Goal: Task Accomplishment & Management: Manage account settings

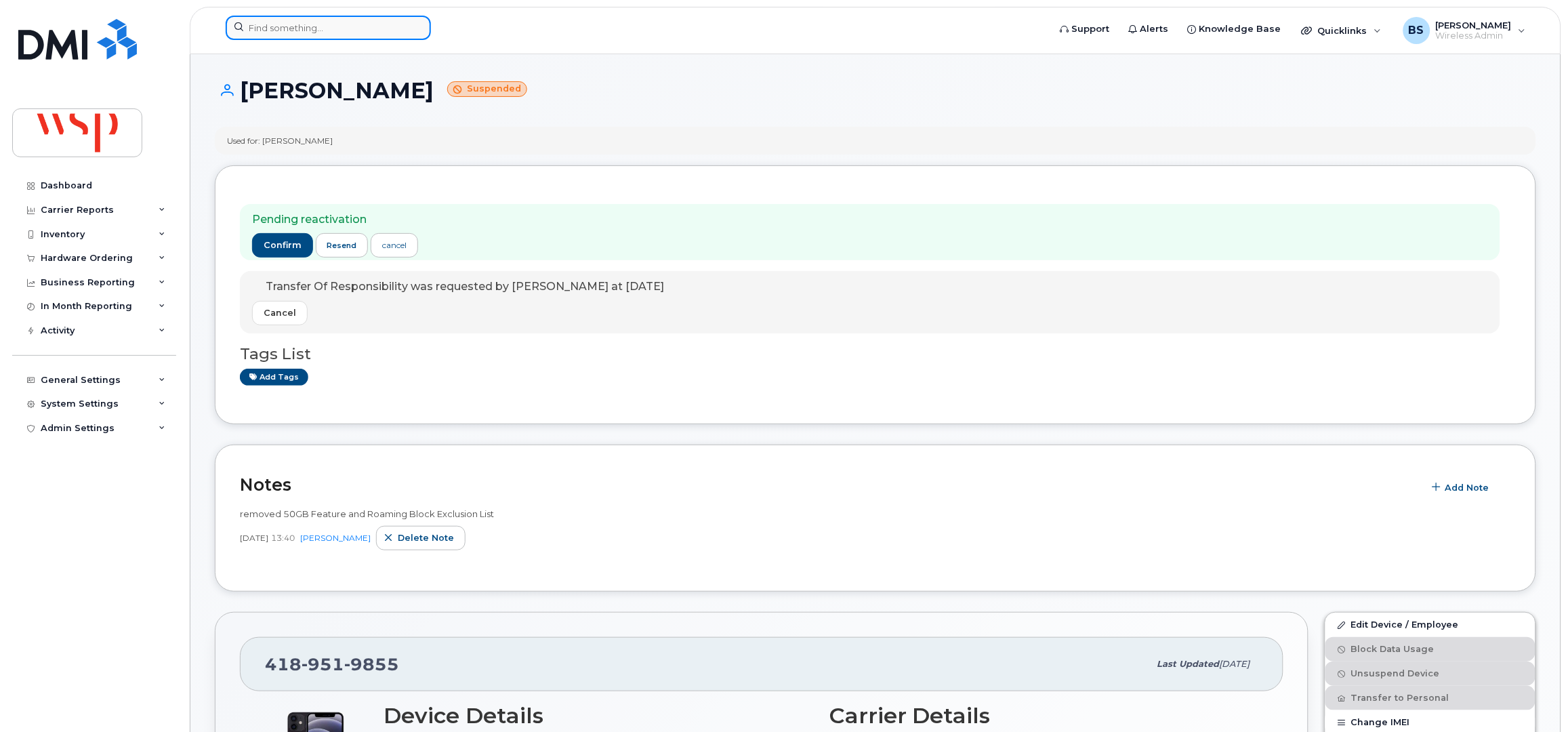
click at [265, 32] on input at bounding box center [329, 27] width 205 height 24
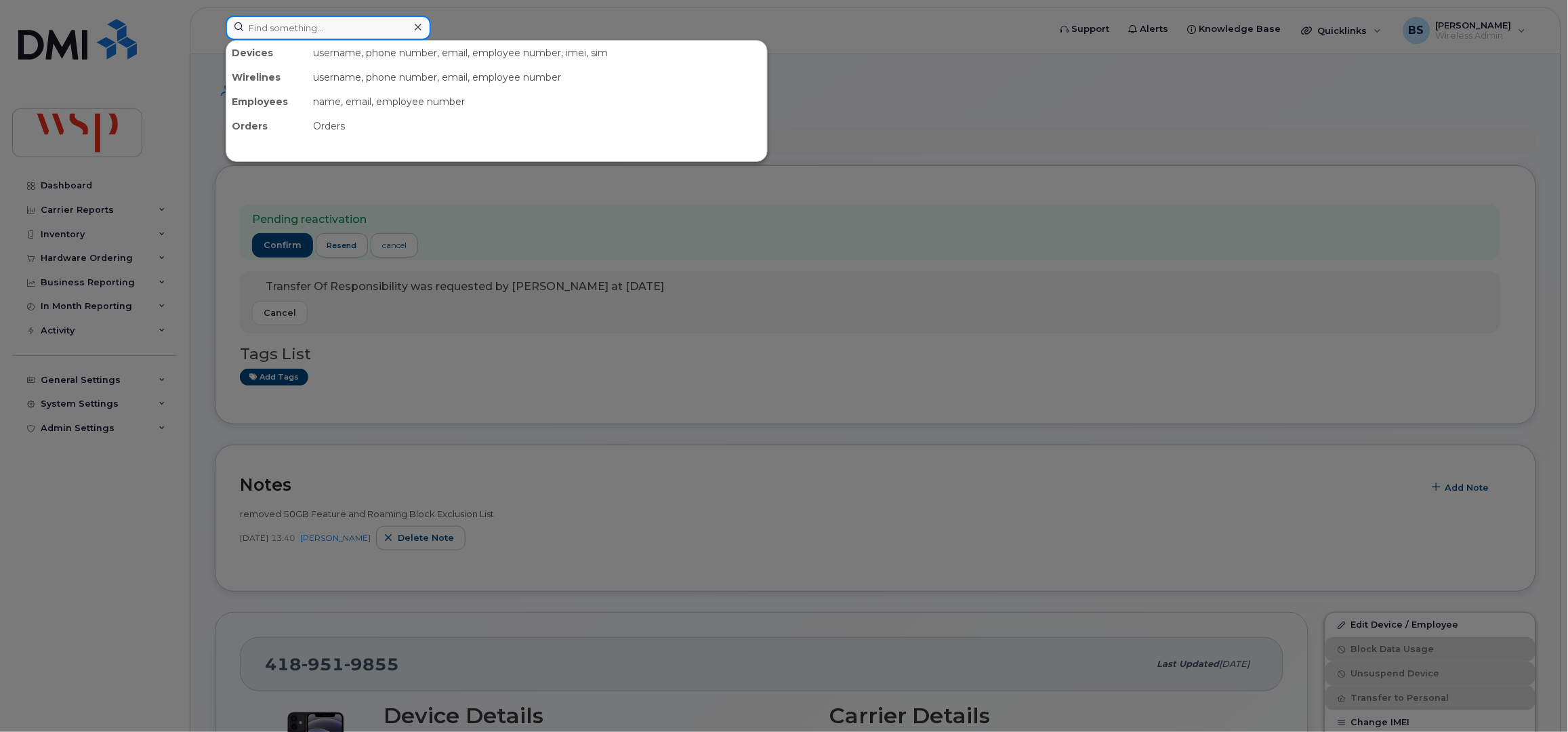
paste input "4185809184"
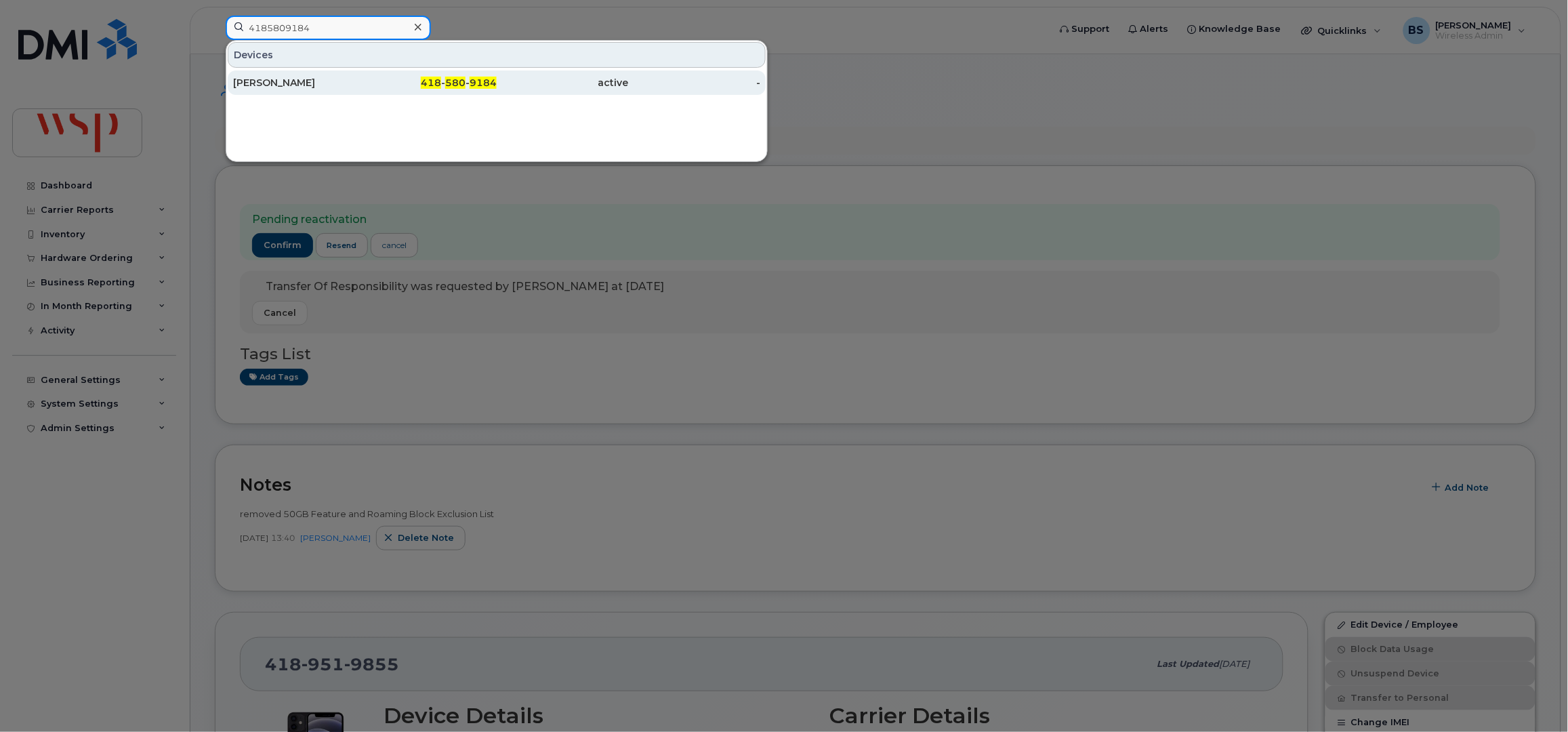
type input "4185809184"
click at [262, 78] on div "[PERSON_NAME]" at bounding box center [298, 83] width 132 height 14
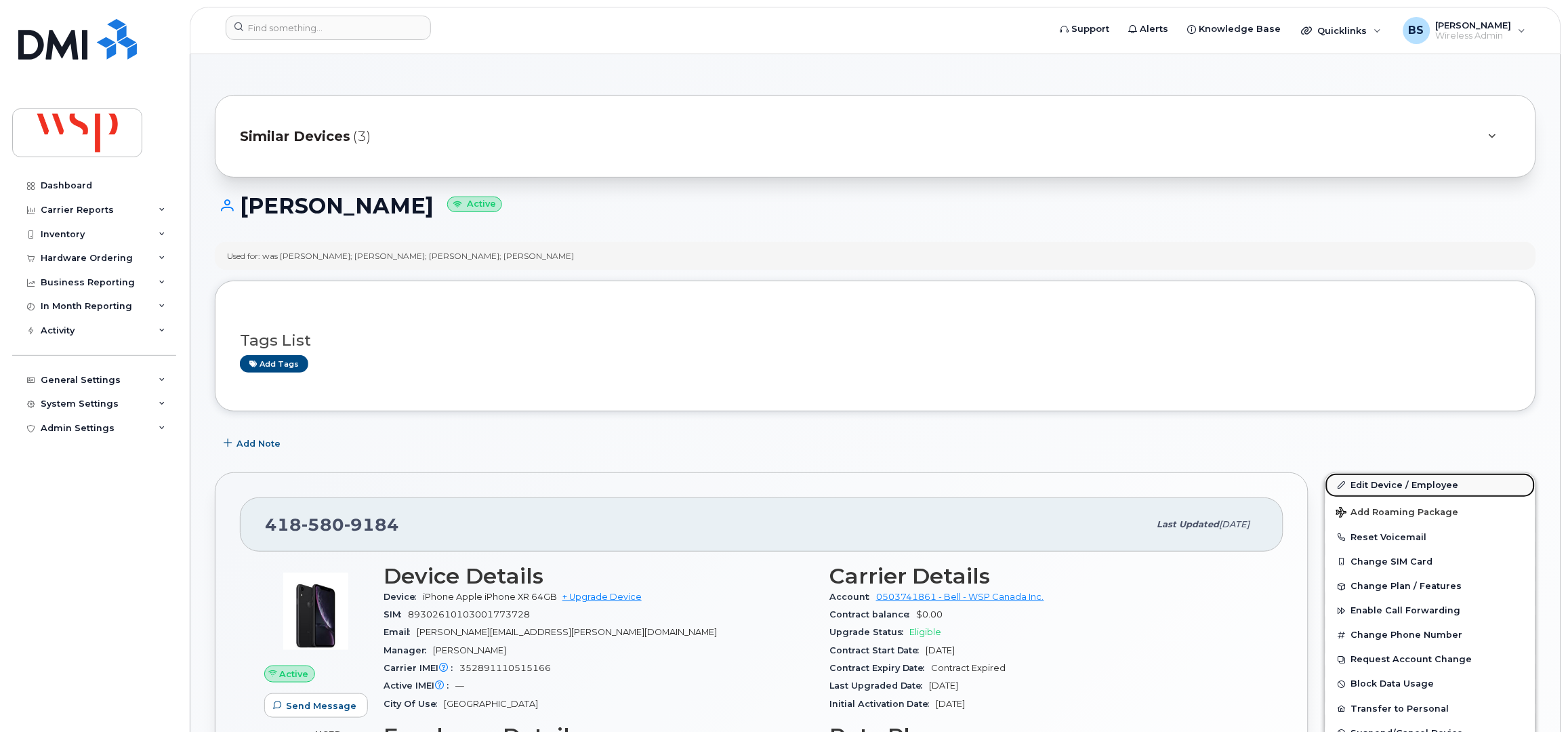
click at [1373, 482] on link "Edit Device / Employee" at bounding box center [1430, 484] width 210 height 24
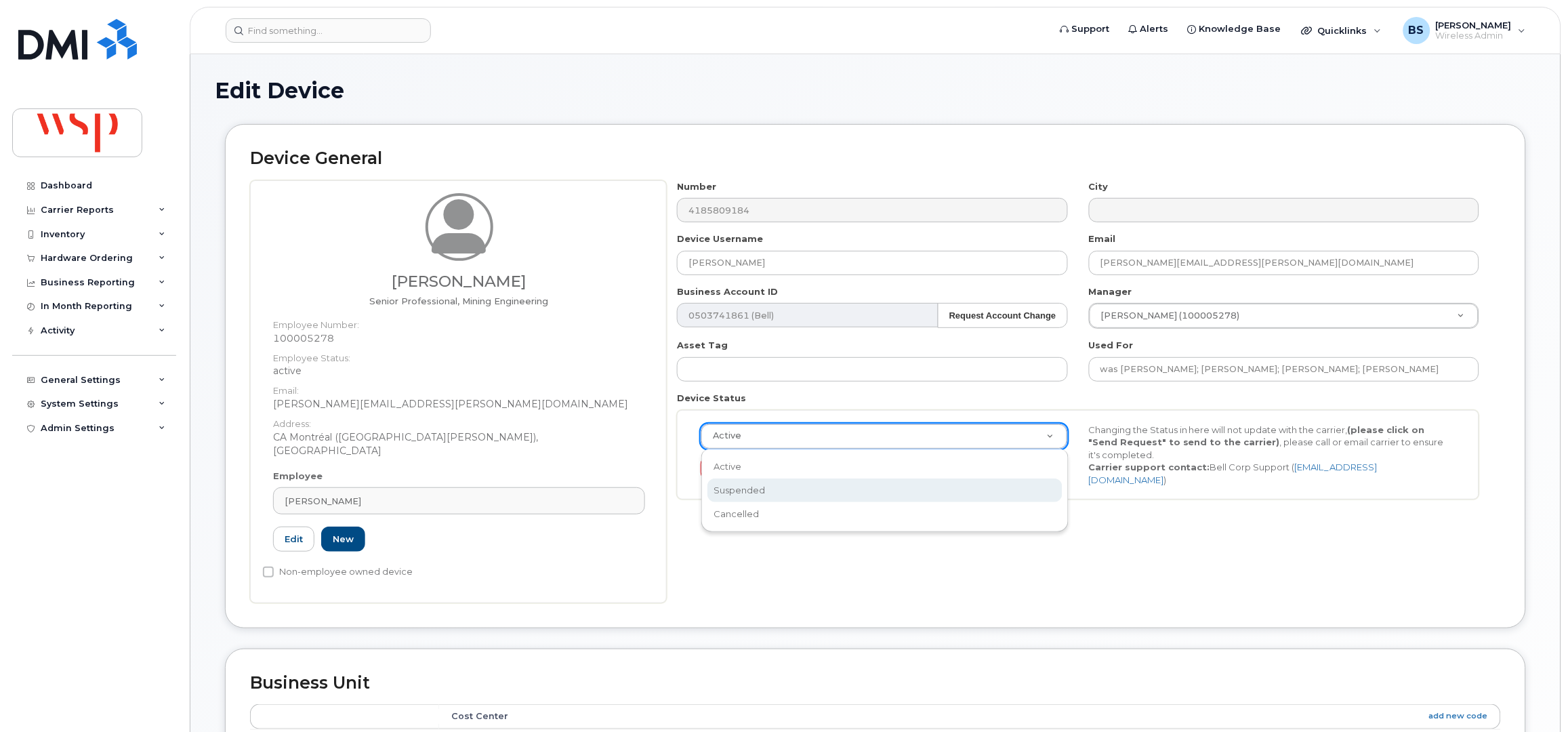
select select "suspended"
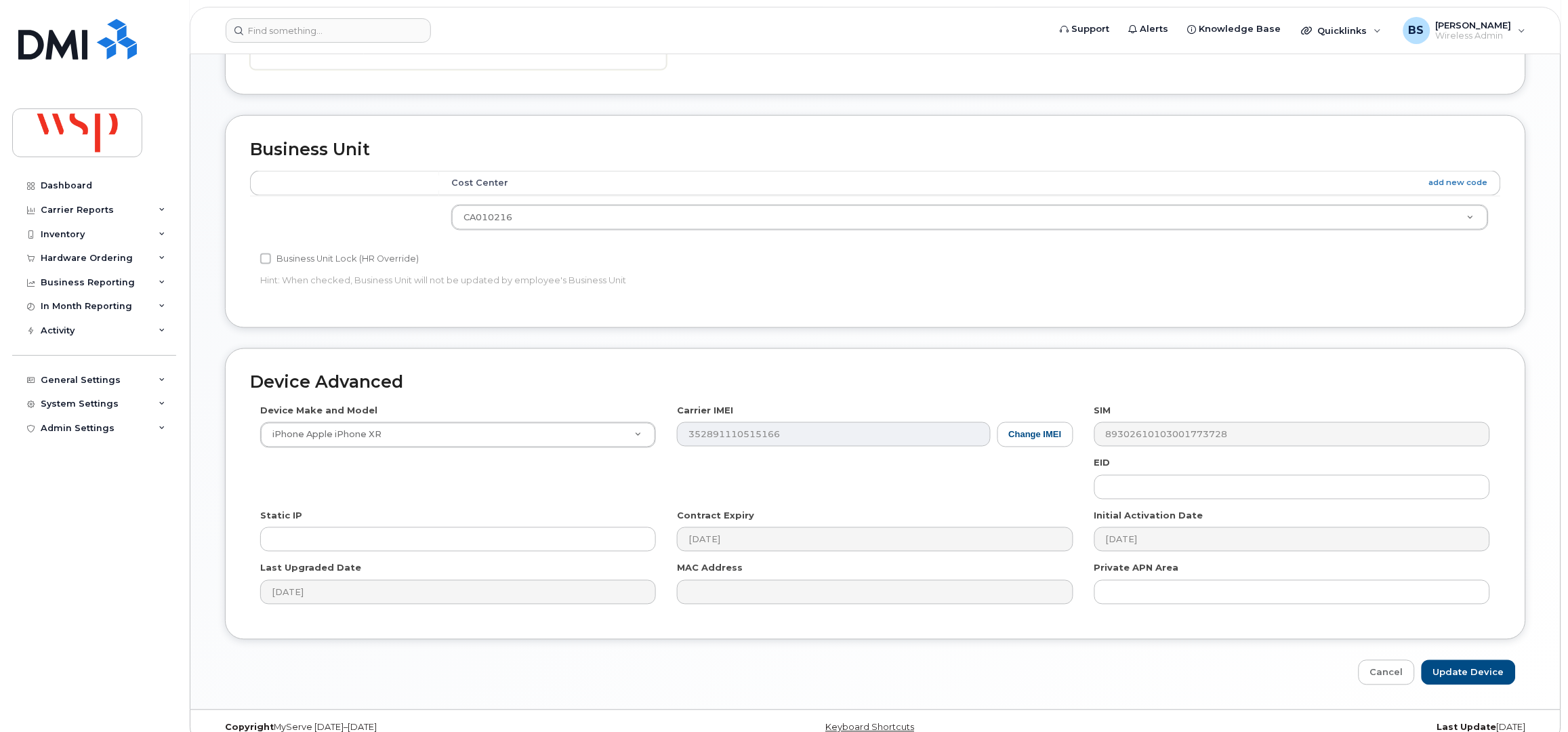
scroll to position [542, 0]
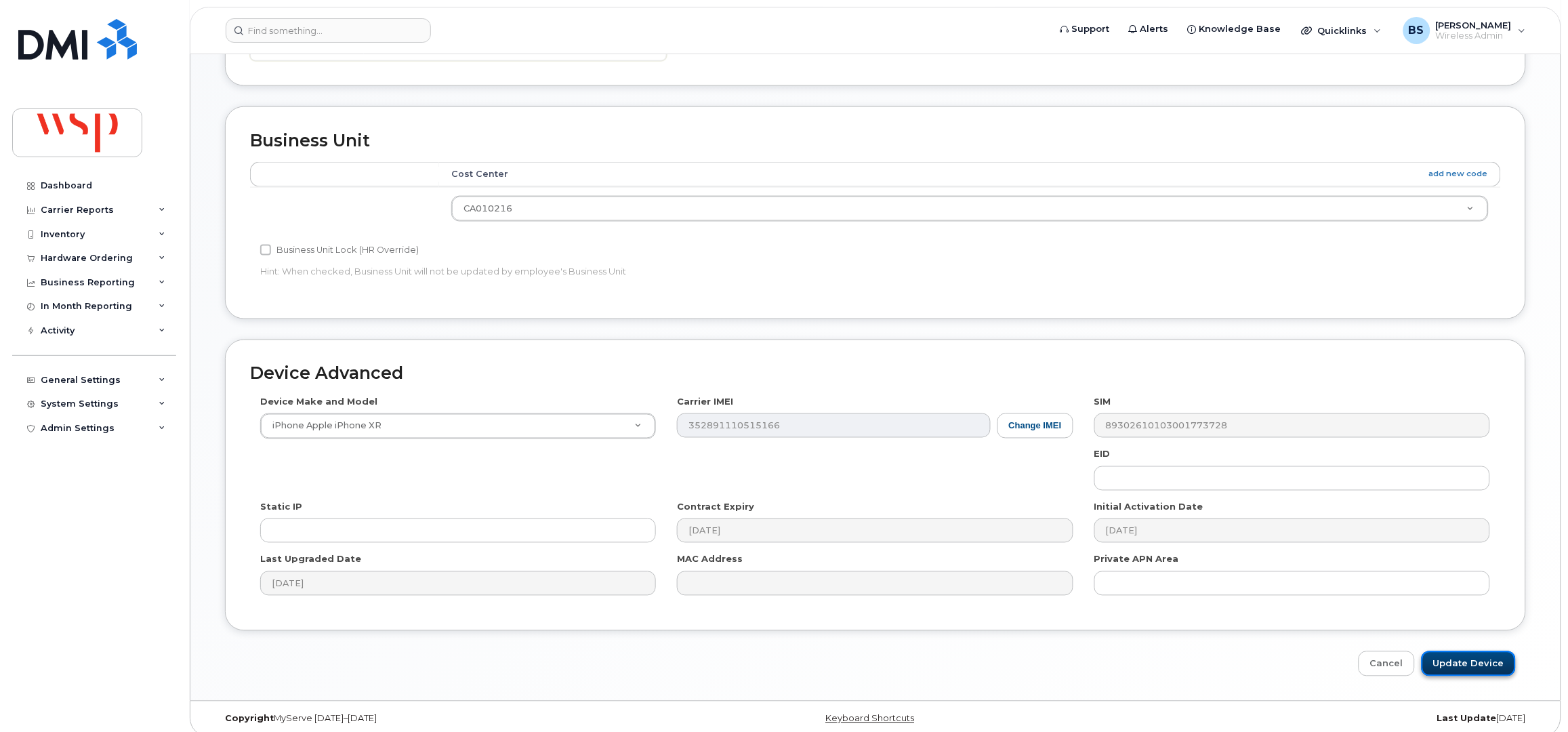
drag, startPoint x: 1456, startPoint y: 649, endPoint x: 1440, endPoint y: 652, distance: 16.3
click at [1456, 652] on input "Update Device" at bounding box center [1468, 664] width 94 height 25
type input "Saving..."
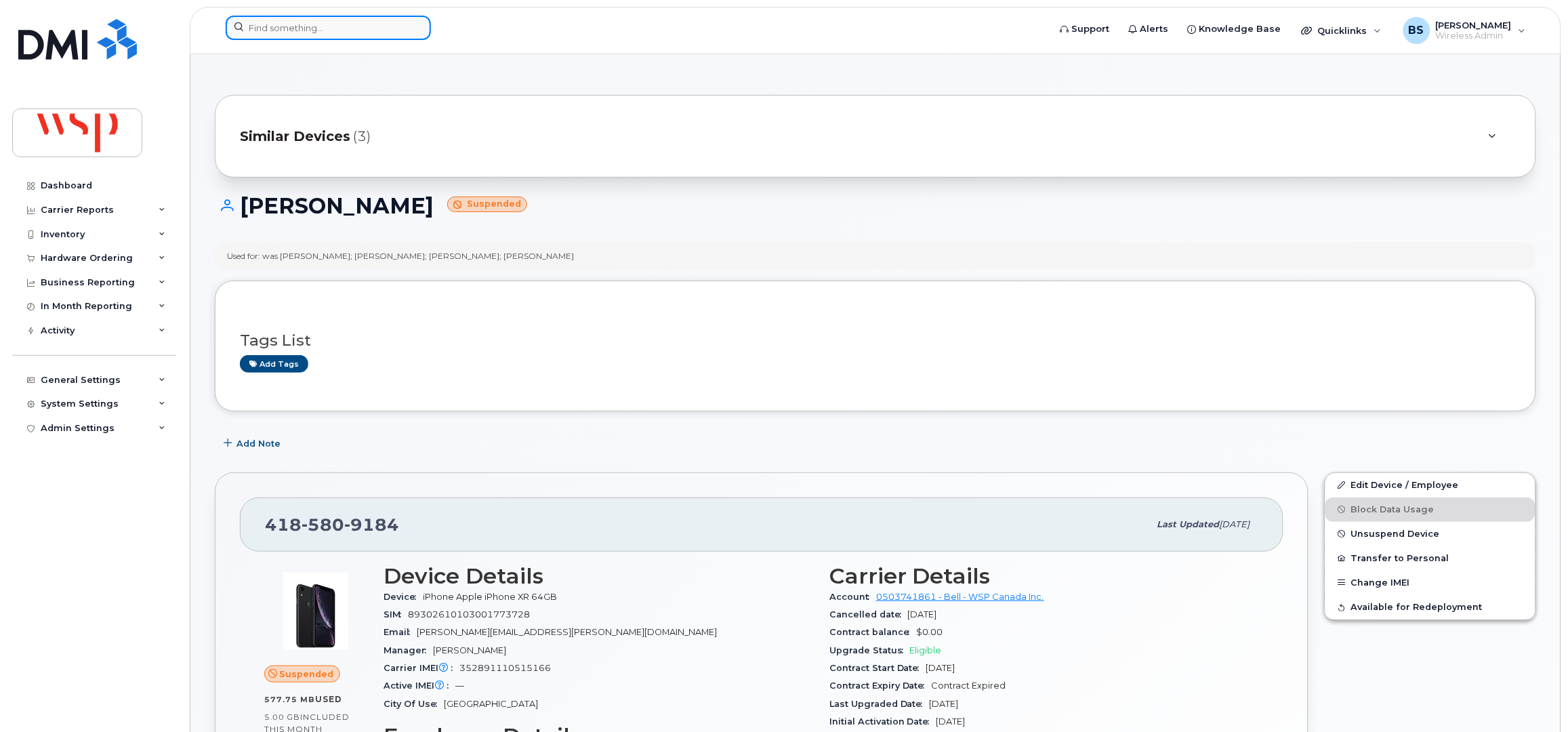
click at [314, 27] on input at bounding box center [329, 27] width 205 height 24
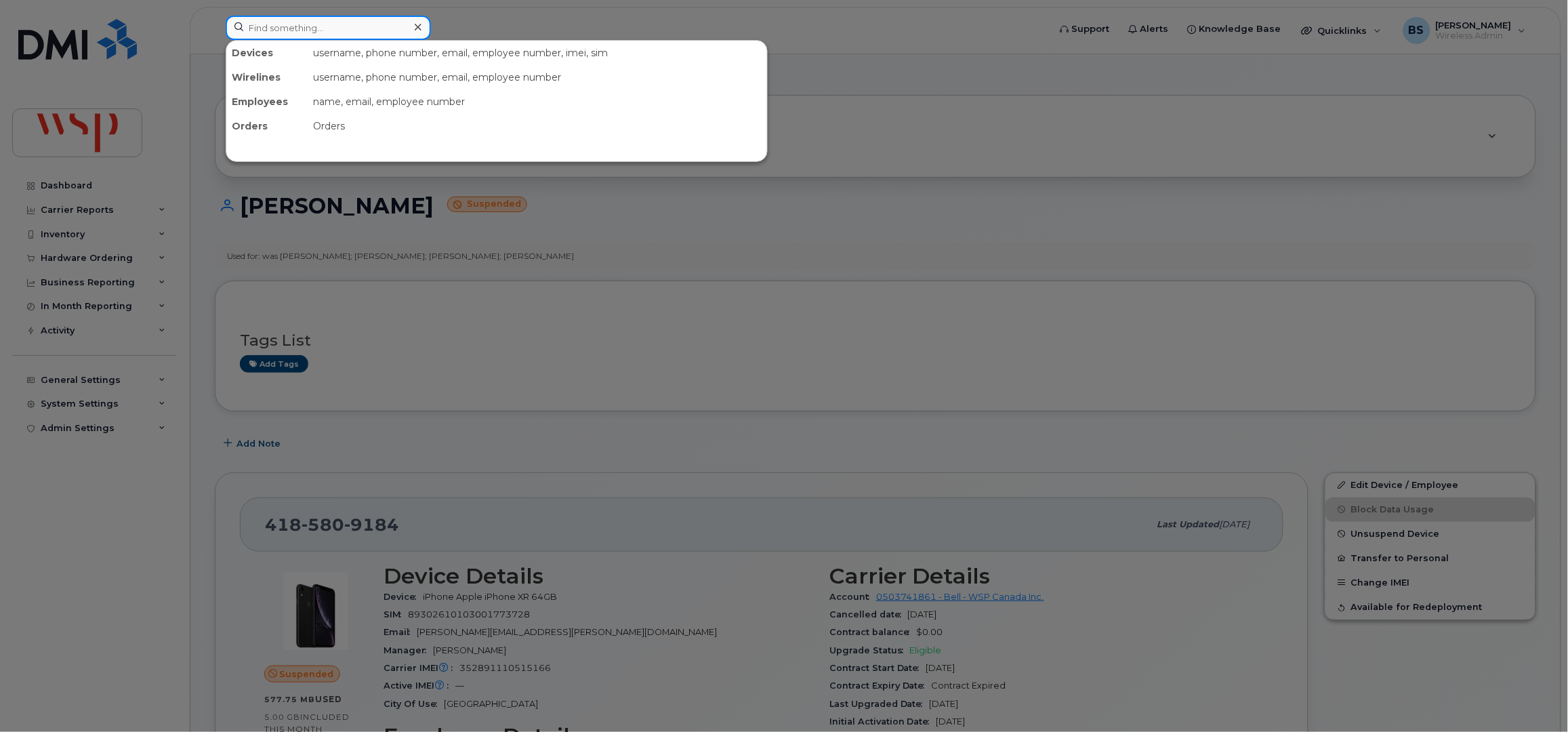
paste input "8193608961"
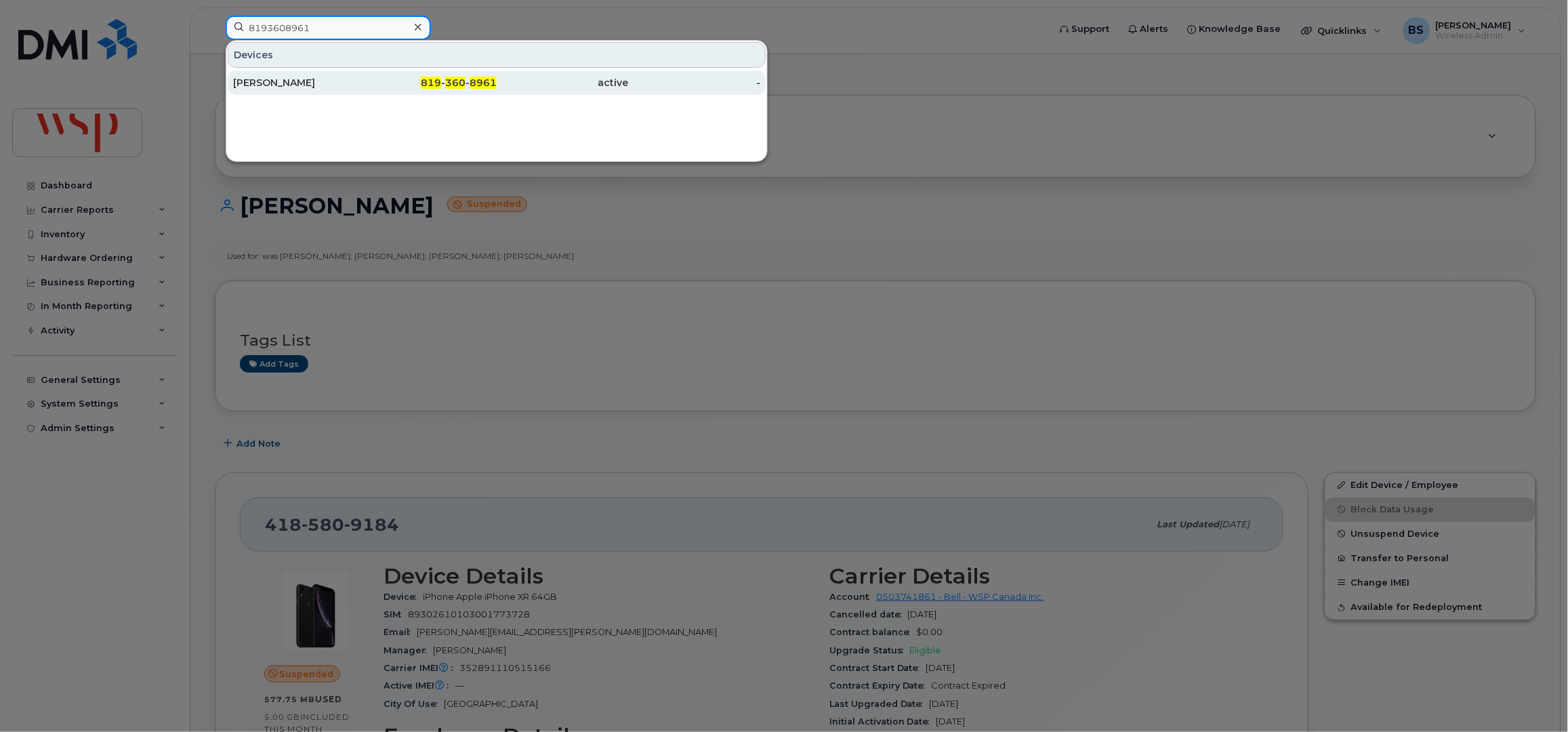
type input "8193608961"
click at [255, 80] on div "Éric Lafrance" at bounding box center [298, 83] width 132 height 14
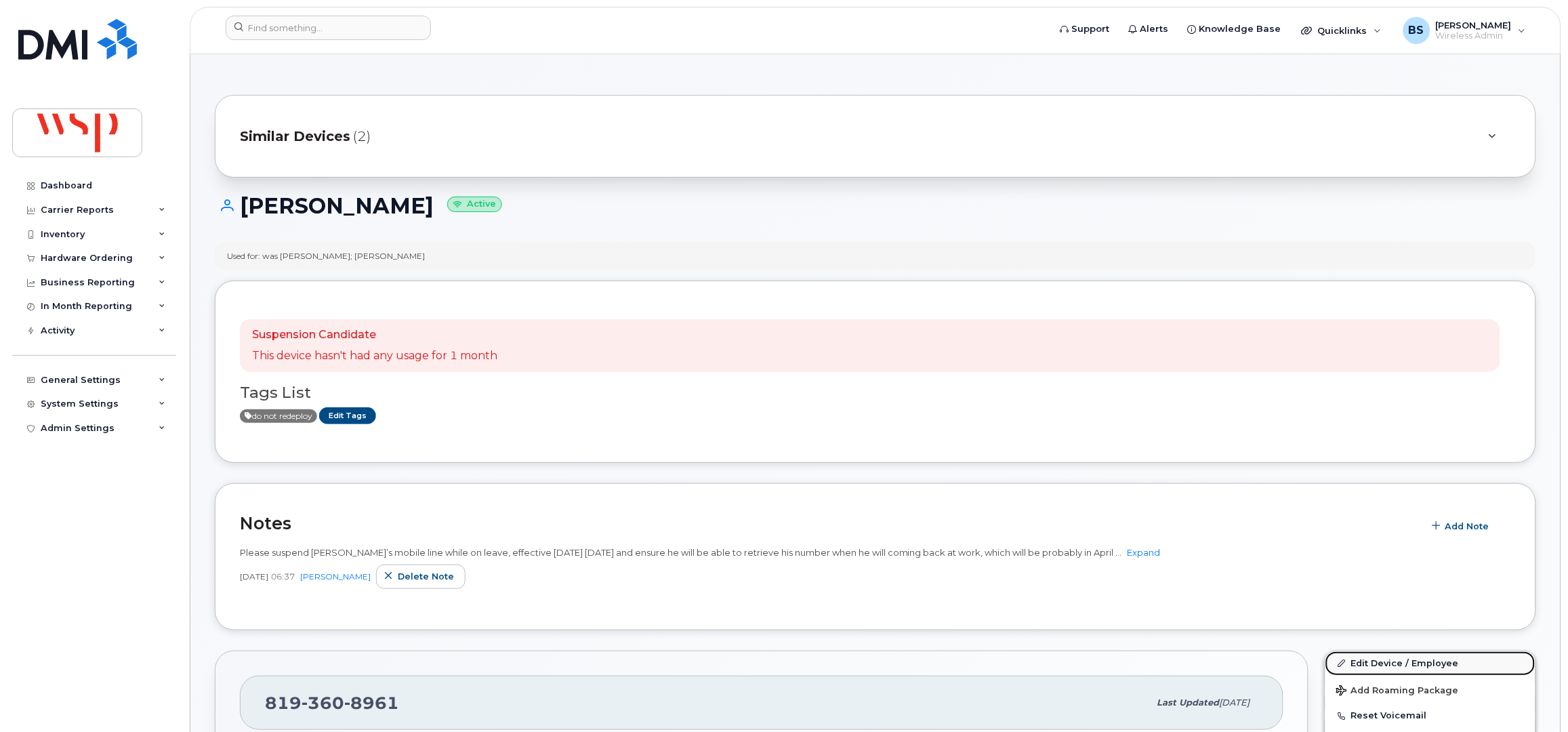
click at [1357, 663] on link "Edit Device / Employee" at bounding box center [1430, 663] width 210 height 24
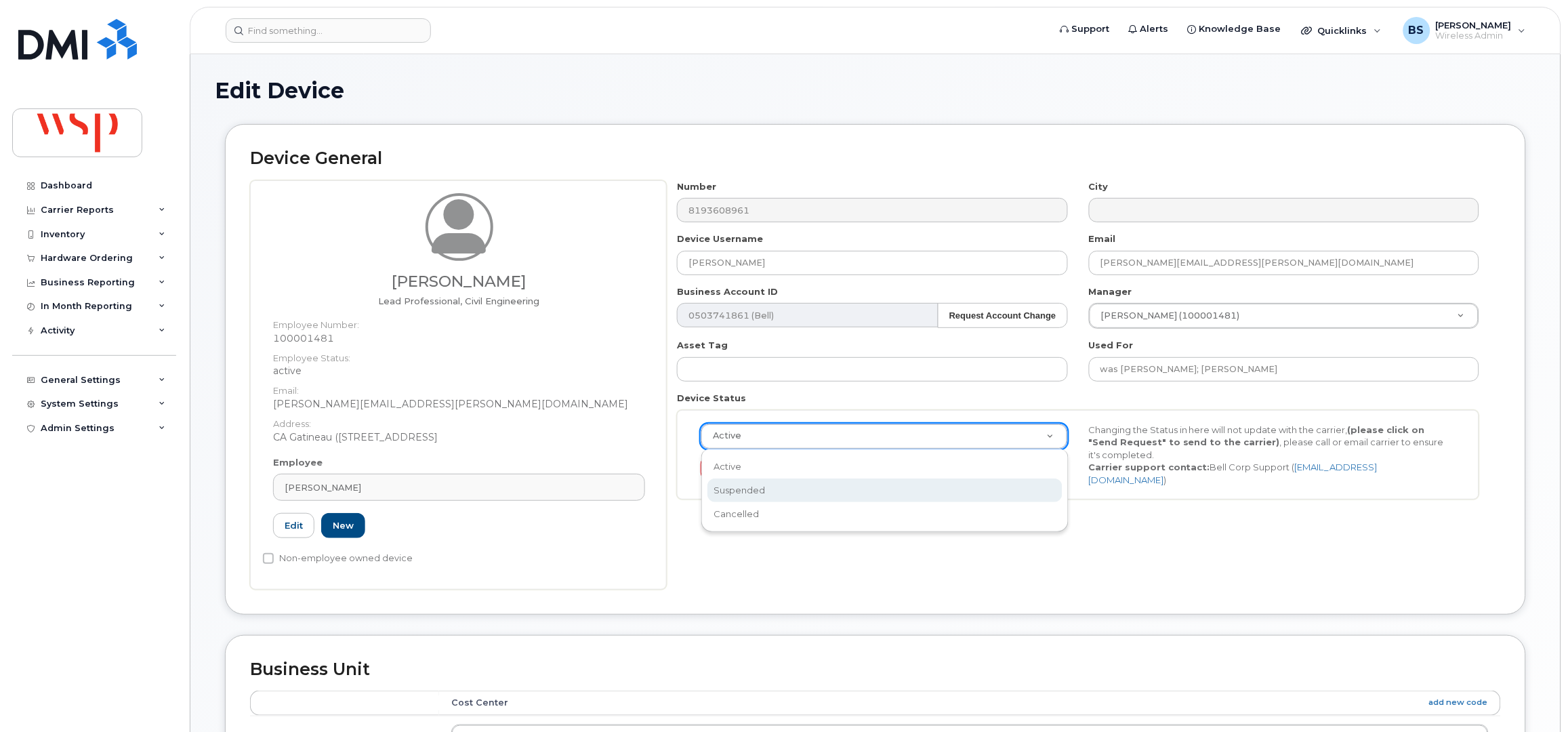
select select "suspended"
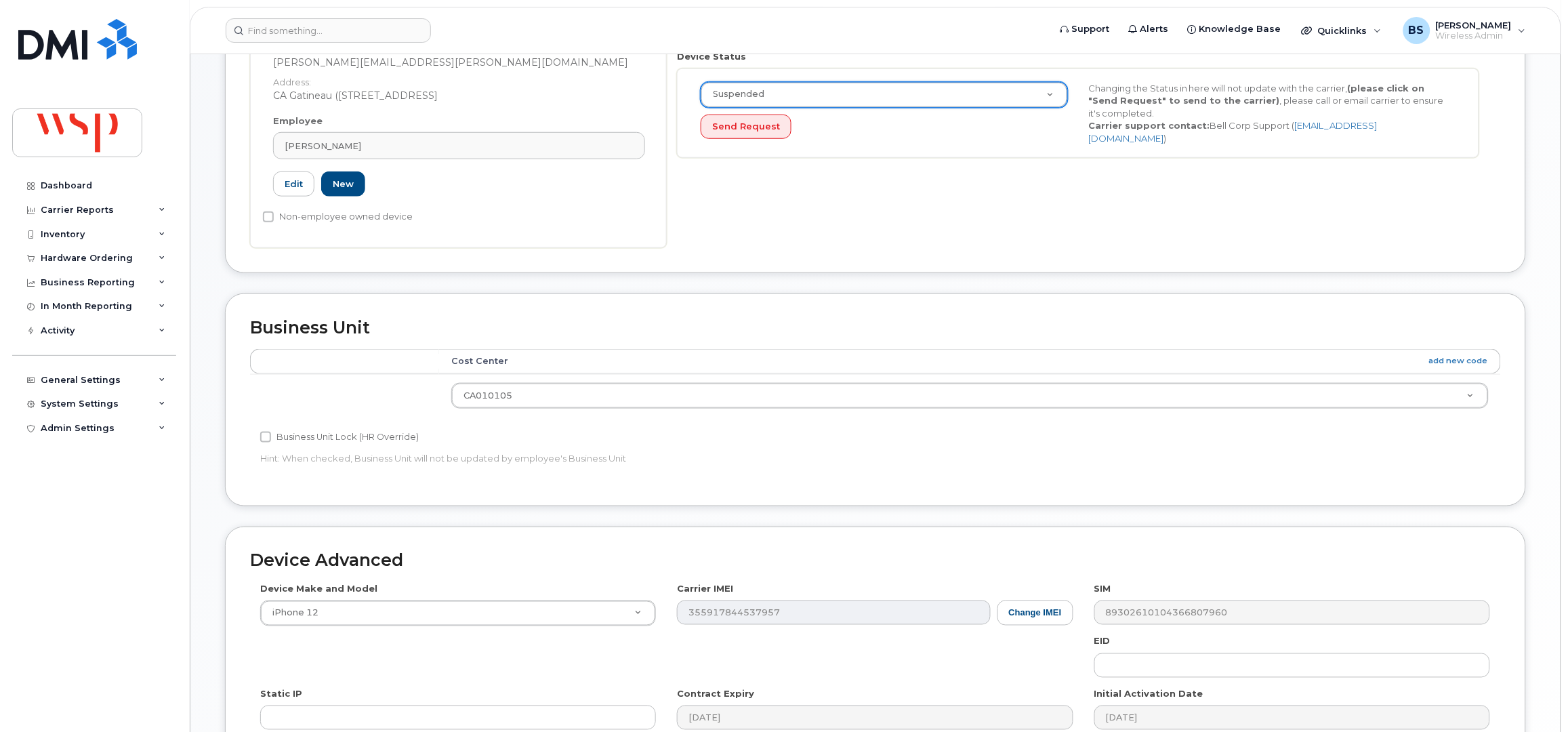
scroll to position [542, 0]
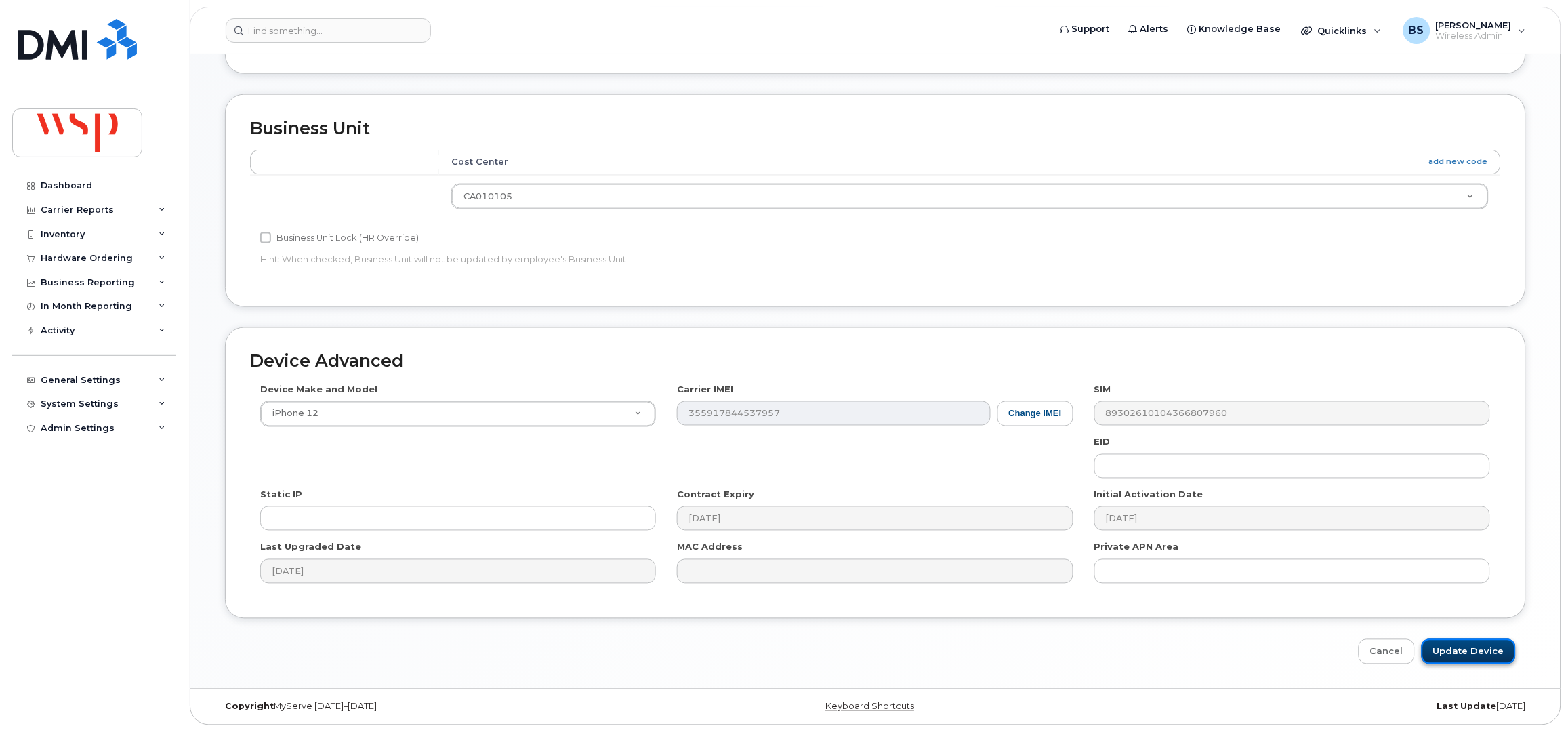
drag, startPoint x: 1479, startPoint y: 649, endPoint x: 1479, endPoint y: 661, distance: 12.0
click at [1479, 648] on input "Update Device" at bounding box center [1468, 652] width 94 height 25
type input "Saving..."
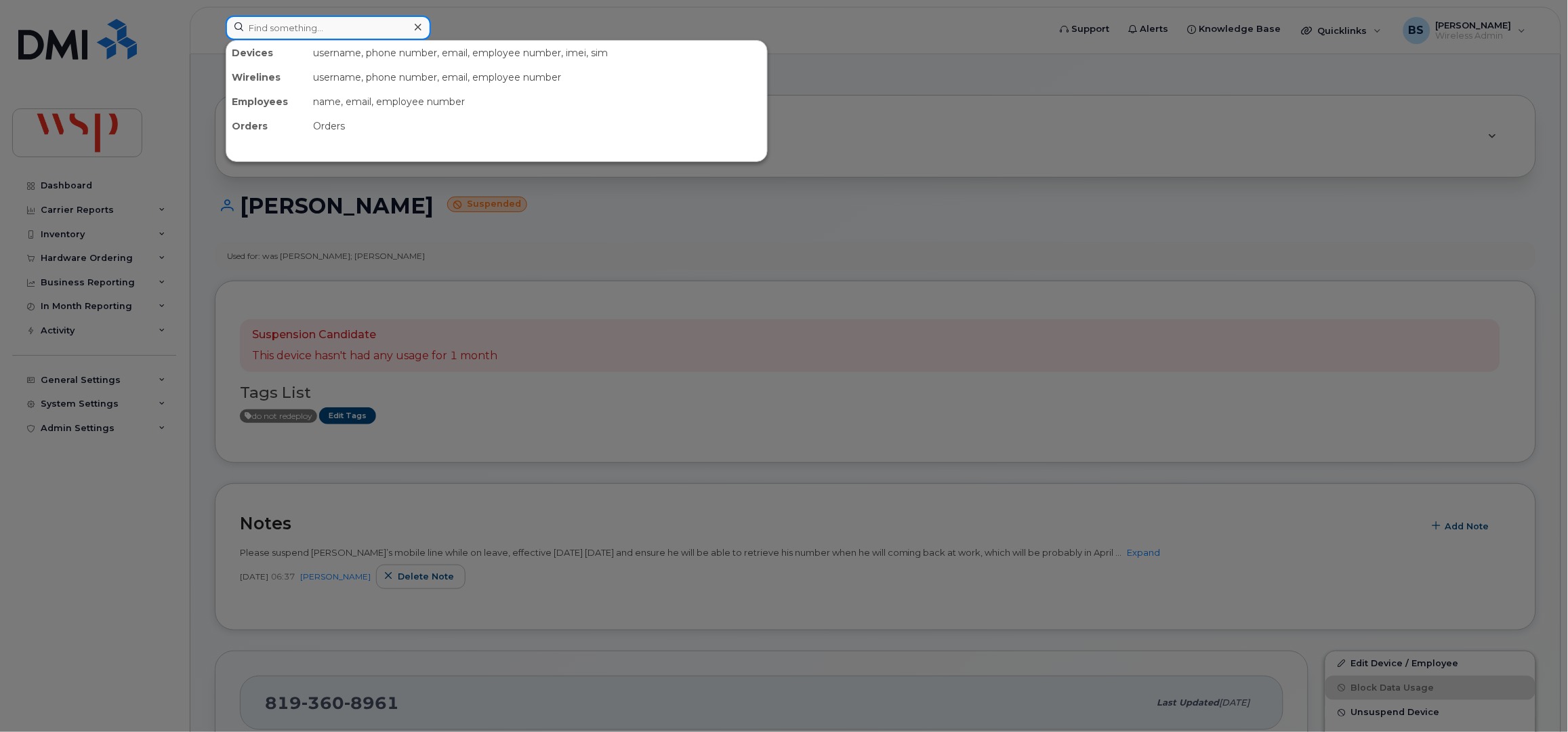
click at [294, 23] on input at bounding box center [329, 27] width 205 height 24
paste input "9029438093"
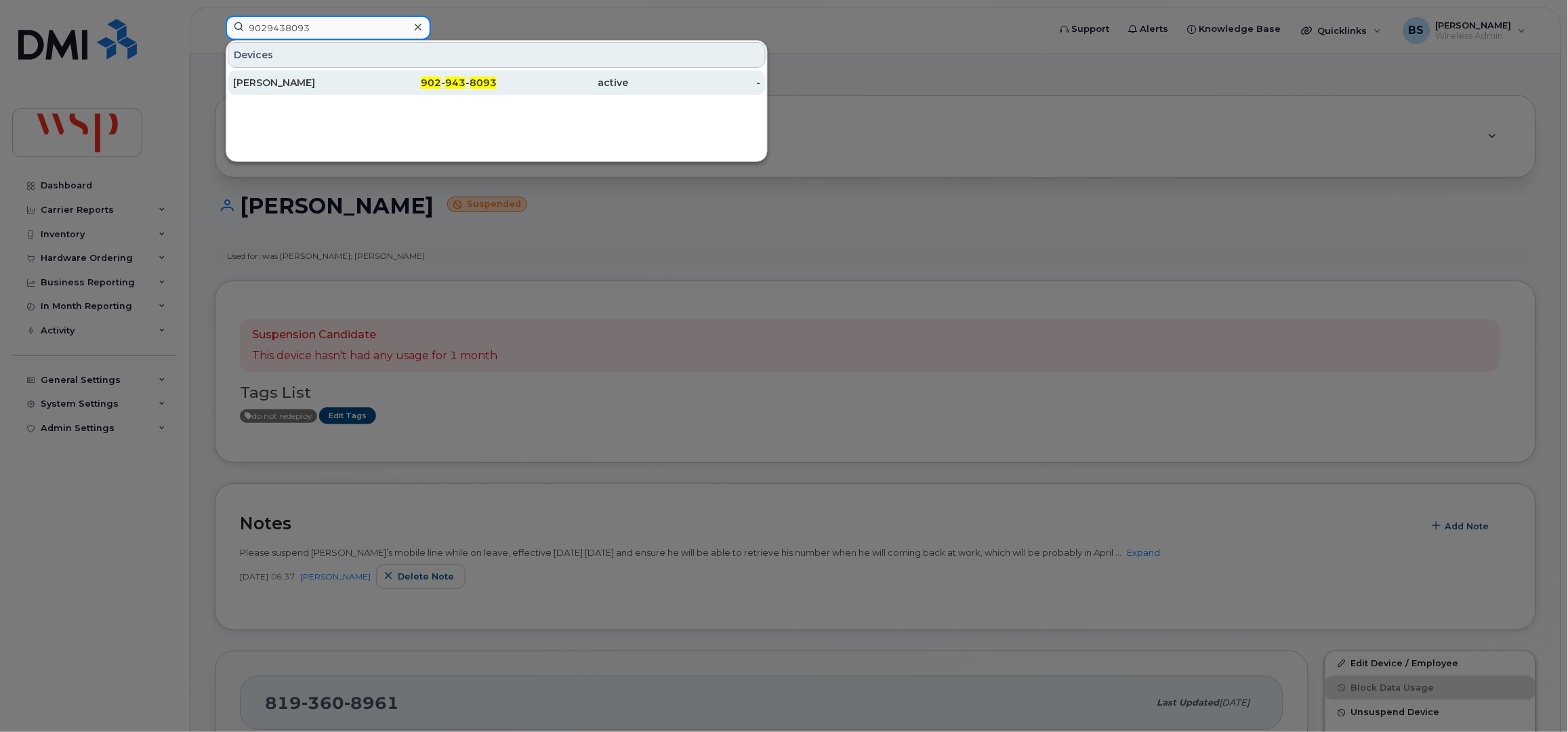
type input "9029438093"
drag, startPoint x: 269, startPoint y: 82, endPoint x: 294, endPoint y: 85, distance: 25.2
click at [269, 82] on div "[PERSON_NAME]" at bounding box center [298, 83] width 132 height 14
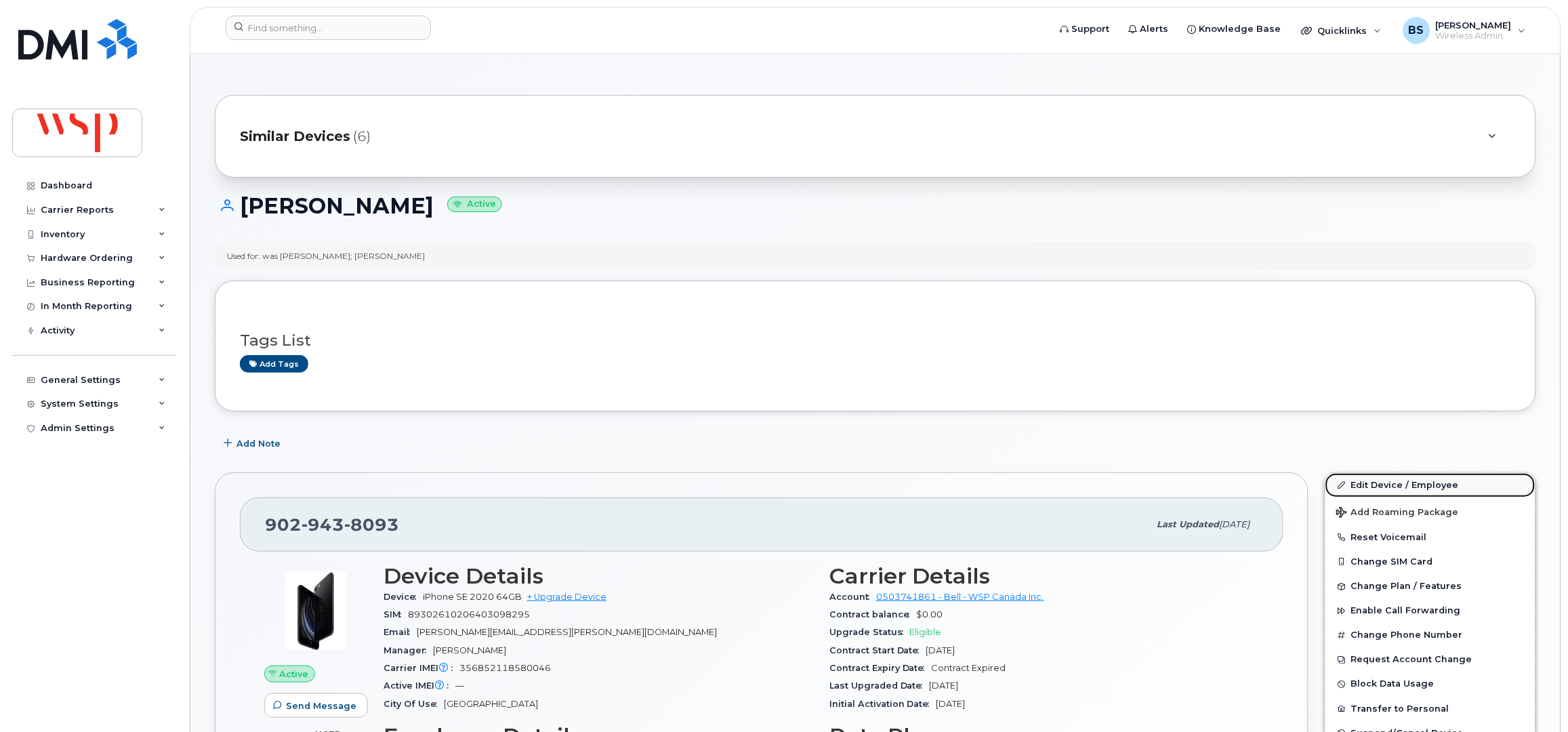
click at [1362, 486] on link "Edit Device / Employee" at bounding box center [1430, 484] width 210 height 24
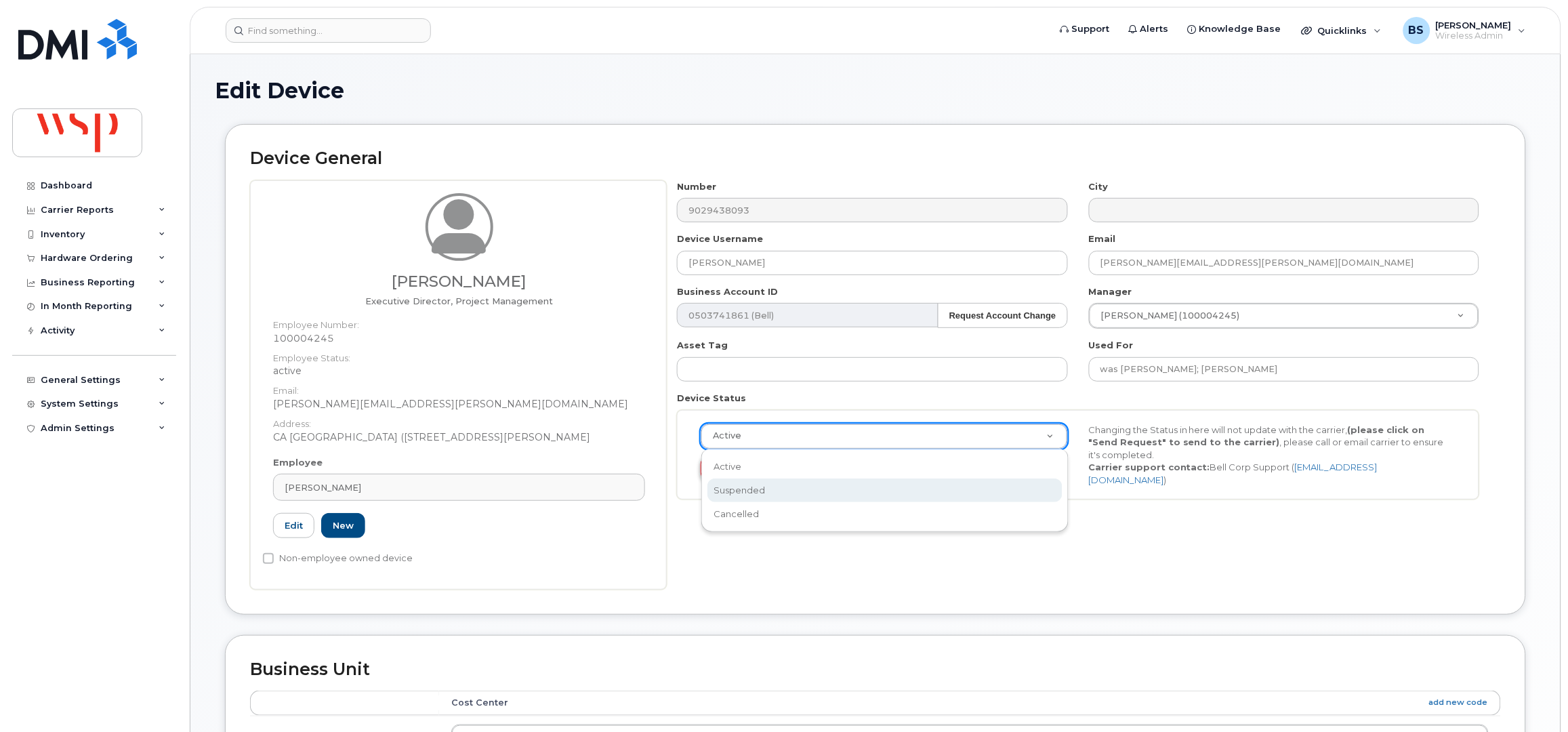
select select "suspended"
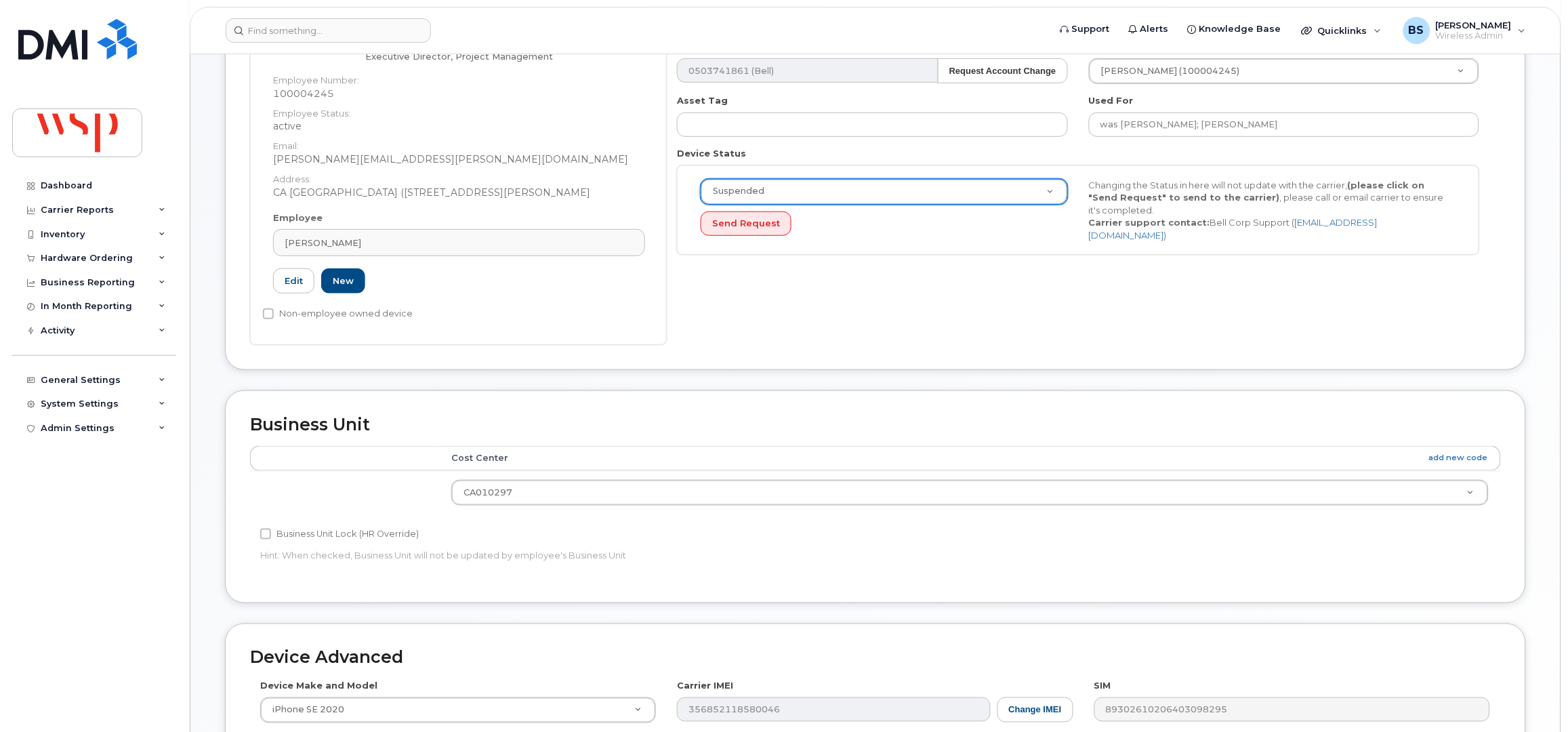
scroll to position [542, 0]
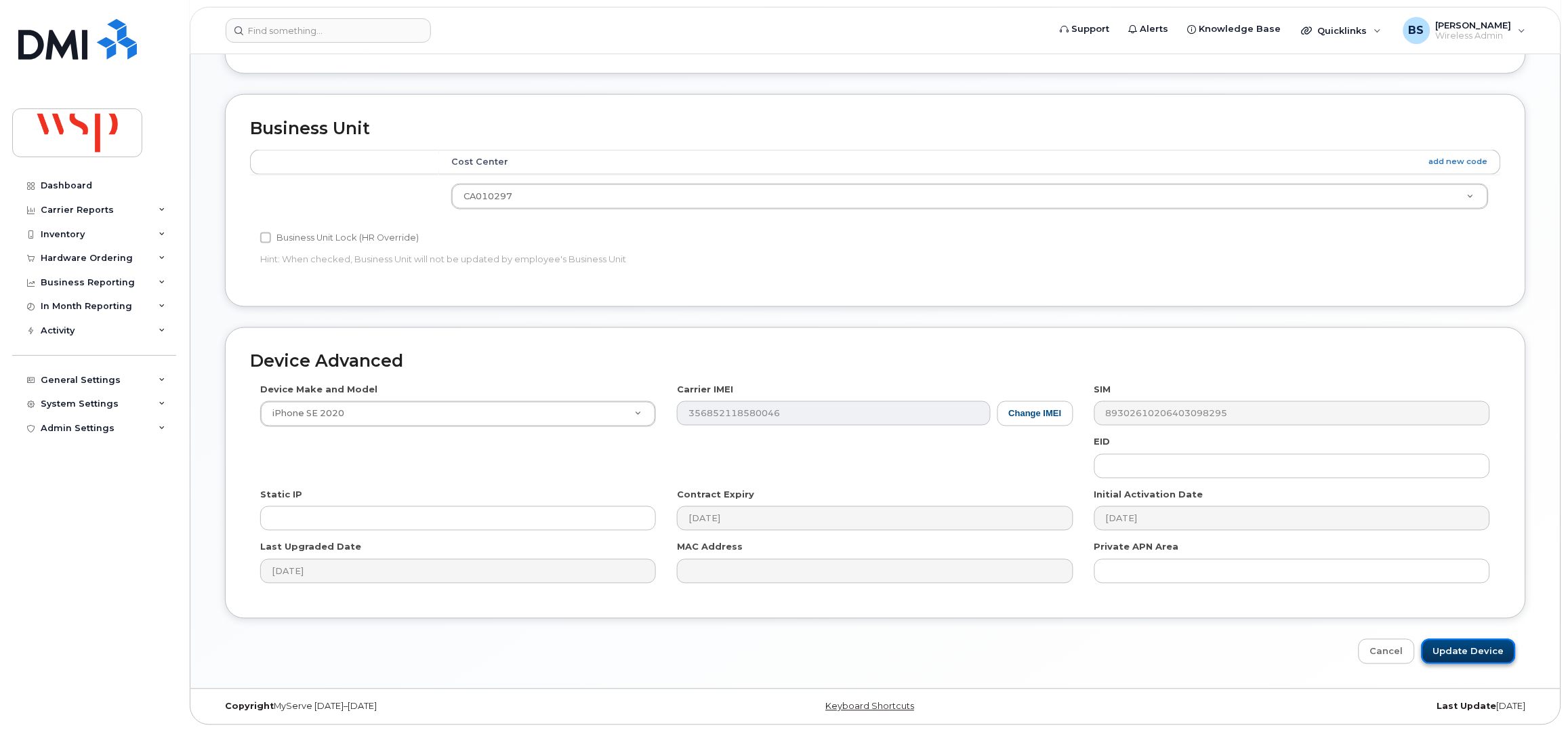
click at [1467, 645] on input "Update Device" at bounding box center [1468, 652] width 94 height 25
type input "Saving..."
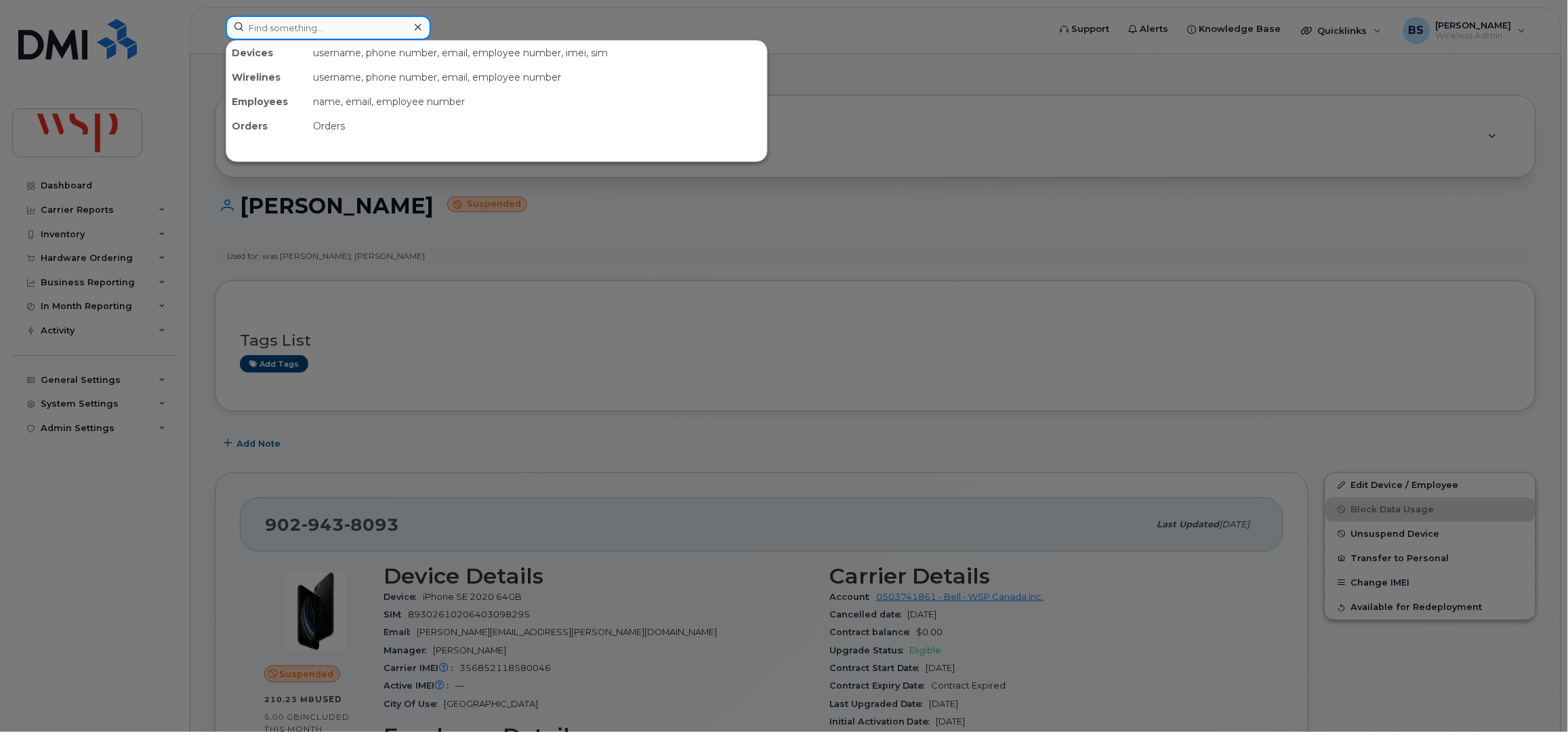
click at [336, 27] on input at bounding box center [329, 27] width 205 height 24
paste input "[PHONE_NUMBER]"
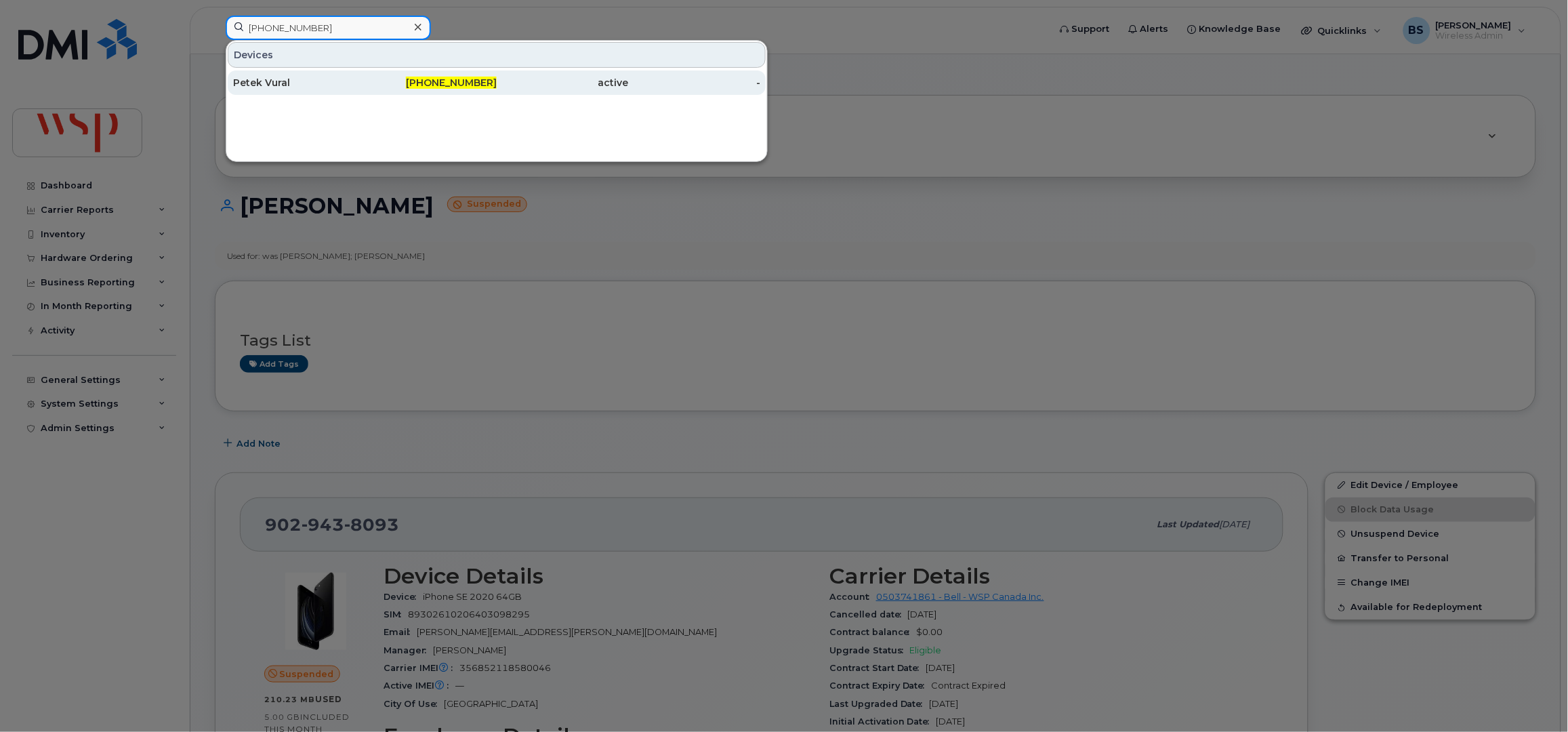
type input "[PHONE_NUMBER]"
click at [257, 80] on div "Petek Vural" at bounding box center [298, 83] width 132 height 14
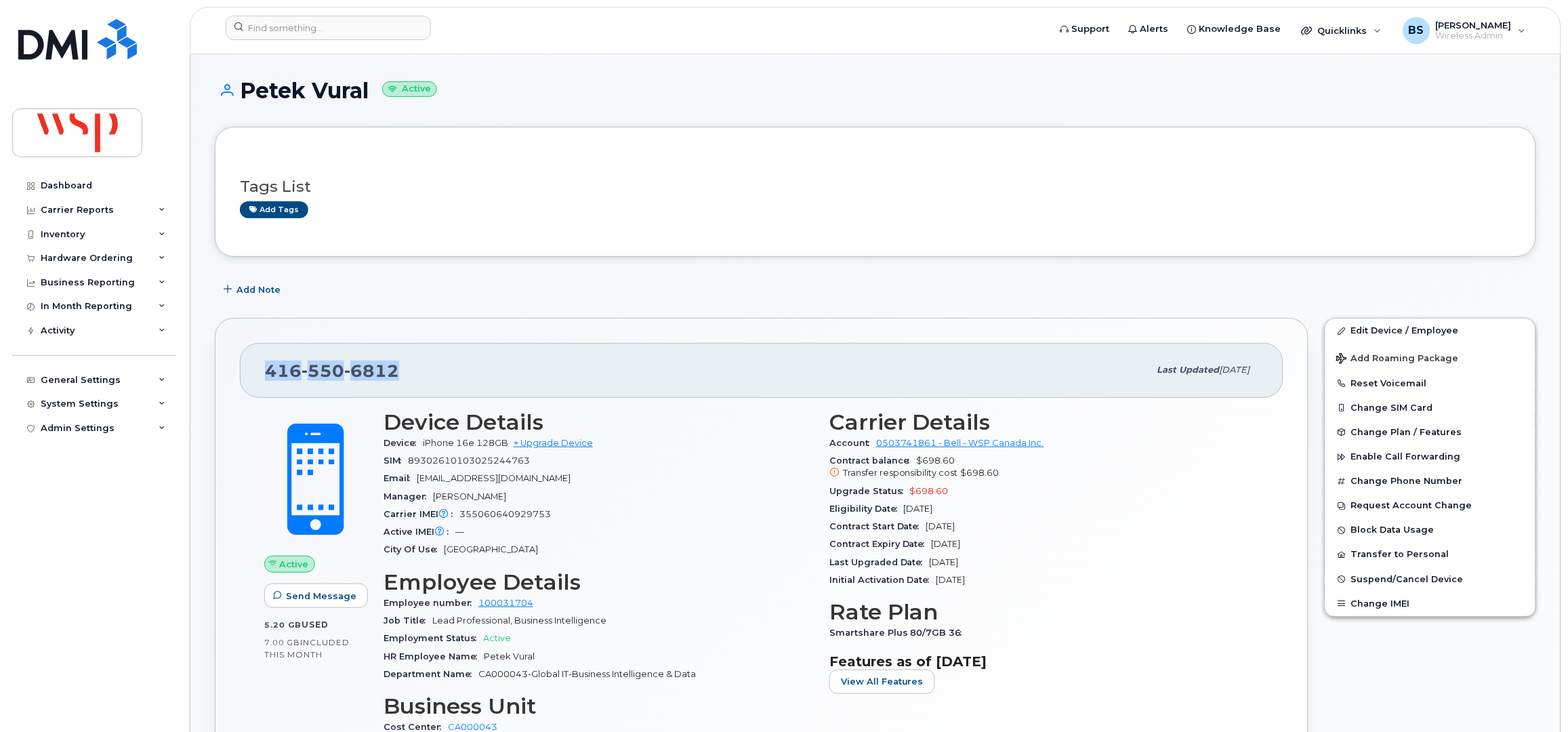
drag, startPoint x: 318, startPoint y: 382, endPoint x: 246, endPoint y: 382, distance: 72.0
click at [246, 382] on div "[PHONE_NUMBER] Last updated [DATE]" at bounding box center [761, 369] width 1044 height 54
drag, startPoint x: 1010, startPoint y: 545, endPoint x: 933, endPoint y: 548, distance: 77.1
click at [933, 548] on div "Contract Expiry Date [DATE]" at bounding box center [1044, 544] width 429 height 18
copy span "[DATE]"
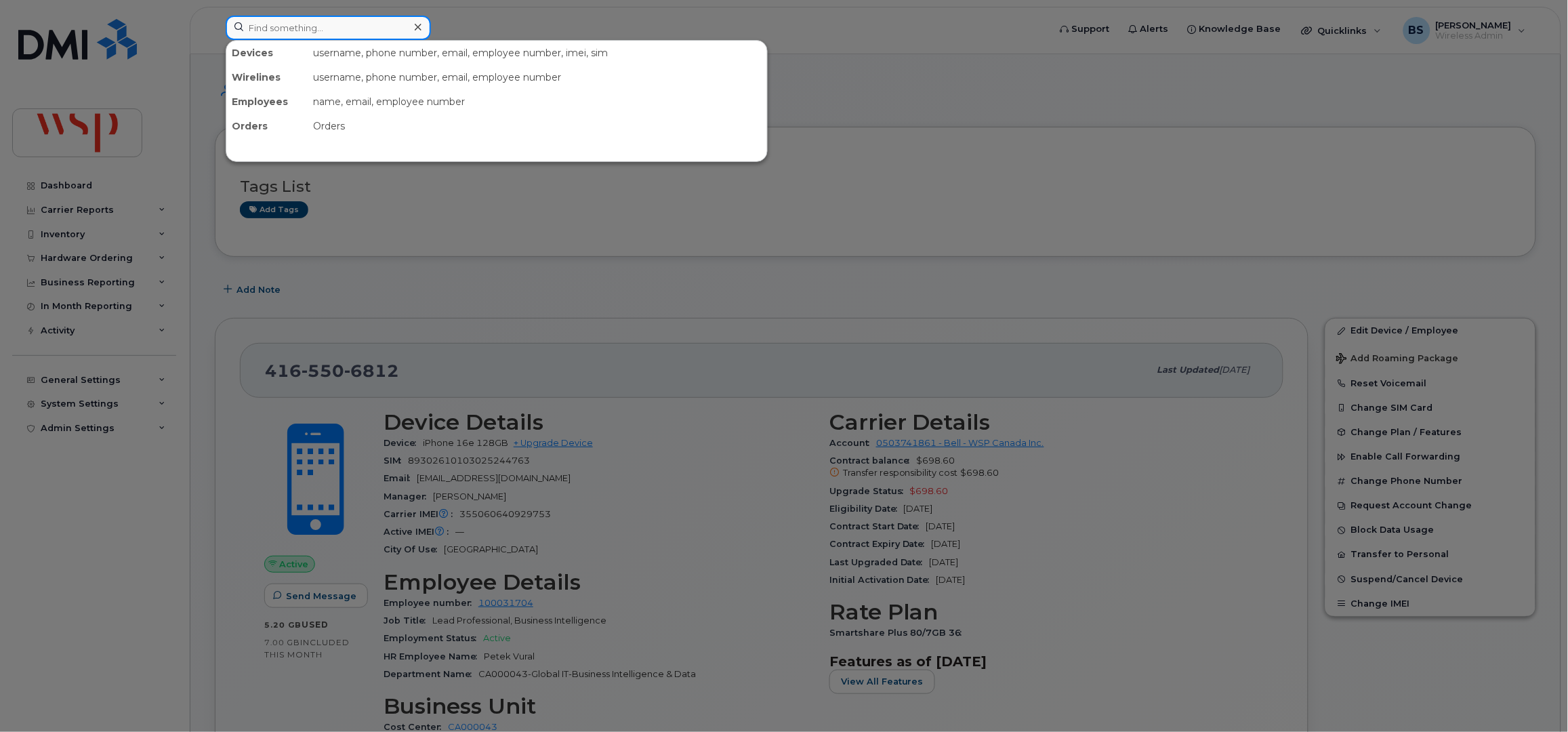
click at [283, 23] on input at bounding box center [329, 27] width 205 height 24
paste input "647-999-9625"
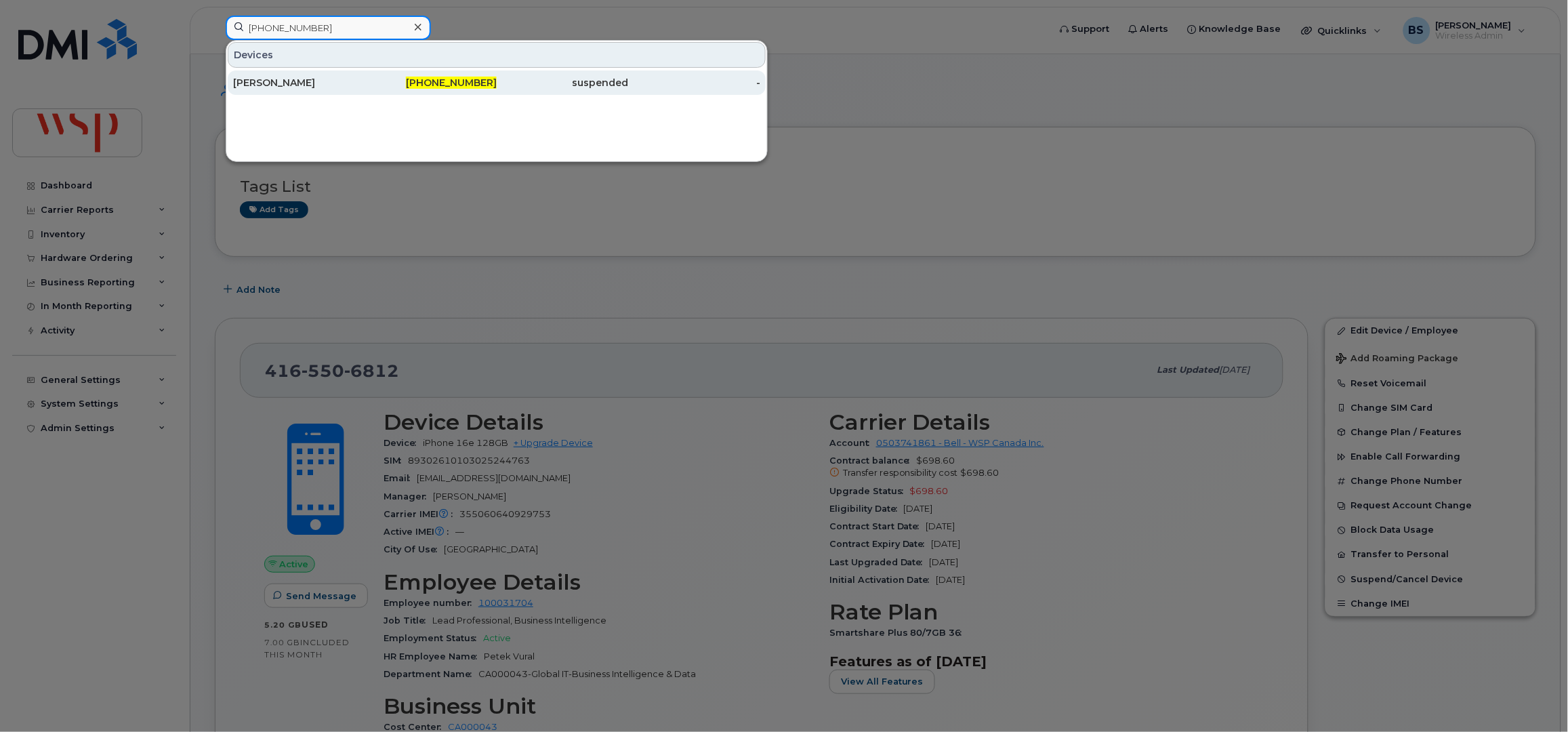
type input "647-999-9625"
click at [254, 80] on div "[PERSON_NAME]" at bounding box center [298, 83] width 132 height 14
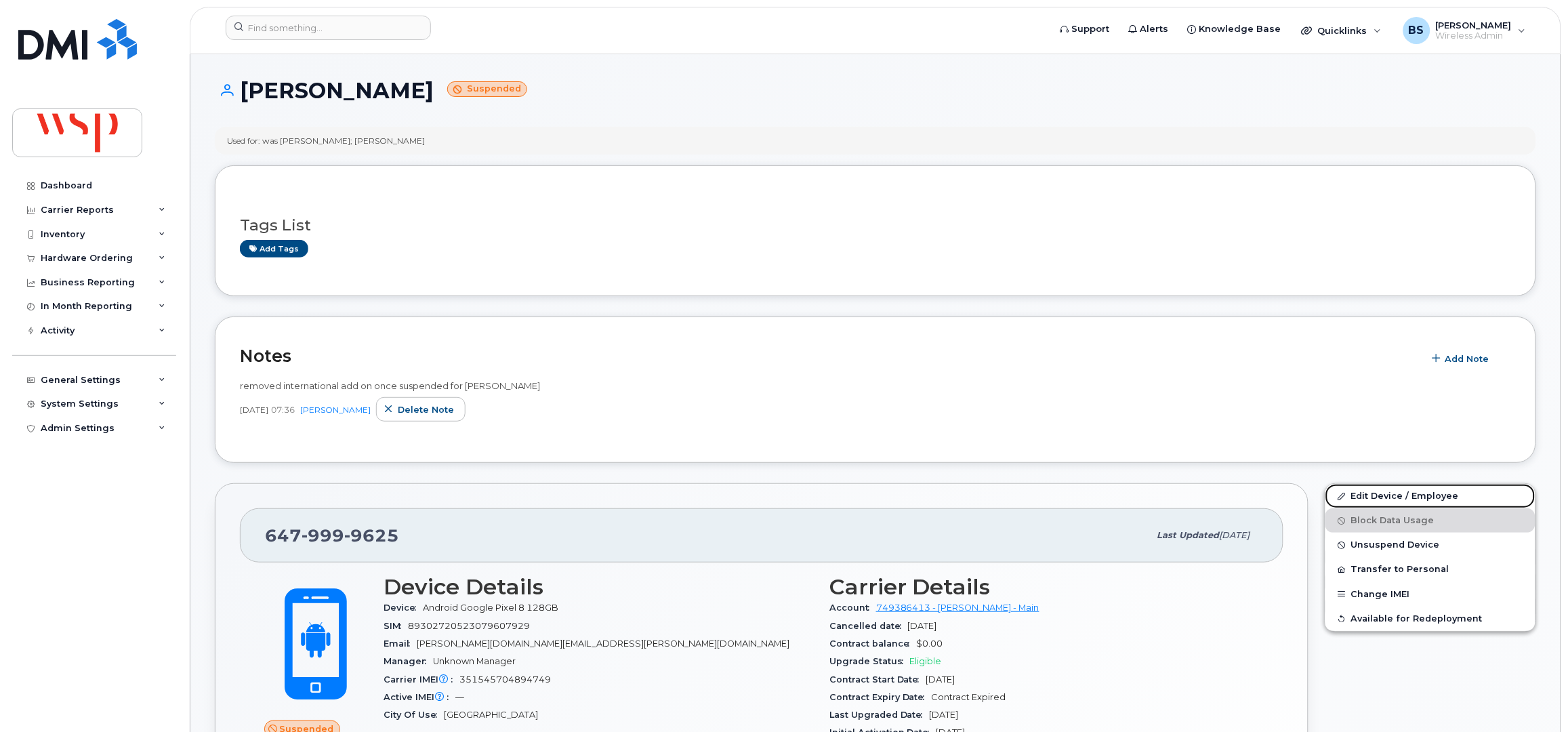
drag, startPoint x: 1365, startPoint y: 493, endPoint x: 1359, endPoint y: 469, distance: 24.7
click at [1363, 493] on link "Edit Device / Employee" at bounding box center [1430, 495] width 210 height 24
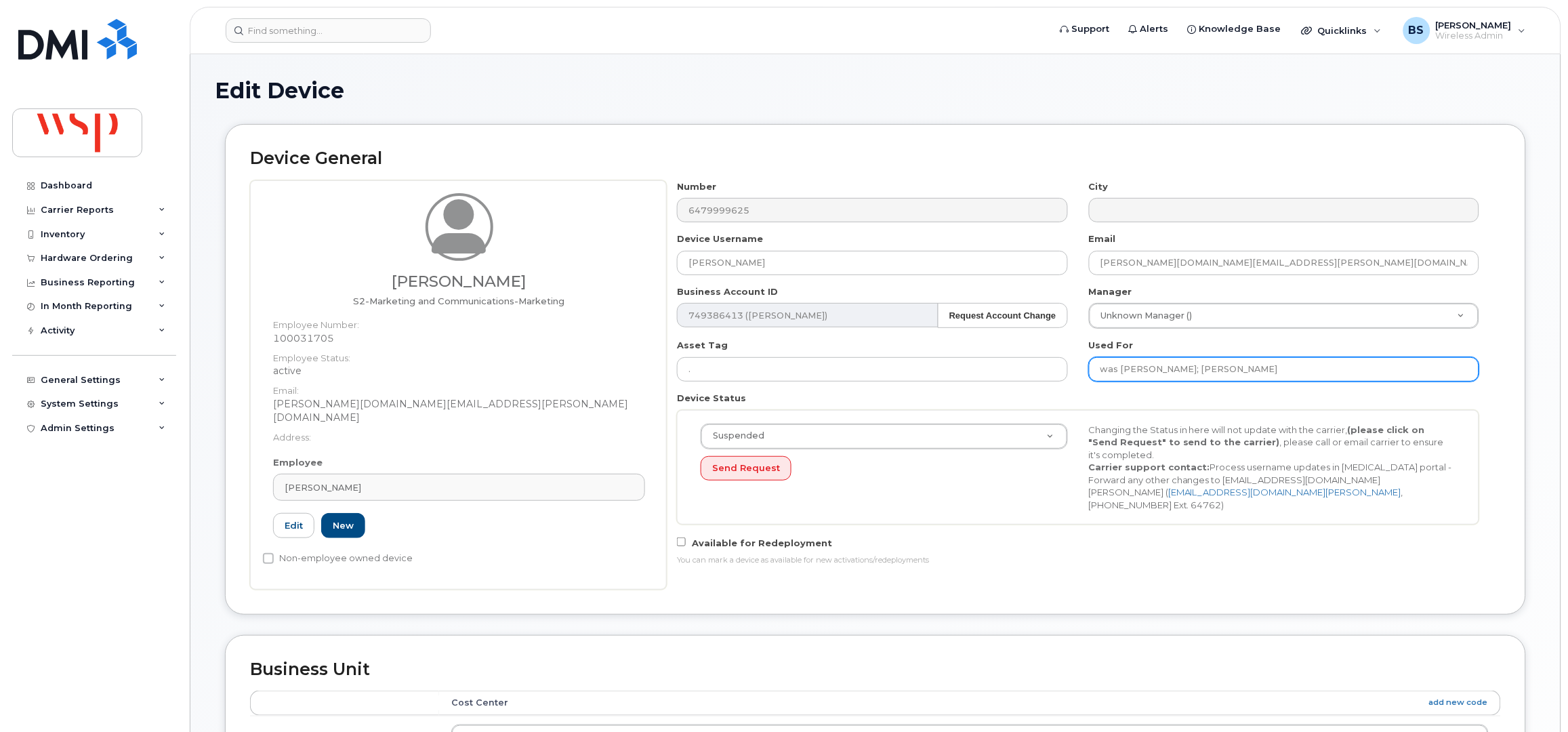
drag, startPoint x: 1195, startPoint y: 367, endPoint x: 1038, endPoint y: 378, distance: 157.4
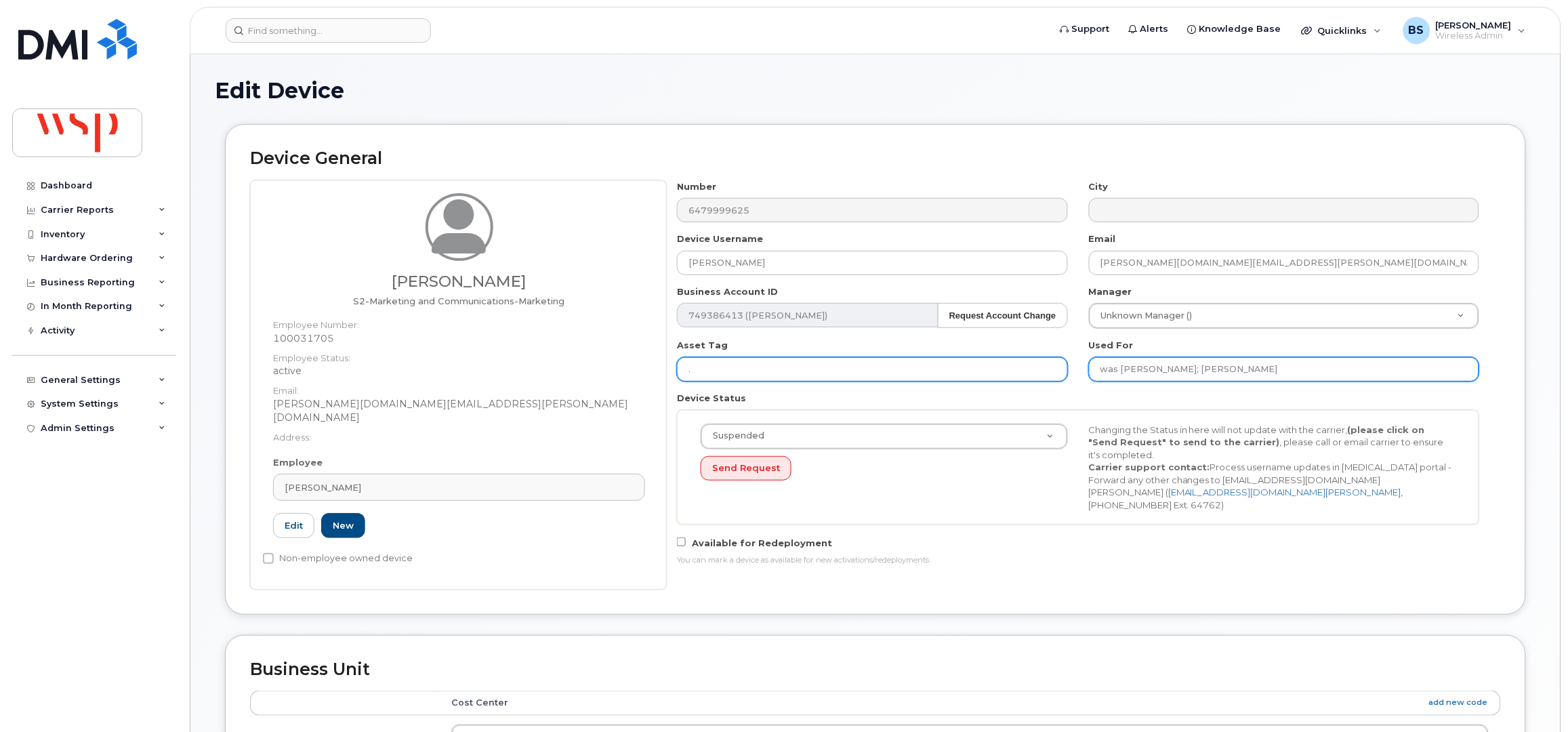
click at [1120, 371] on input "was [PERSON_NAME]; [PERSON_NAME]" at bounding box center [1283, 369] width 390 height 24
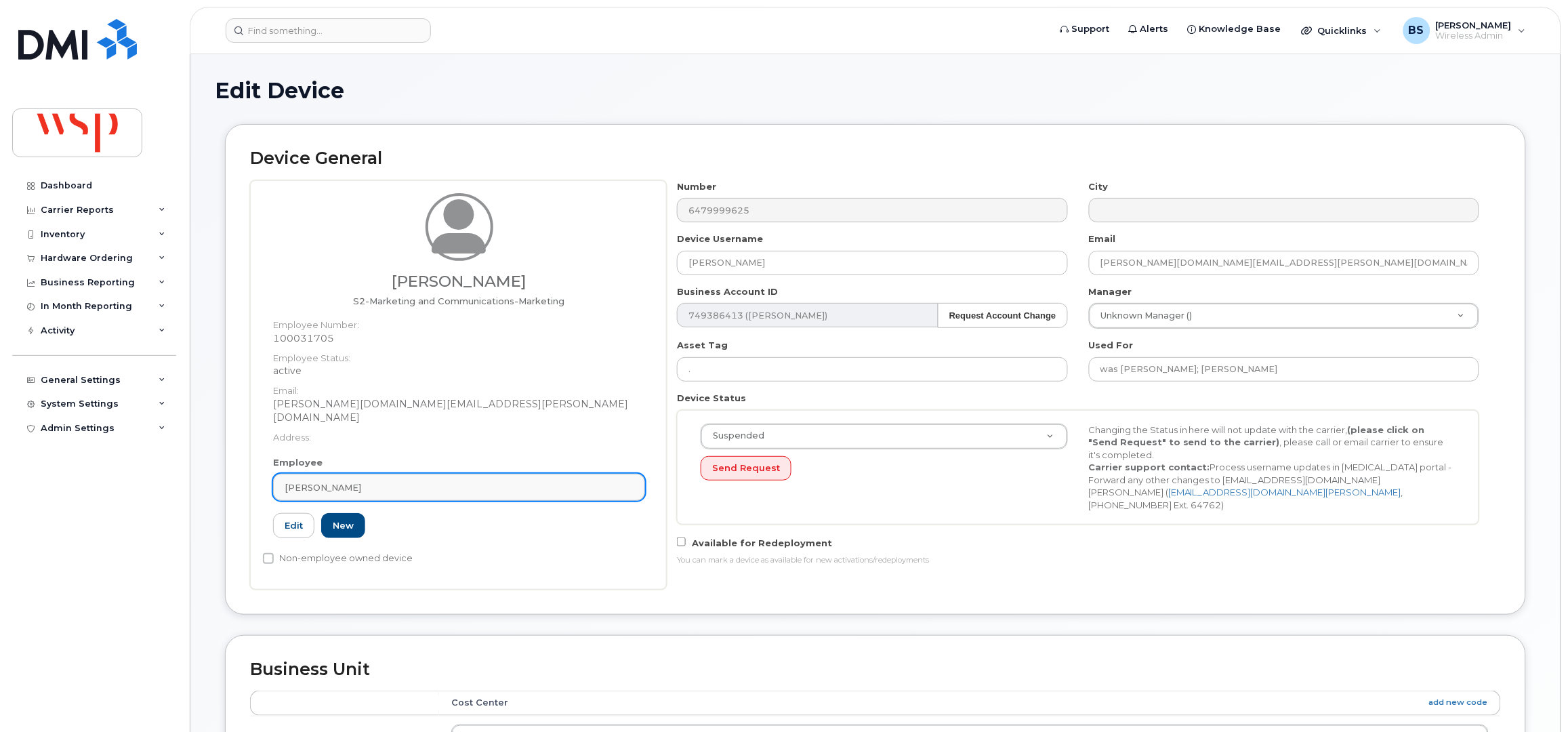
click at [363, 474] on link "[PERSON_NAME]" at bounding box center [459, 487] width 372 height 27
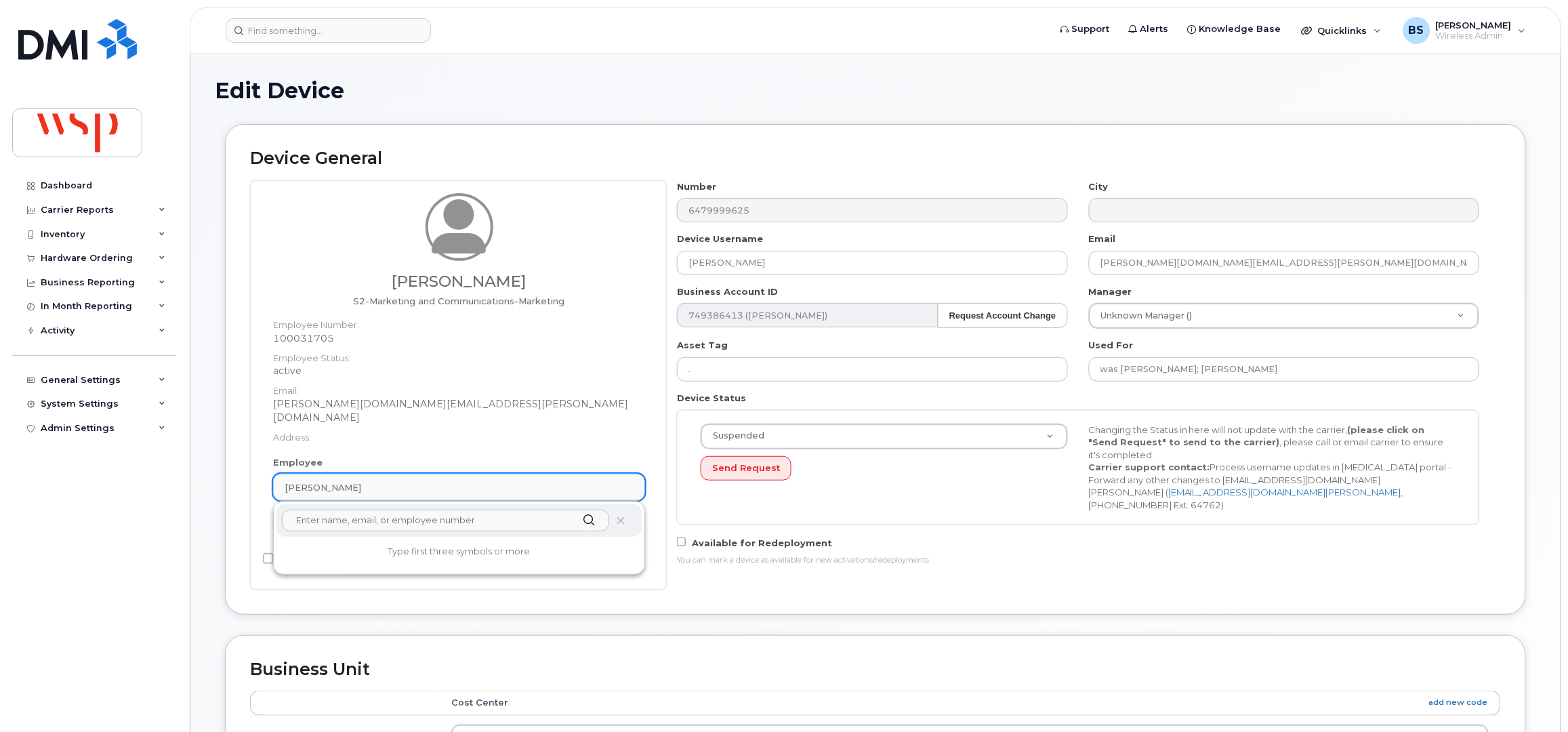
paste input "[PERSON_NAME]"
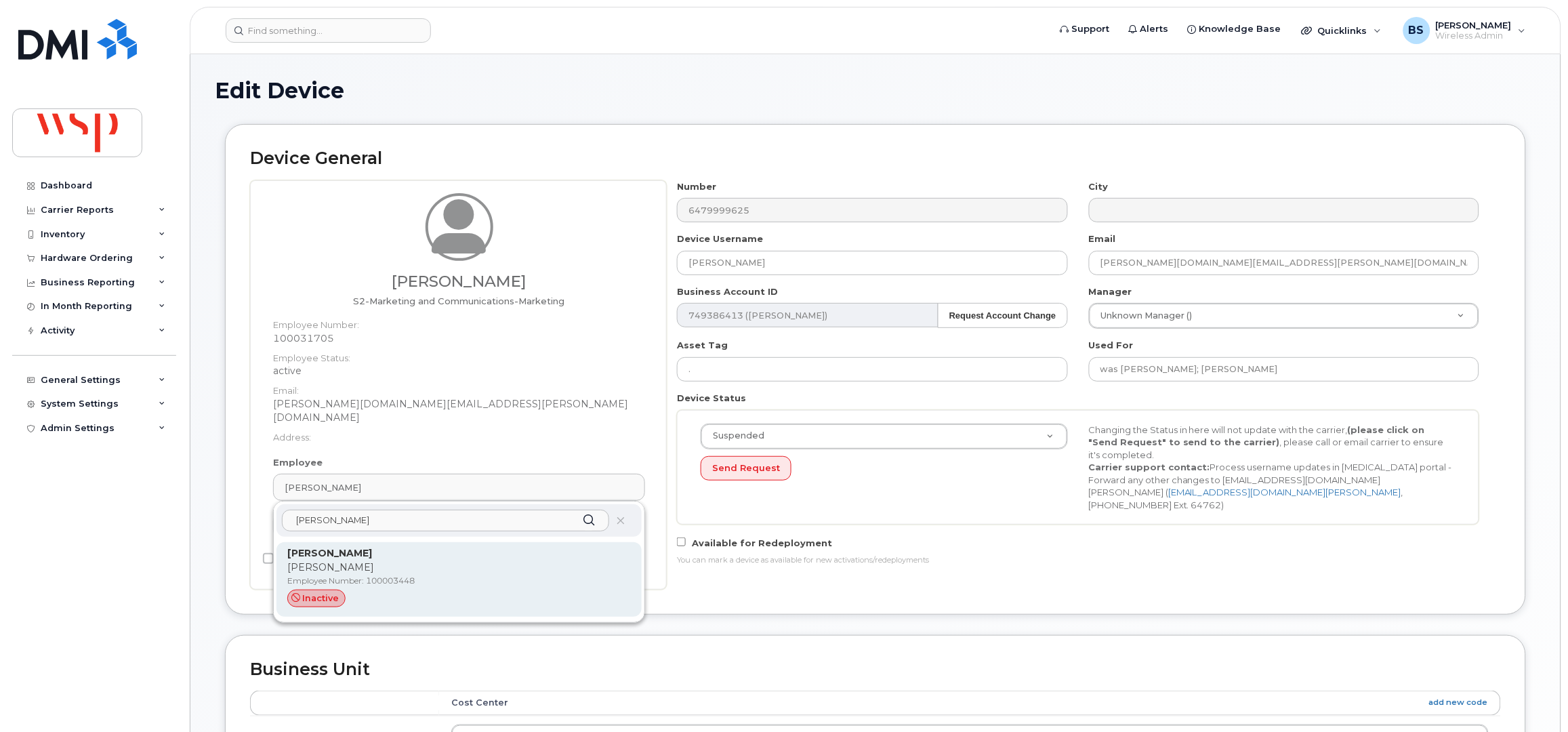
type input "[PERSON_NAME]"
click at [332, 561] on p "[PERSON_NAME]" at bounding box center [459, 568] width 343 height 15
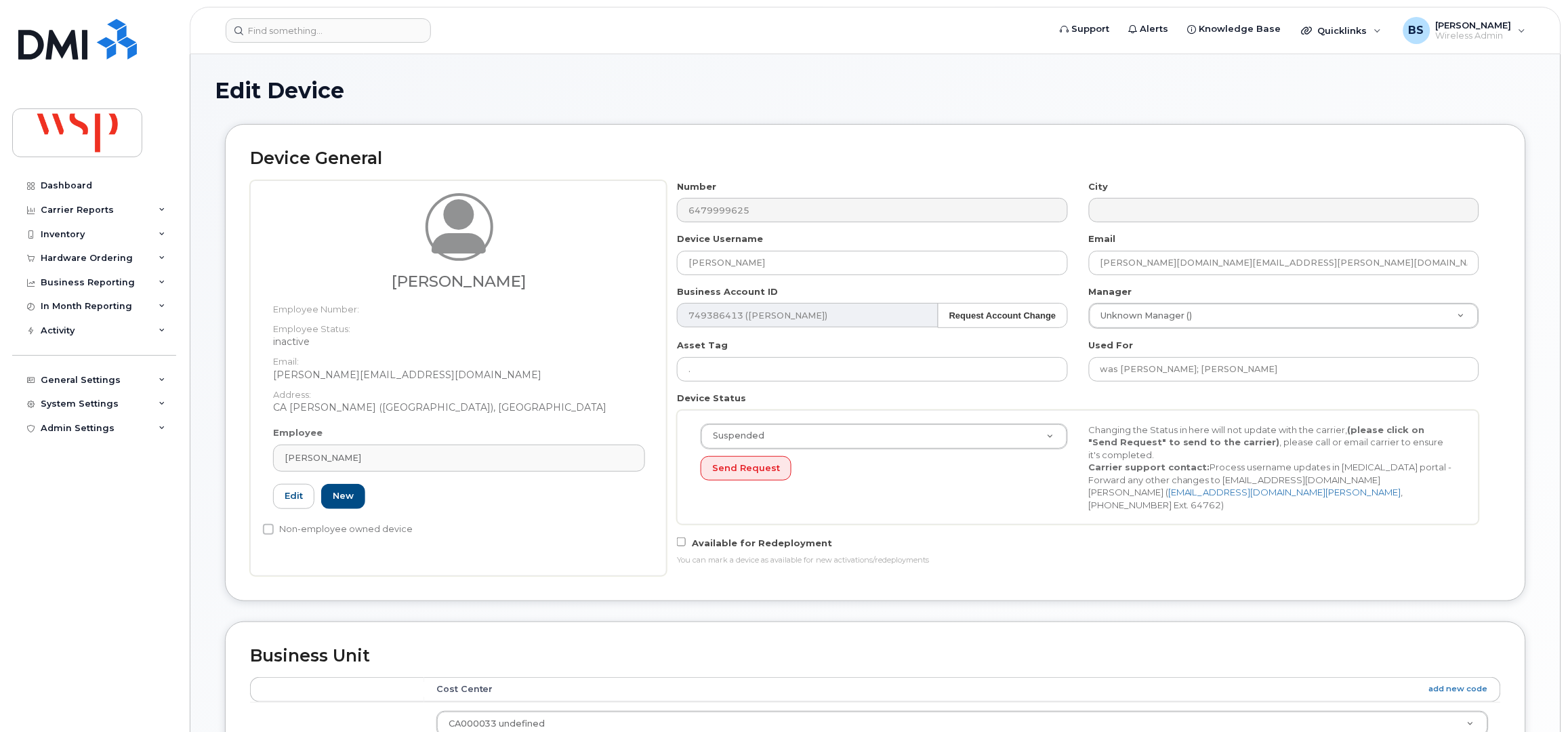
type input "100003448"
type input "[PERSON_NAME]"
type input "[PERSON_NAME][EMAIL_ADDRESS][DOMAIN_NAME]"
type input "5770098"
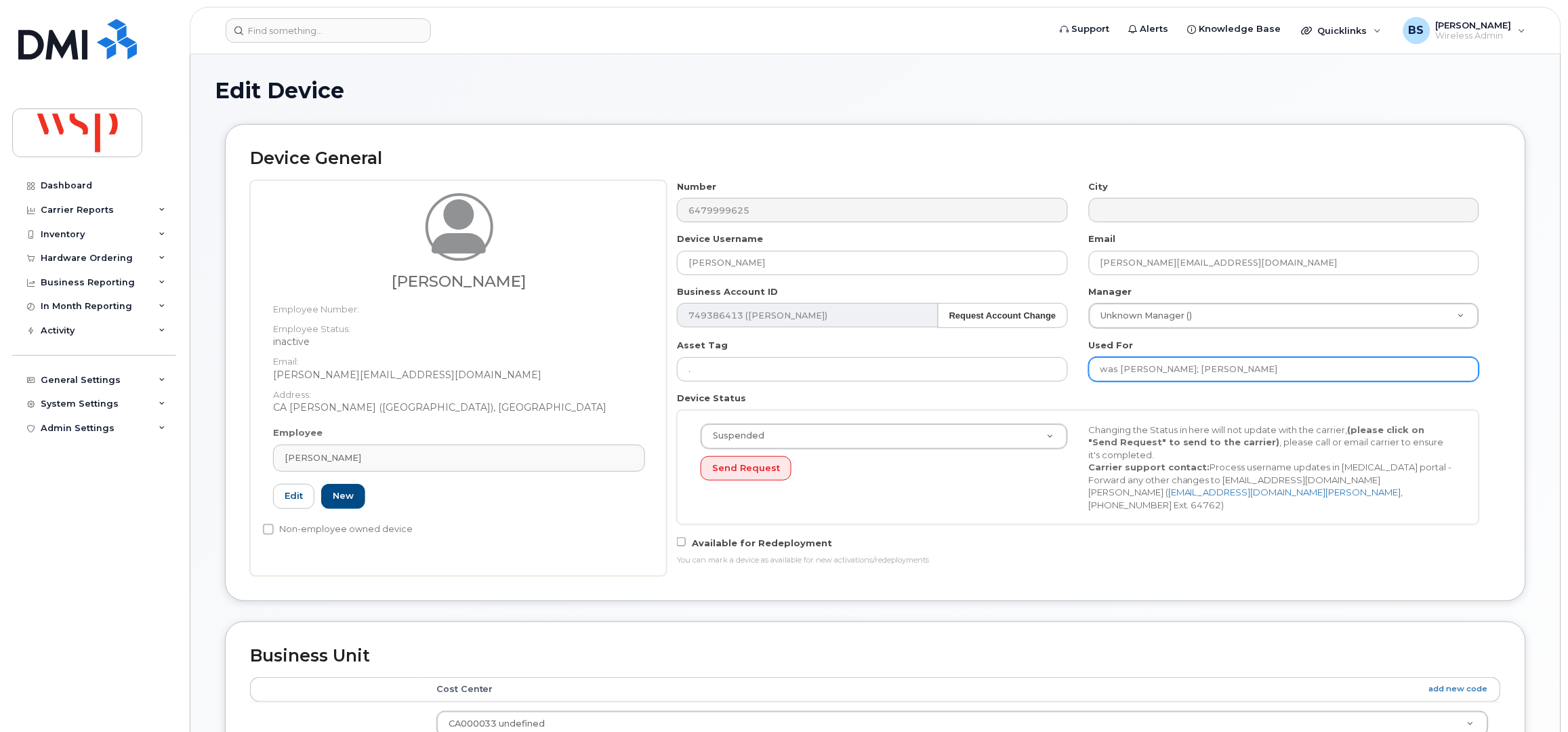
drag, startPoint x: 1163, startPoint y: 358, endPoint x: 951, endPoint y: 350, distance: 212.2
click at [953, 350] on div "Number 6479999625 City Device Username Gareth Newlands Email gareth.newlands@ws…" at bounding box center [1077, 378] width 823 height 395
paste input "Gareth Newland"
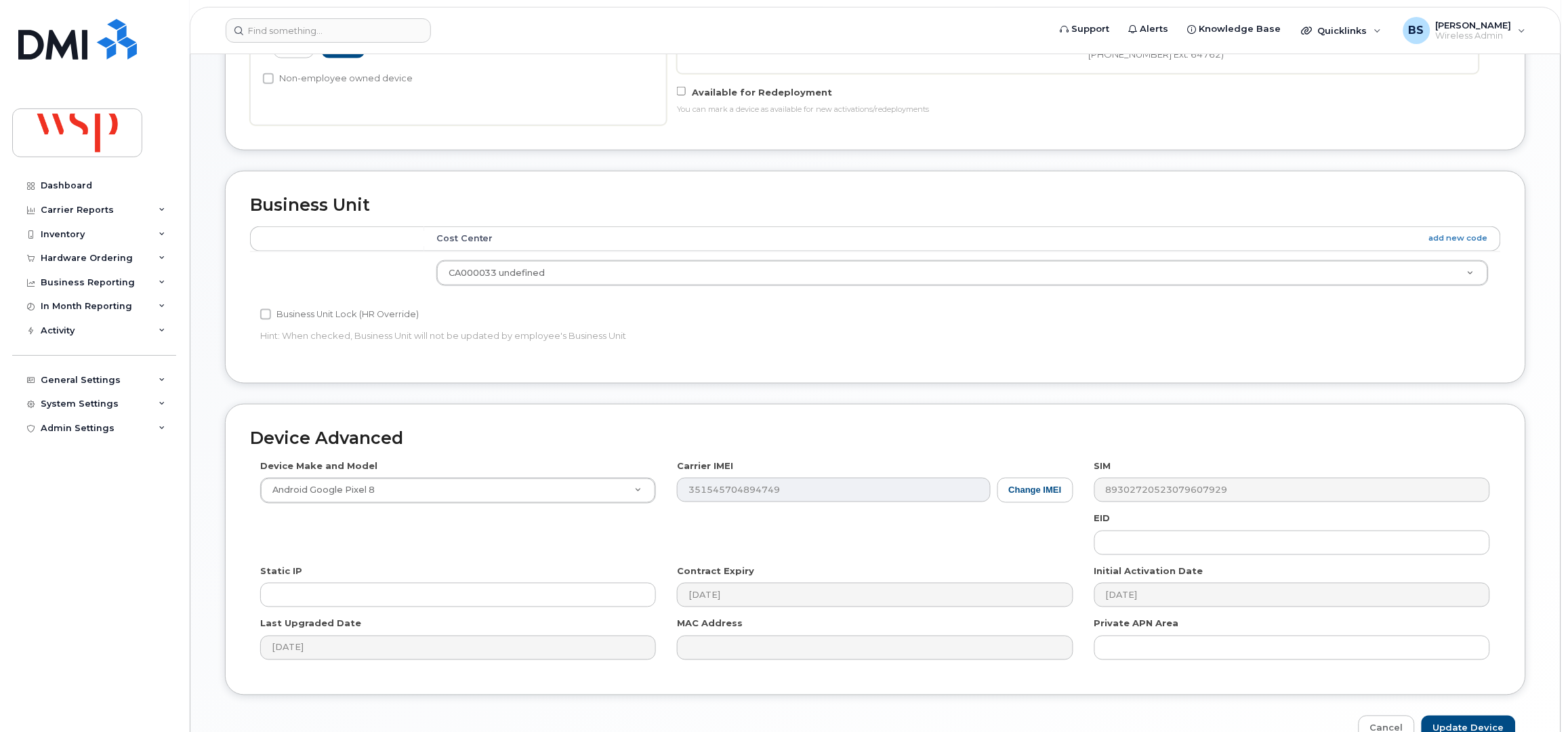
scroll to position [517, 0]
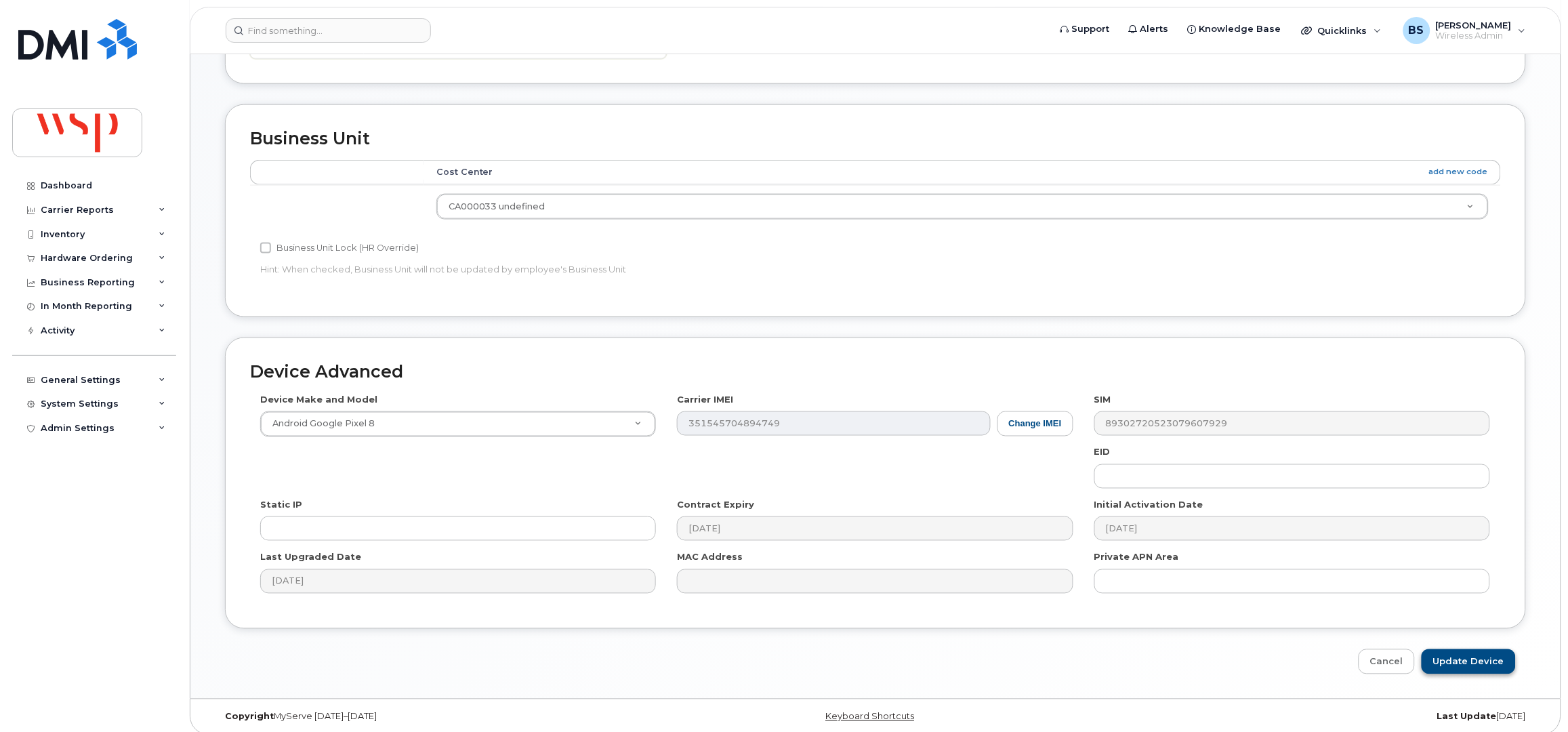
type input "[PERSON_NAME]"
click at [1483, 650] on input "Update Device" at bounding box center [1468, 662] width 94 height 25
type input "Saving..."
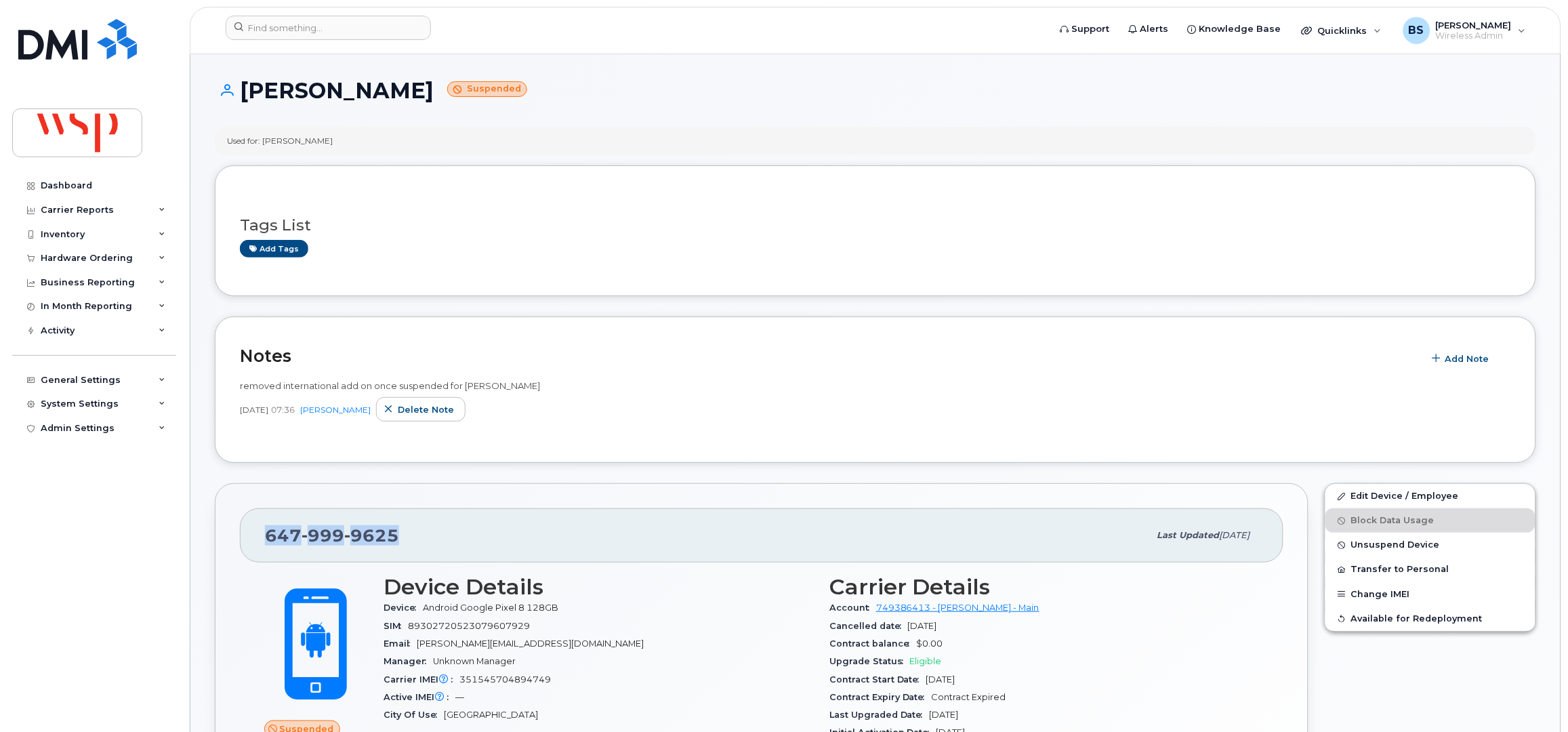
drag, startPoint x: 302, startPoint y: 537, endPoint x: 260, endPoint y: 536, distance: 42.0
click at [260, 536] on div "647 999 9625 Last updated Aug 13, 2025" at bounding box center [761, 534] width 1044 height 54
copy span "647 999 9625"
click at [447, 409] on span "Delete note" at bounding box center [426, 409] width 56 height 13
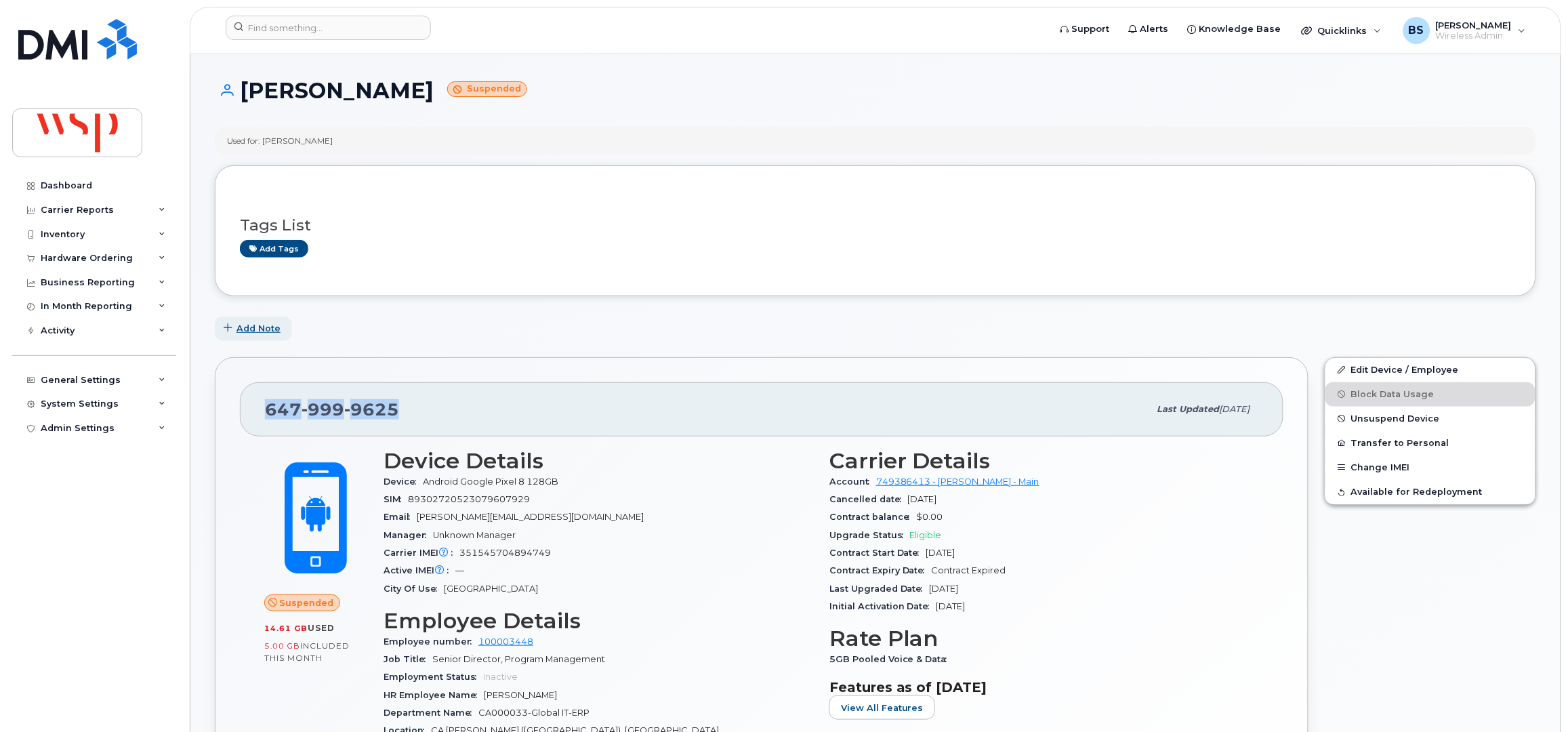
click at [254, 331] on span "Add Note" at bounding box center [258, 328] width 44 height 13
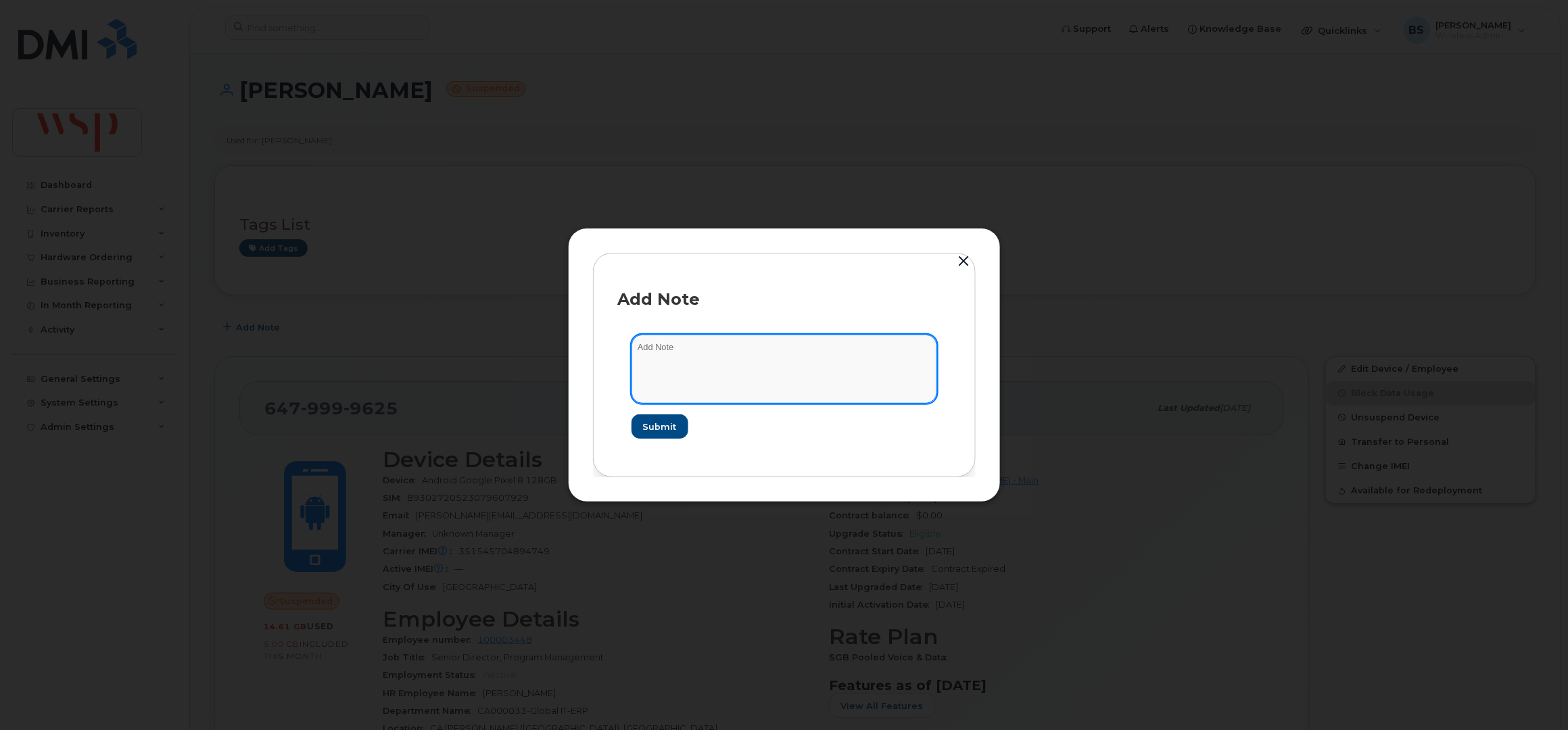
click at [755, 348] on textarea at bounding box center [784, 369] width 306 height 69
paste textarea "Gareth Newlands has recently accepted a new role/change to US payroll; however,…"
click at [670, 389] on textarea "Gareth Newlands has recently accepted a new role/change to US payroll; however,…" at bounding box center [784, 369] width 306 height 69
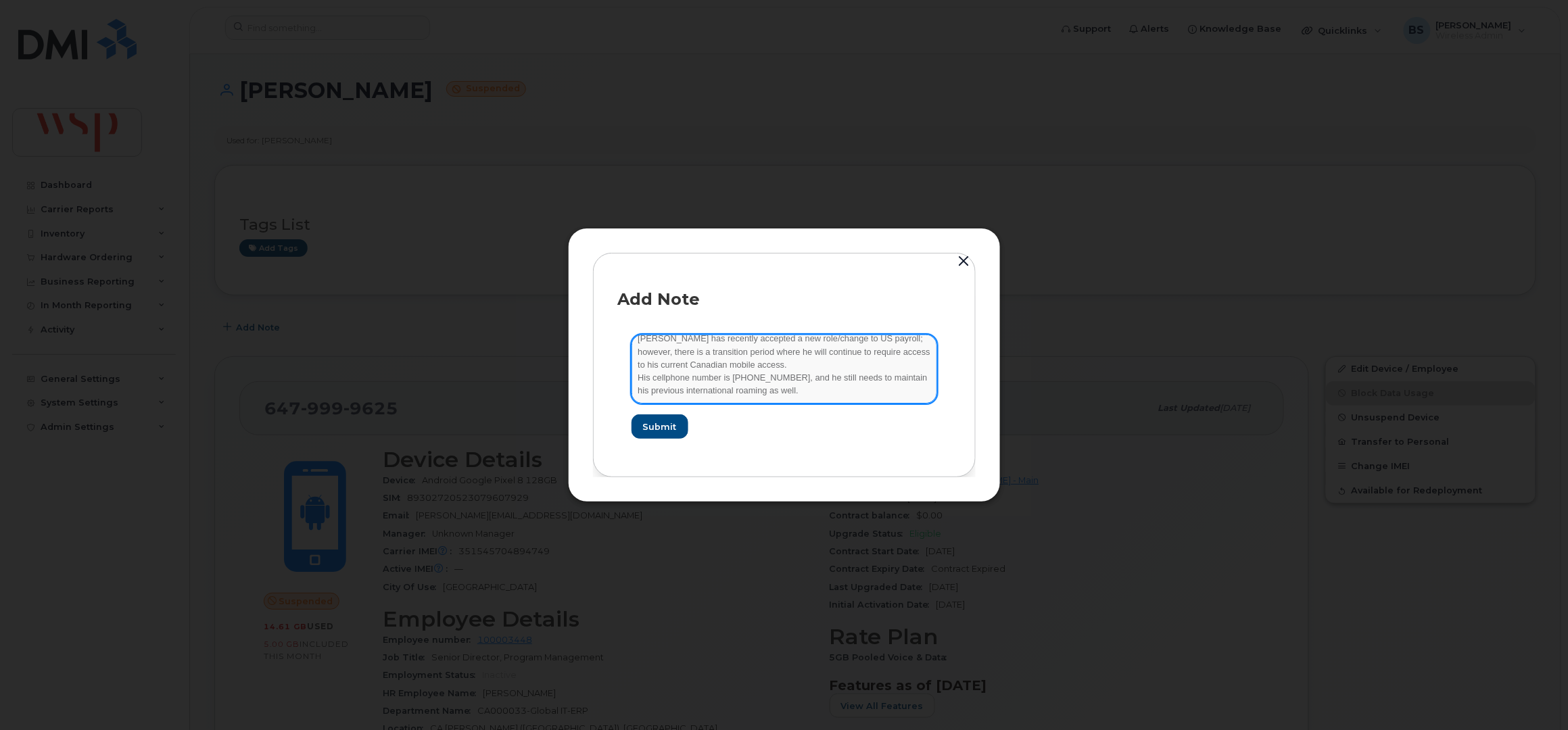
scroll to position [9, 0]
click at [788, 392] on textarea "Gareth Newlands has recently accepted a new role/change to US payroll; however,…" at bounding box center [784, 369] width 306 height 69
type textarea "Gareth Newlands has recently accepted a new role/change to US payroll; however,…"
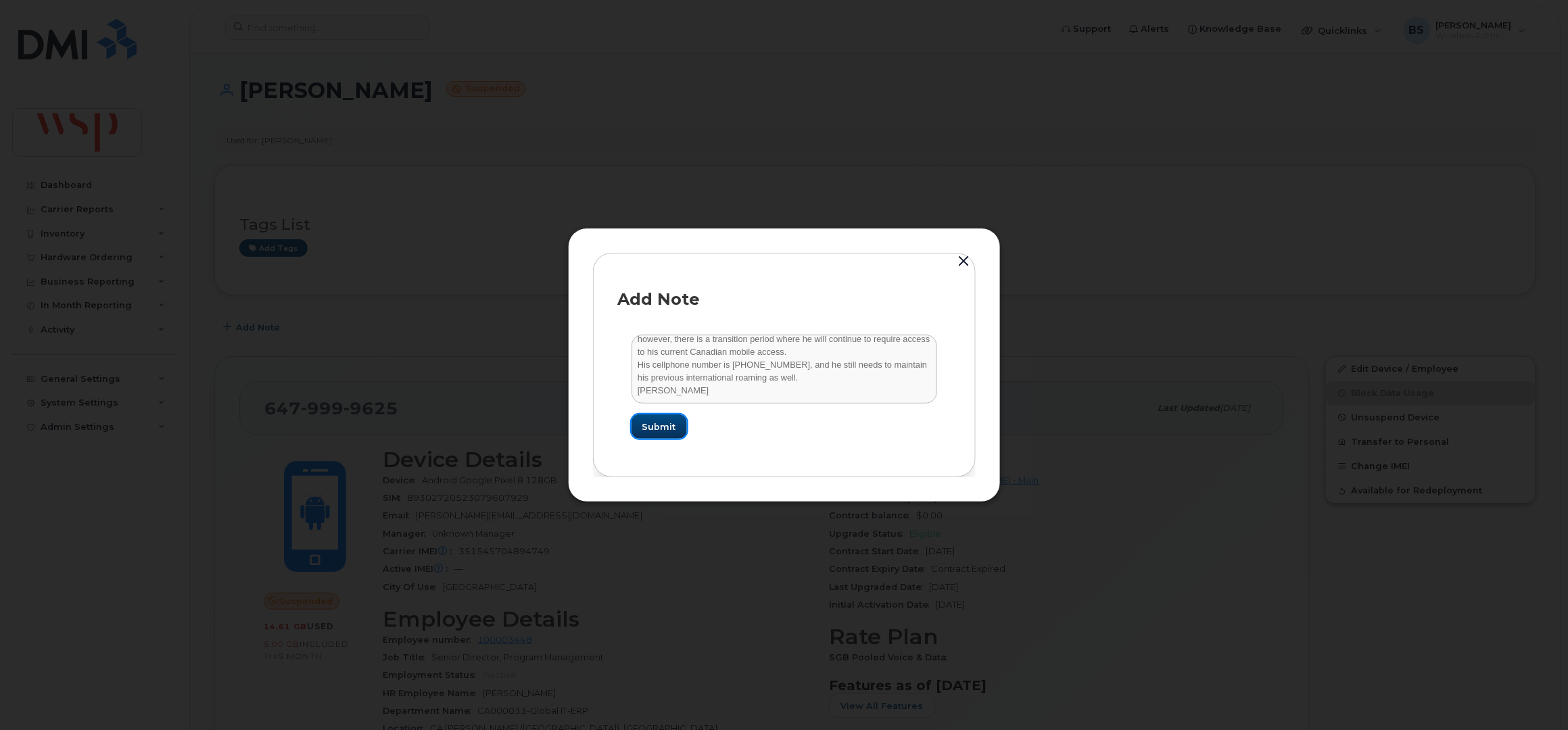
click at [654, 423] on span "Submit" at bounding box center [659, 426] width 34 height 13
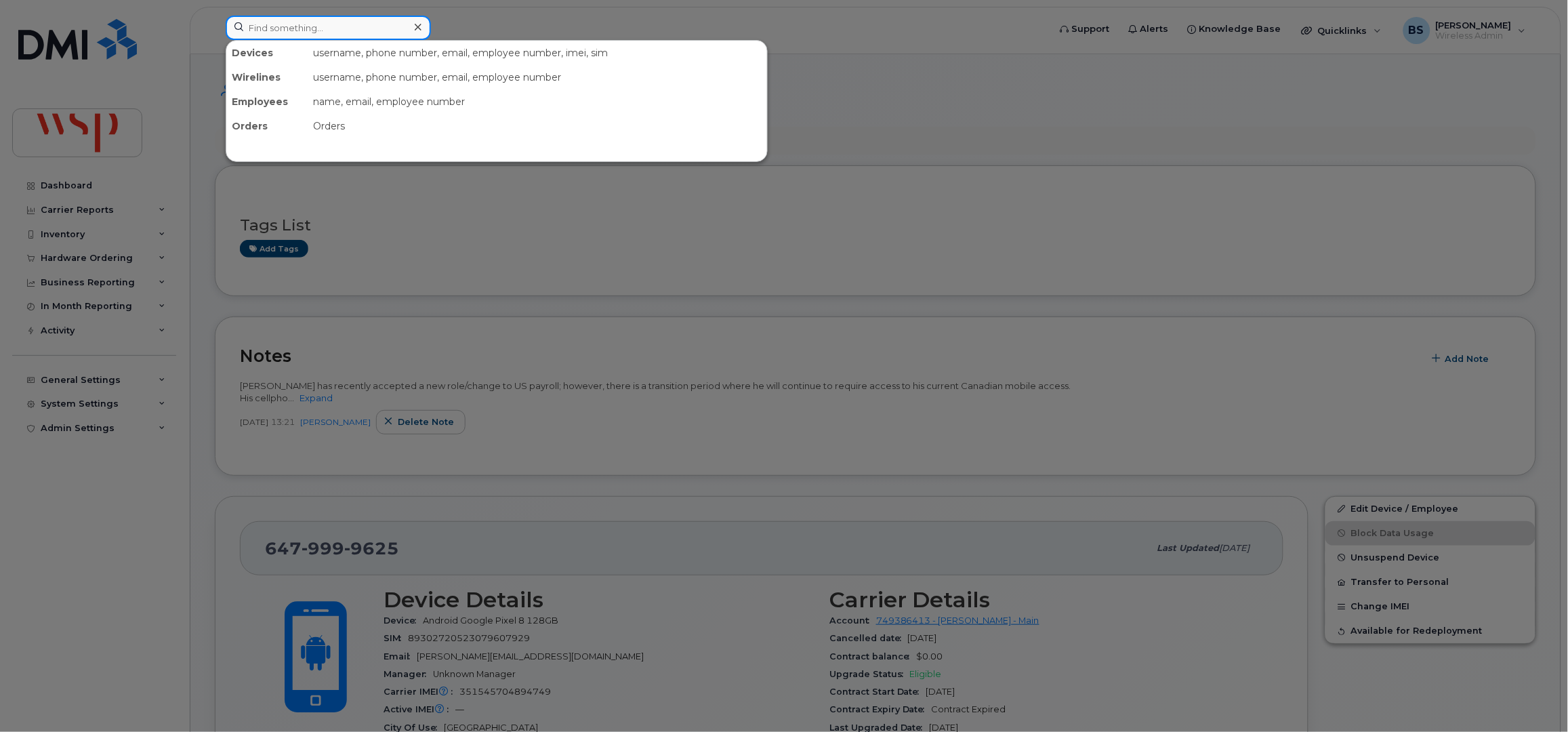
click at [337, 20] on input at bounding box center [329, 27] width 205 height 24
paste input "Keeshia Wee Eng"
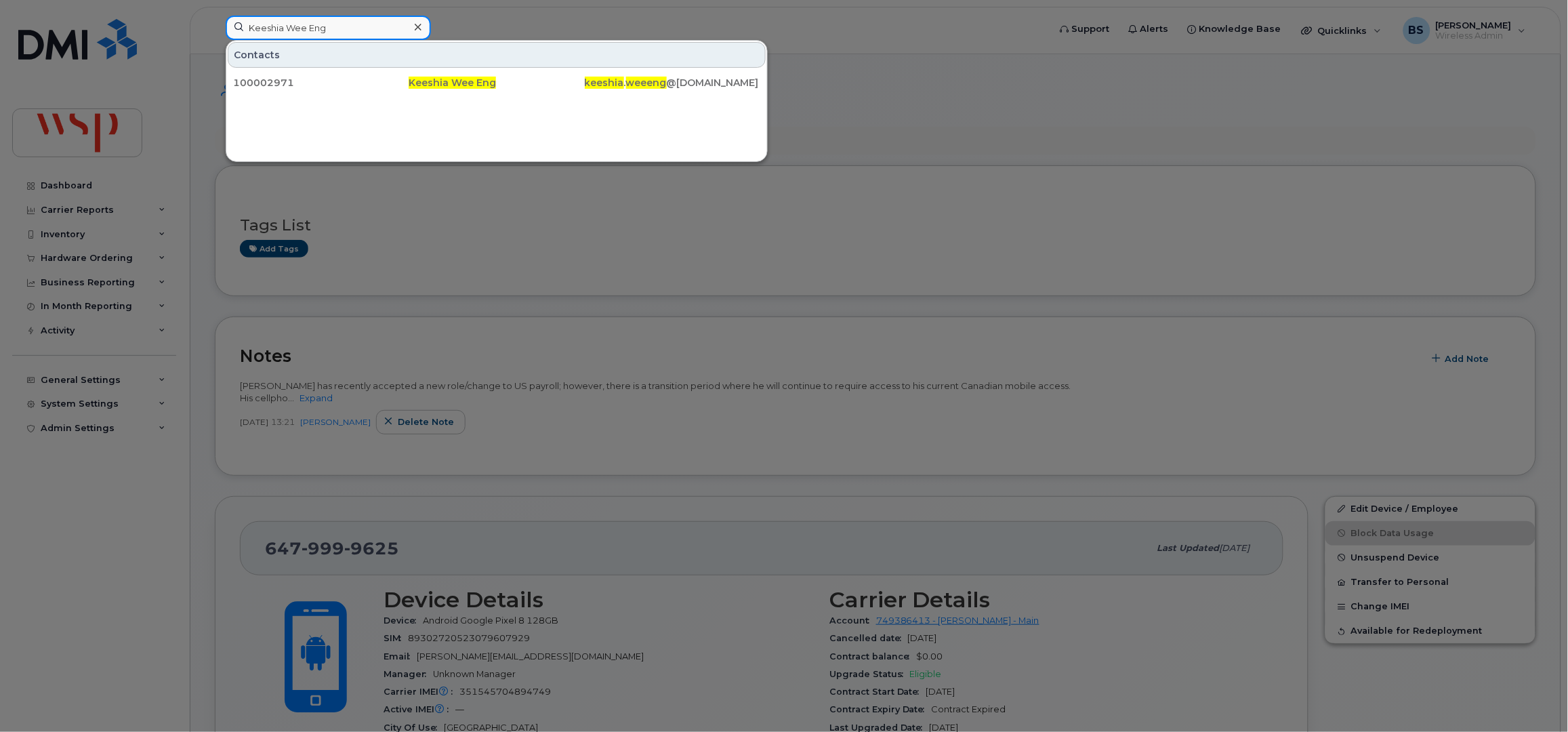
drag, startPoint x: 377, startPoint y: 29, endPoint x: 42, endPoint y: 17, distance: 335.2
click at [215, 17] on div "Keeshia Wee Eng Contacts 100002971 Keeshia Wee Eng keeshia . weeeng @wsp.com" at bounding box center [633, 30] width 836 height 29
paste input "7788713761"
type input "7788713761"
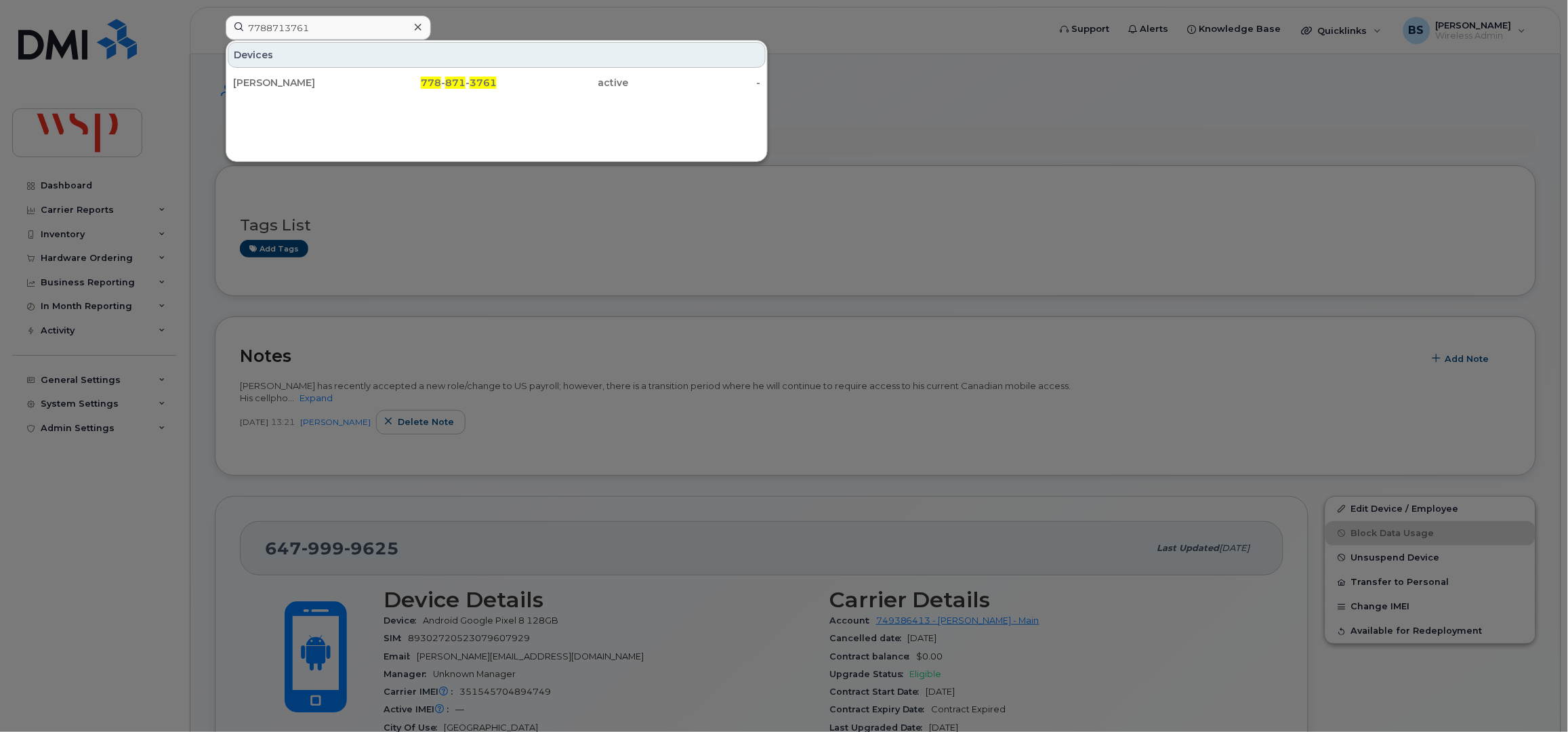
click at [257, 80] on div "Jennifer Nam" at bounding box center [298, 83] width 132 height 14
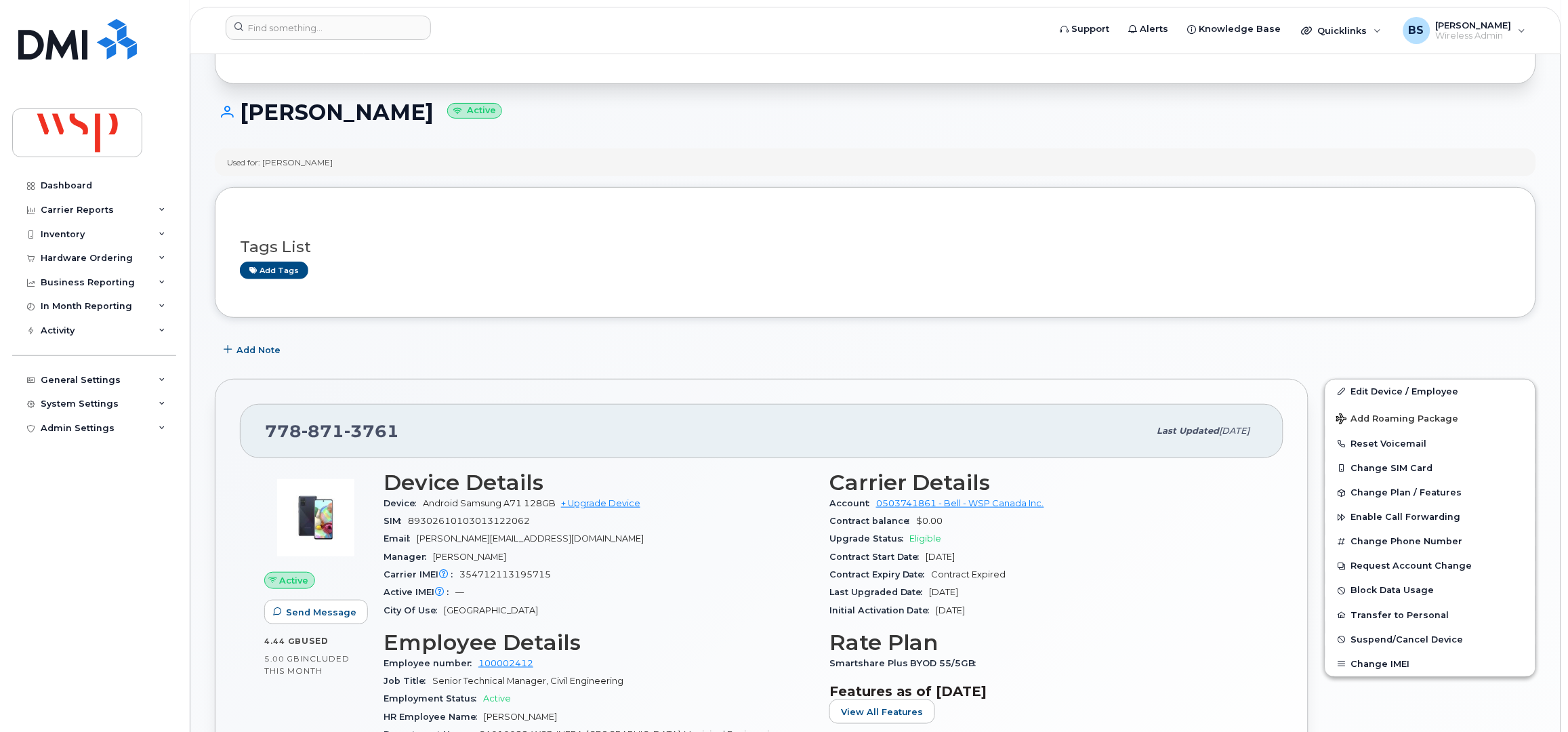
scroll to position [180, 0]
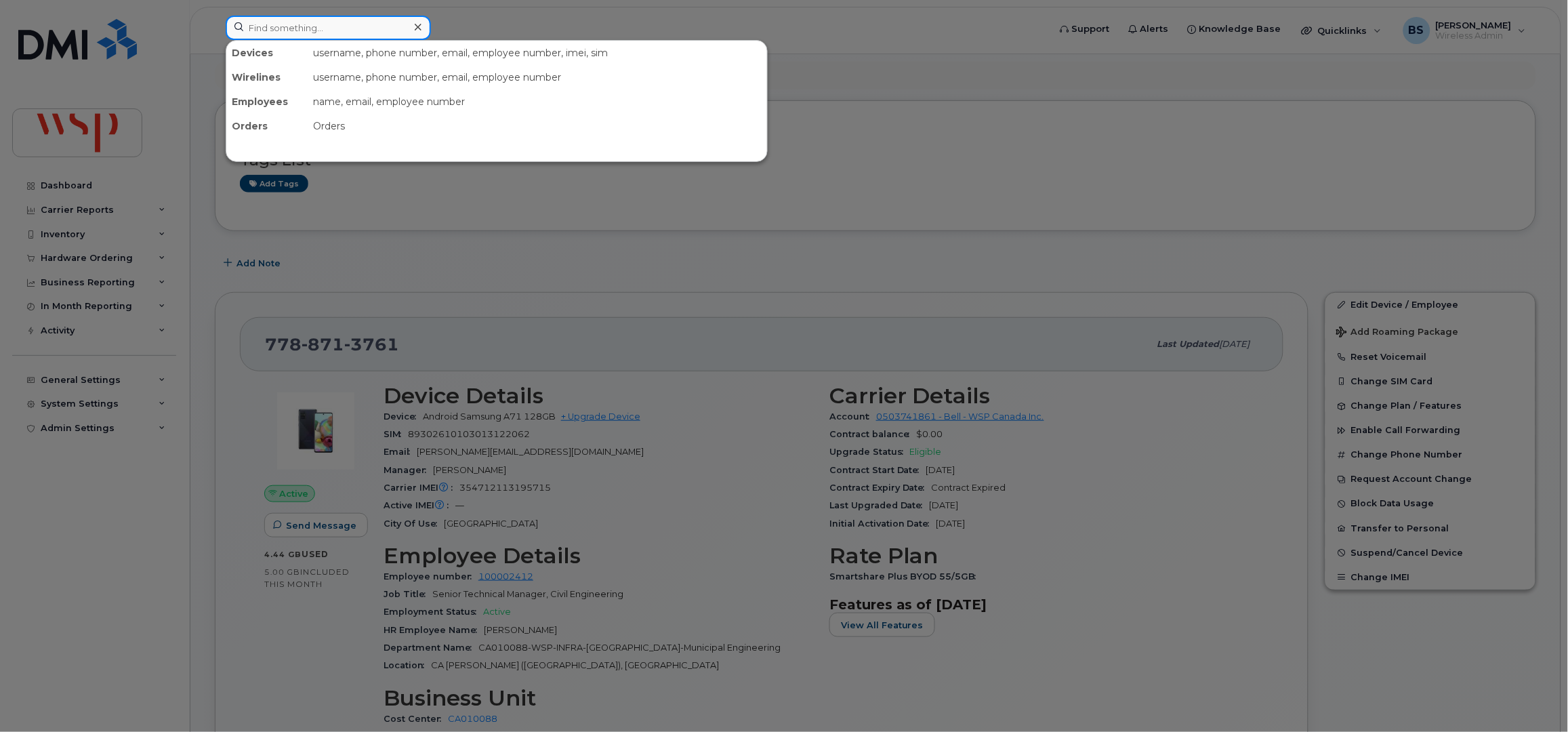
click at [368, 23] on input at bounding box center [329, 27] width 205 height 24
paste input "2896592961"
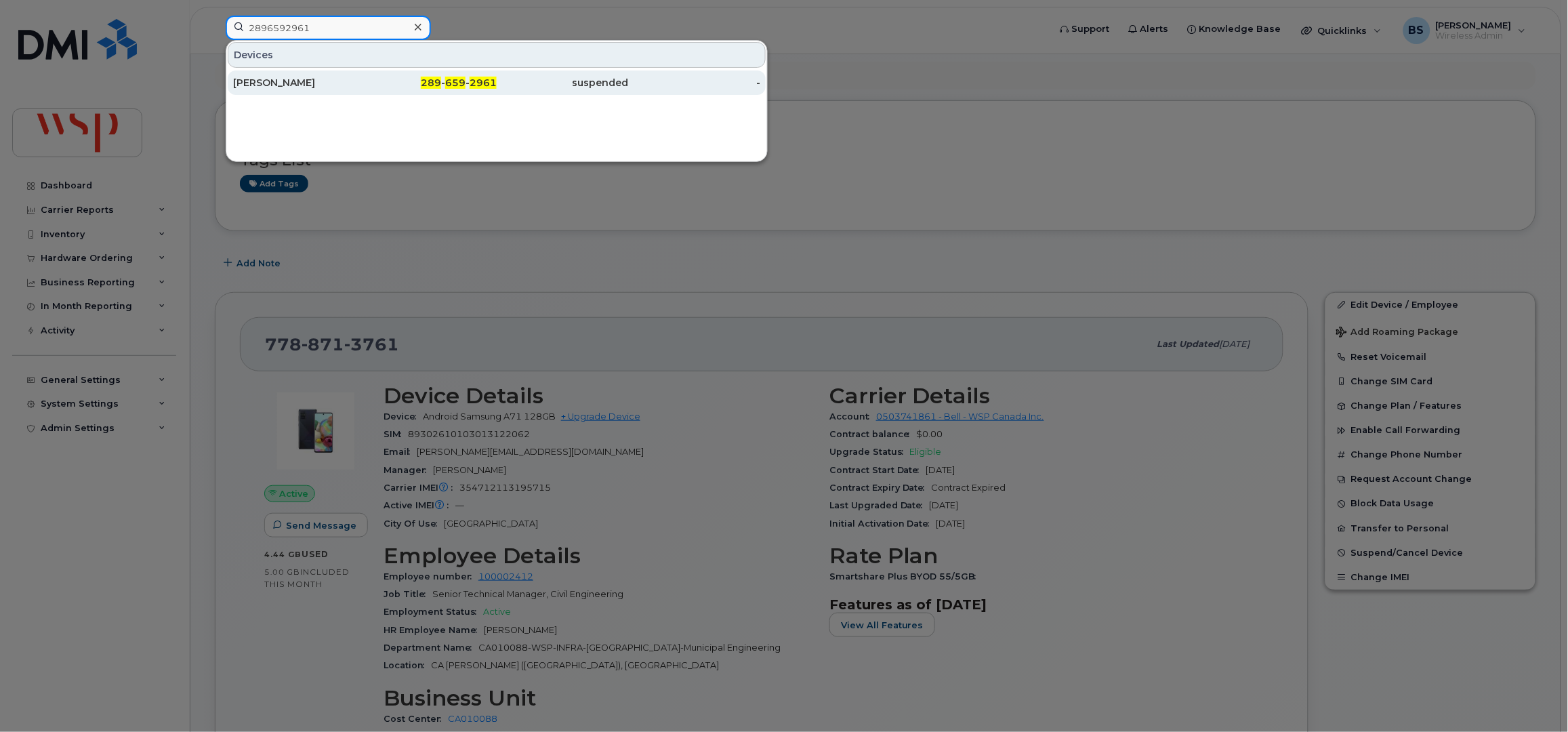
type input "2896592961"
click at [267, 78] on div "[PERSON_NAME]" at bounding box center [298, 83] width 132 height 14
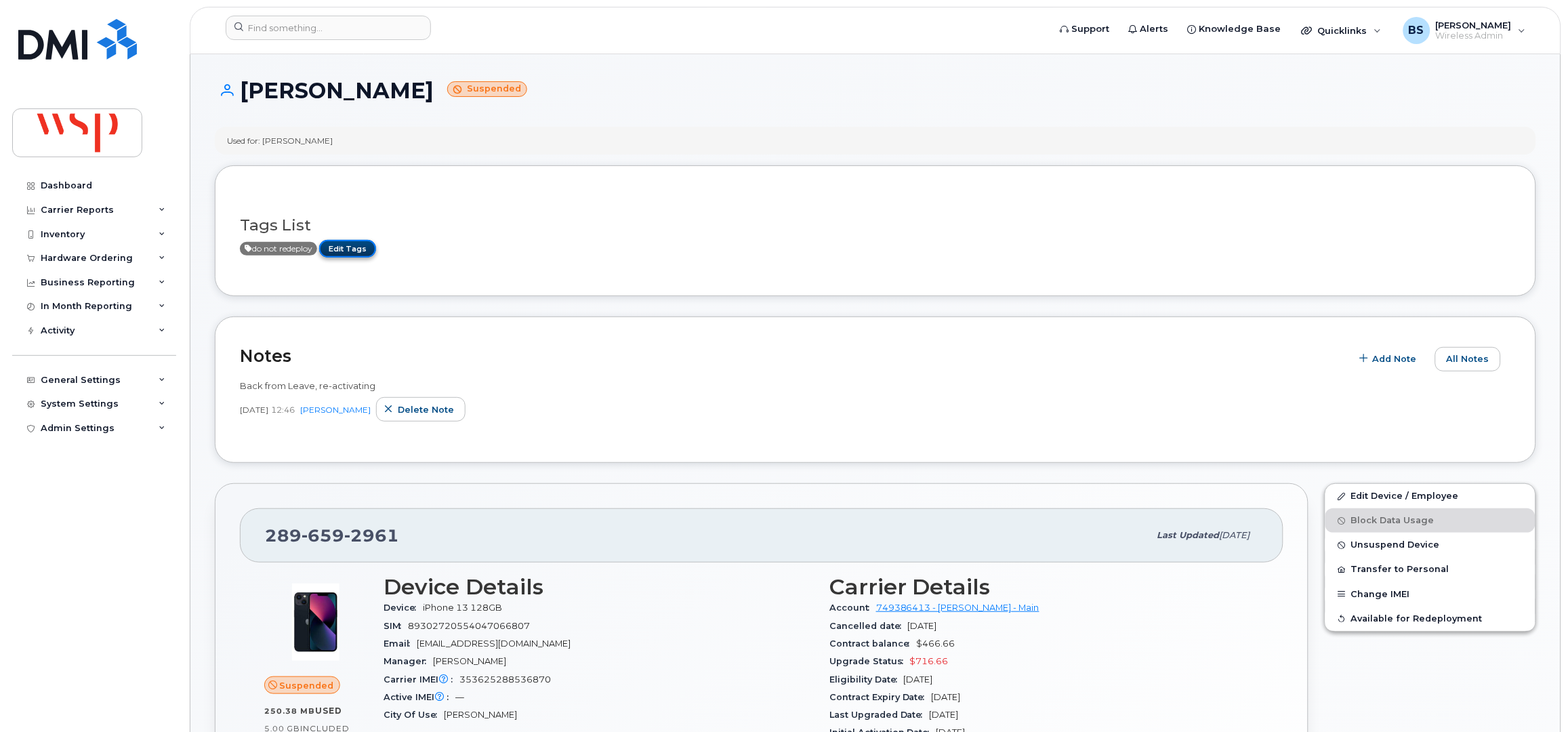
click at [369, 244] on link "Edit Tags" at bounding box center [347, 248] width 57 height 17
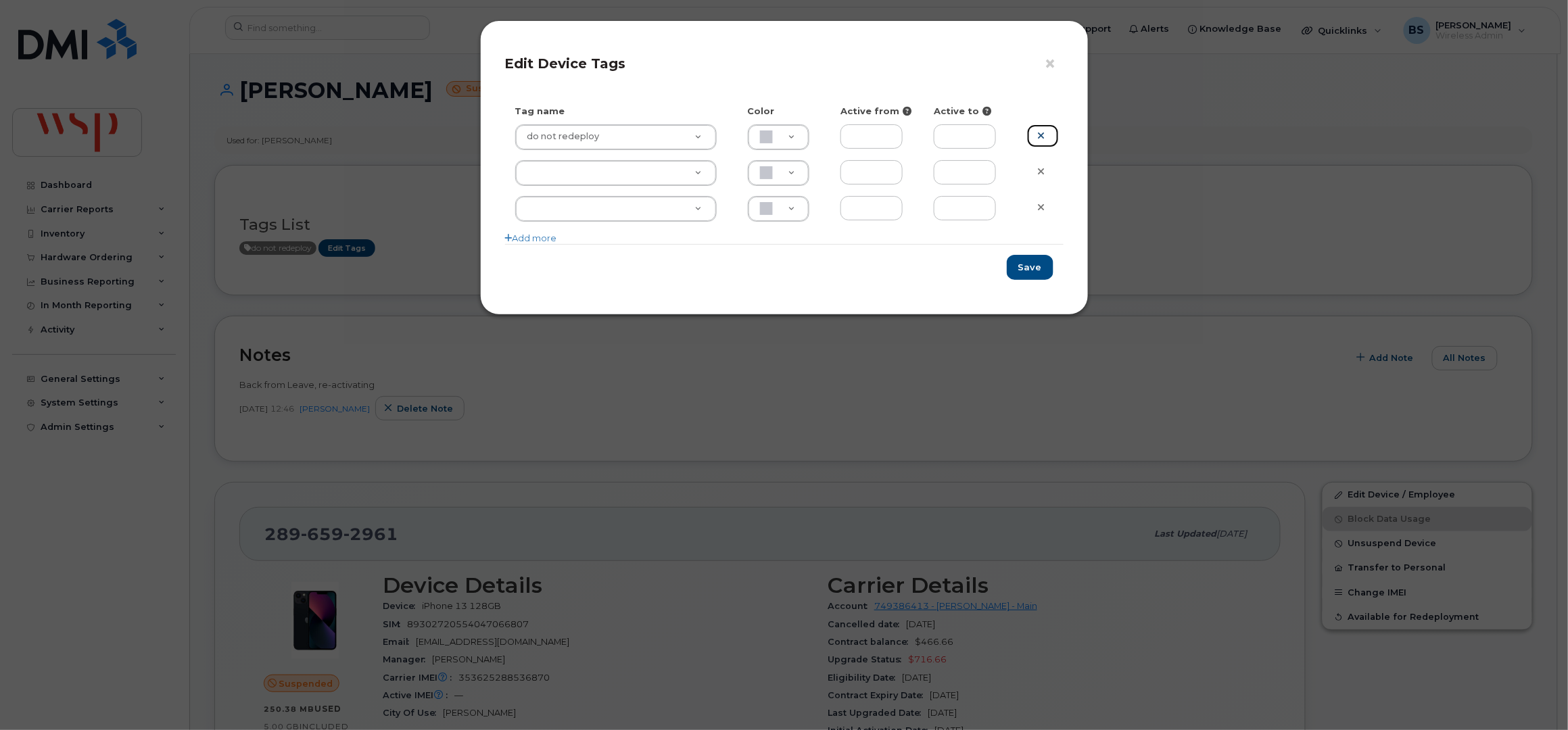
click at [1045, 137] on icon at bounding box center [1042, 136] width 8 height 10
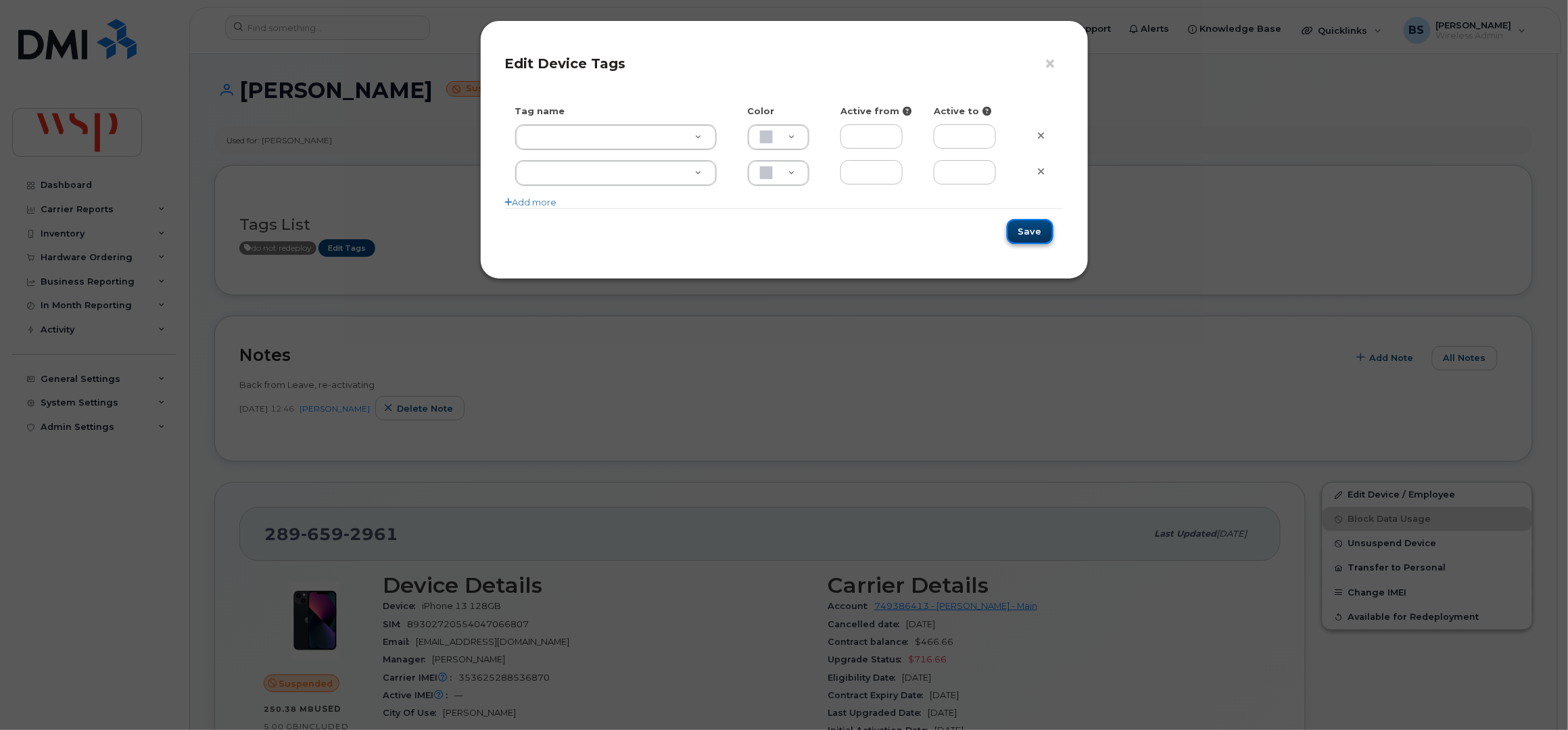
click at [1041, 231] on button "Save" at bounding box center [1030, 231] width 47 height 25
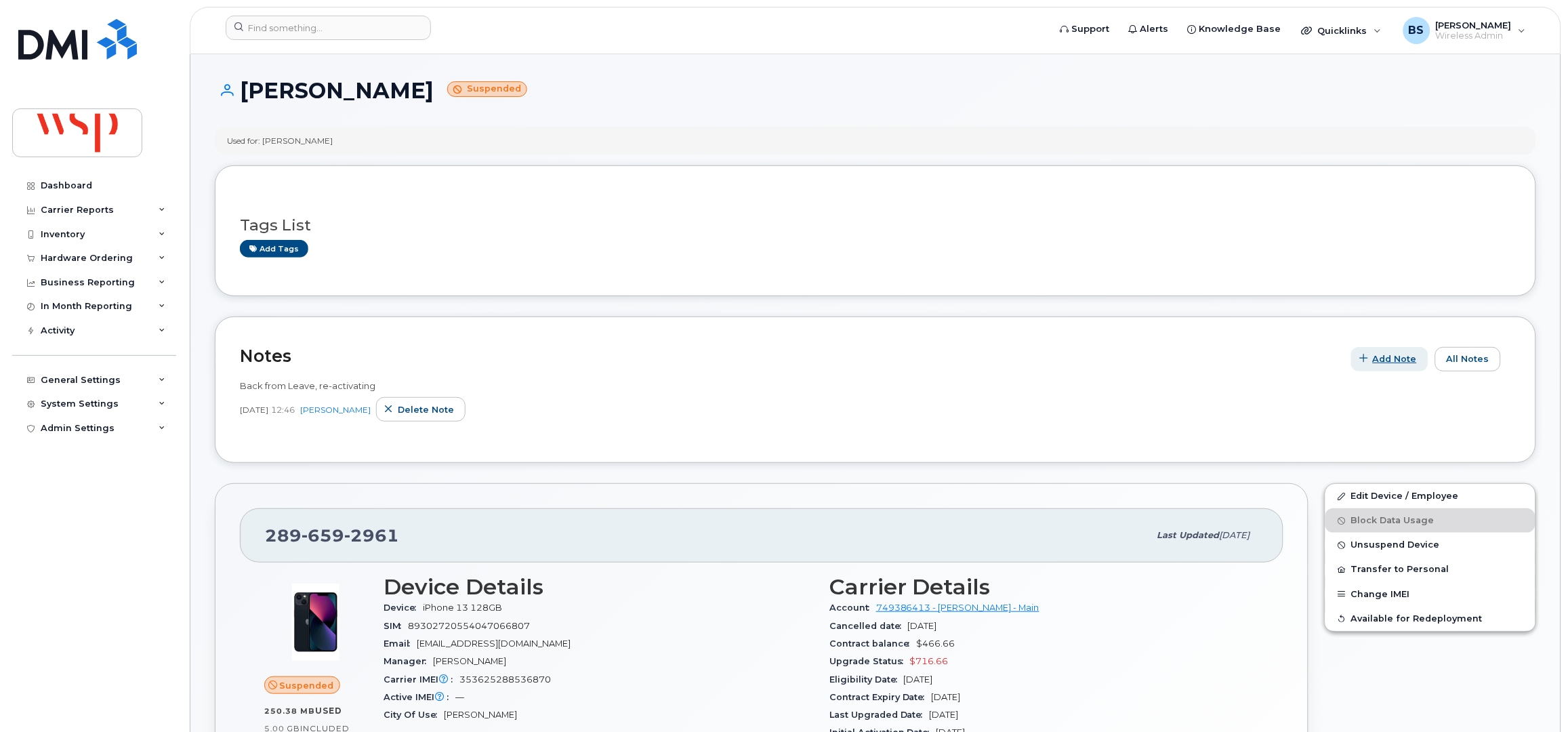
click at [1396, 362] on span "Add Note" at bounding box center [1394, 358] width 44 height 13
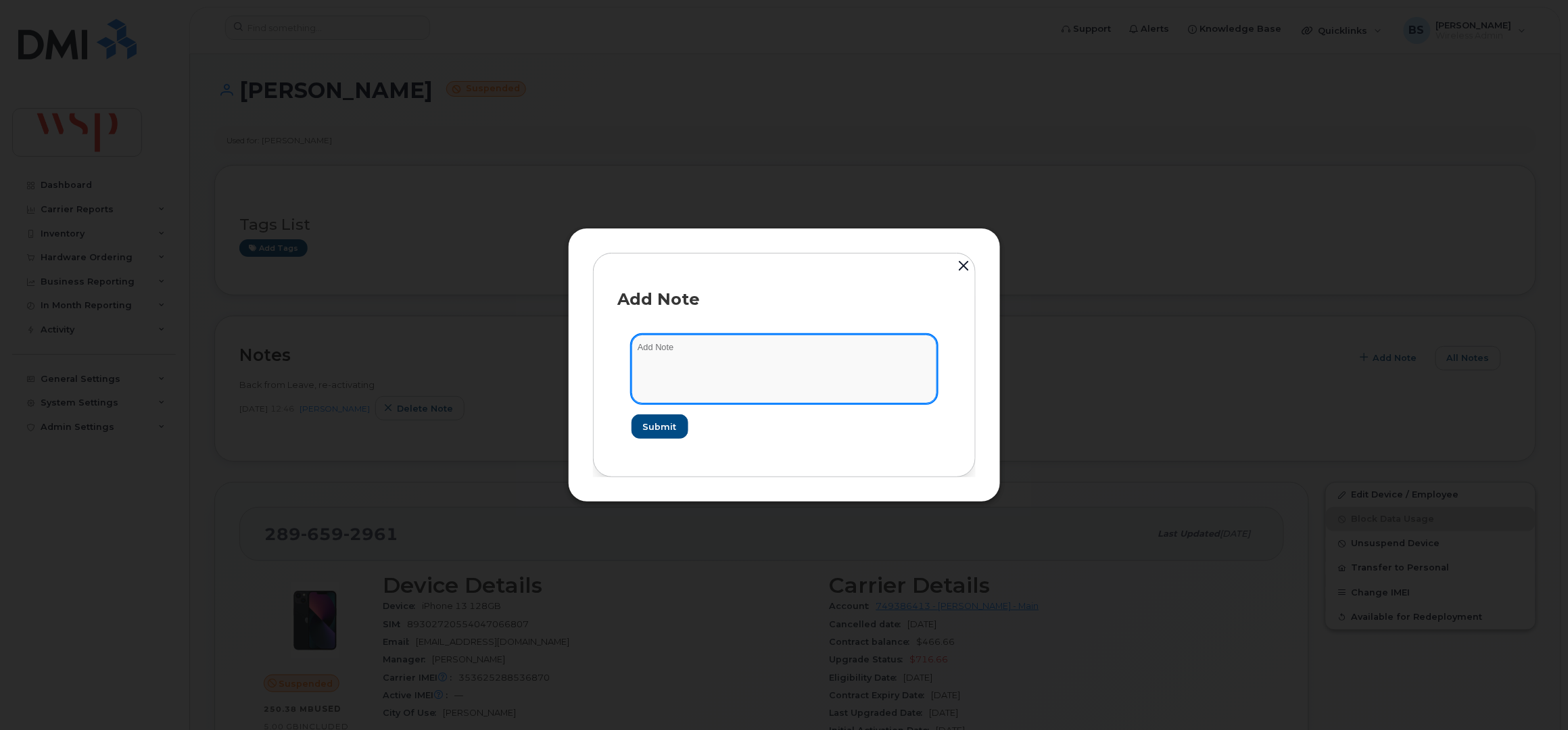
drag, startPoint x: 809, startPoint y: 371, endPoint x: 855, endPoint y: 353, distance: 49.4
click at [808, 371] on textarea at bounding box center [784, 369] width 306 height 69
type textarea "lost phone"
click at [677, 420] on button "Submit" at bounding box center [659, 426] width 56 height 24
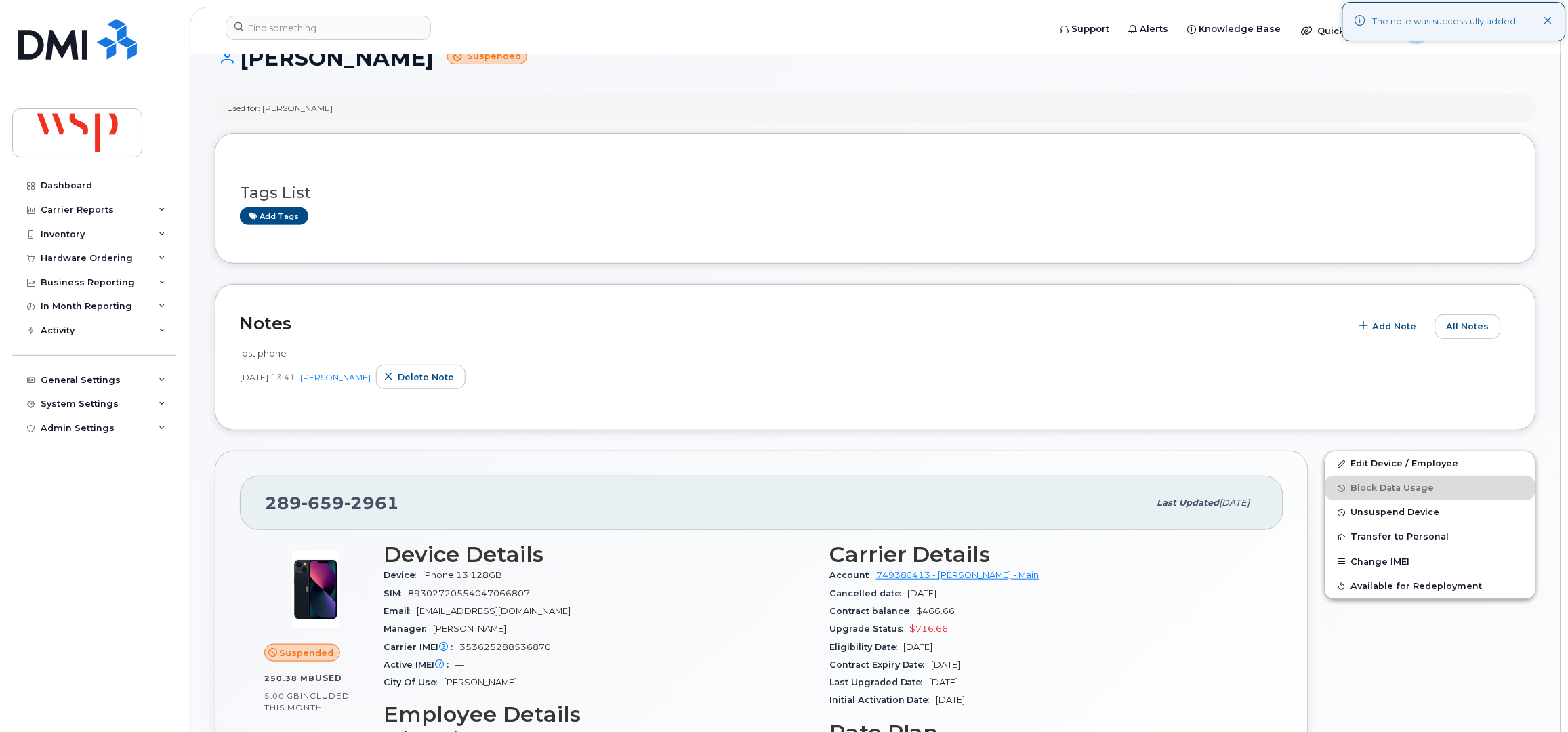
scroll to position [89, 0]
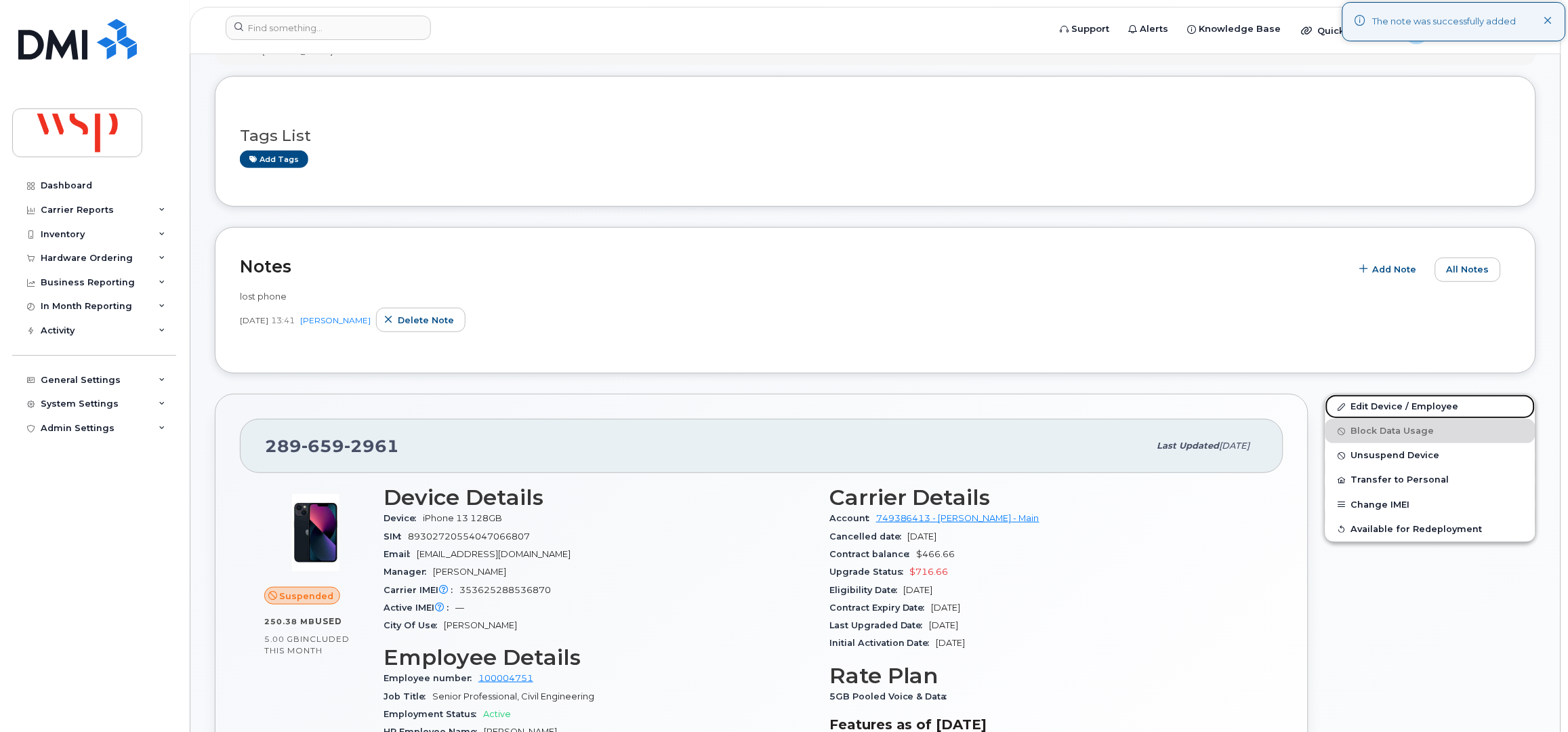
click at [1361, 407] on link "Edit Device / Employee" at bounding box center [1430, 406] width 210 height 24
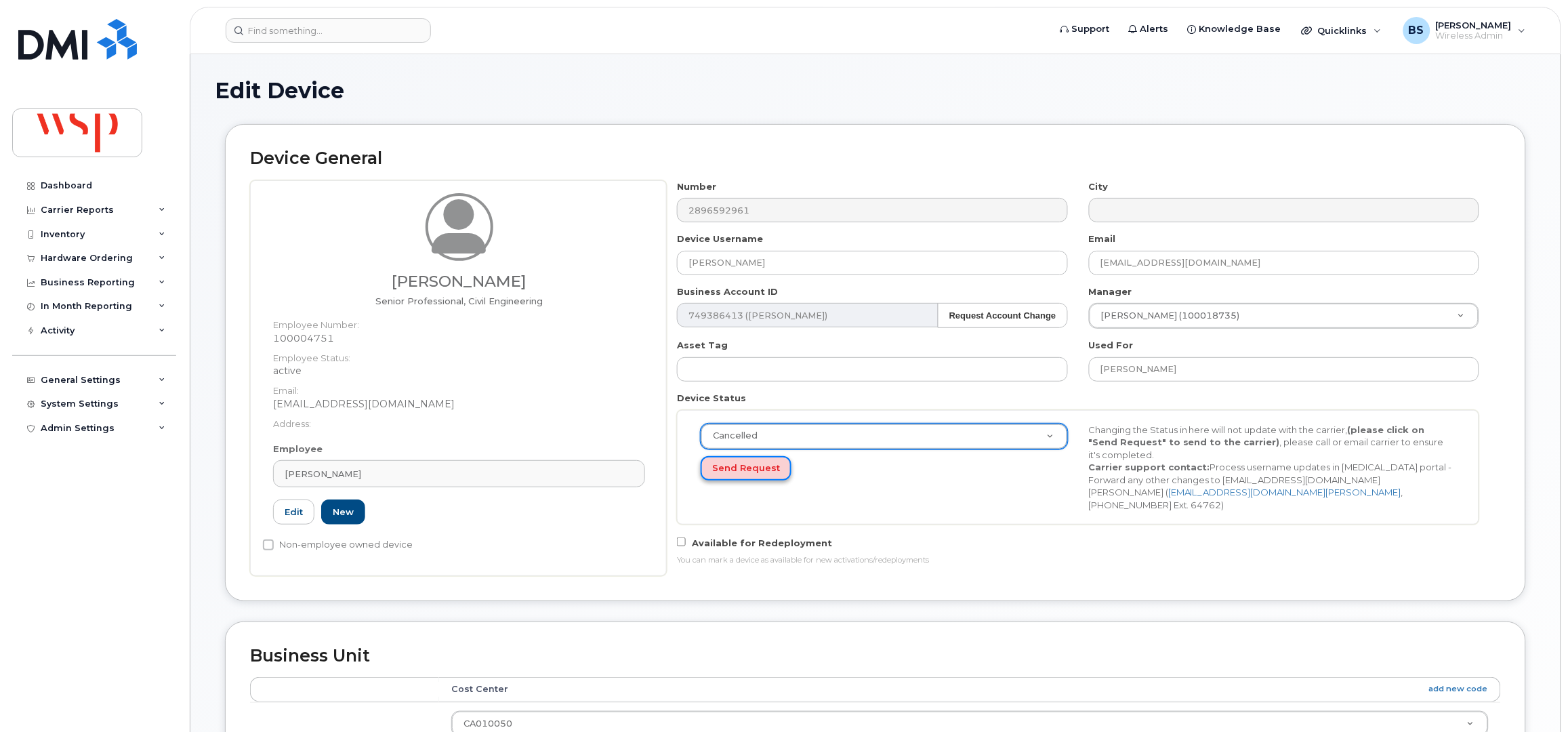
click at [749, 473] on button "Send Request" at bounding box center [745, 469] width 91 height 25
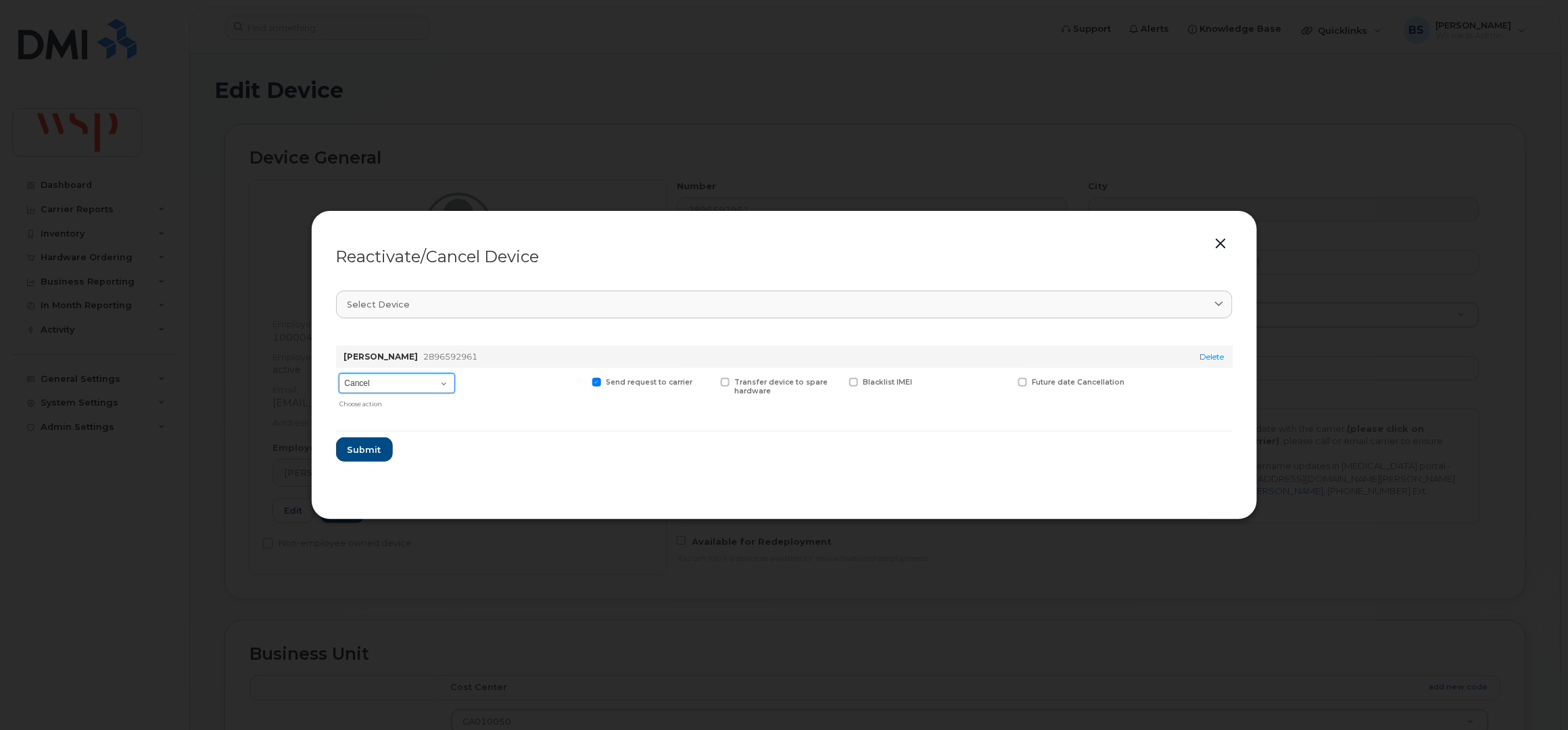
click at [415, 375] on select "Cancel Reactivate" at bounding box center [396, 383] width 116 height 20
click at [1226, 243] on button "button" at bounding box center [1220, 243] width 21 height 19
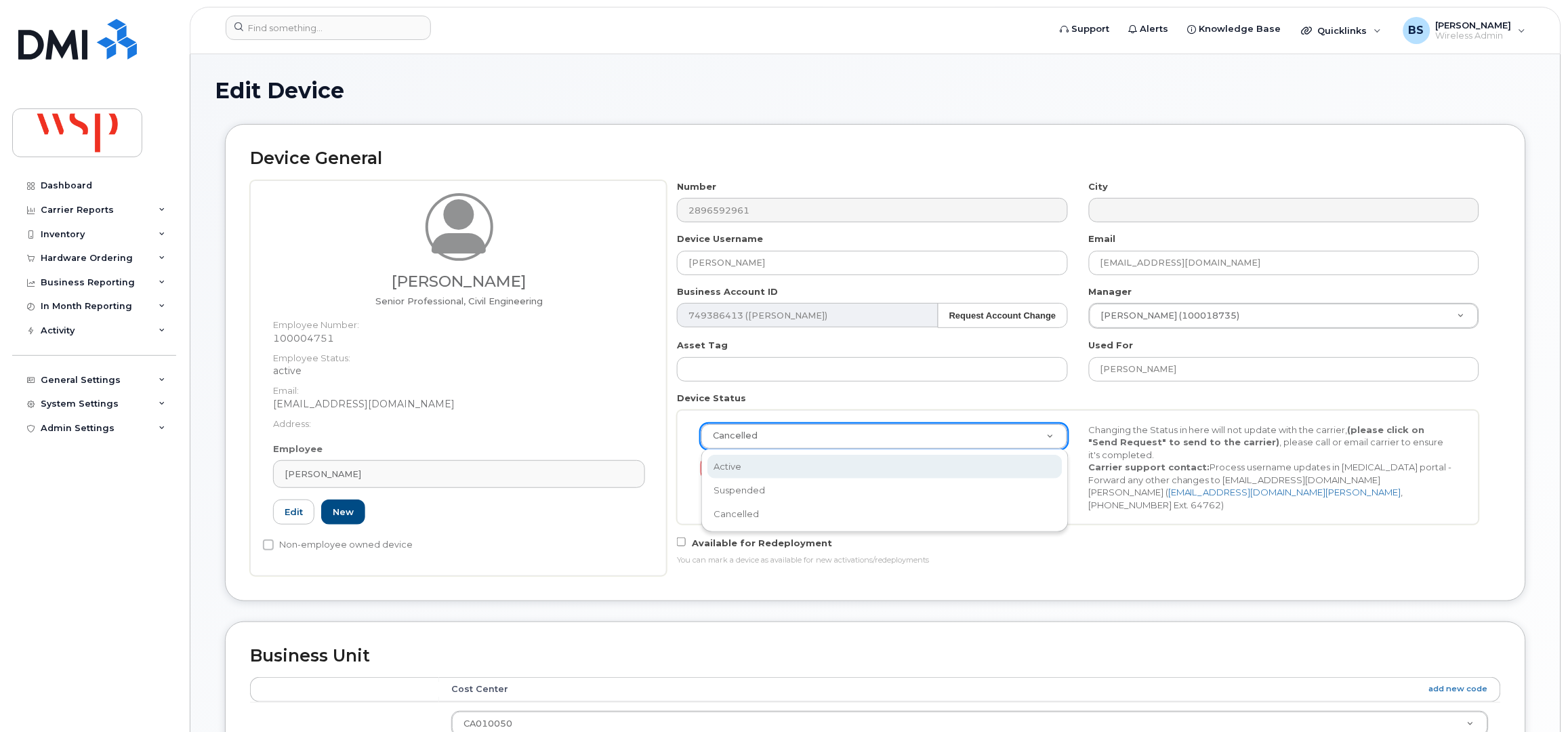
select select "active"
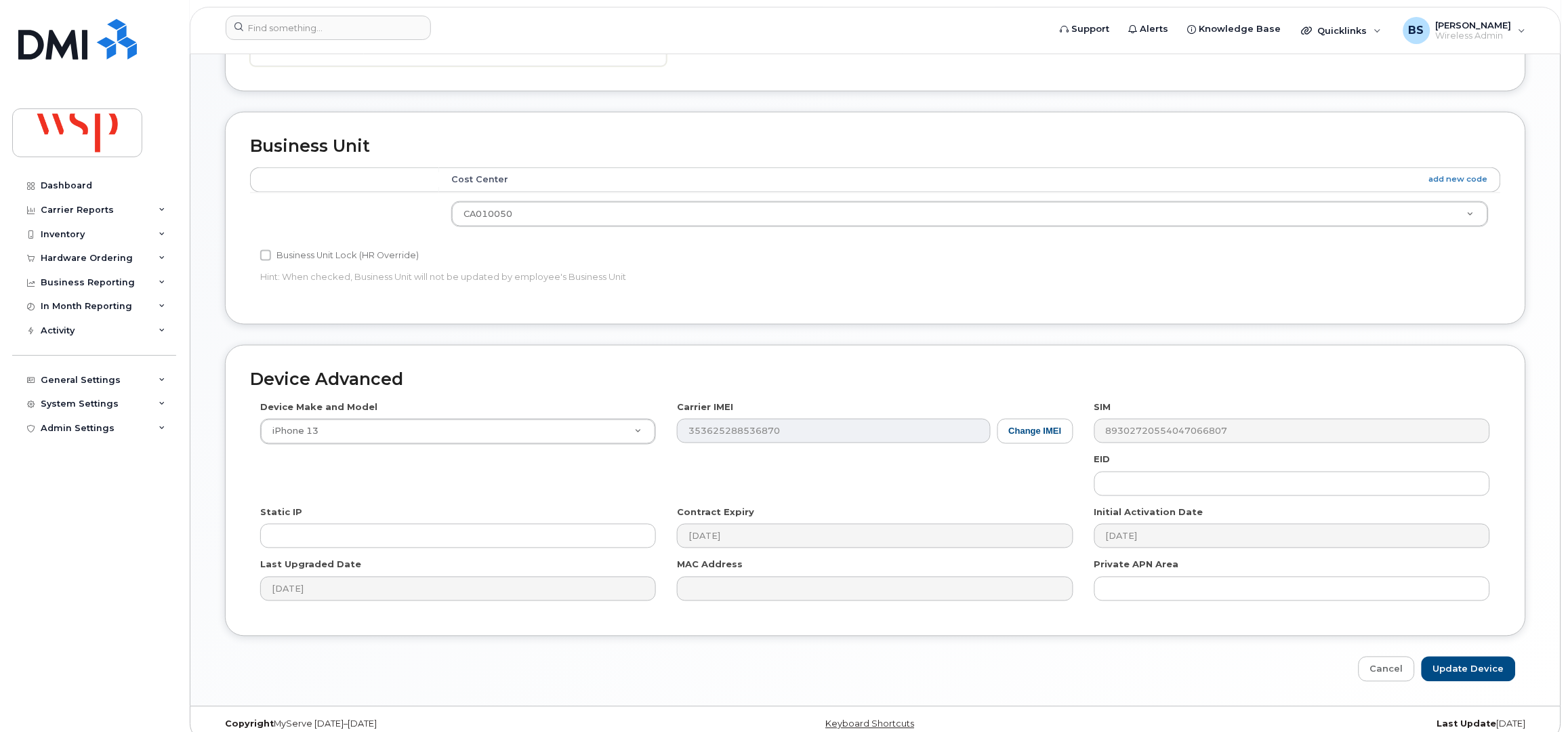
scroll to position [529, 0]
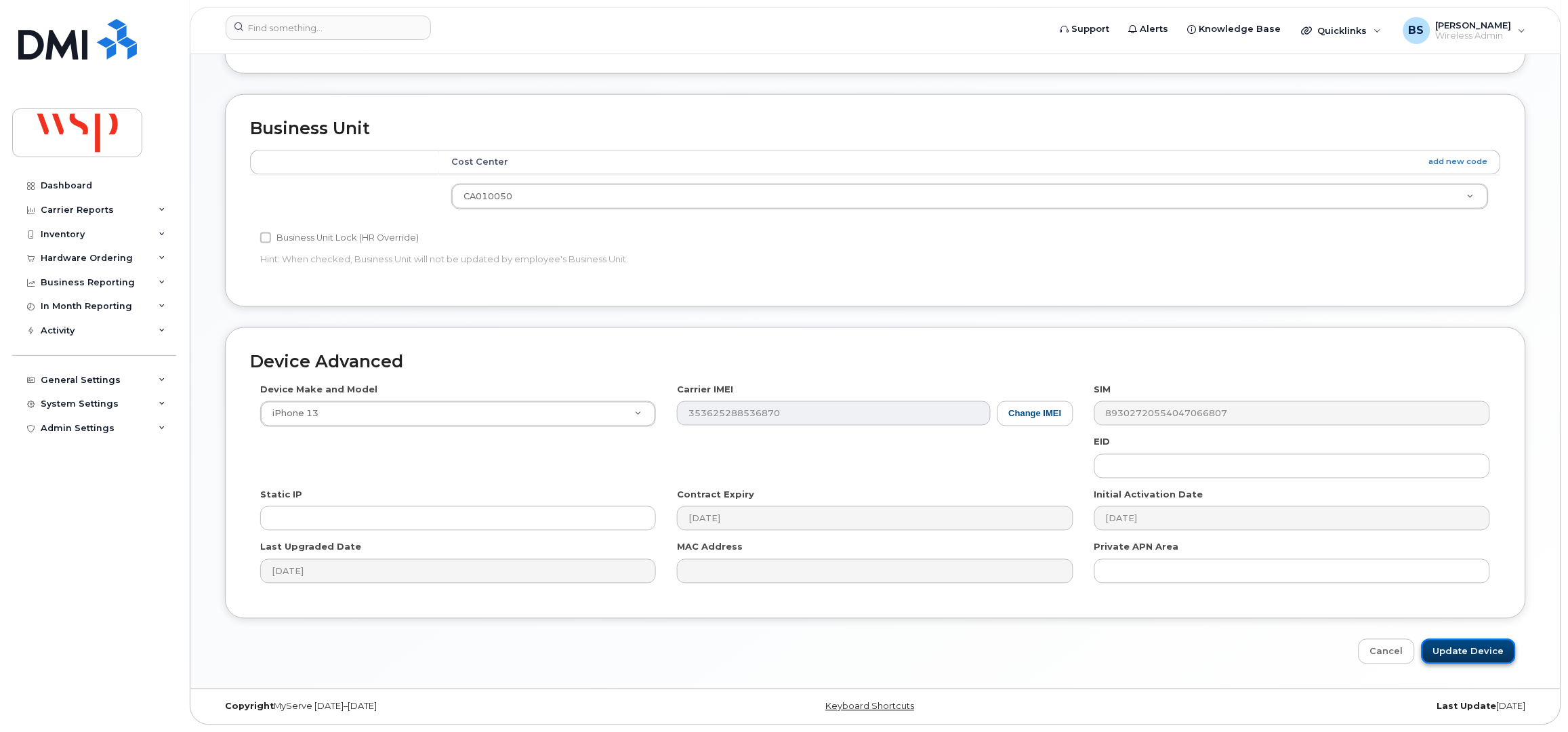
click at [1468, 650] on input "Update Device" at bounding box center [1468, 652] width 94 height 25
type input "Saving..."
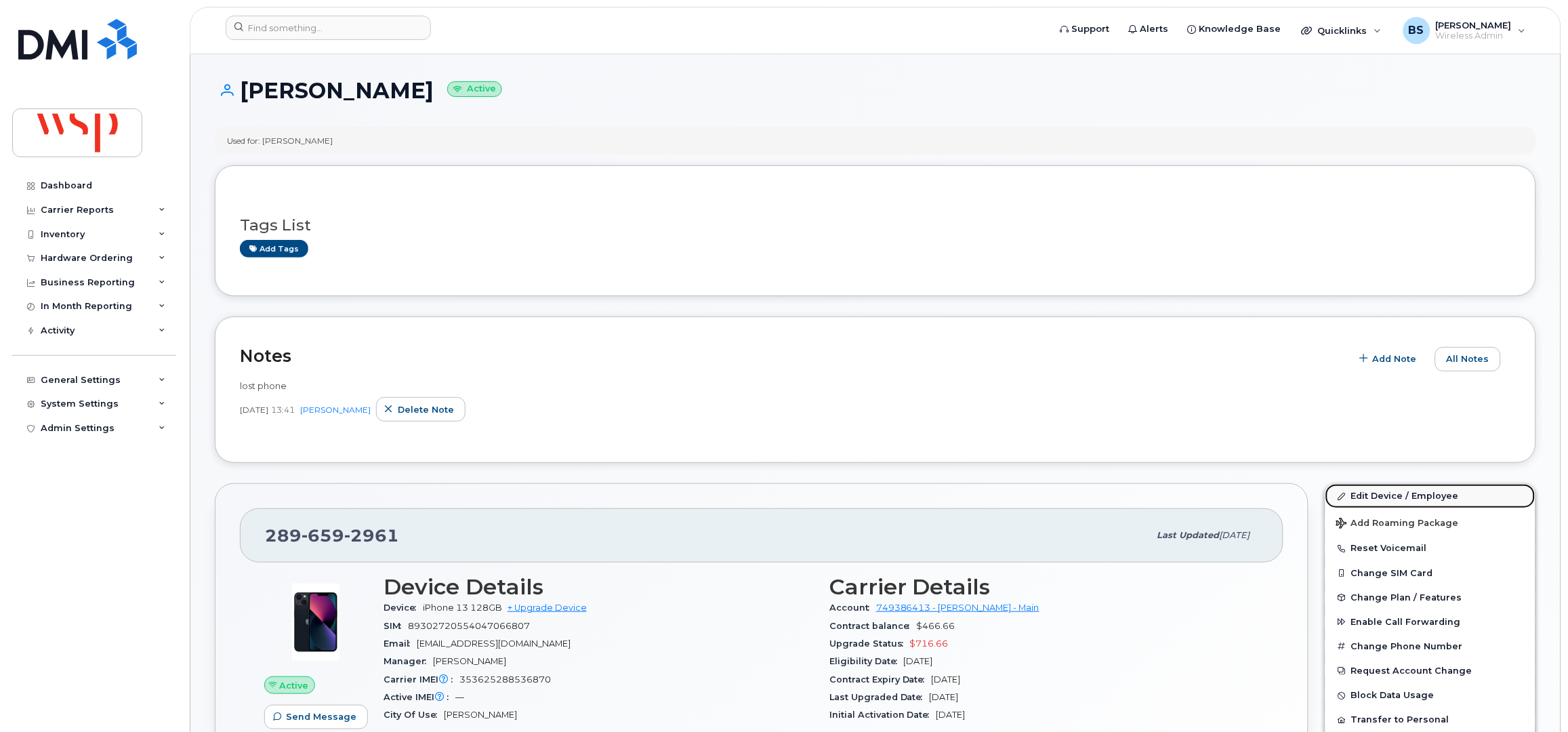
click at [1363, 493] on link "Edit Device / Employee" at bounding box center [1430, 495] width 210 height 24
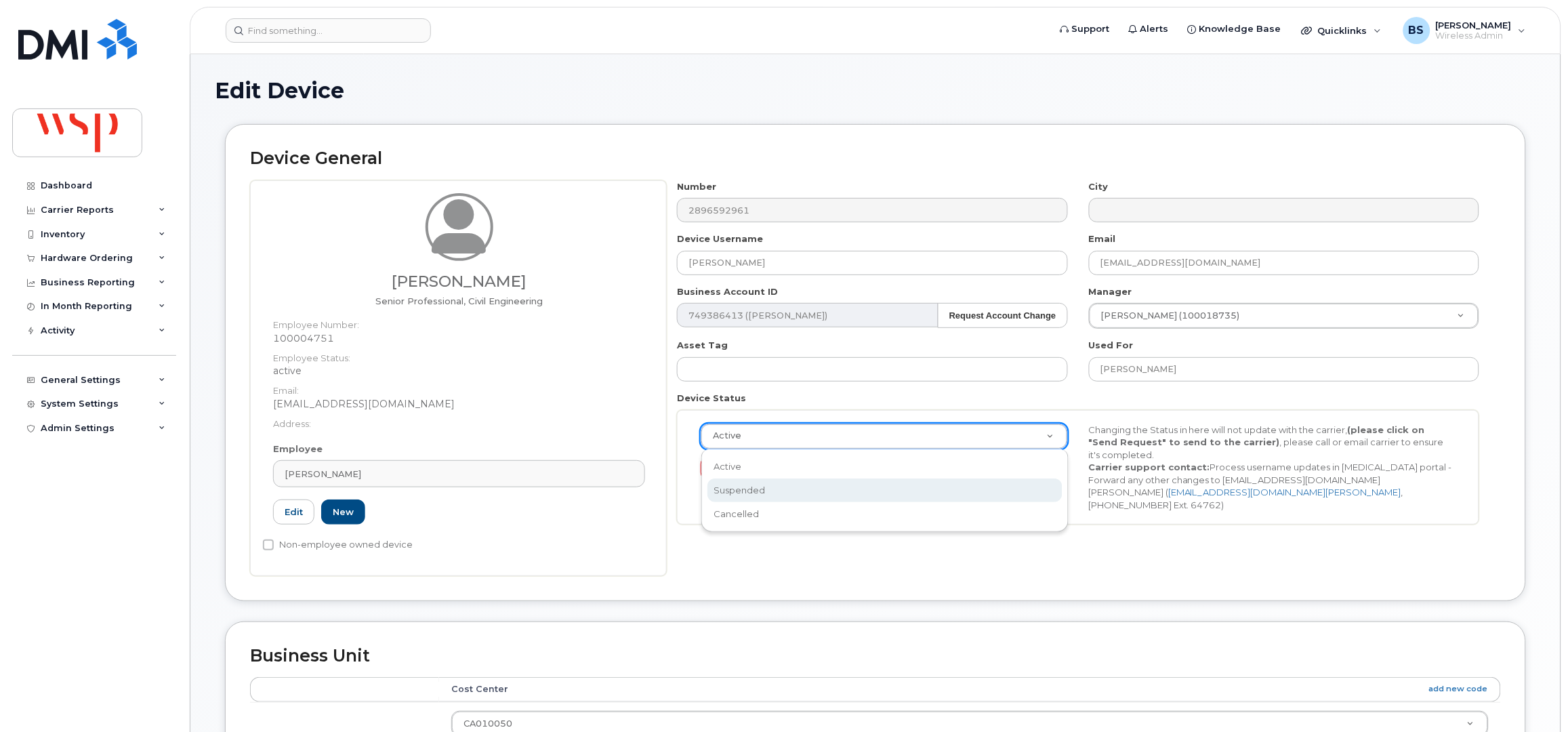
select select "suspended"
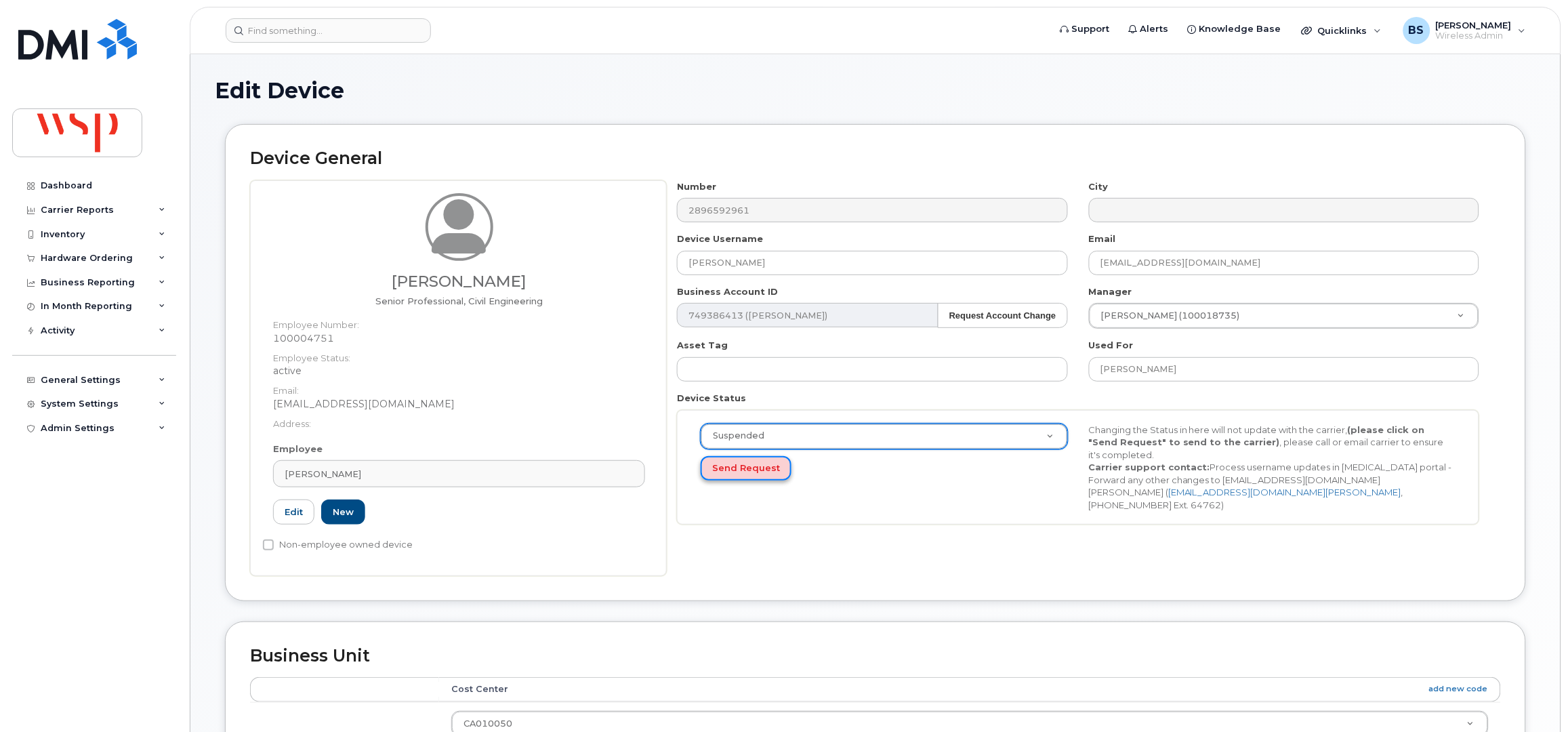
click at [745, 466] on button "Send Request" at bounding box center [745, 469] width 91 height 25
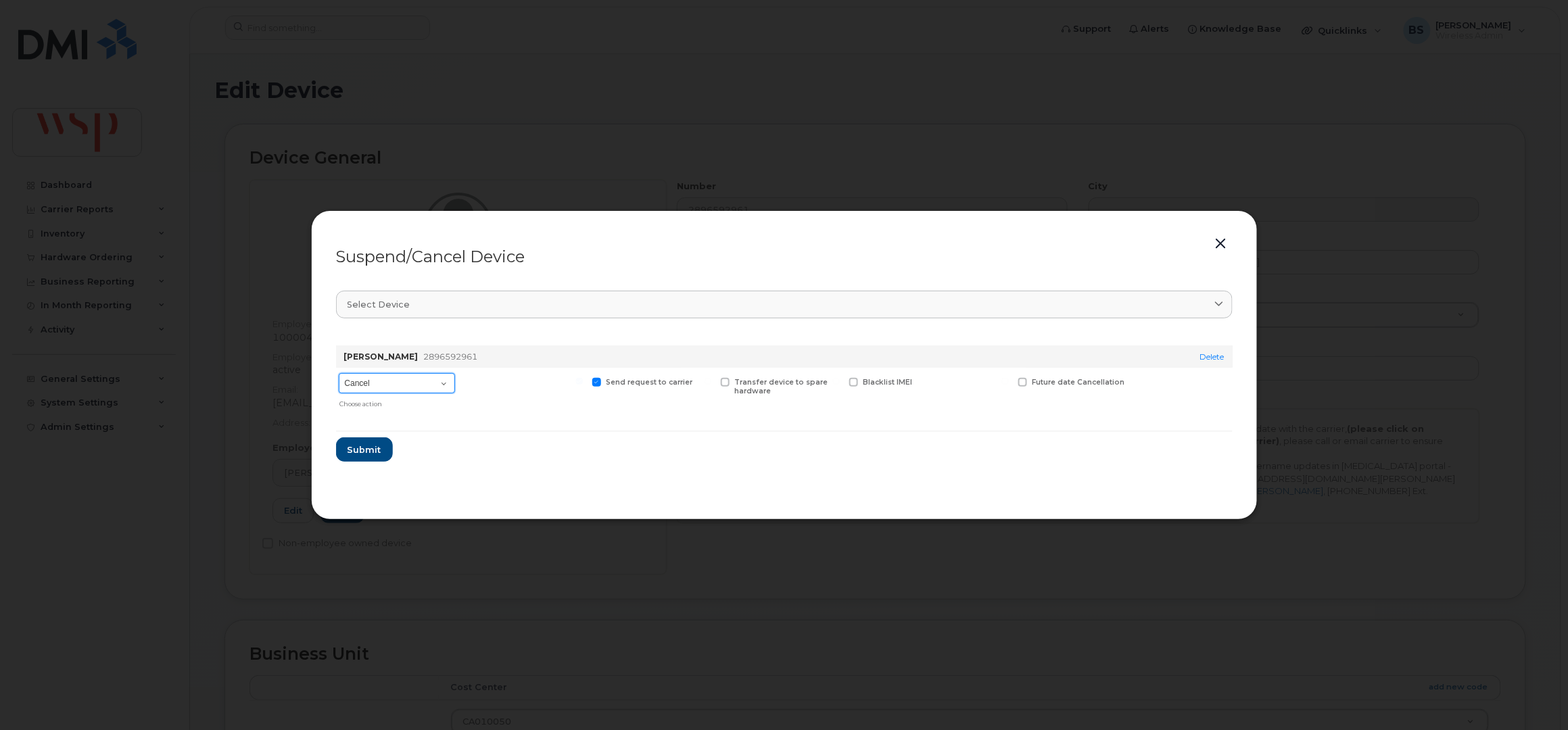
click at [373, 373] on select "Cancel Suspend - Reduced Rate Suspend - Full Rate Suspend - Lost Device/Stolen …" at bounding box center [396, 383] width 116 height 20
select select "[object Object]"
click at [339, 374] on select "Cancel Suspend - Reduced Rate Suspend - Full Rate Suspend - Lost Device/Stolen …" at bounding box center [396, 383] width 116 height 20
click at [856, 382] on span at bounding box center [853, 382] width 9 height 9
click at [840, 382] on input "Blacklist IMEI" at bounding box center [836, 381] width 7 height 7
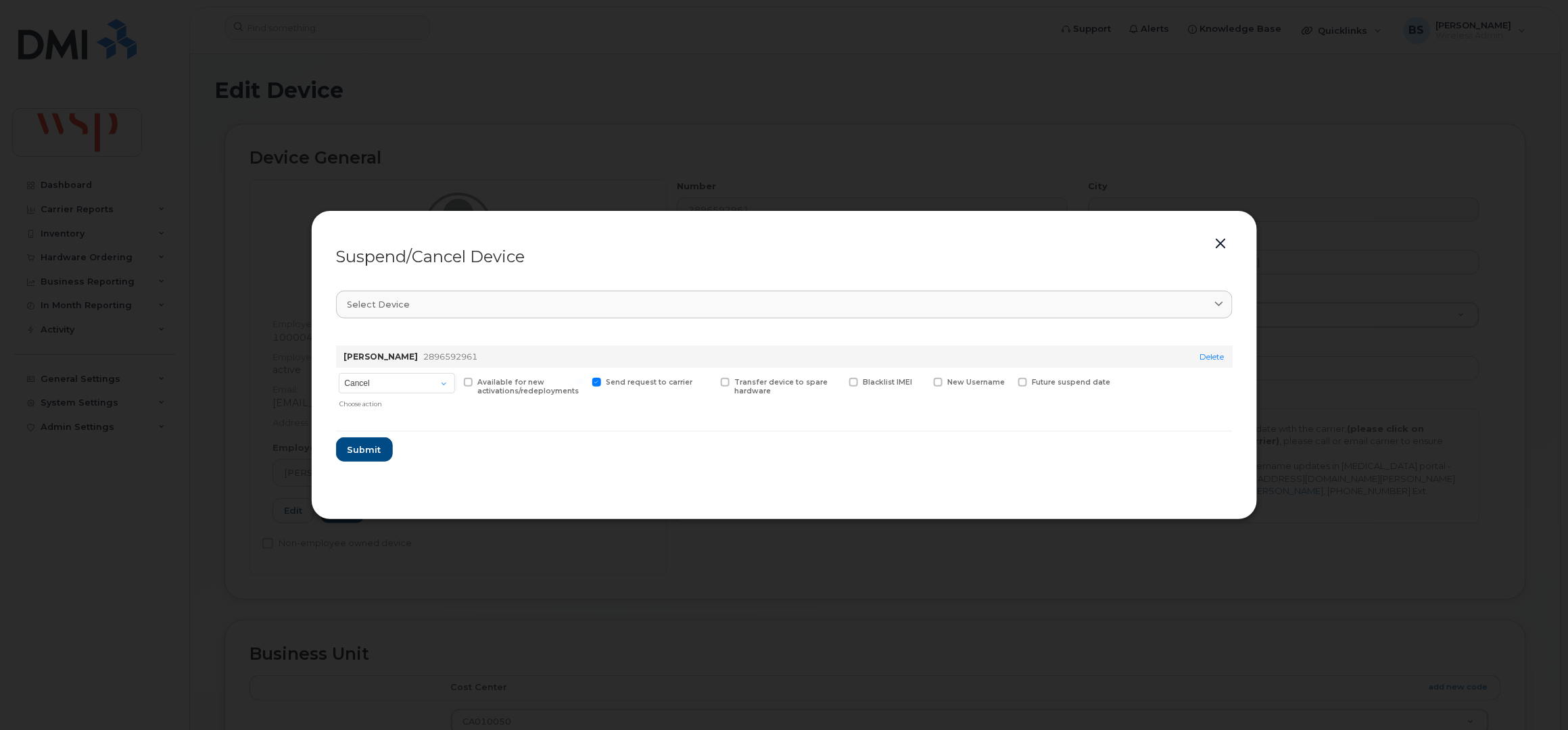
checkbox input "true"
click at [368, 445] on span "Submit" at bounding box center [363, 449] width 34 height 13
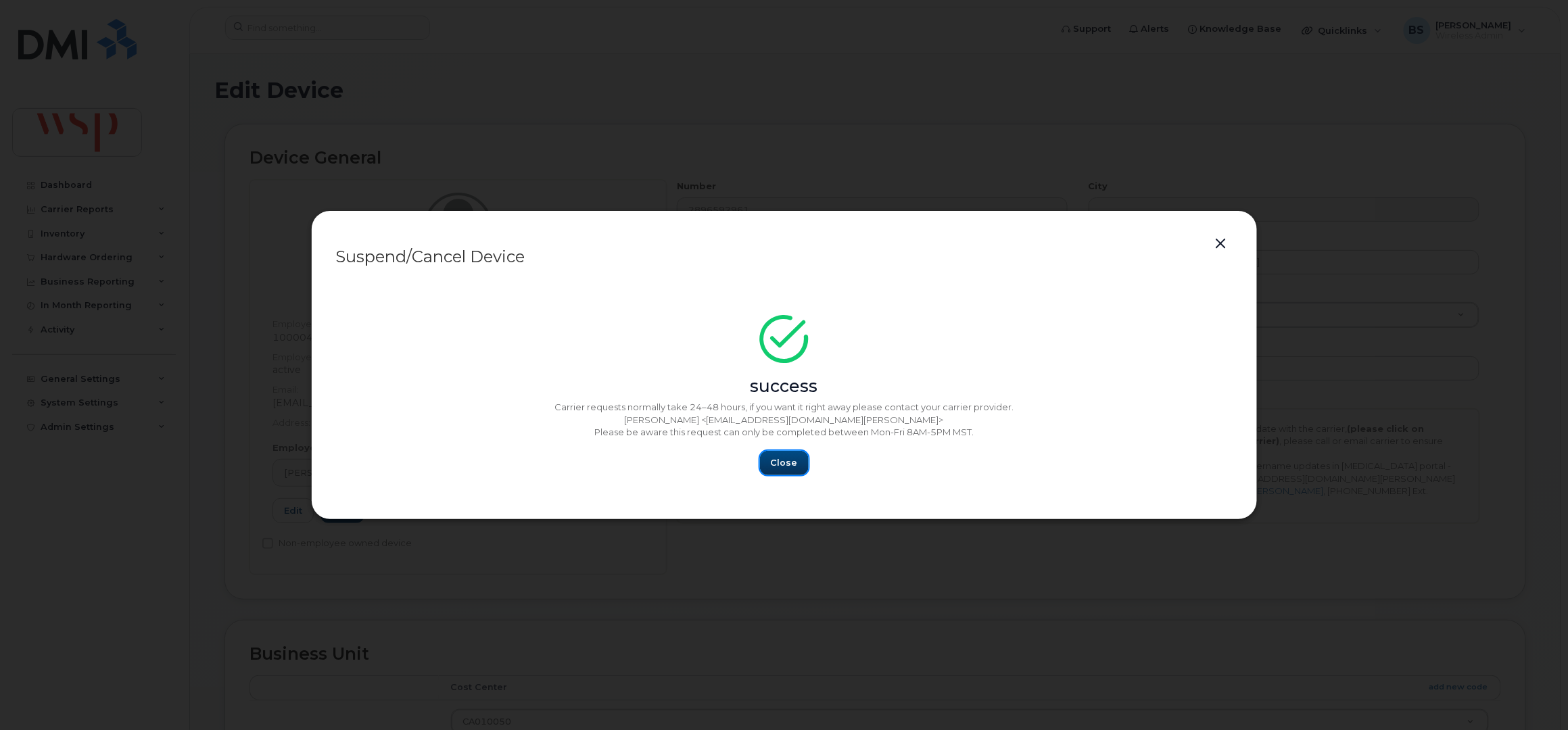
click at [804, 452] on div "Close" at bounding box center [784, 463] width 896 height 24
click at [795, 461] on span "Close" at bounding box center [784, 462] width 27 height 13
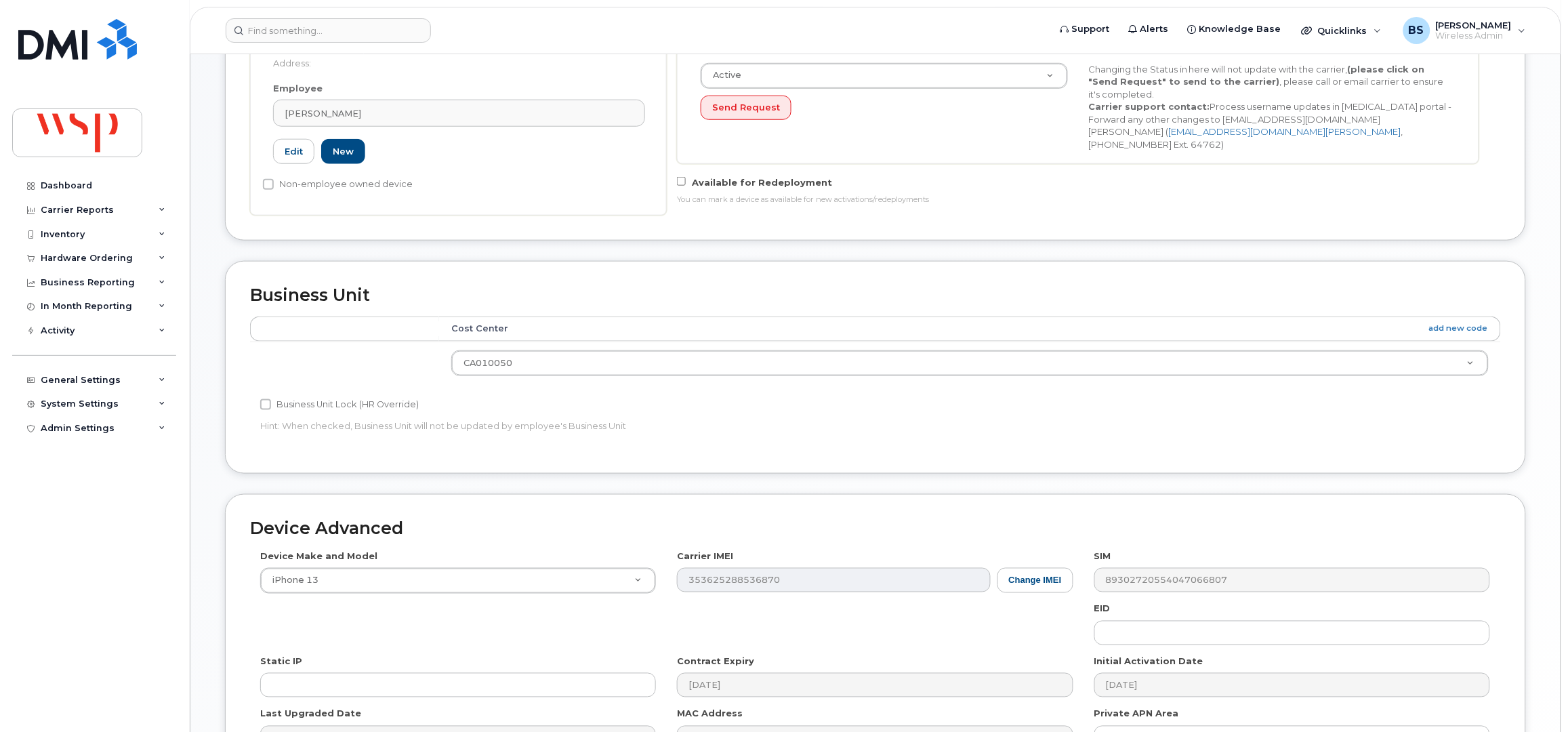
scroll to position [529, 0]
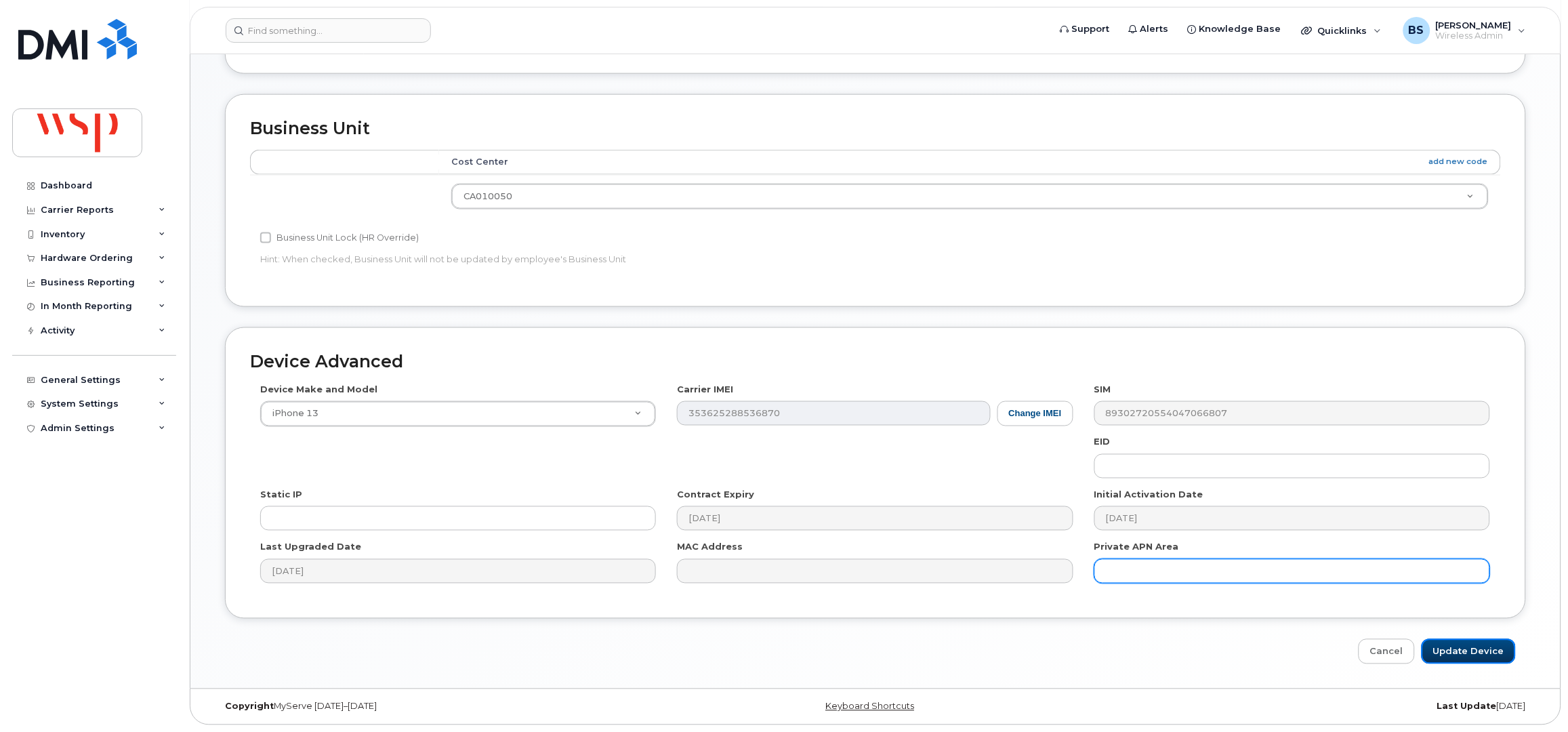
drag, startPoint x: 1449, startPoint y: 651, endPoint x: 1286, endPoint y: 571, distance: 181.6
click at [1450, 651] on input "Update Device" at bounding box center [1468, 652] width 94 height 25
type input "Saving..."
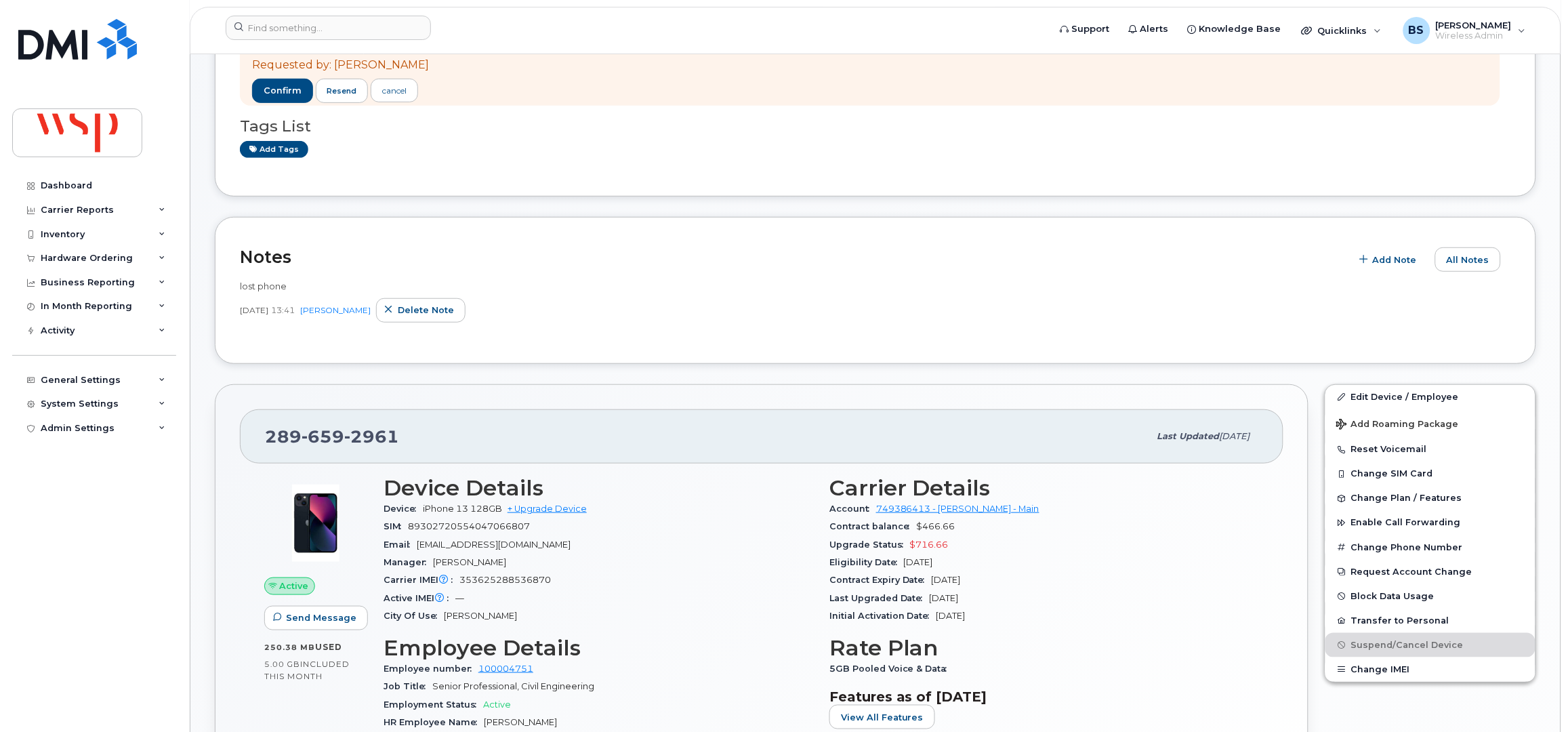
scroll to position [180, 0]
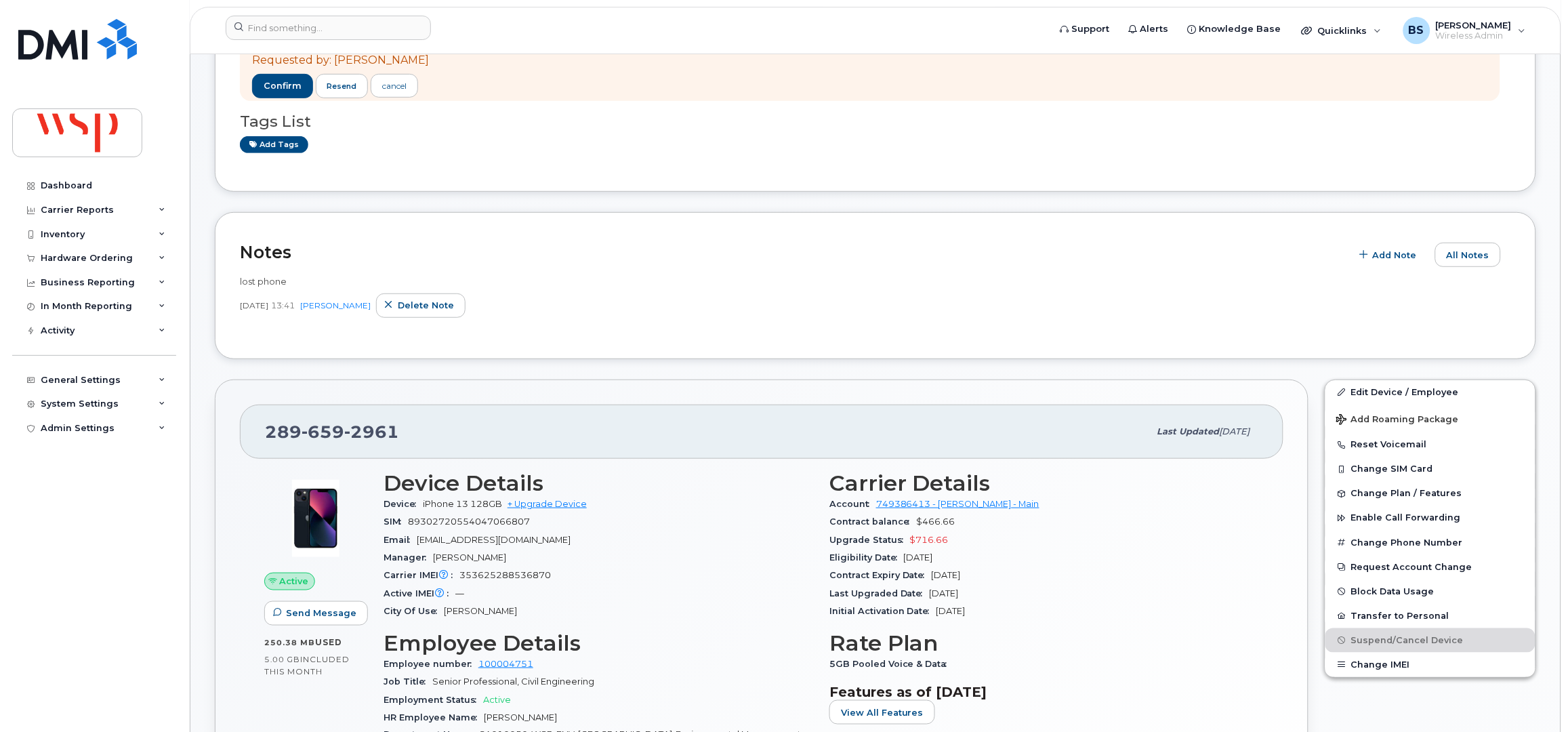
drag, startPoint x: 988, startPoint y: 573, endPoint x: 935, endPoint y: 574, distance: 53.0
click at [935, 574] on div "Contract Expiry Date [DATE]" at bounding box center [1044, 575] width 429 height 18
copy span "[DATE]"
drag, startPoint x: 397, startPoint y: 434, endPoint x: 246, endPoint y: 435, distance: 151.0
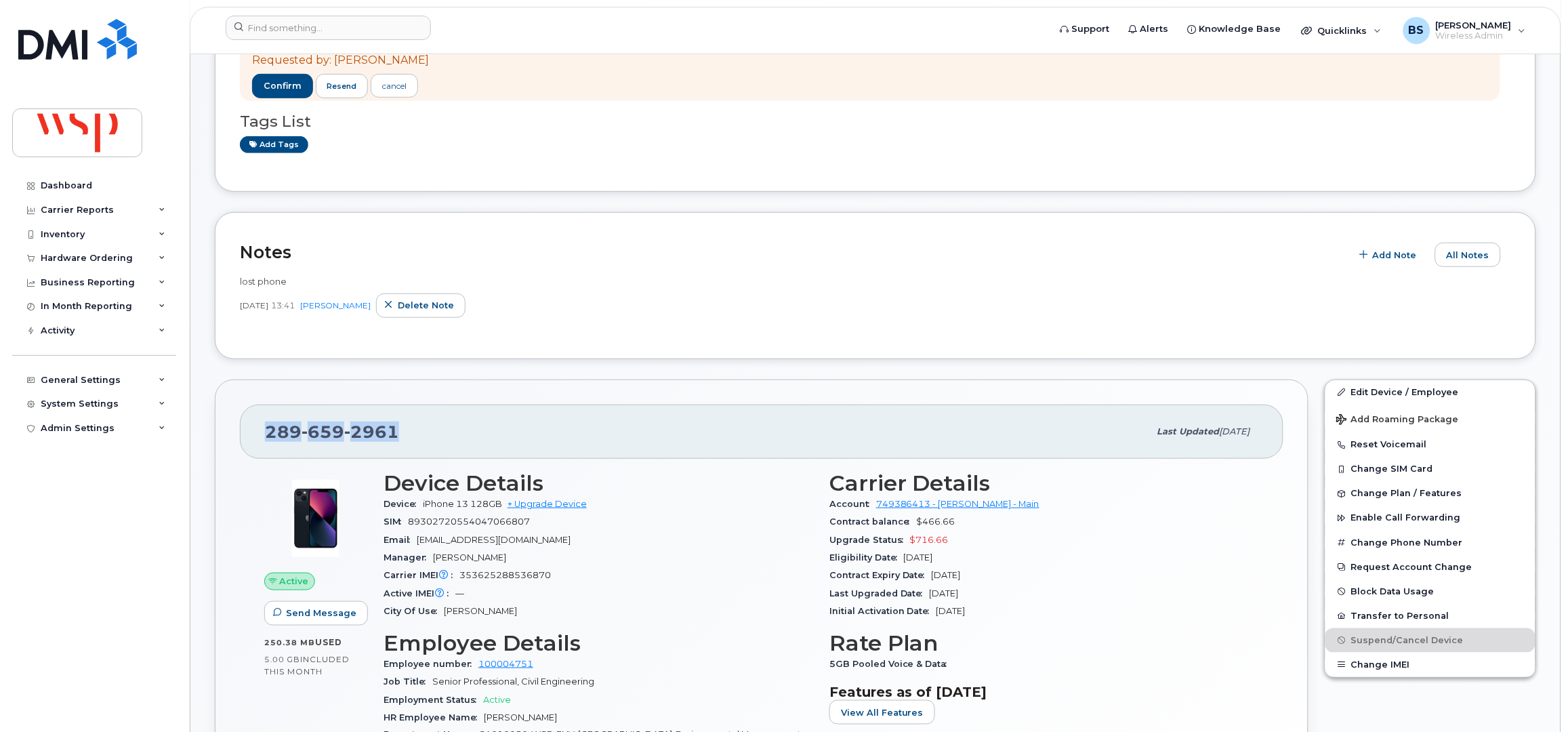
click at [246, 435] on div "[PHONE_NUMBER] Last updated [DATE]" at bounding box center [761, 431] width 1044 height 54
copy span "[PHONE_NUMBER]"
click at [358, 24] on input at bounding box center [329, 27] width 205 height 24
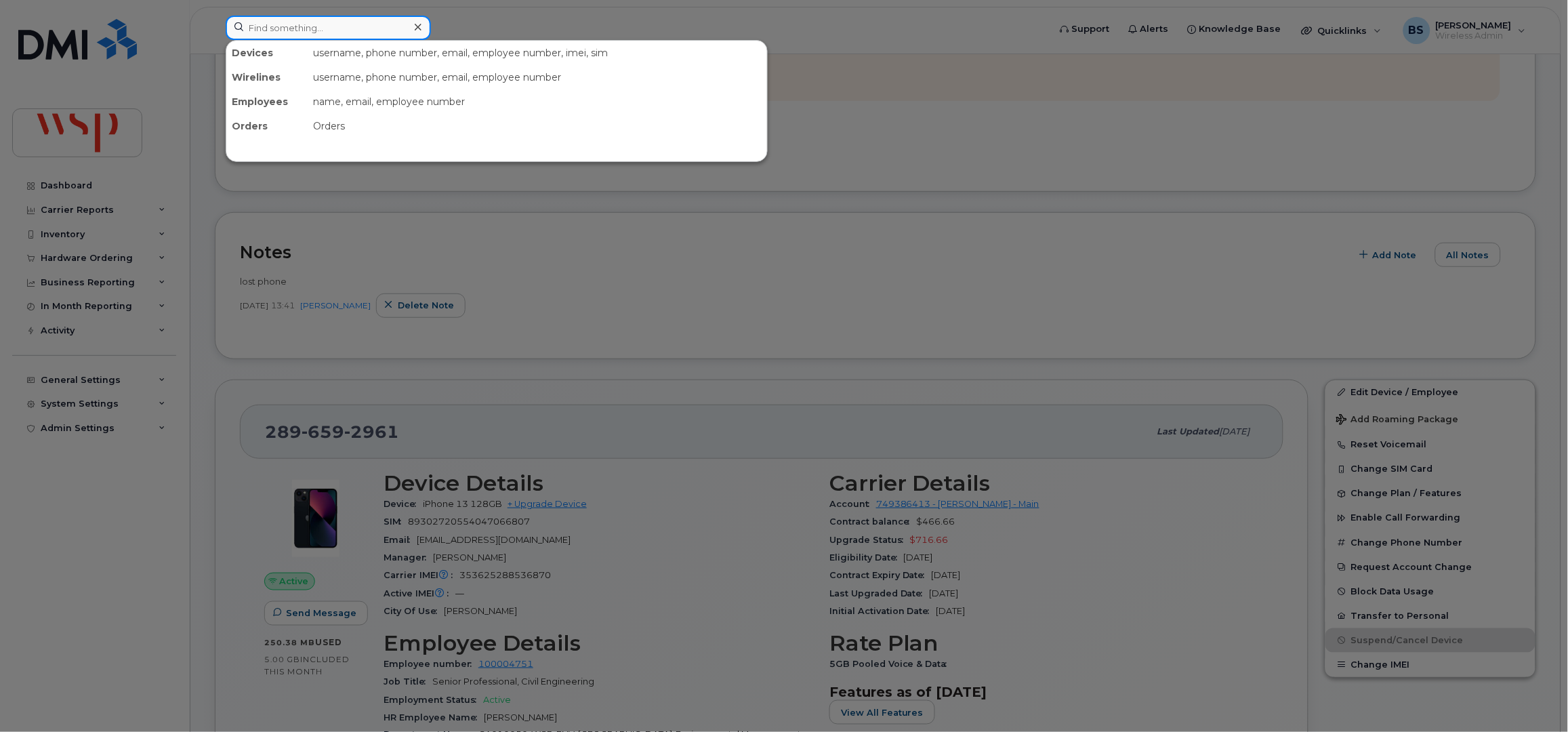
paste input "7096893766"
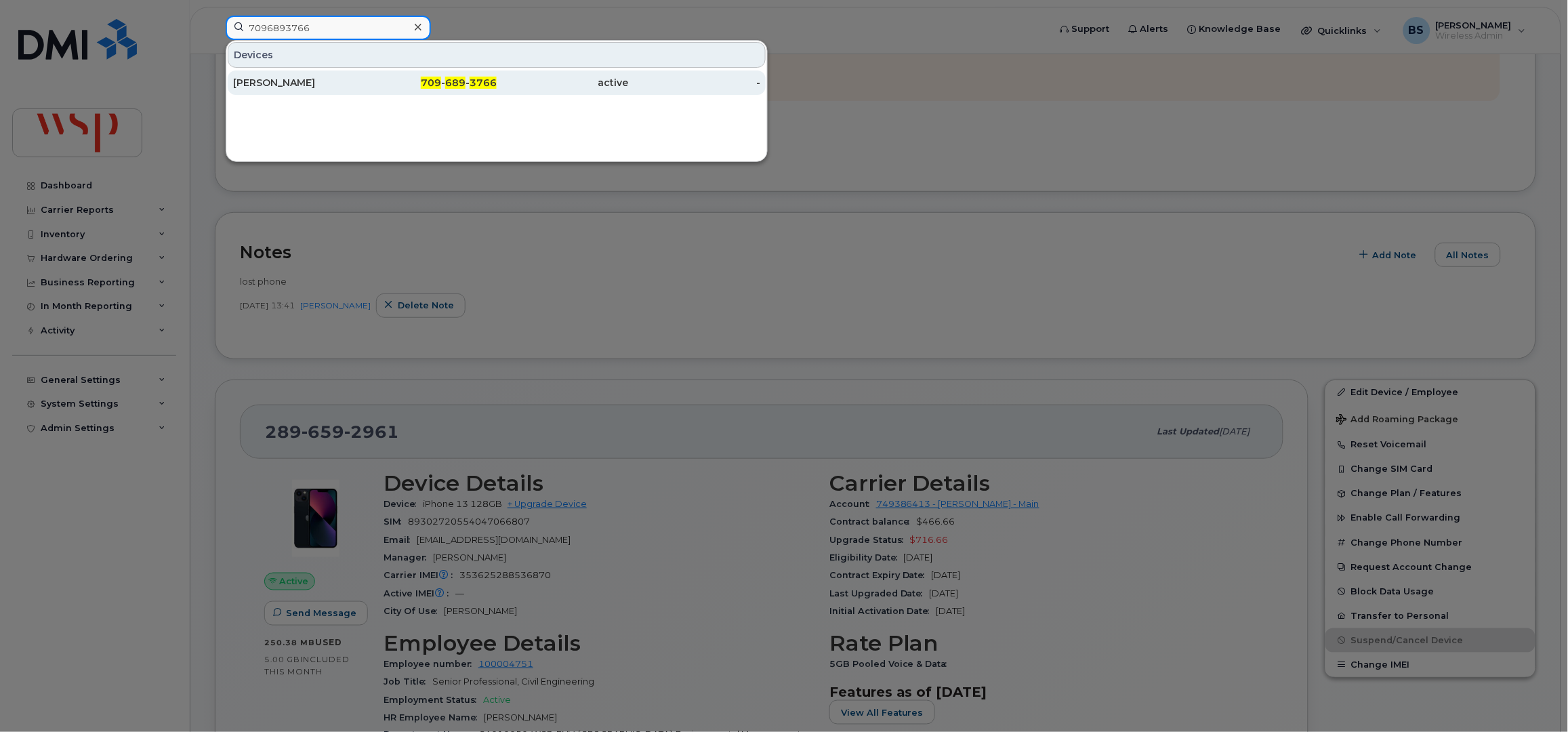
type input "7096893766"
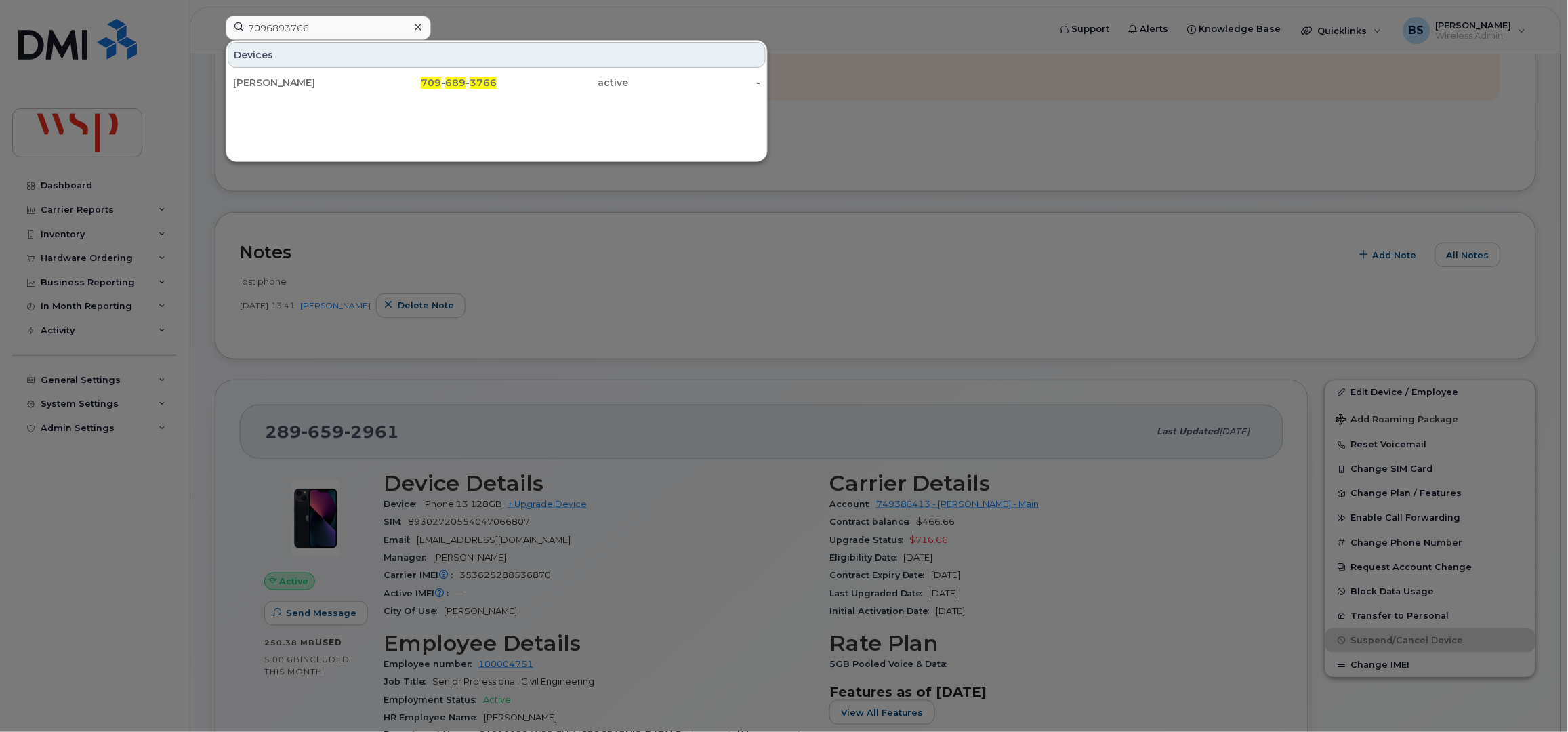
drag, startPoint x: 266, startPoint y: 81, endPoint x: 455, endPoint y: 182, distance: 214.3
click at [268, 81] on div "Jim Mccarthy" at bounding box center [298, 83] width 132 height 14
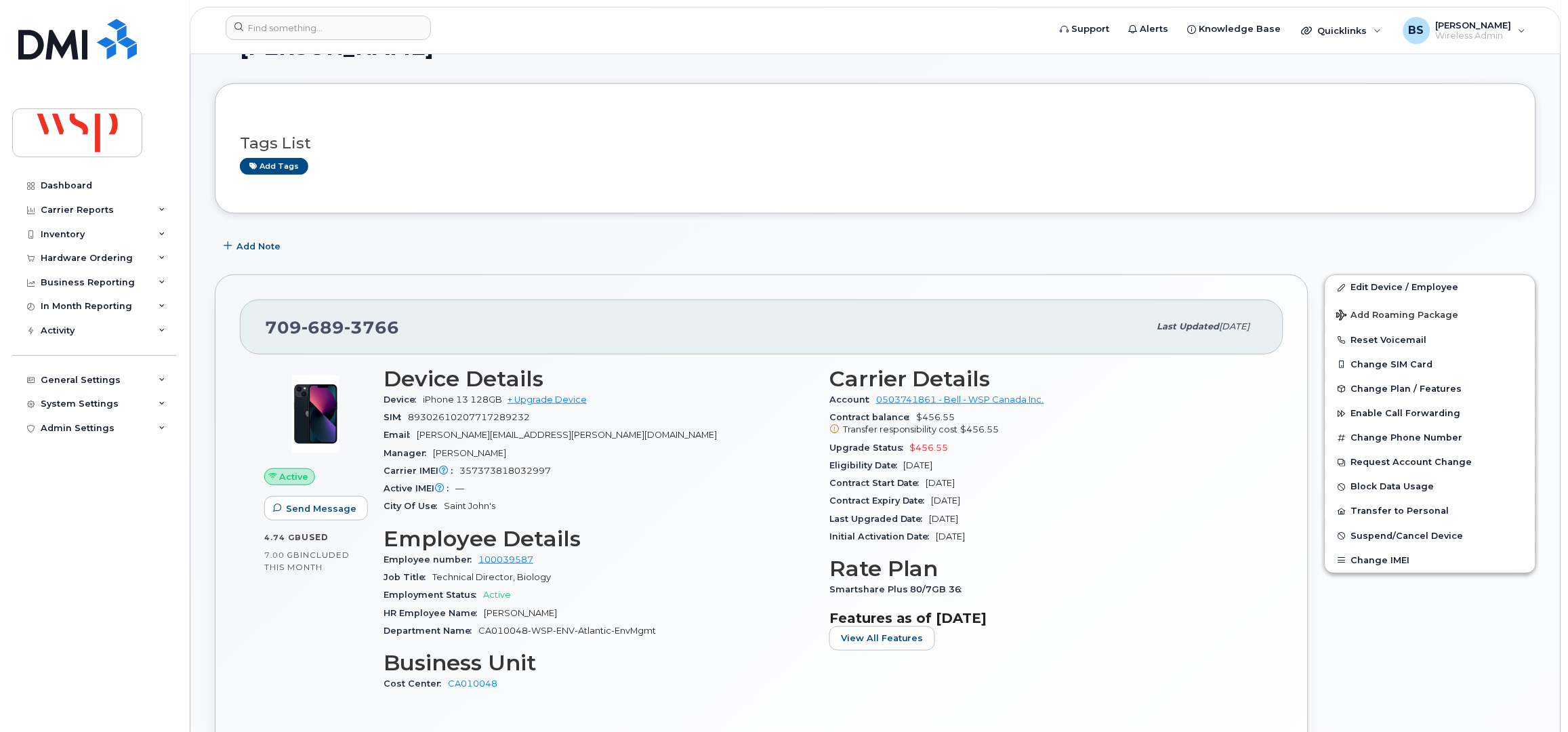
scroll to position [180, 0]
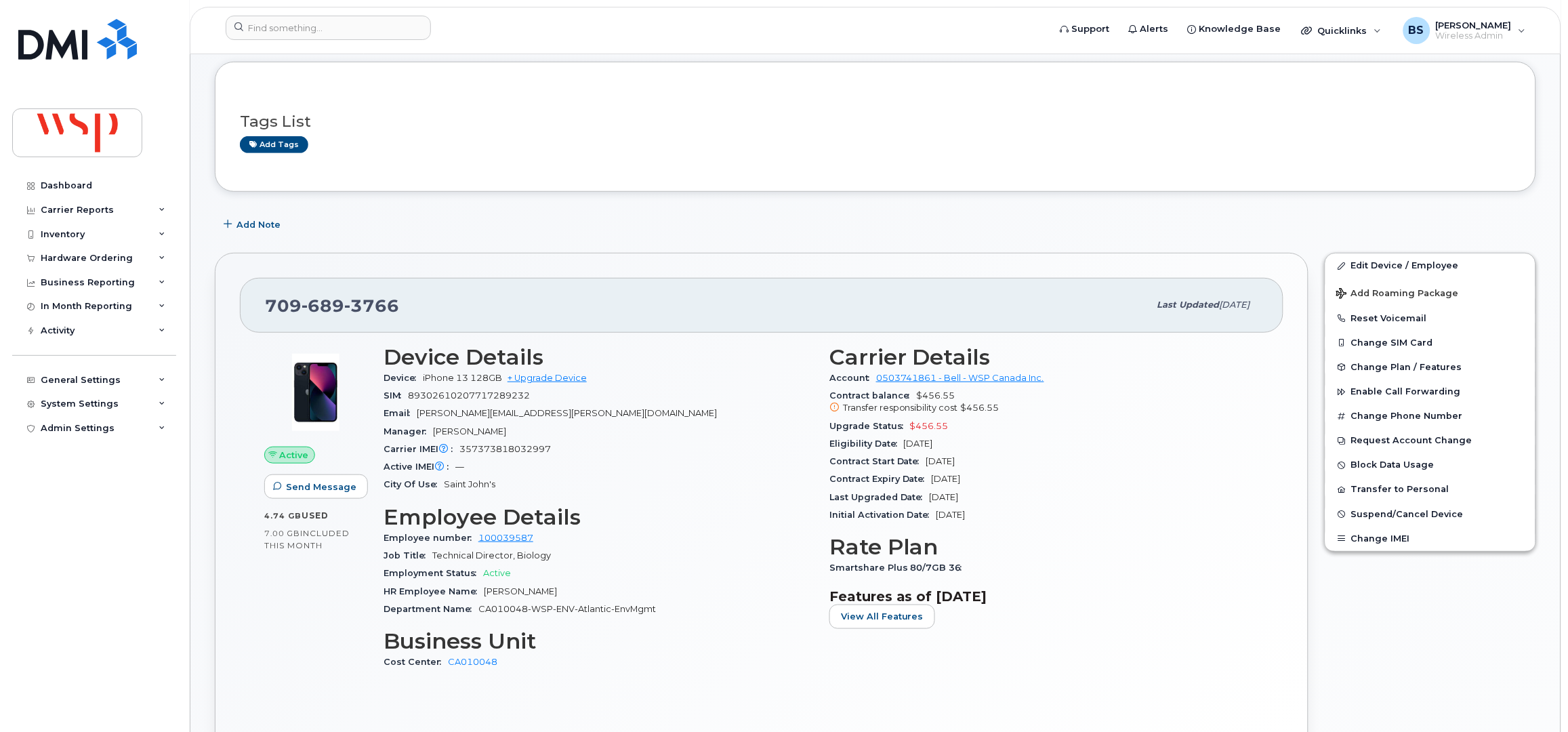
drag, startPoint x: 993, startPoint y: 478, endPoint x: 951, endPoint y: 442, distance: 55.3
click at [854, 453] on section "Carrier Details Account 0503741861 - Bell - WSP Canada Inc. Contract balance $4…" at bounding box center [1044, 435] width 429 height 180
drag, startPoint x: 982, startPoint y: 438, endPoint x: 829, endPoint y: 423, distance: 153.7
click at [829, 423] on section "Carrier Details Account 0503741861 - Bell - WSP Canada Inc. Contract balance $4…" at bounding box center [1044, 435] width 429 height 180
copy section "Upgrade Status $456.55 Eligibility Date Jun 27, 2027"
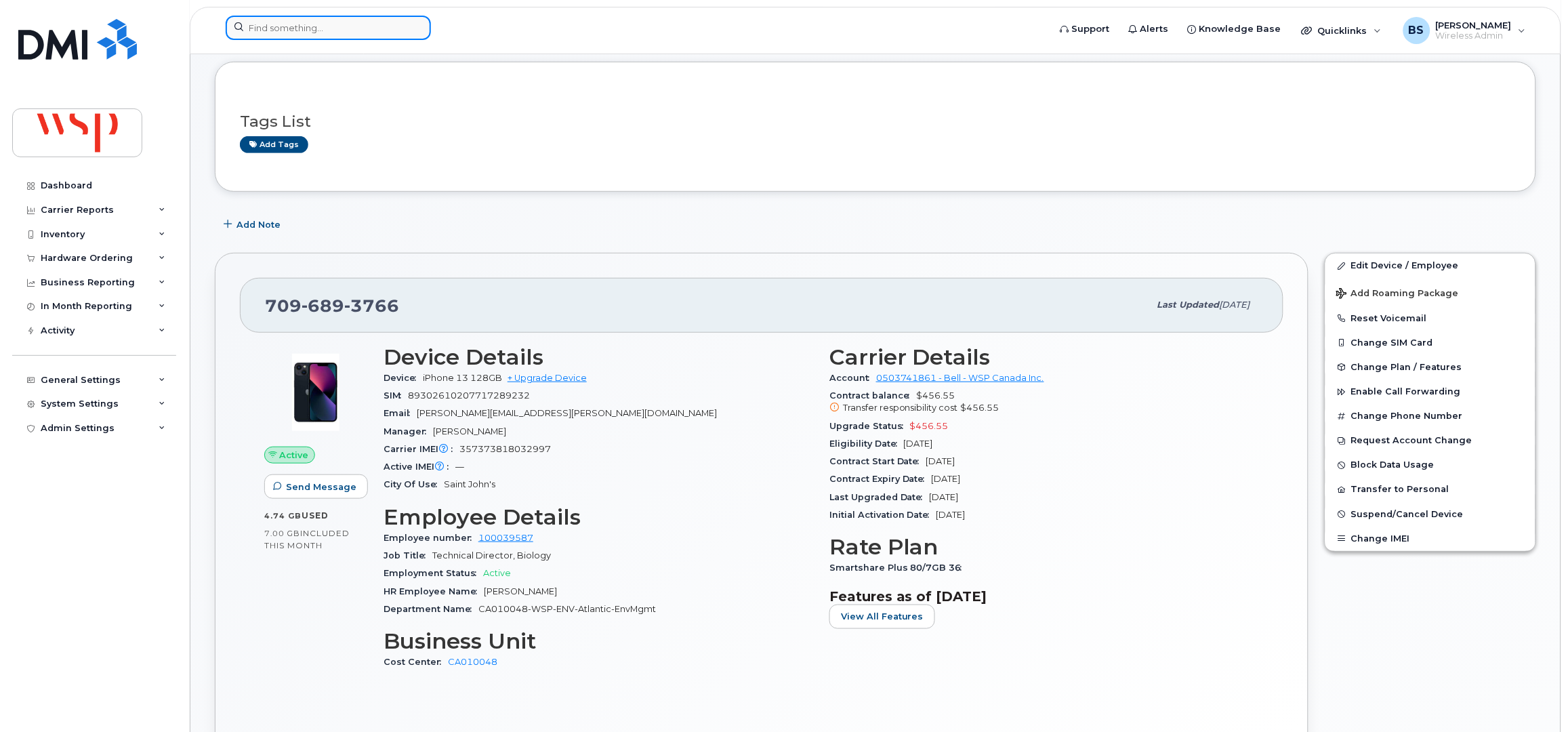
click at [366, 23] on input at bounding box center [329, 27] width 205 height 24
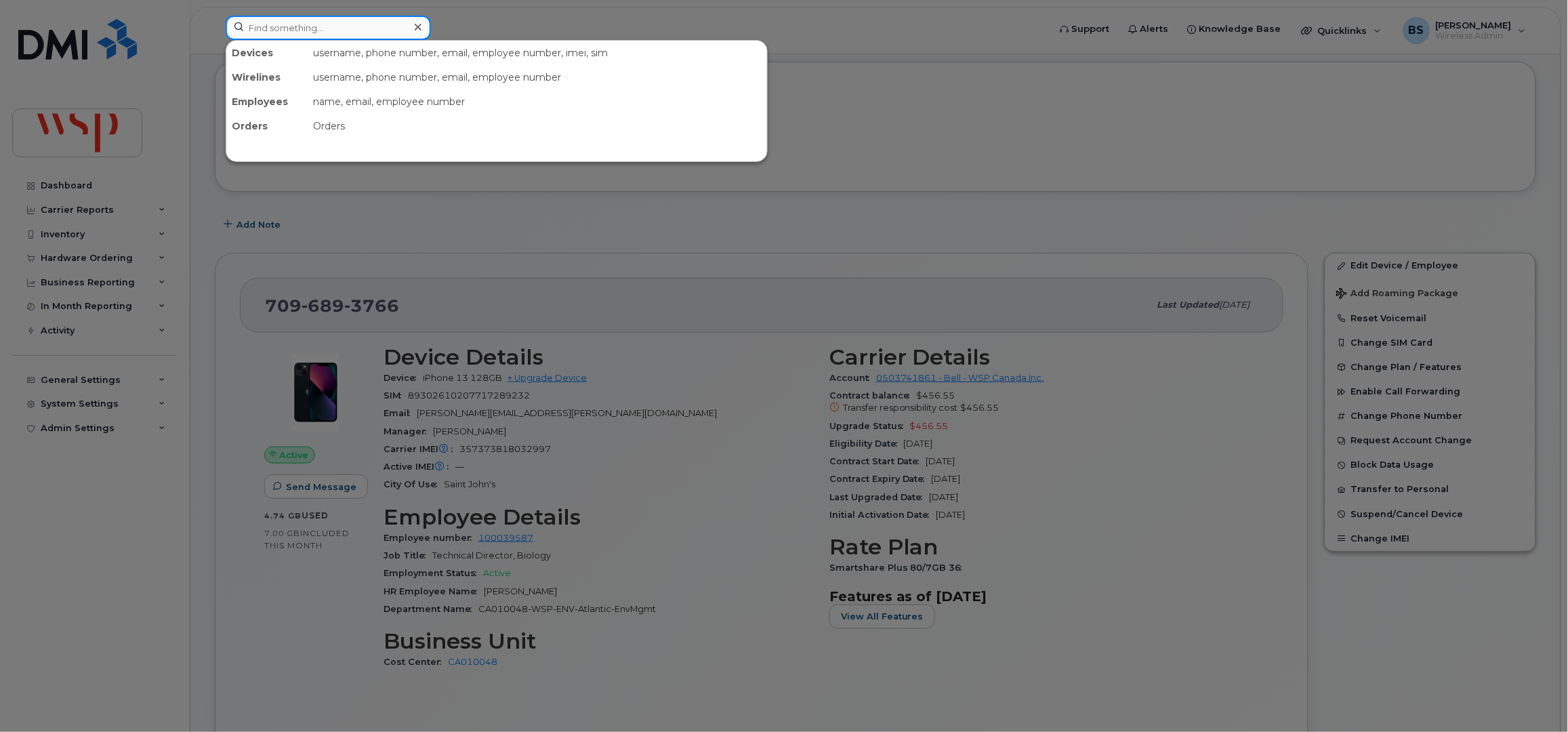
paste input "7097433868"
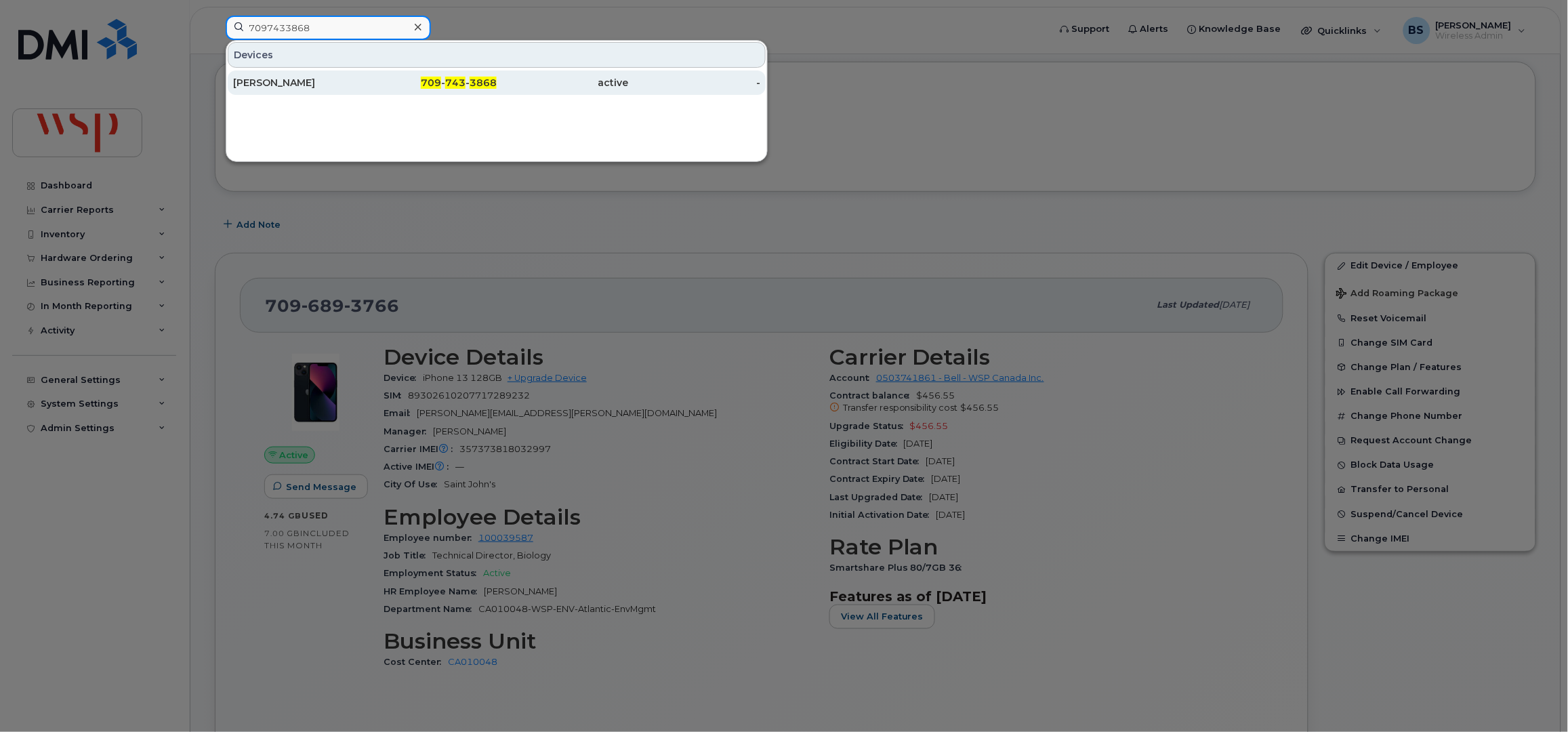
type input "7097433868"
click at [266, 83] on div "Dermot Kenny" at bounding box center [298, 83] width 132 height 14
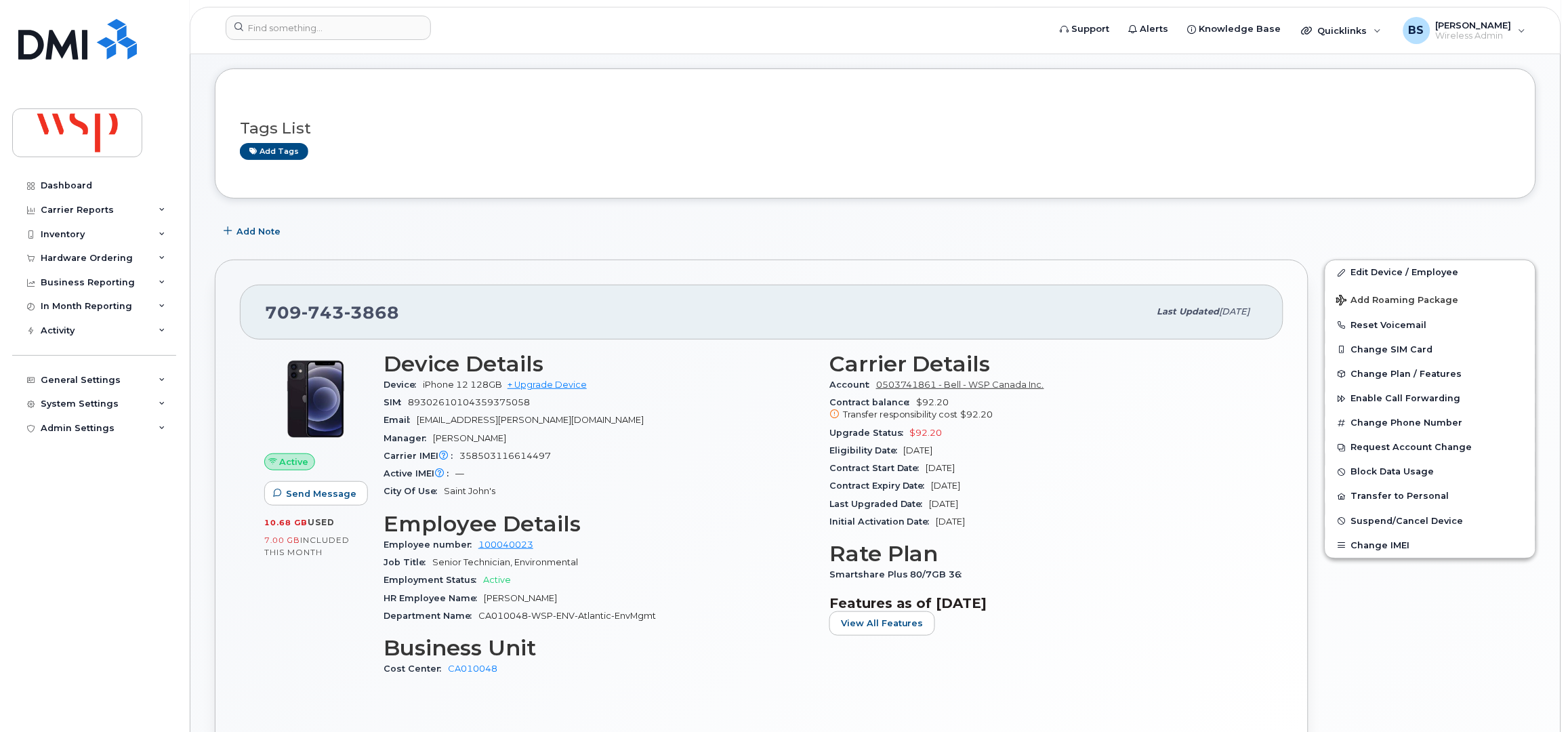
scroll to position [89, 0]
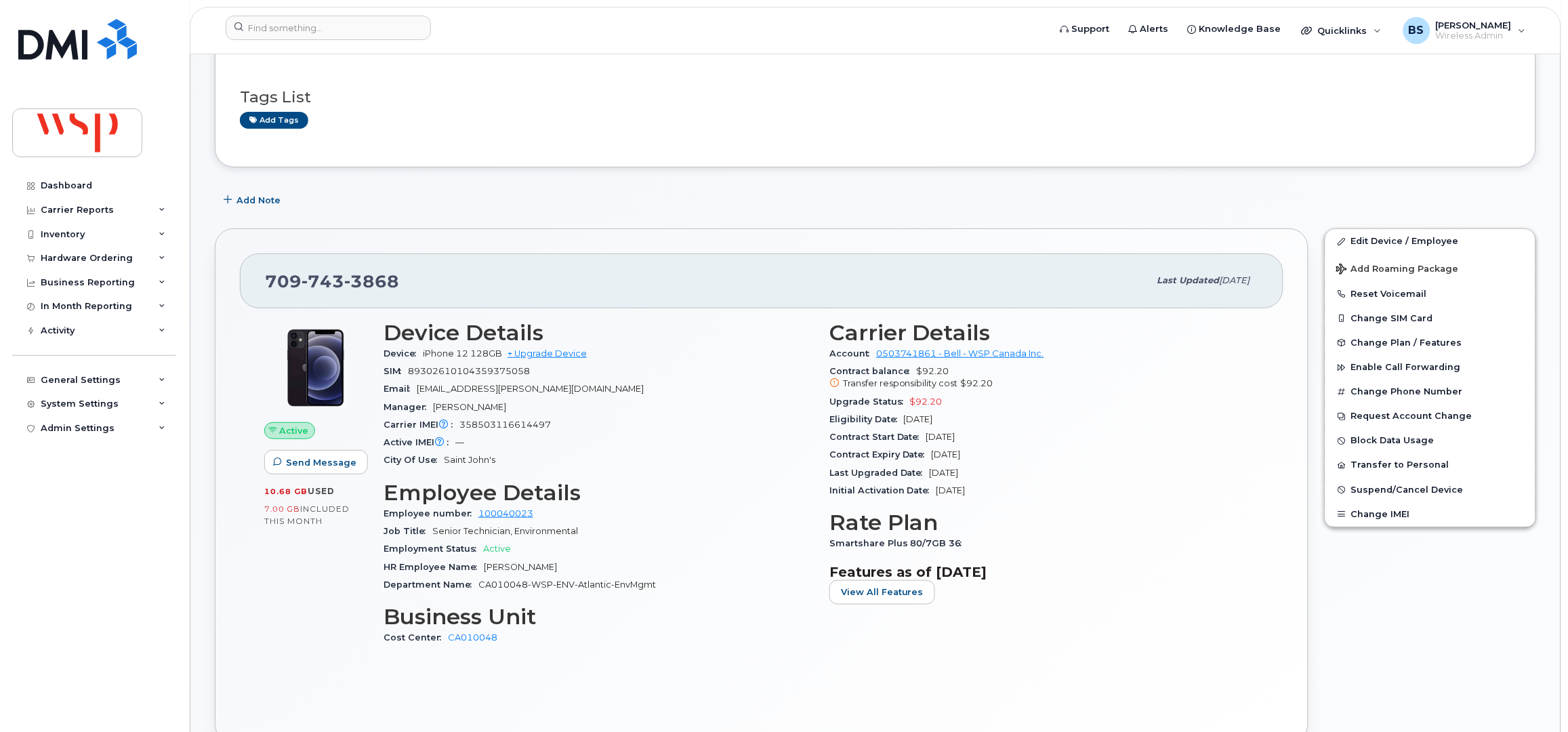
drag, startPoint x: 975, startPoint y: 422, endPoint x: 822, endPoint y: 404, distance: 154.1
click at [822, 404] on div "Carrier Details Account 0503741861 - Bell - WSP Canada Inc. Contract balance $9…" at bounding box center [1044, 489] width 446 height 354
copy section "Upgrade Status $92.20 Eligibility Date [DATE]"
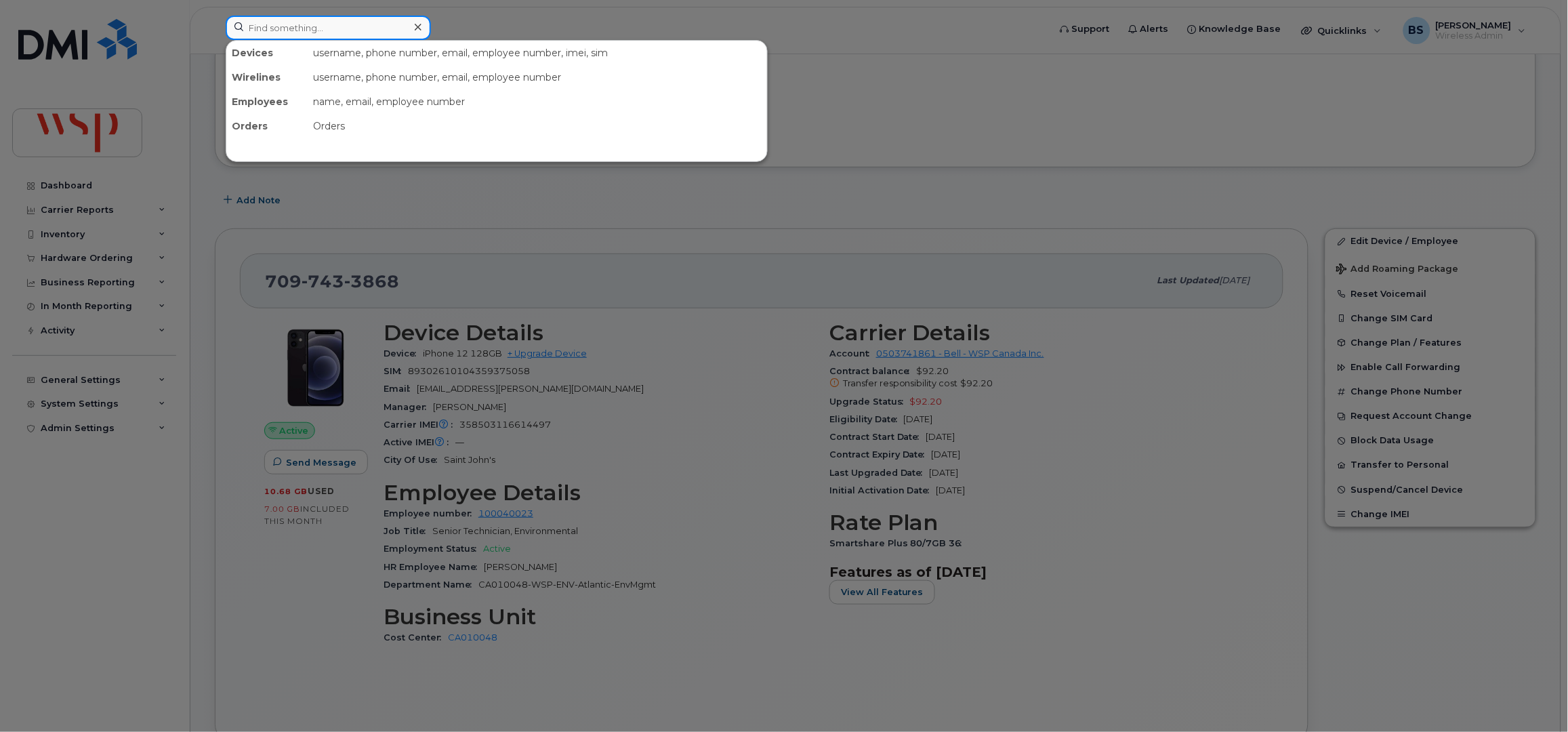
click at [272, 36] on input at bounding box center [329, 27] width 205 height 24
paste input "[PERSON_NAME]"
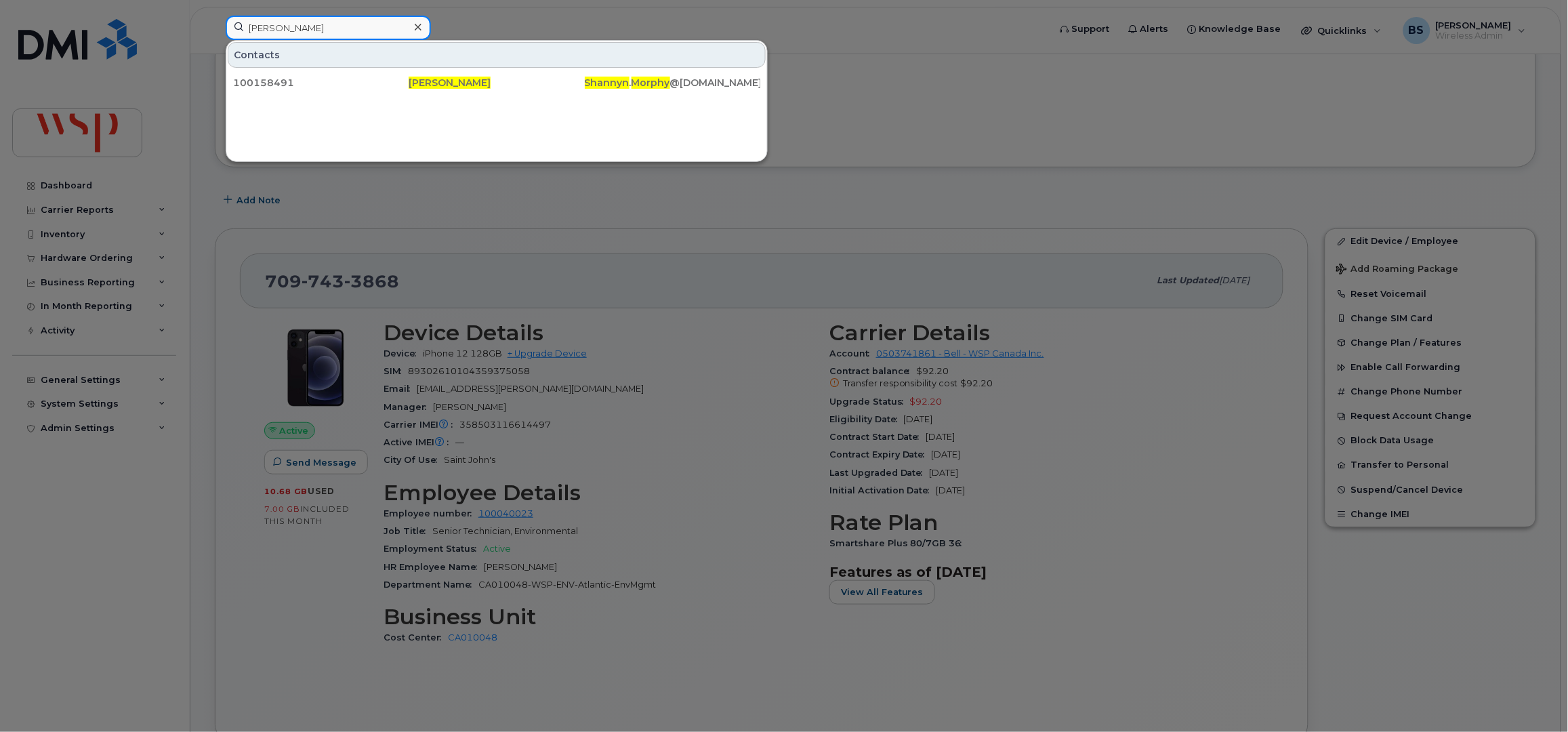
drag, startPoint x: 334, startPoint y: 24, endPoint x: 116, endPoint y: 21, distance: 218.0
click at [215, 28] on div "[PERSON_NAME] Contacts 100158491 [PERSON_NAME] . Morphy @[DOMAIN_NAME]" at bounding box center [633, 30] width 836 height 29
paste input "4388696703"
type input "4388696703"
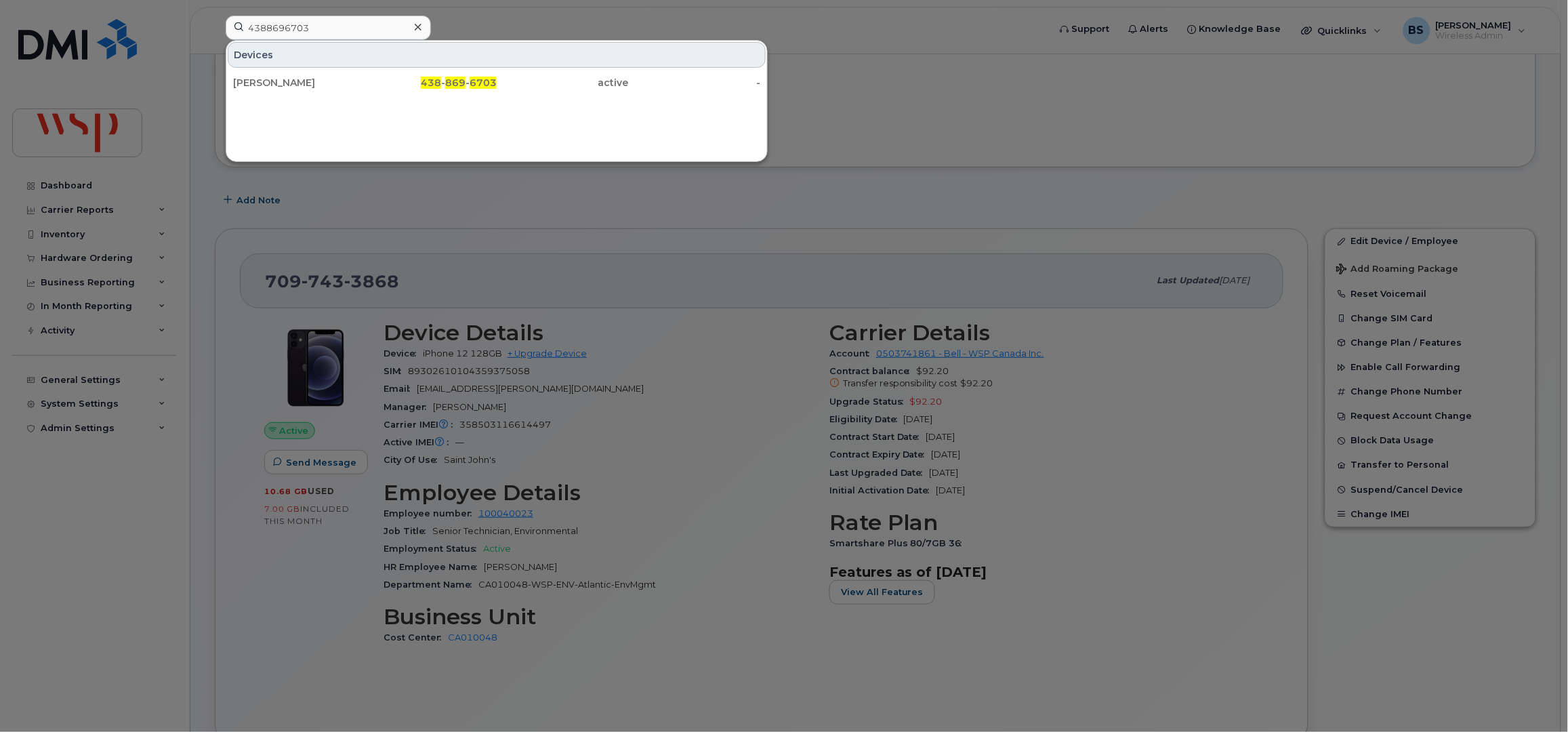
drag, startPoint x: 254, startPoint y: 76, endPoint x: 567, endPoint y: 176, distance: 328.6
click at [365, 76] on div "[PERSON_NAME]" at bounding box center [430, 82] width 132 height 24
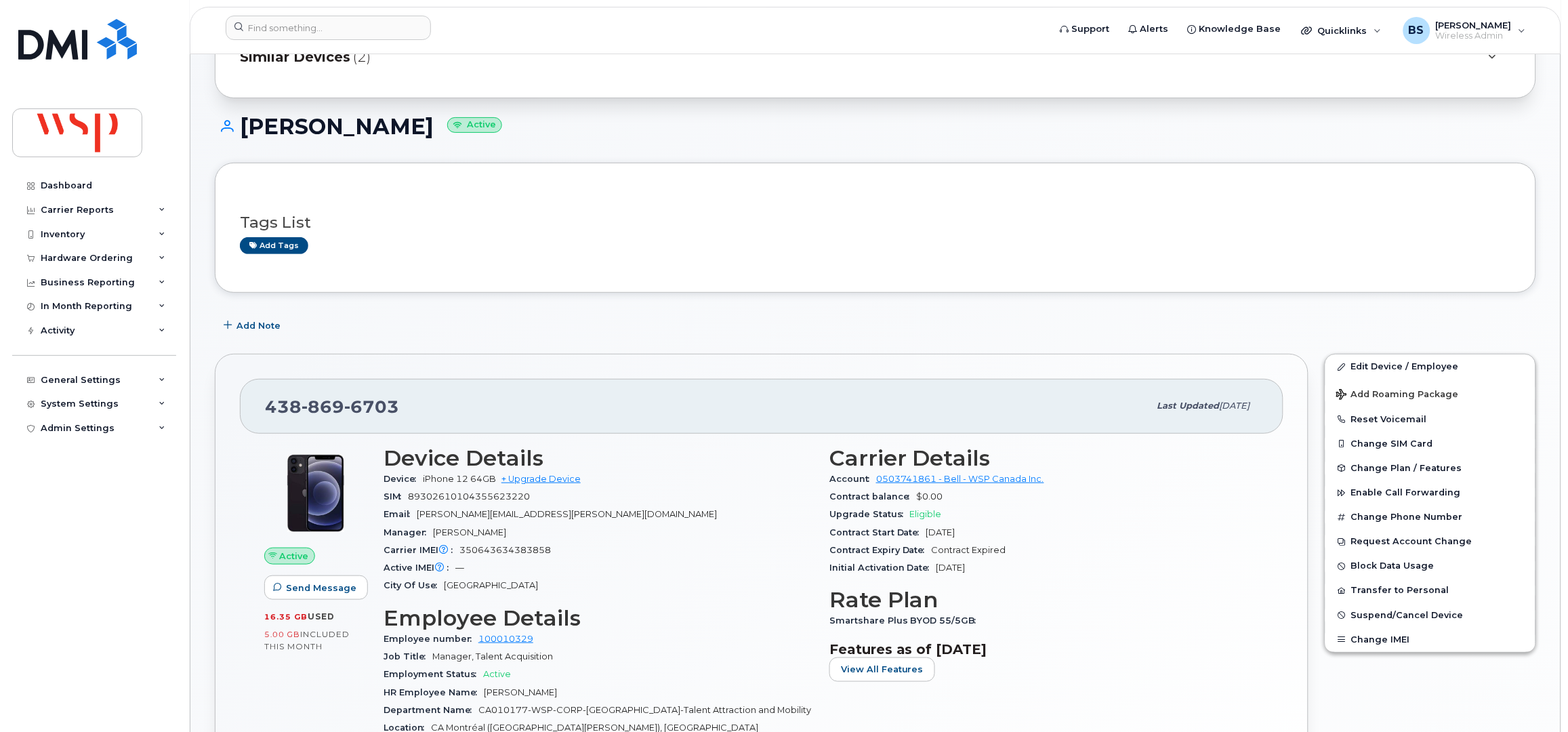
scroll to position [89, 0]
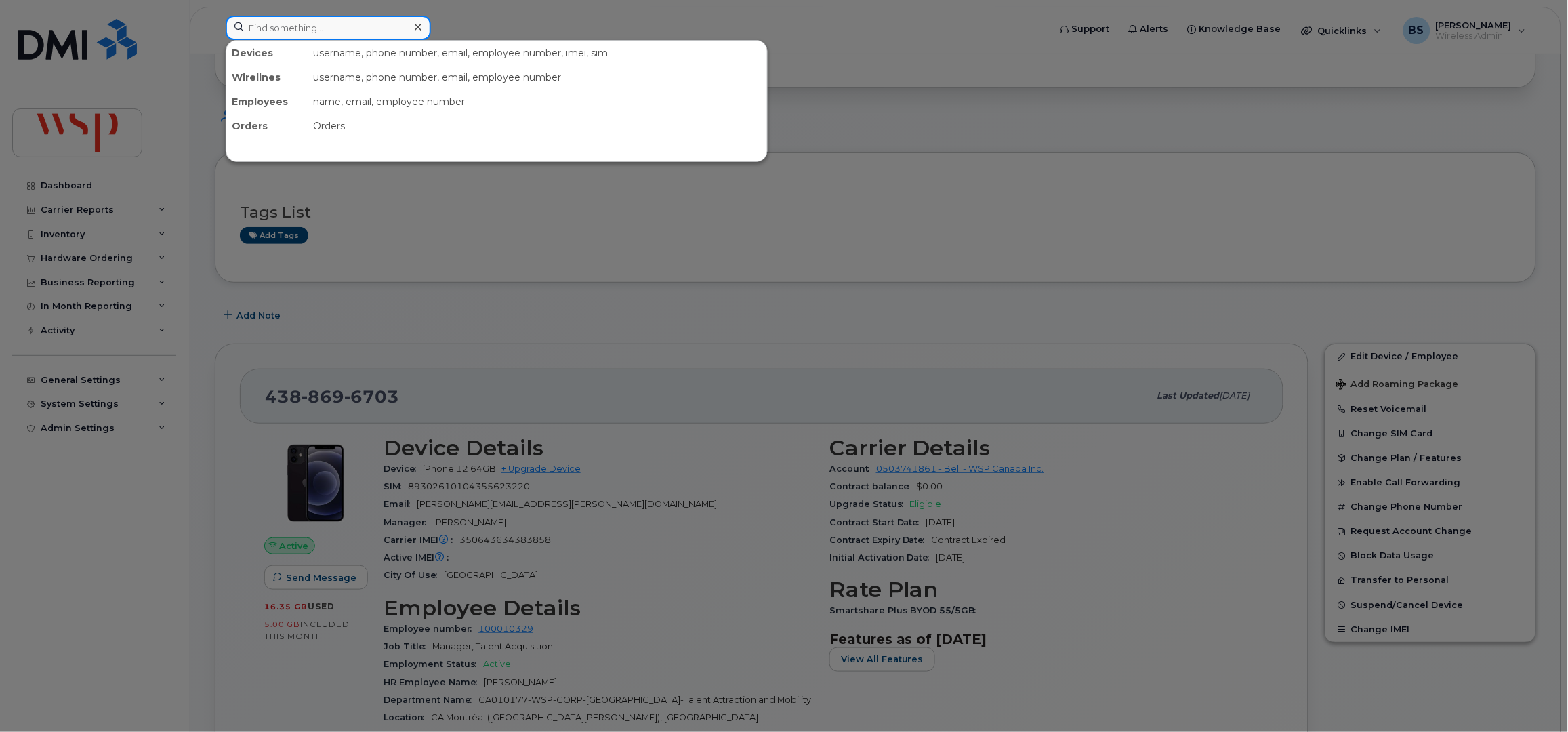
click at [393, 27] on input at bounding box center [329, 27] width 205 height 24
paste input "306-550-5498"
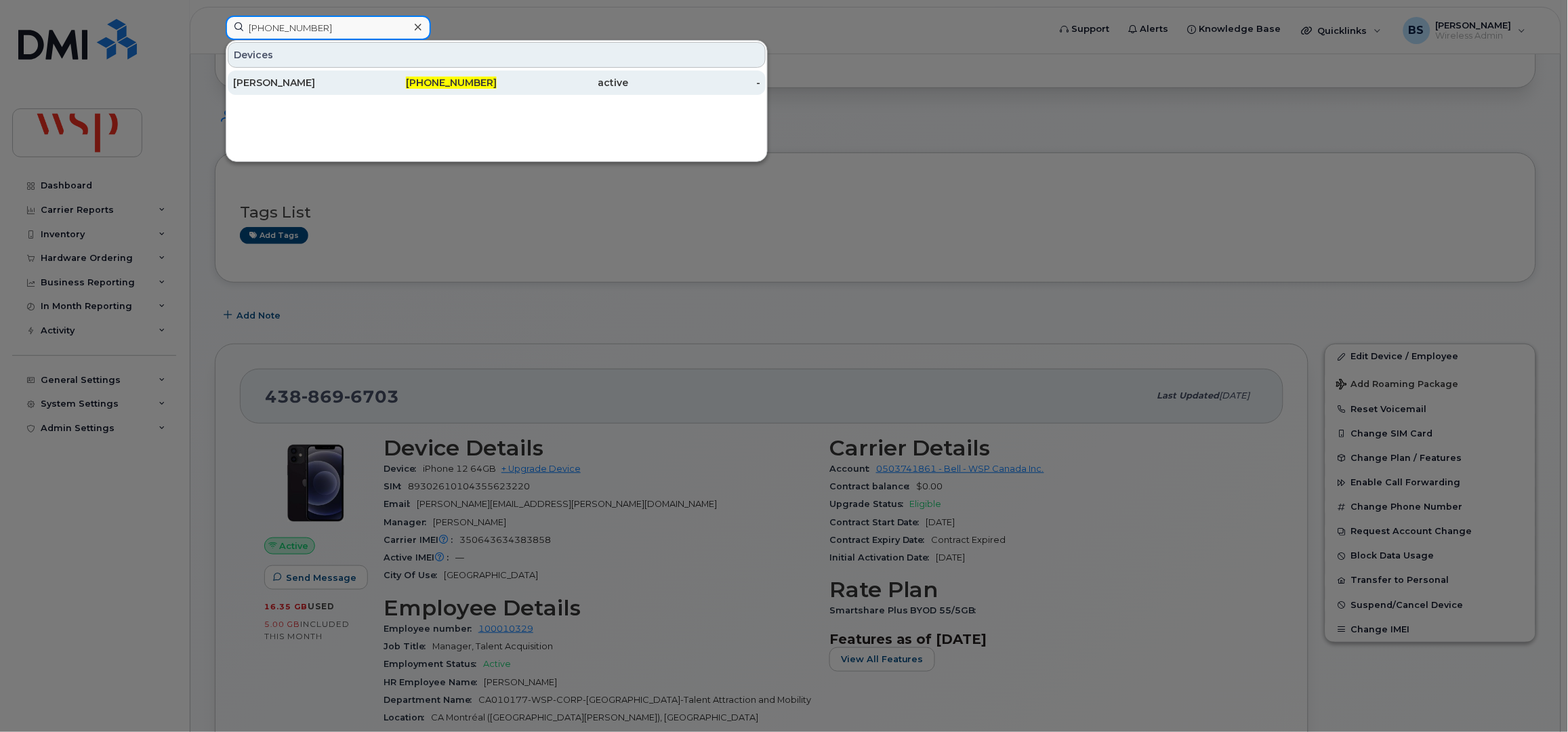
type input "306-550-5498"
click at [272, 78] on div "[PERSON_NAME]" at bounding box center [298, 83] width 132 height 14
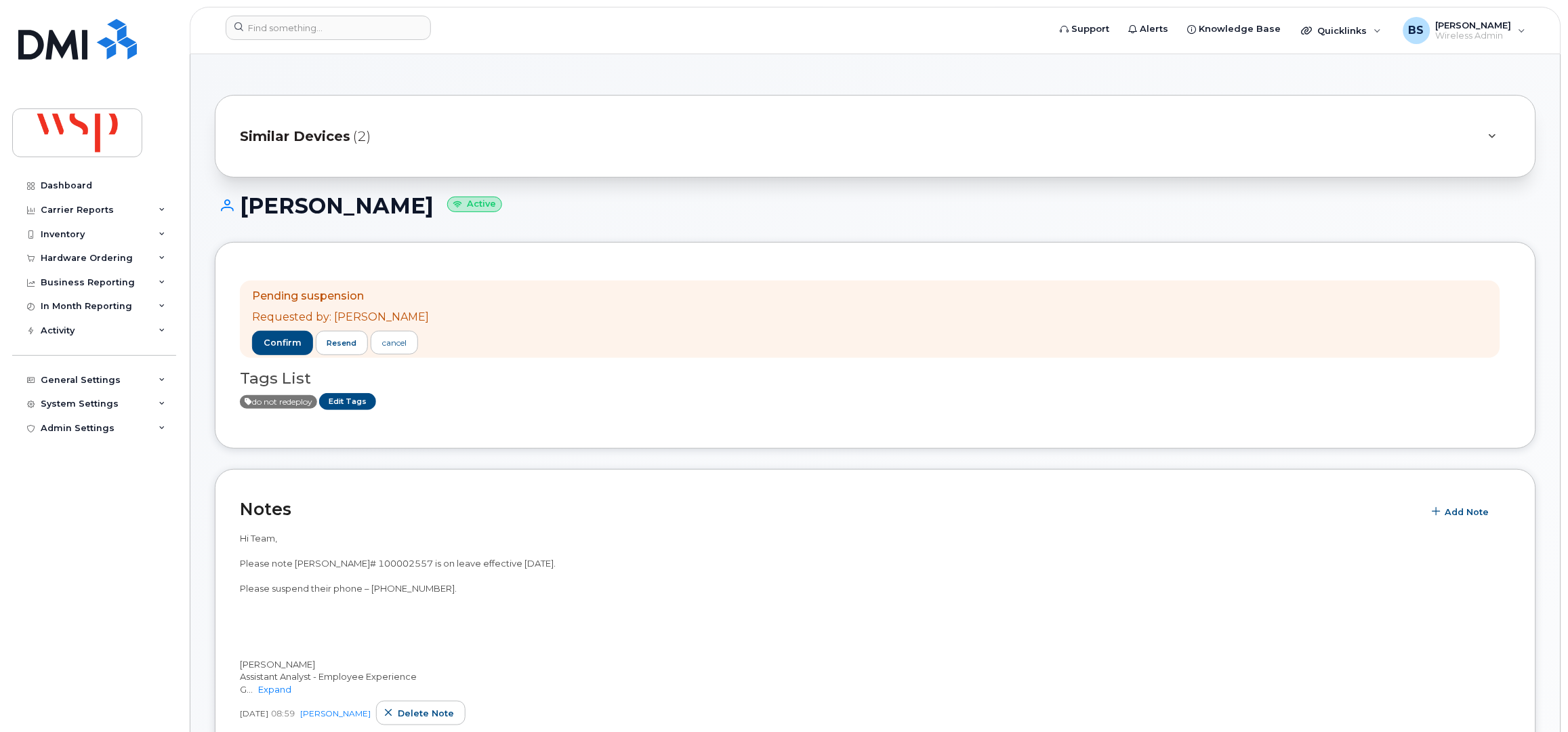
scroll to position [89, 0]
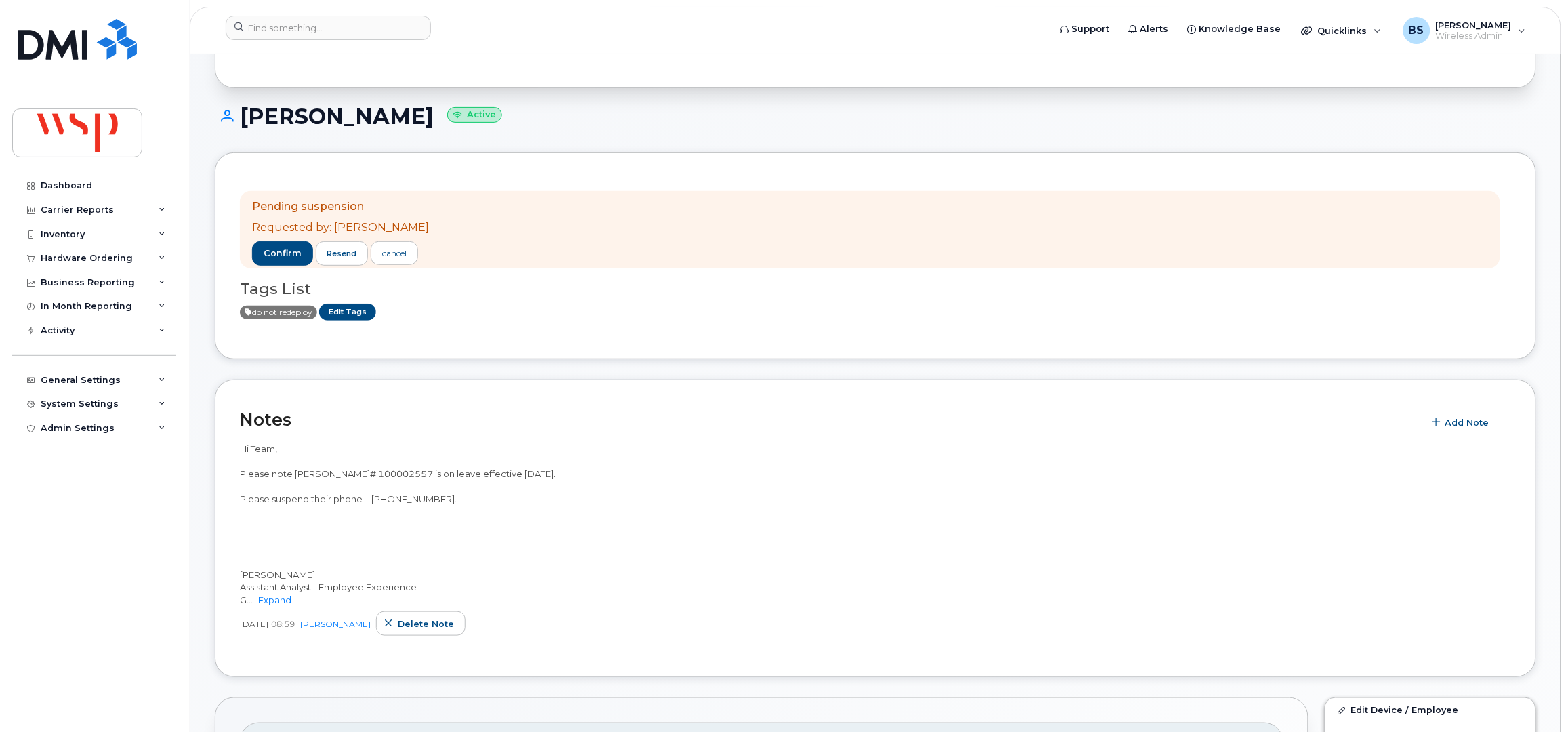
drag, startPoint x: 277, startPoint y: 597, endPoint x: 300, endPoint y: 589, distance: 24.4
click at [277, 596] on link "Expand" at bounding box center [275, 599] width 33 height 11
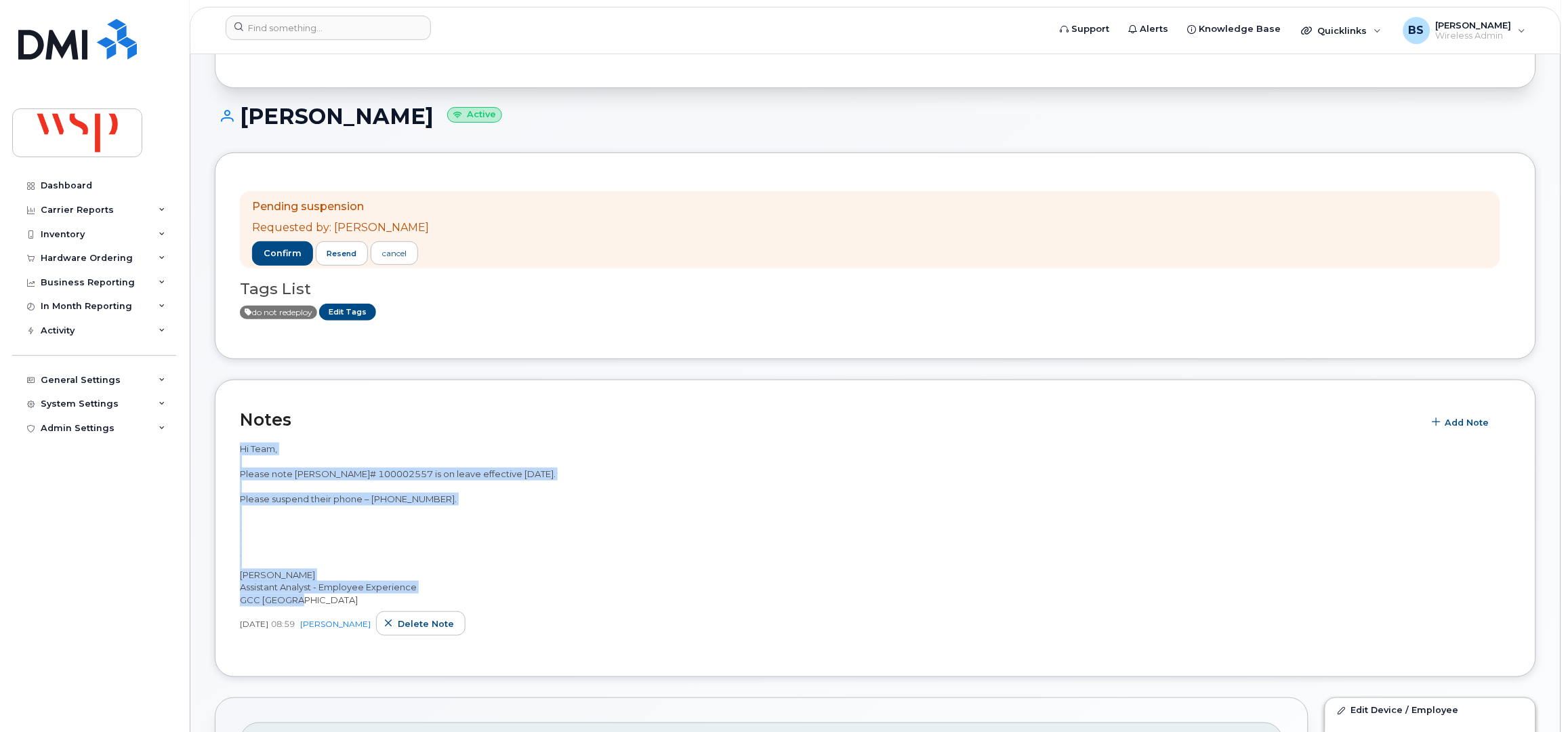
drag, startPoint x: 237, startPoint y: 444, endPoint x: 436, endPoint y: 590, distance: 246.8
click at [436, 590] on div "Notes Add Note Hi Team, Please note [PERSON_NAME]# 100002557 is on leave effect…" at bounding box center [875, 528] width 1321 height 297
copy span "Hi Team, Please note [PERSON_NAME]# 100002557 is on leave effective [DATE]. Ple…"
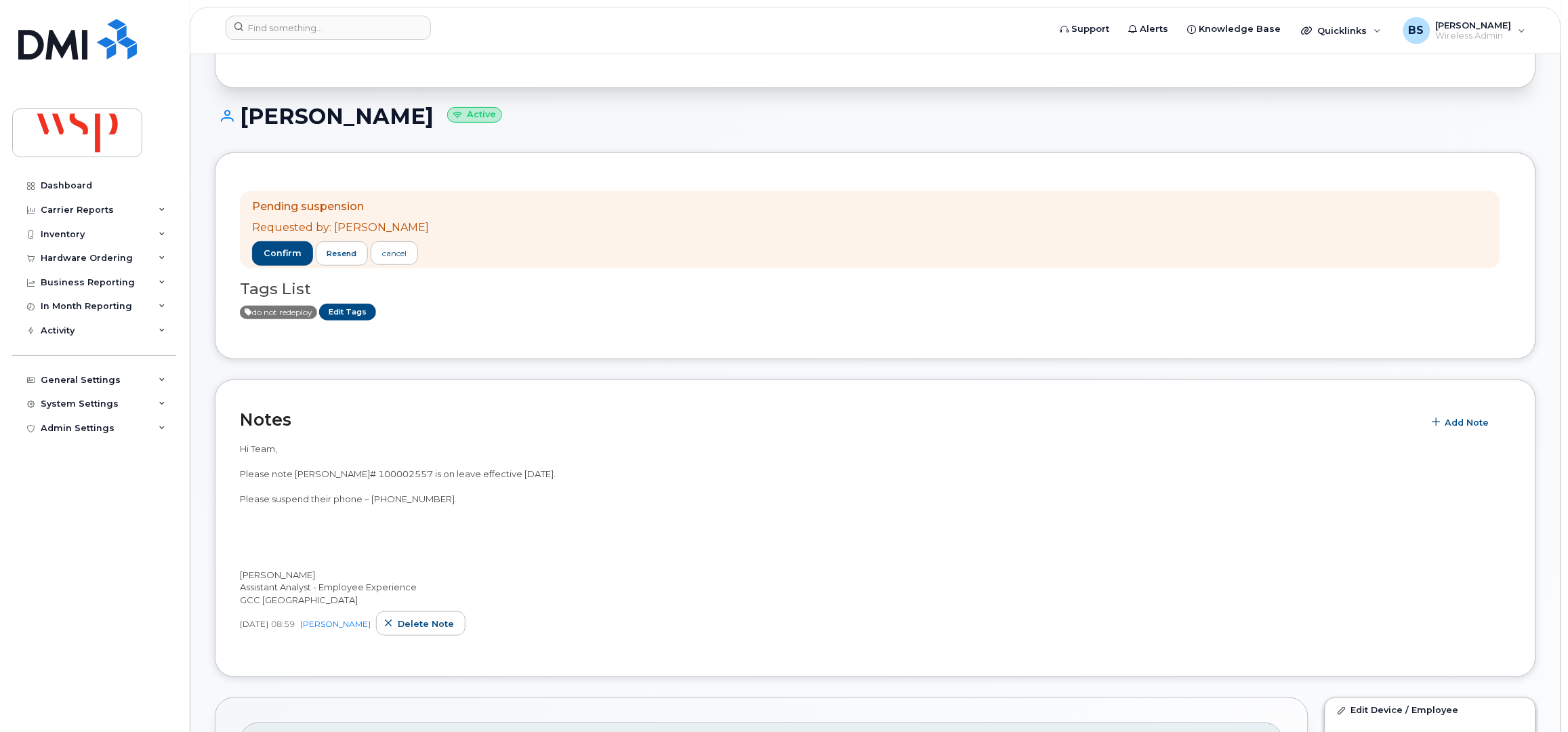
drag, startPoint x: 498, startPoint y: 308, endPoint x: 505, endPoint y: 319, distance: 13.0
click at [499, 309] on div "do not redeploy Edit Tags" at bounding box center [870, 311] width 1260 height 17
drag, startPoint x: 283, startPoint y: 251, endPoint x: 309, endPoint y: 255, distance: 26.3
click at [286, 250] on span "confirm" at bounding box center [282, 253] width 38 height 12
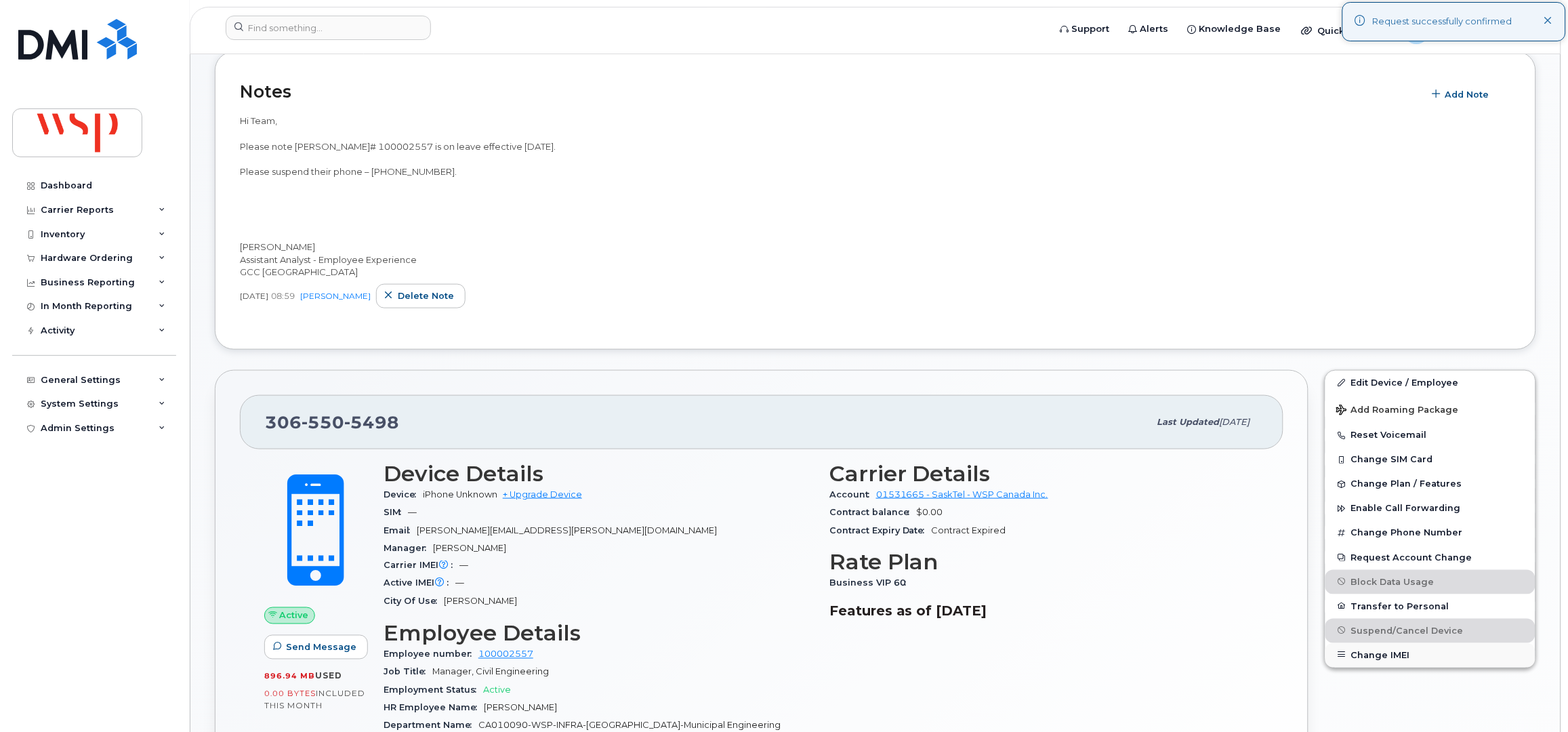
scroll to position [361, 0]
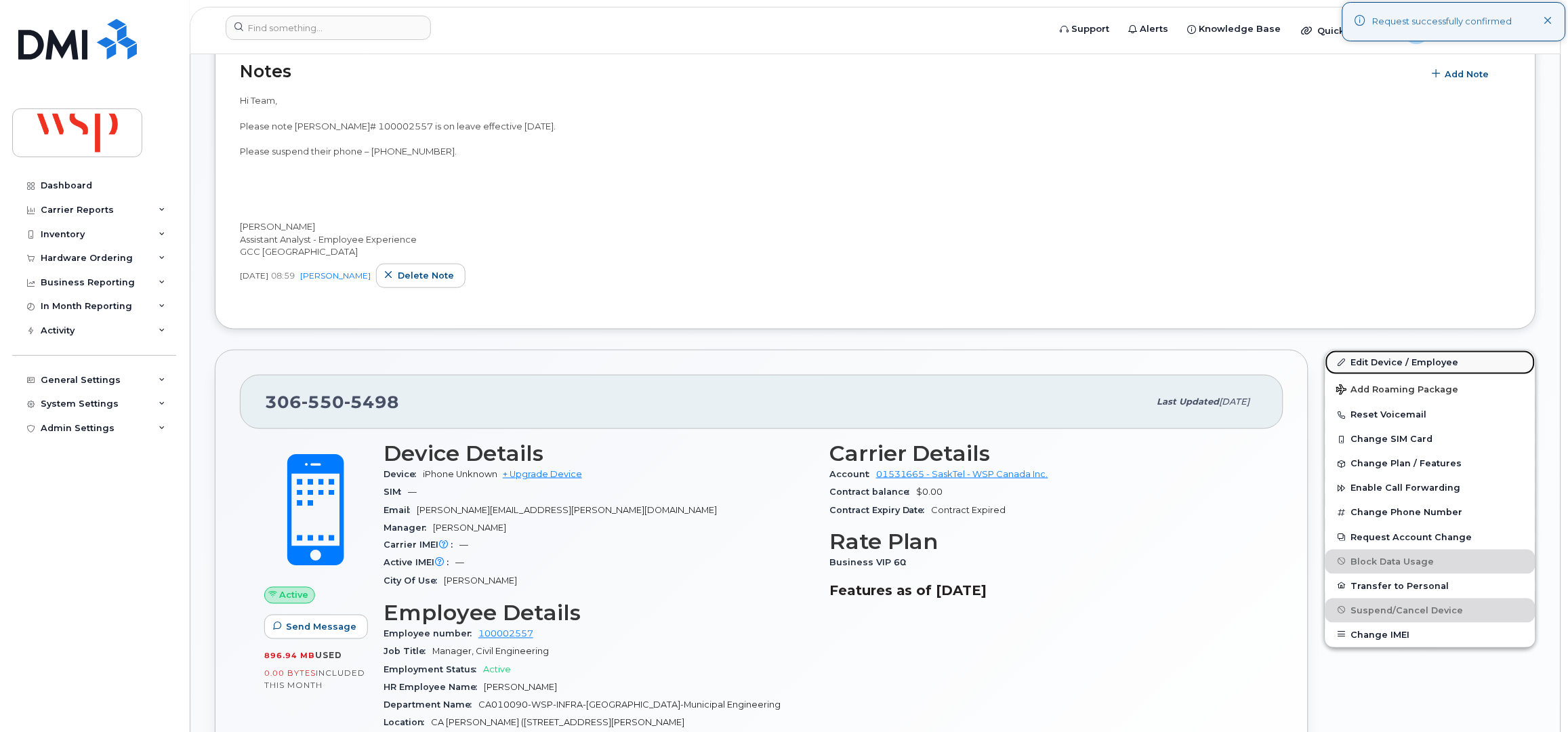
click at [1374, 361] on link "Edit Device / Employee" at bounding box center [1430, 362] width 210 height 24
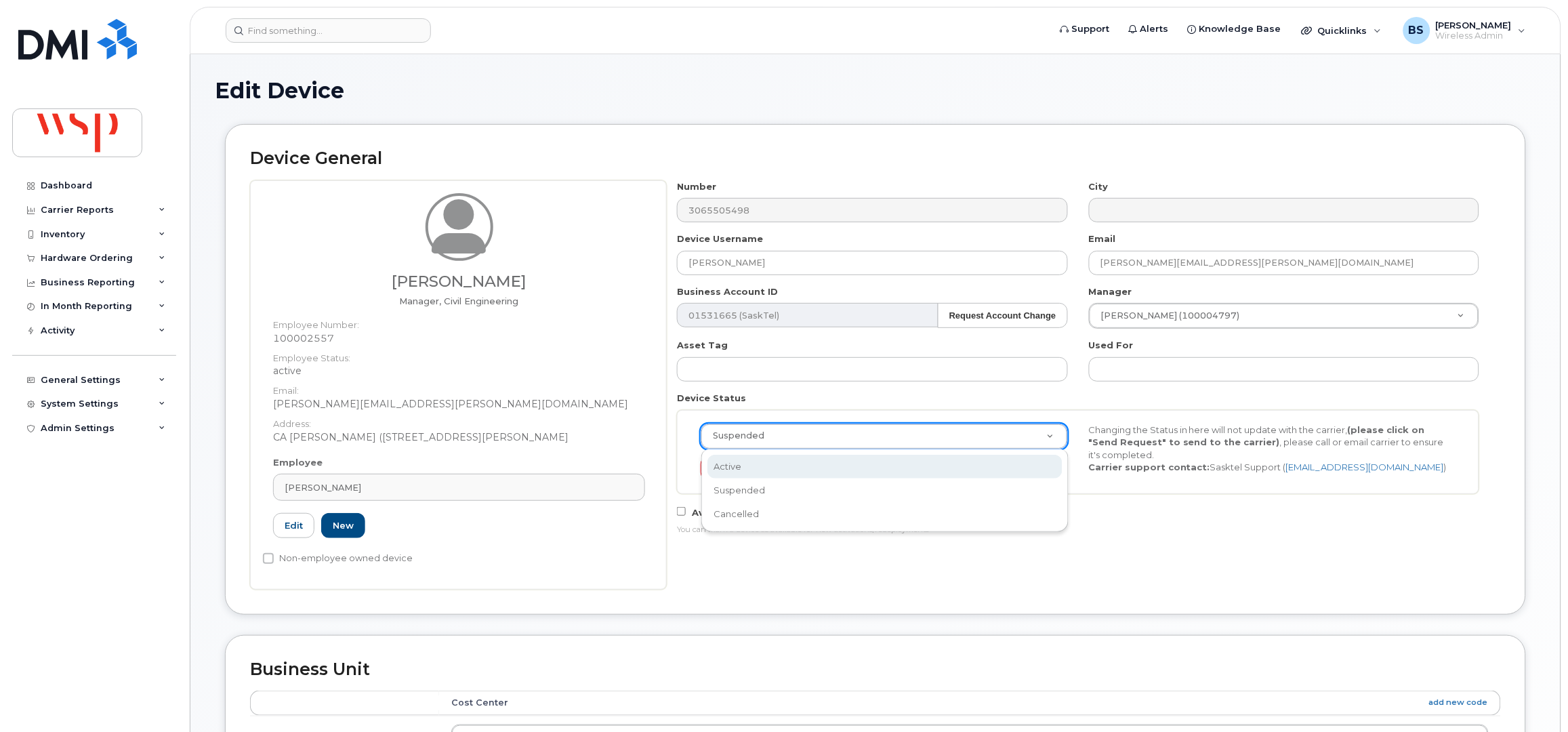
select select "active"
click at [738, 462] on button "Send Request" at bounding box center [745, 469] width 91 height 25
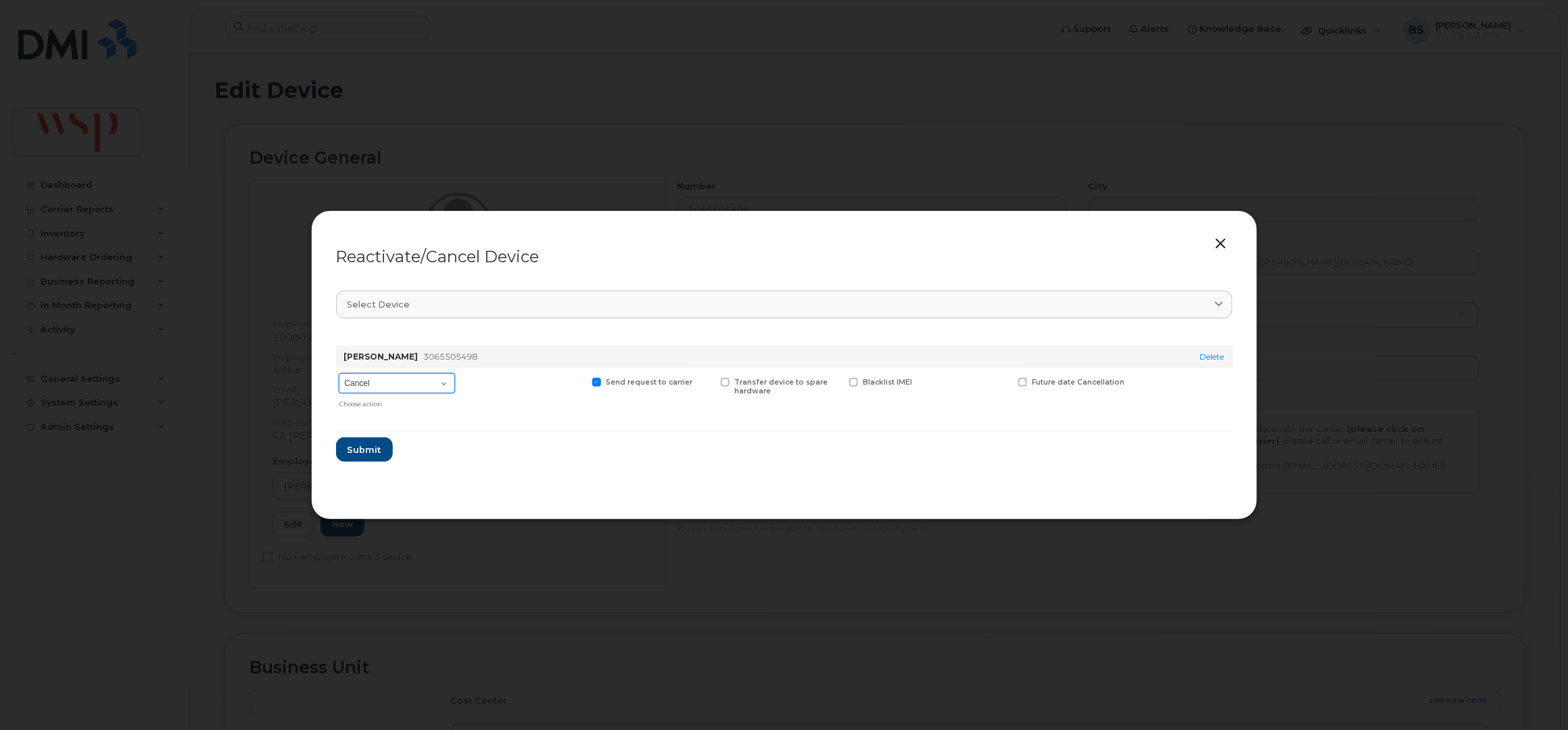
click at [381, 388] on select "Cancel Reactivate" at bounding box center [396, 383] width 116 height 20
select select "[object Object]"
click at [339, 374] on select "Cancel Reactivate" at bounding box center [396, 383] width 116 height 20
click at [378, 449] on span "Submit" at bounding box center [363, 449] width 34 height 13
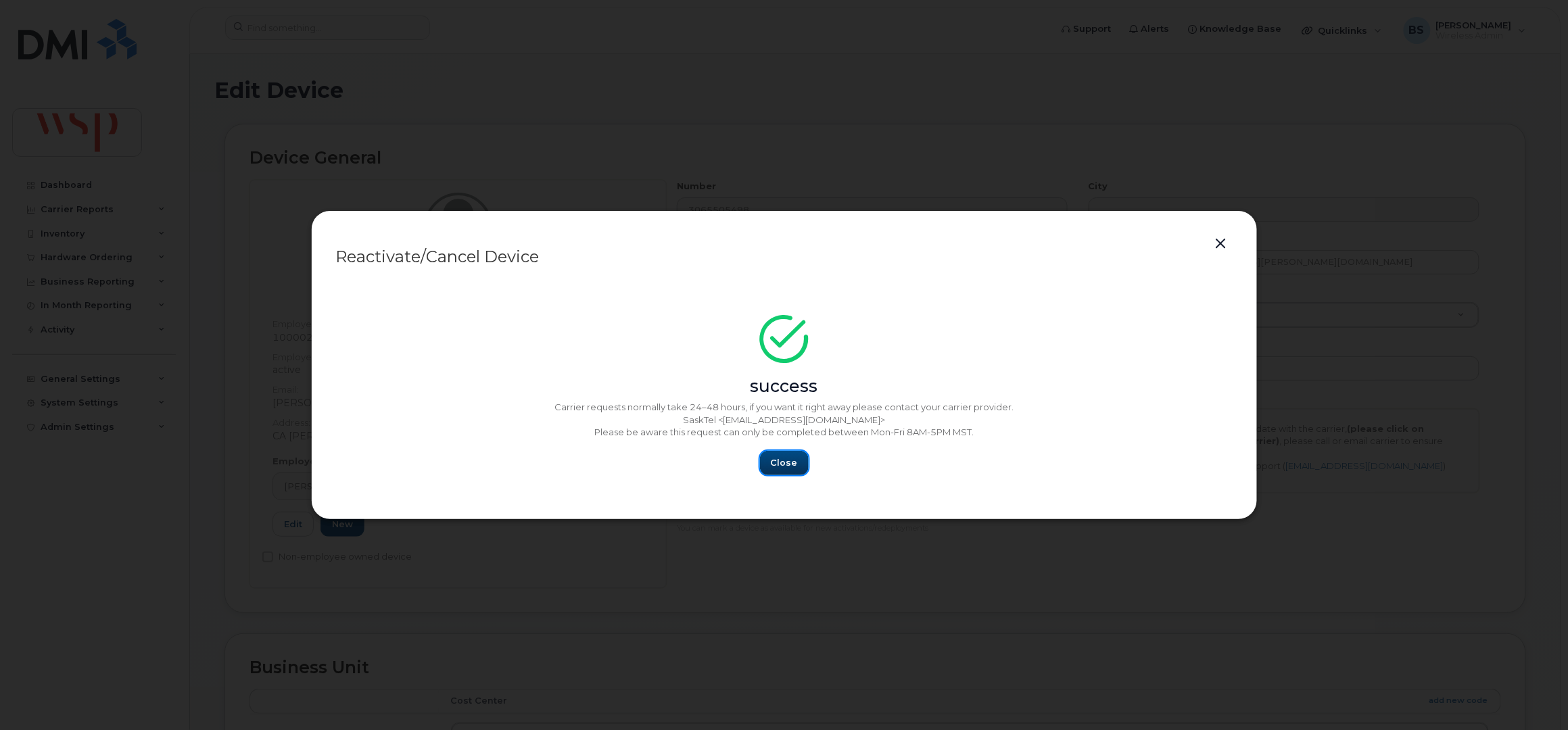
click at [796, 468] on span "Close" at bounding box center [784, 462] width 27 height 13
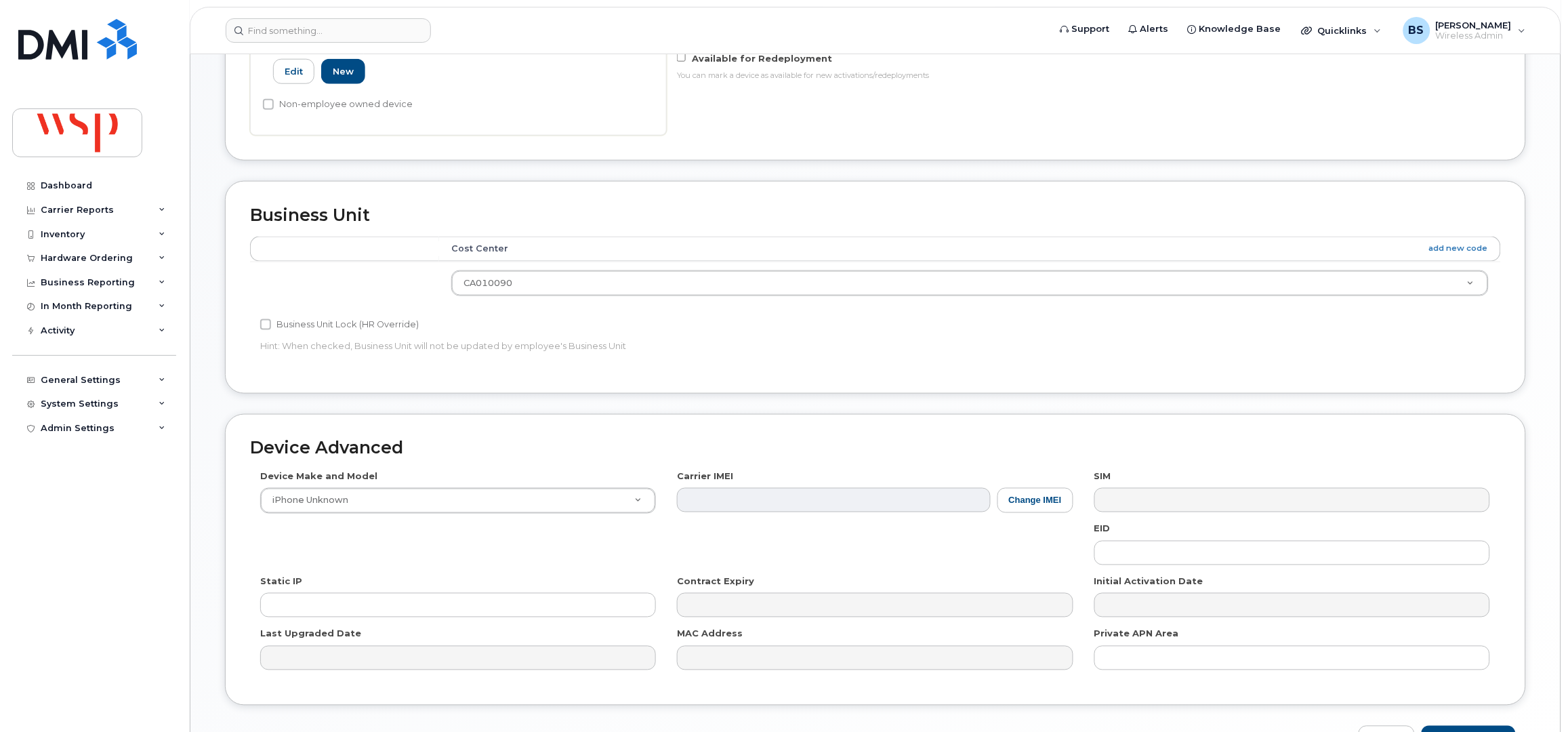
scroll to position [542, 0]
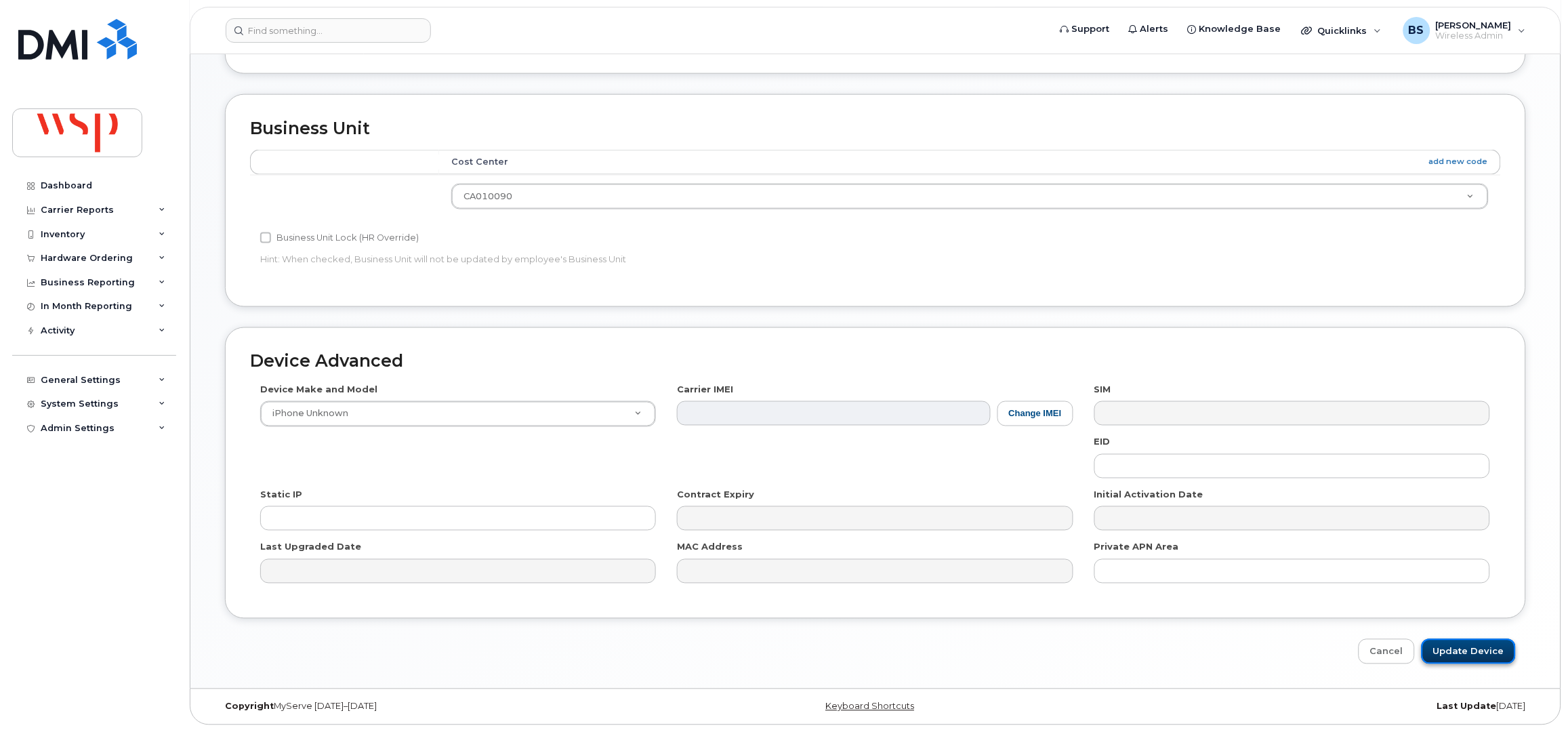
click at [1452, 645] on input "Update Device" at bounding box center [1468, 652] width 94 height 25
type input "Saving..."
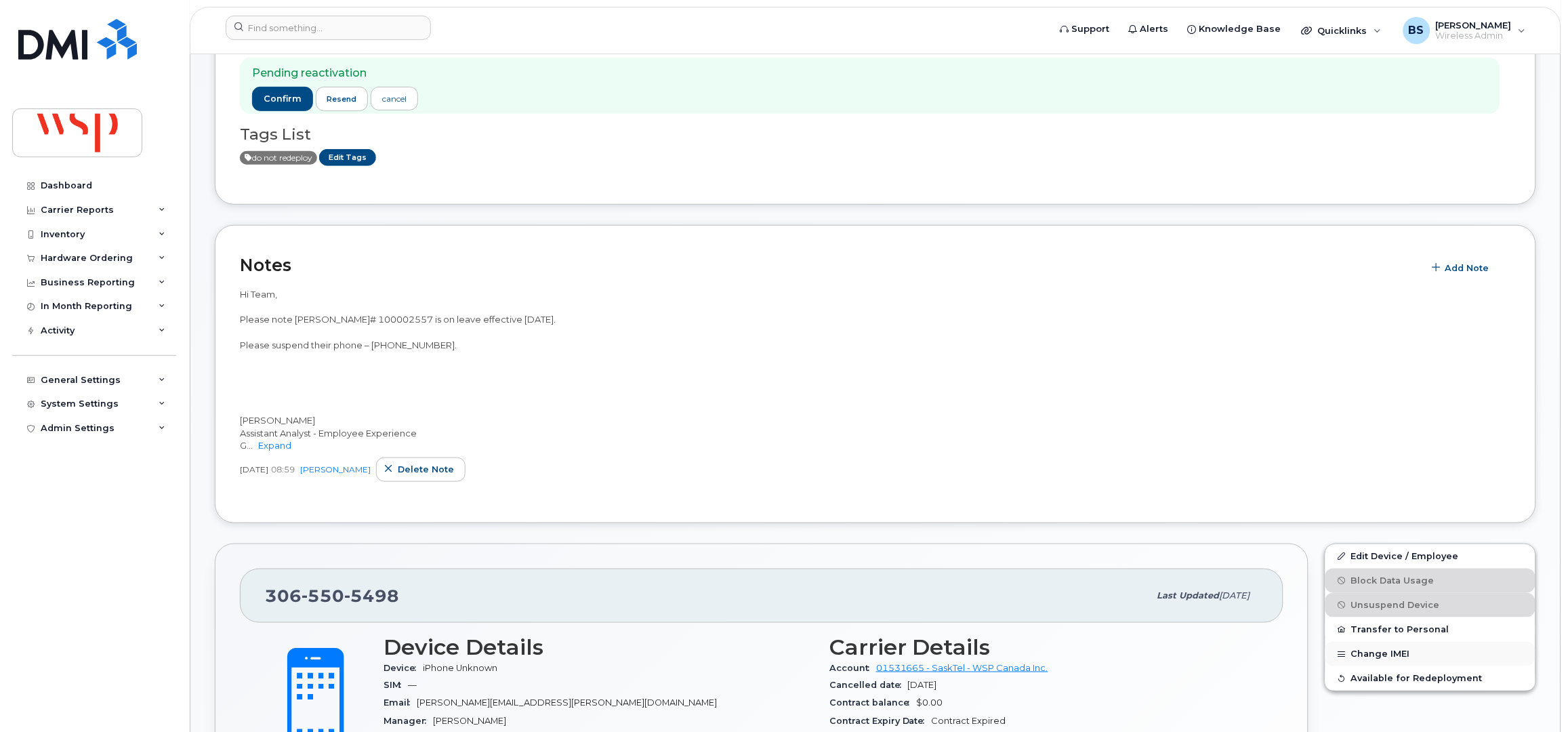
scroll to position [270, 0]
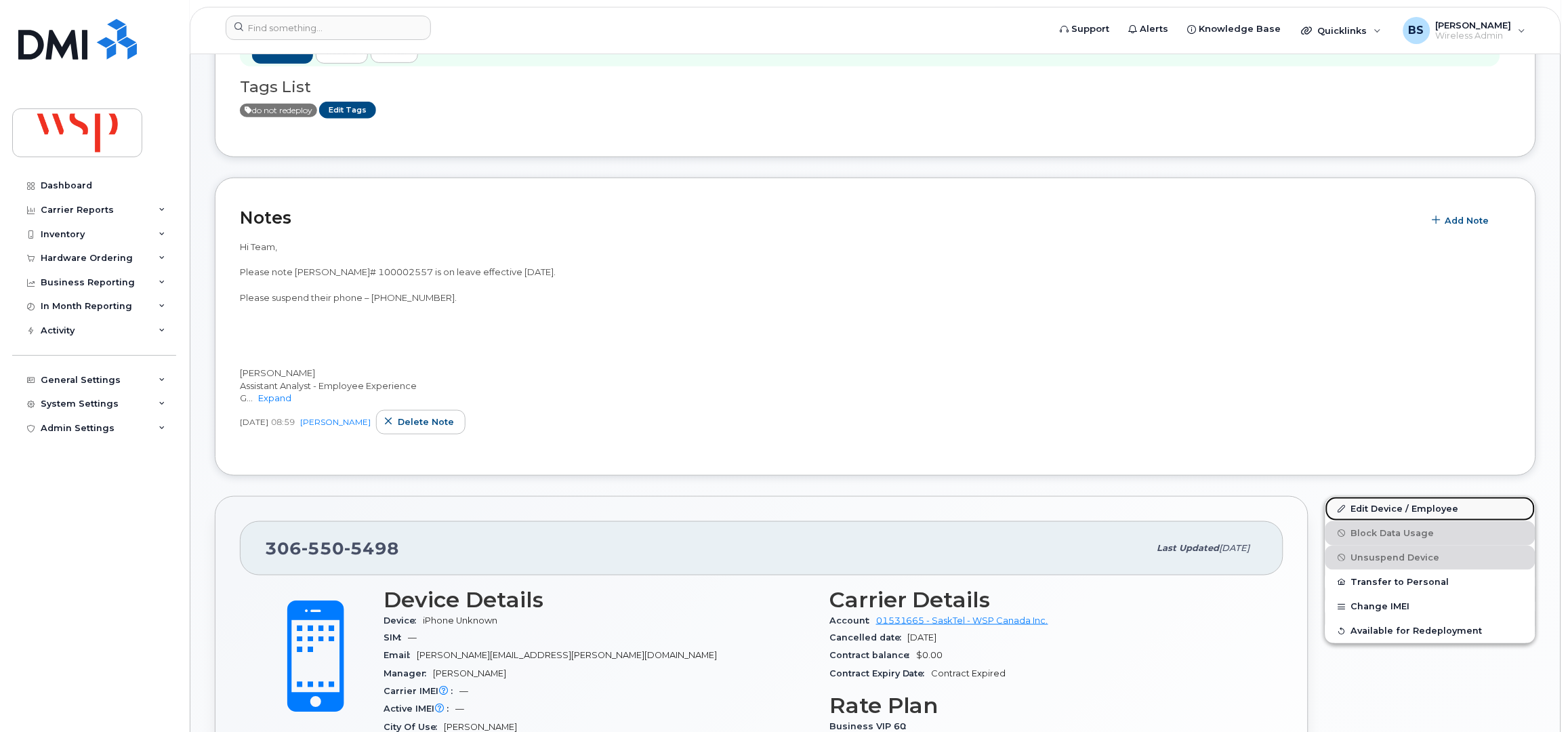
click at [1361, 504] on link "Edit Device / Employee" at bounding box center [1430, 509] width 210 height 24
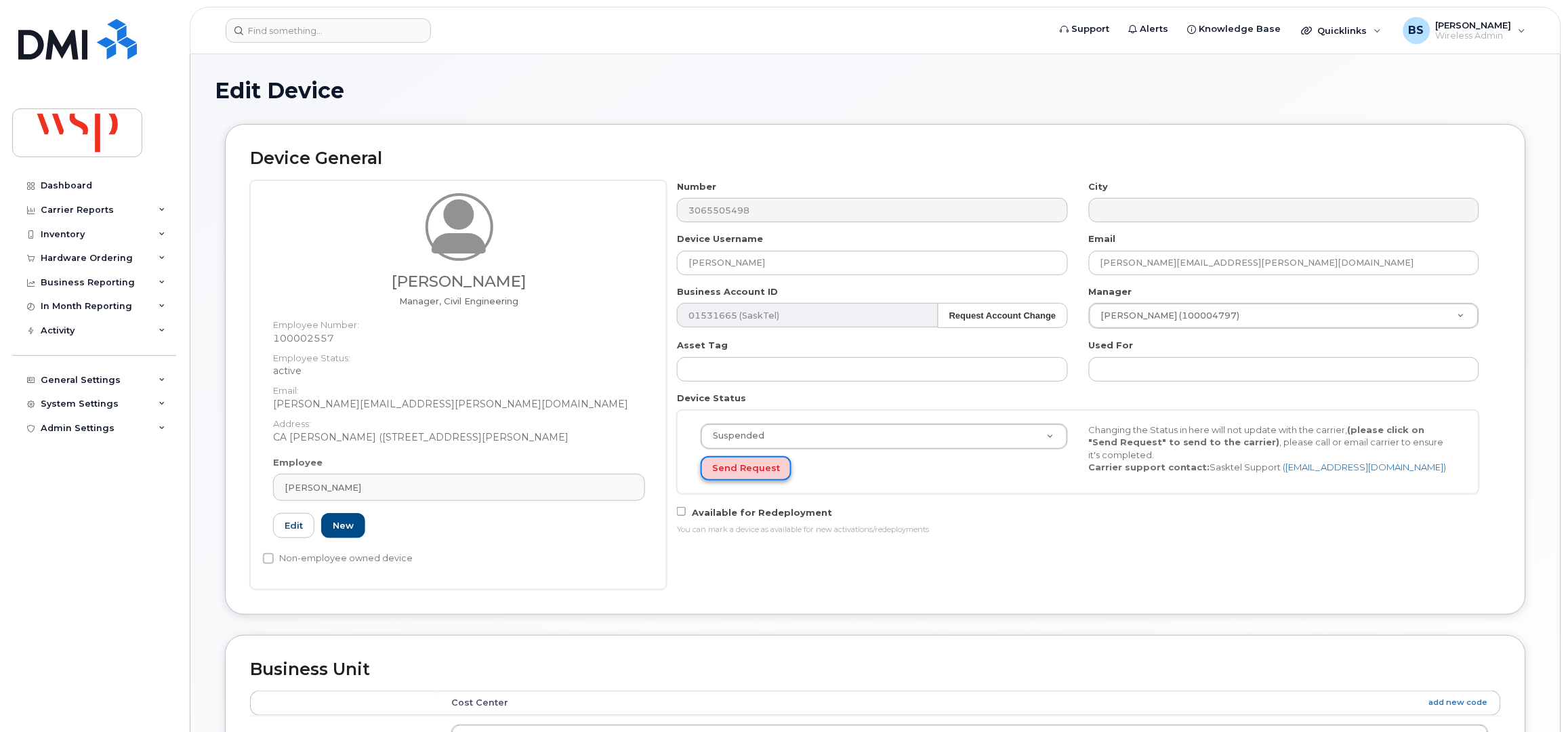
click at [747, 464] on button "Send Request" at bounding box center [745, 469] width 91 height 25
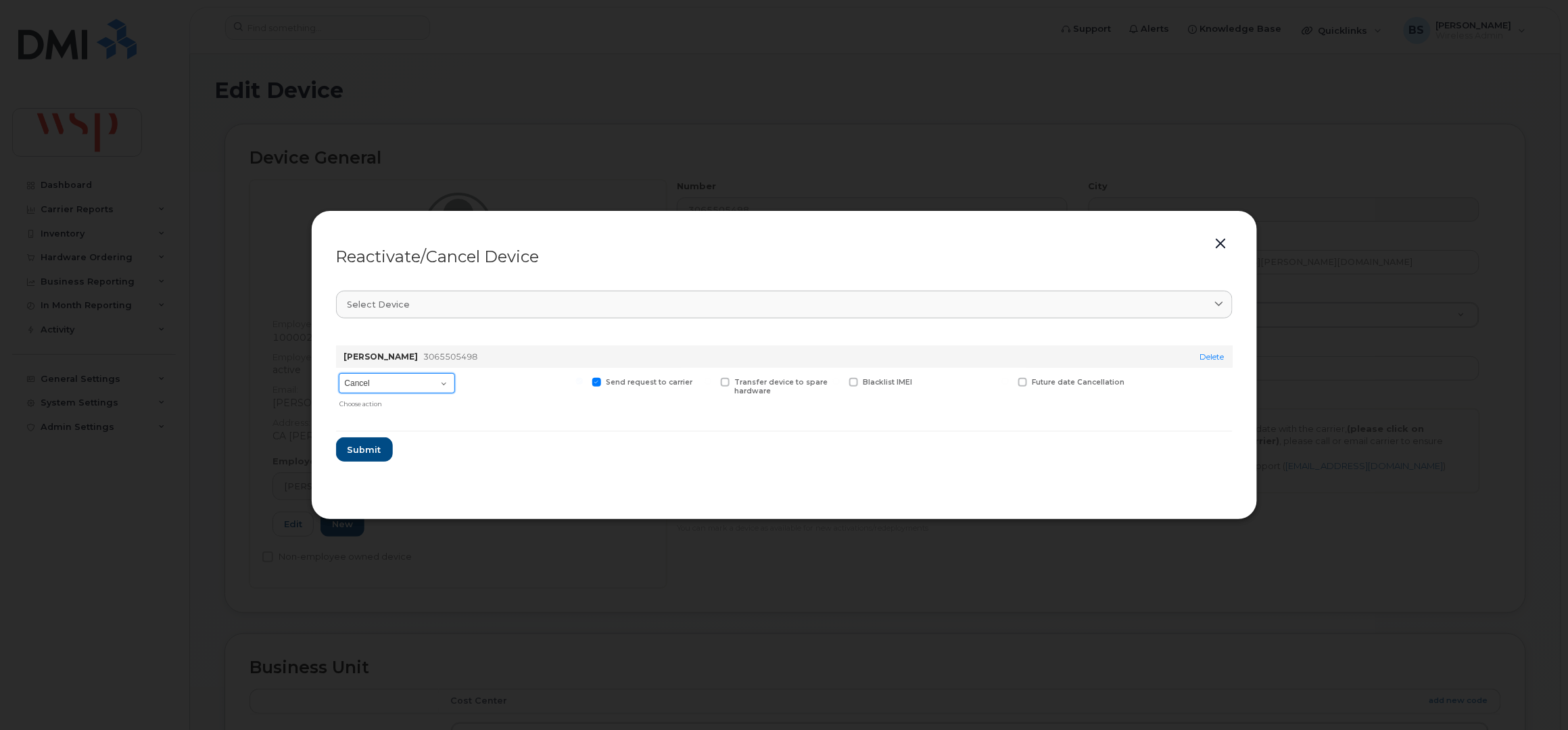
click at [384, 378] on select "Cancel Reactivate" at bounding box center [396, 383] width 116 height 20
click at [1230, 241] on button "button" at bounding box center [1220, 243] width 21 height 19
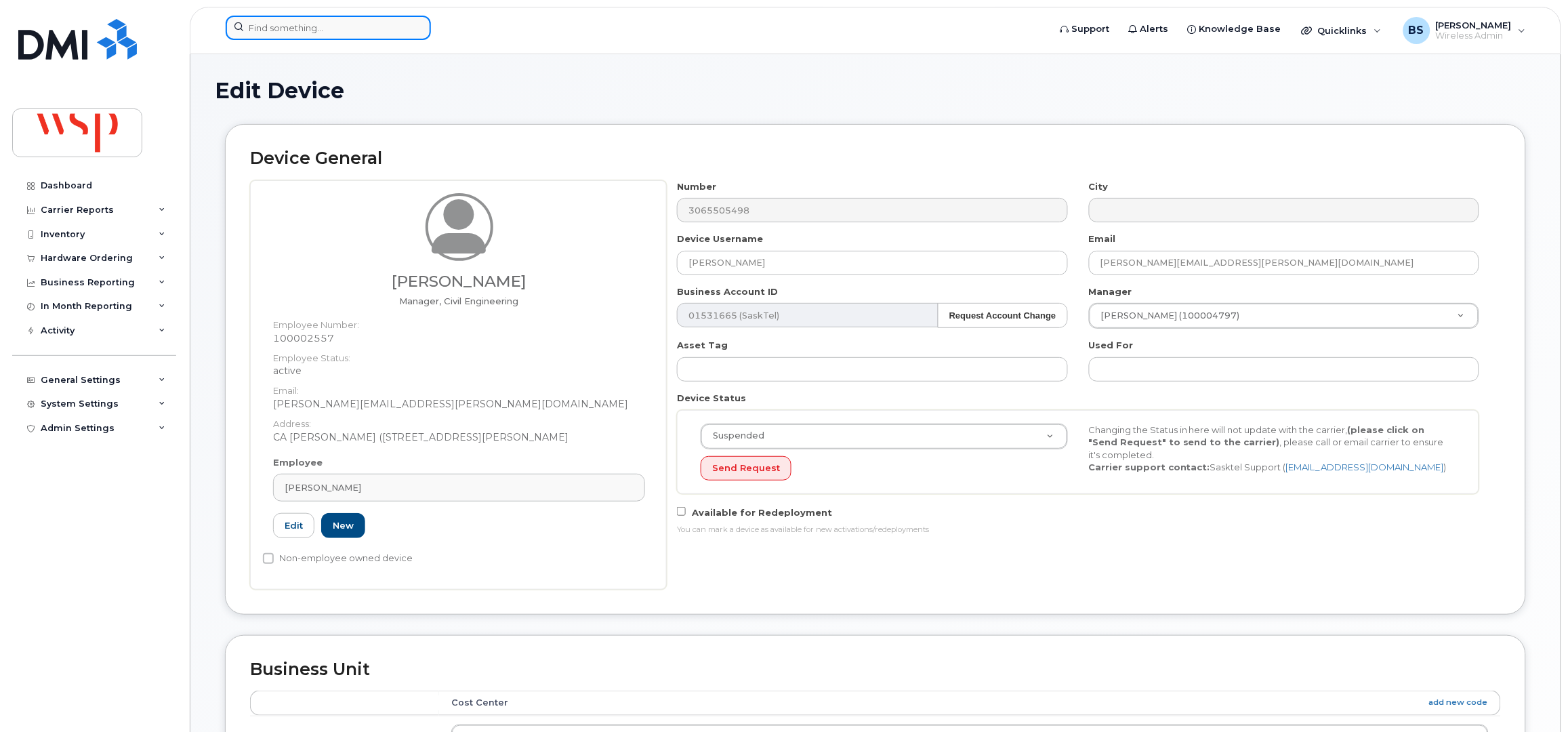
click at [291, 31] on input at bounding box center [329, 27] width 205 height 24
paste input "3065505498"
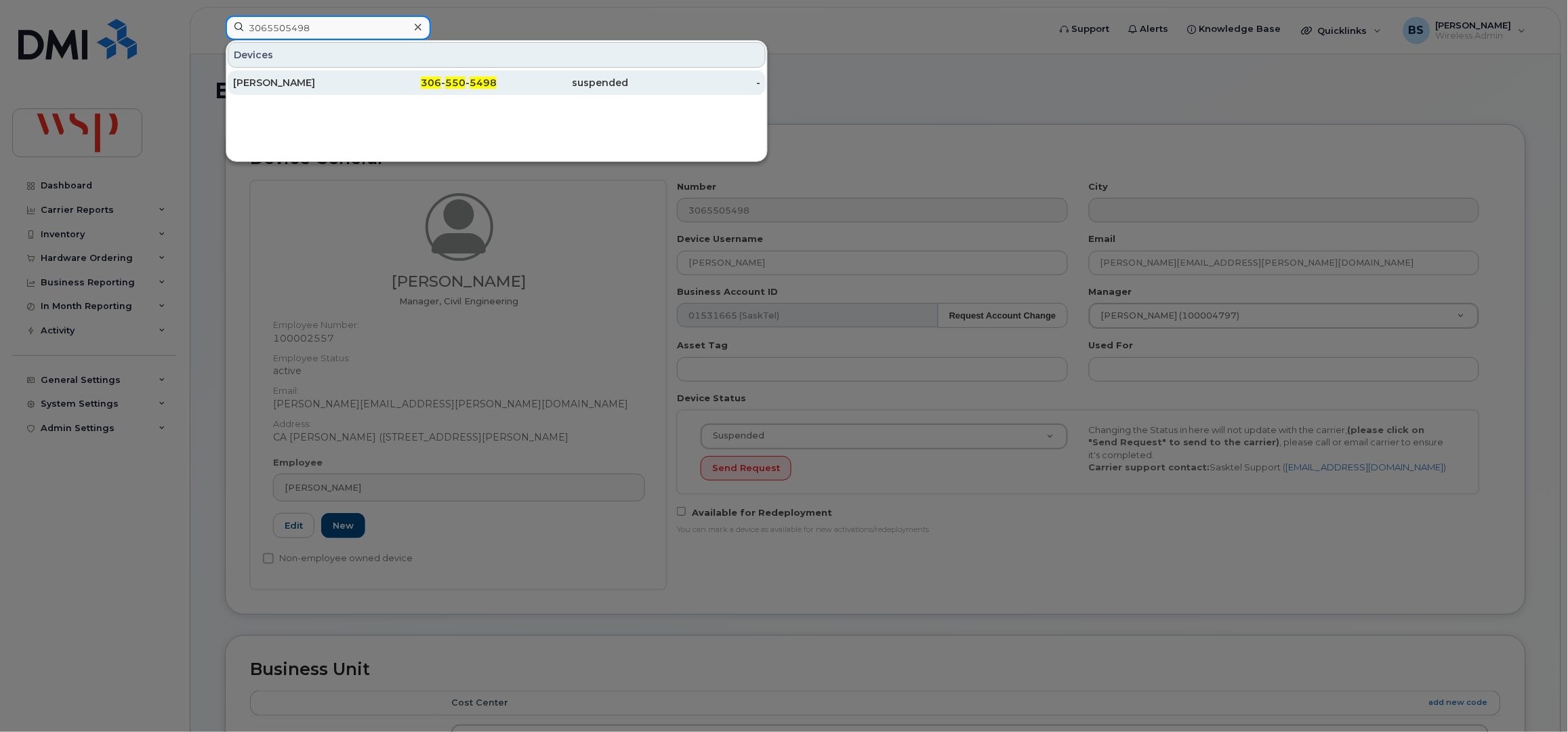
type input "3065505498"
click at [265, 78] on div "Jordan Stepan" at bounding box center [298, 83] width 132 height 14
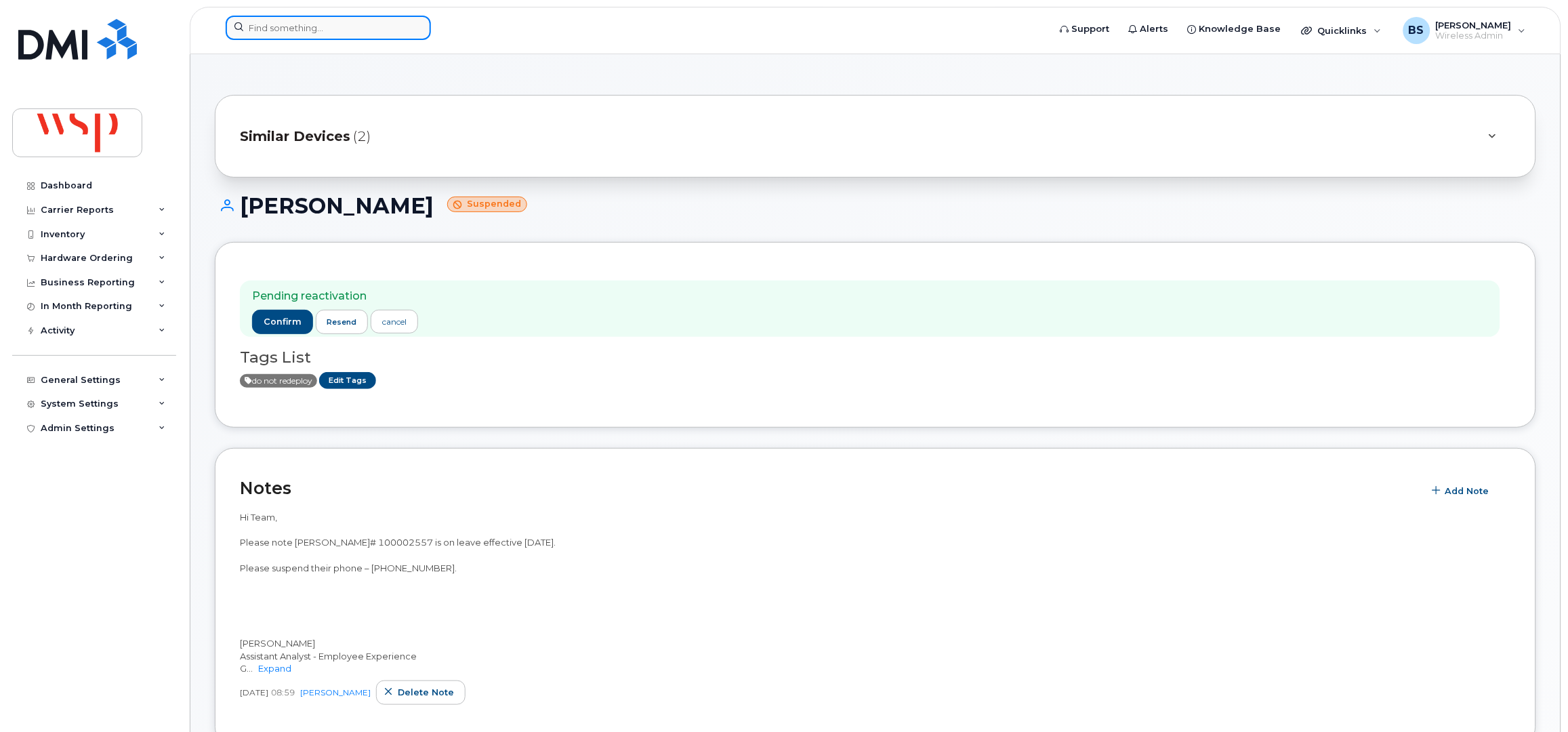
drag, startPoint x: 360, startPoint y: 27, endPoint x: 352, endPoint y: 35, distance: 11.3
click at [360, 27] on input at bounding box center [329, 27] width 205 height 24
paste input "6479999625"
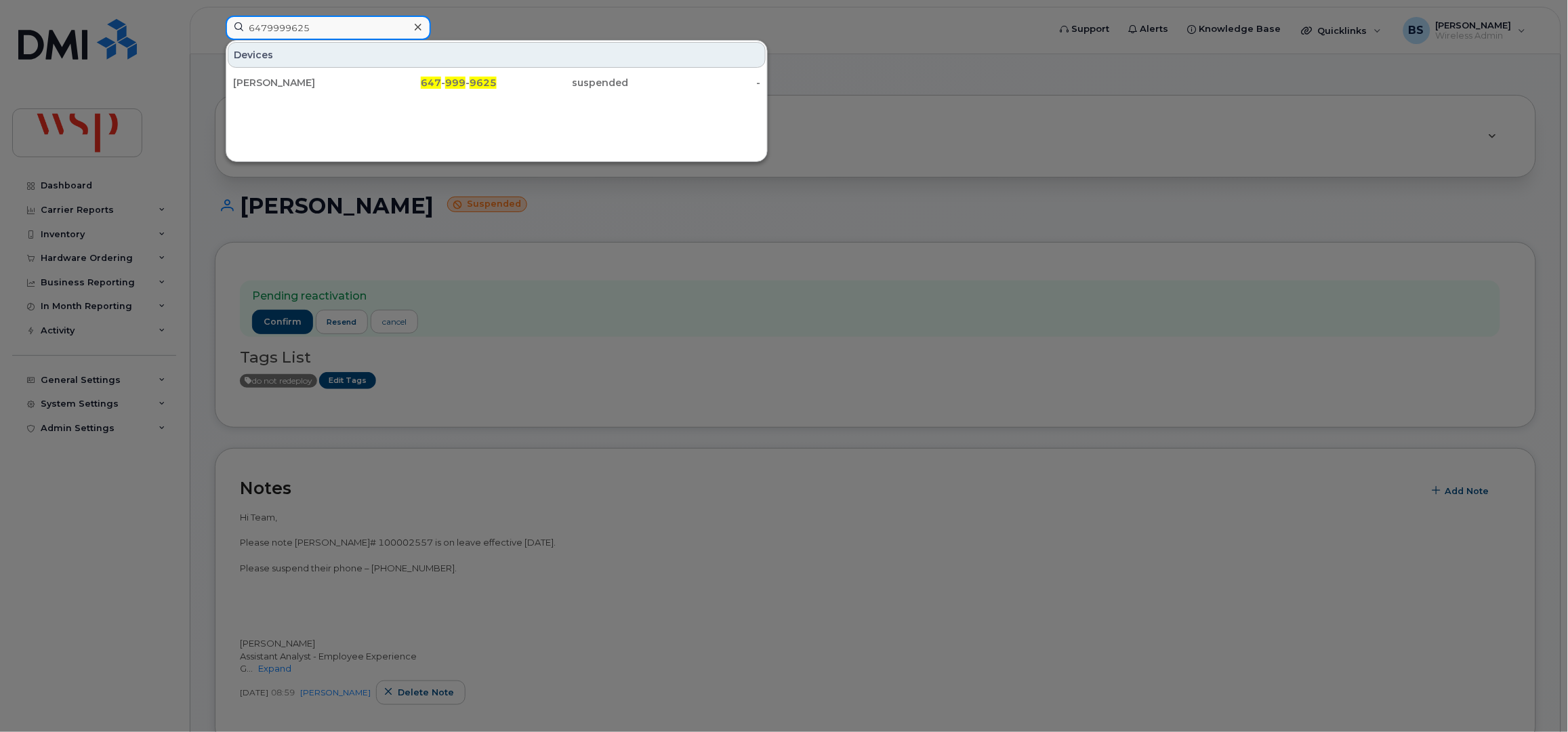
type input "6479999625"
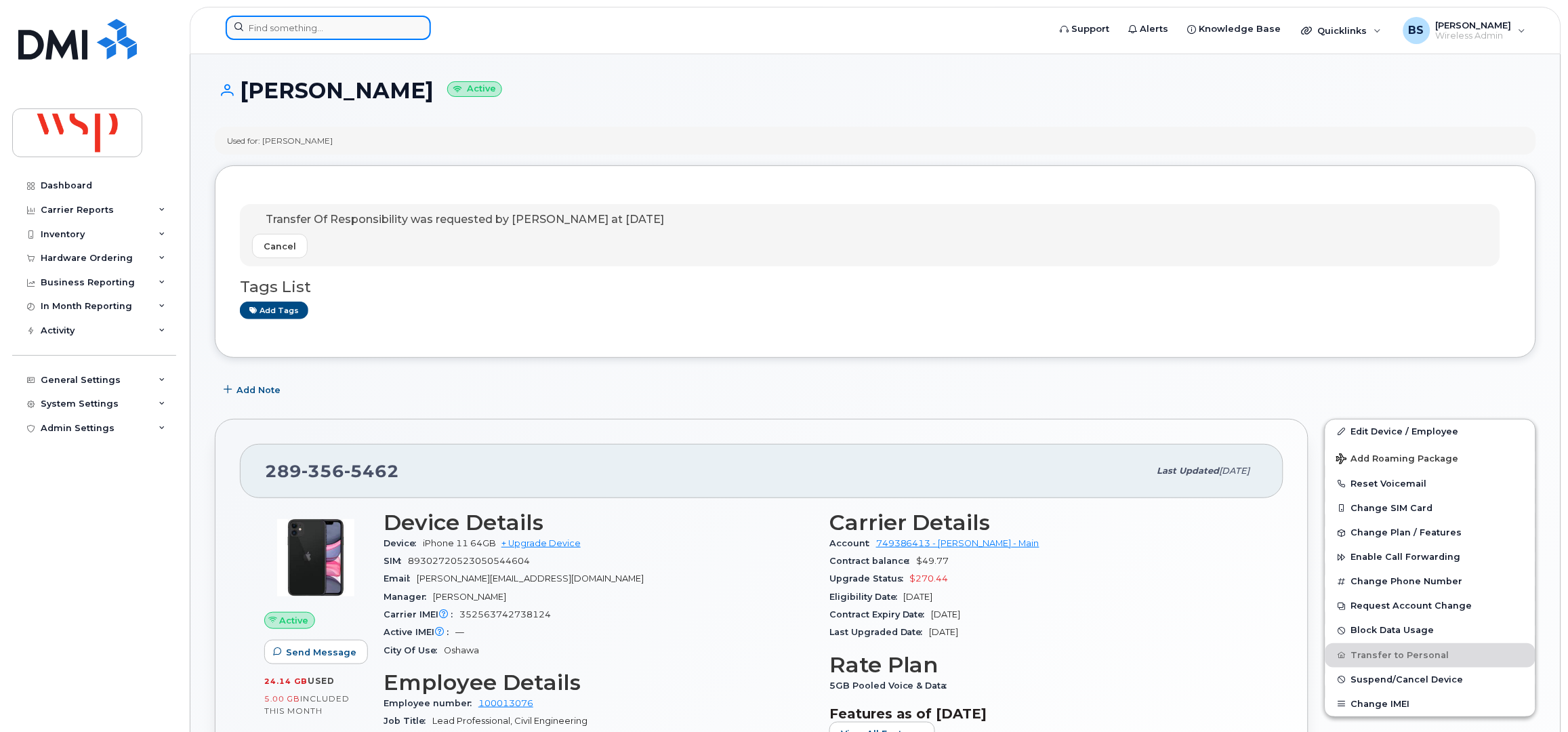
click at [330, 27] on input at bounding box center [329, 27] width 205 height 24
paste input "6479999625"
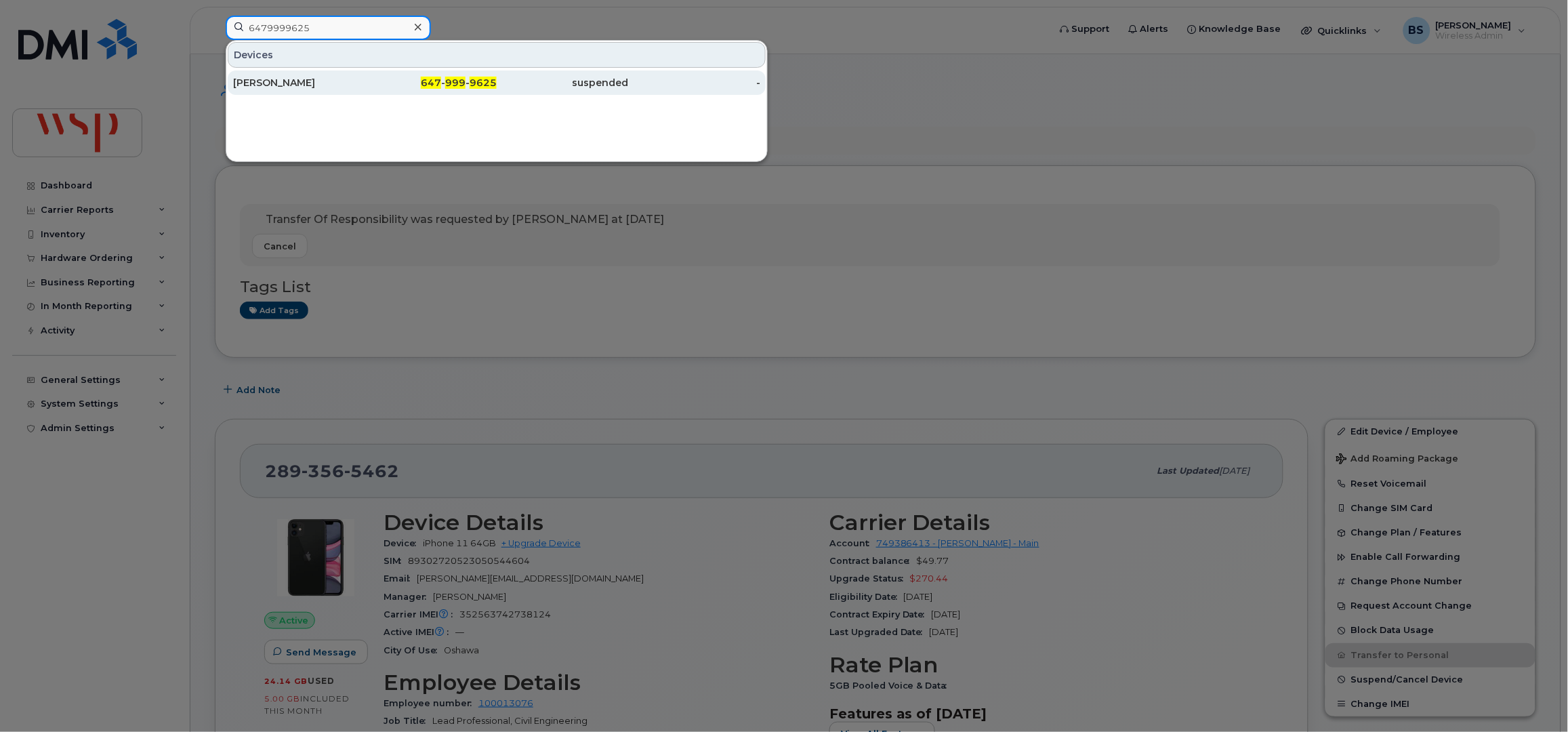
type input "6479999625"
click at [268, 82] on div "[PERSON_NAME]" at bounding box center [298, 83] width 132 height 14
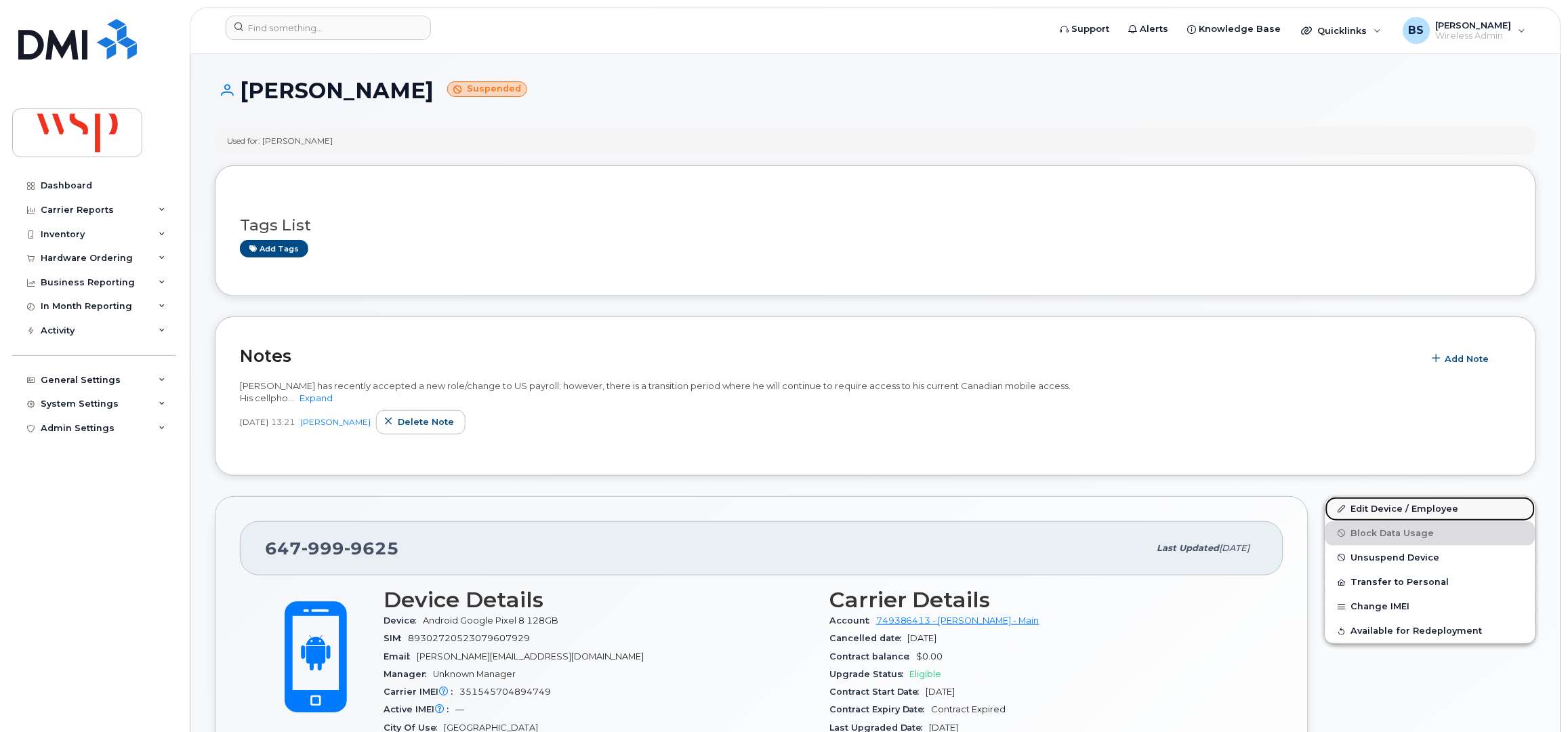
click at [1362, 505] on link "Edit Device / Employee" at bounding box center [1430, 509] width 210 height 24
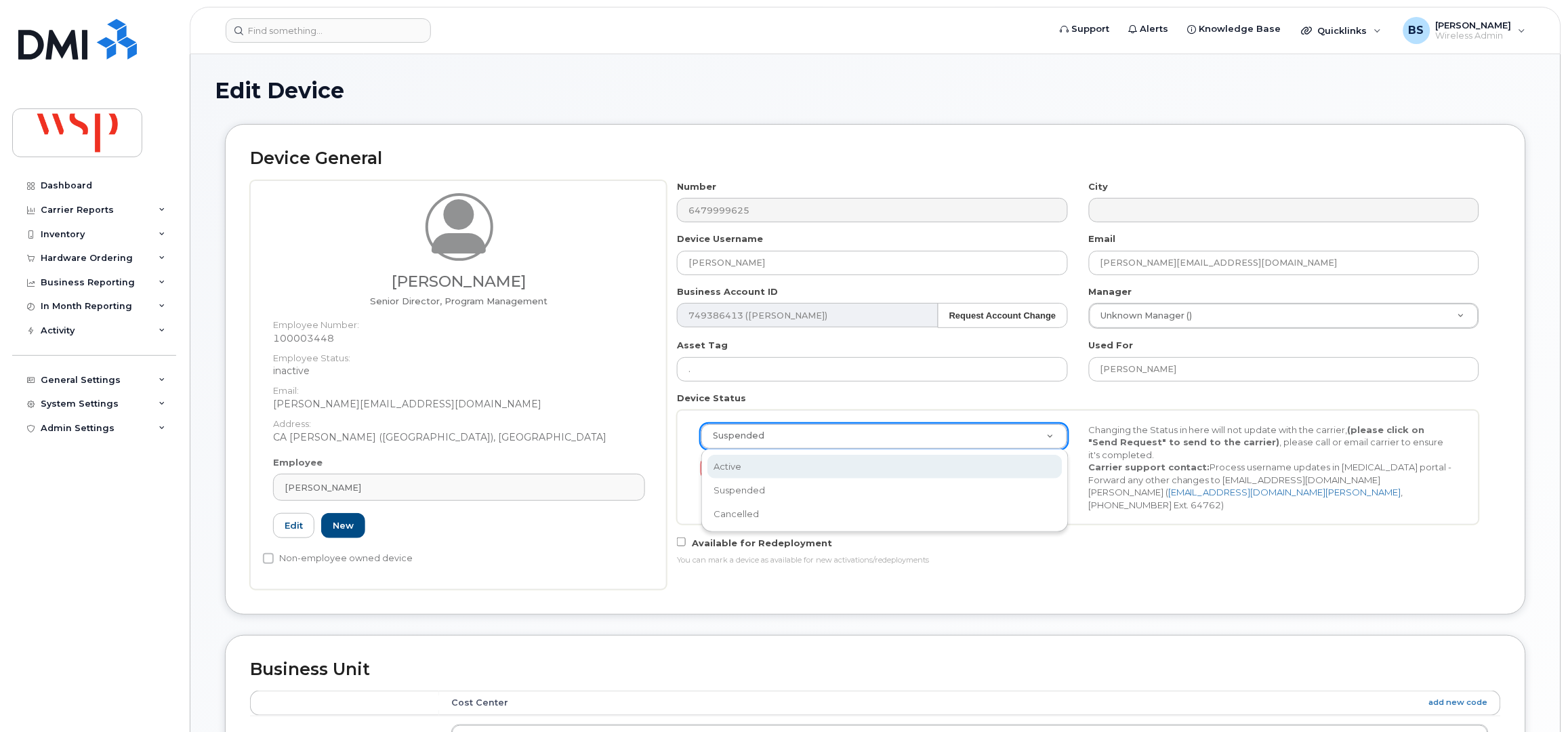
select select "active"
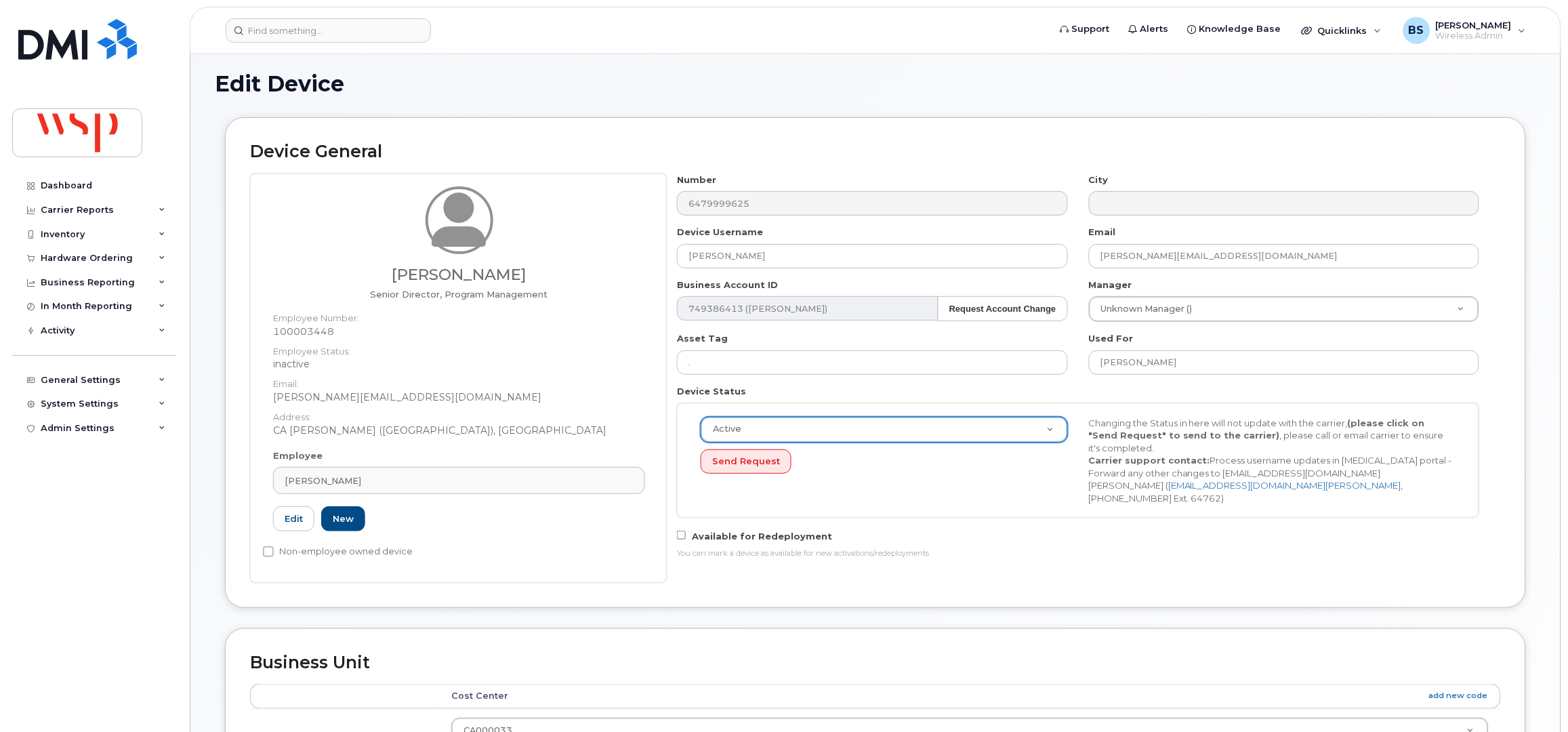
scroll to position [542, 0]
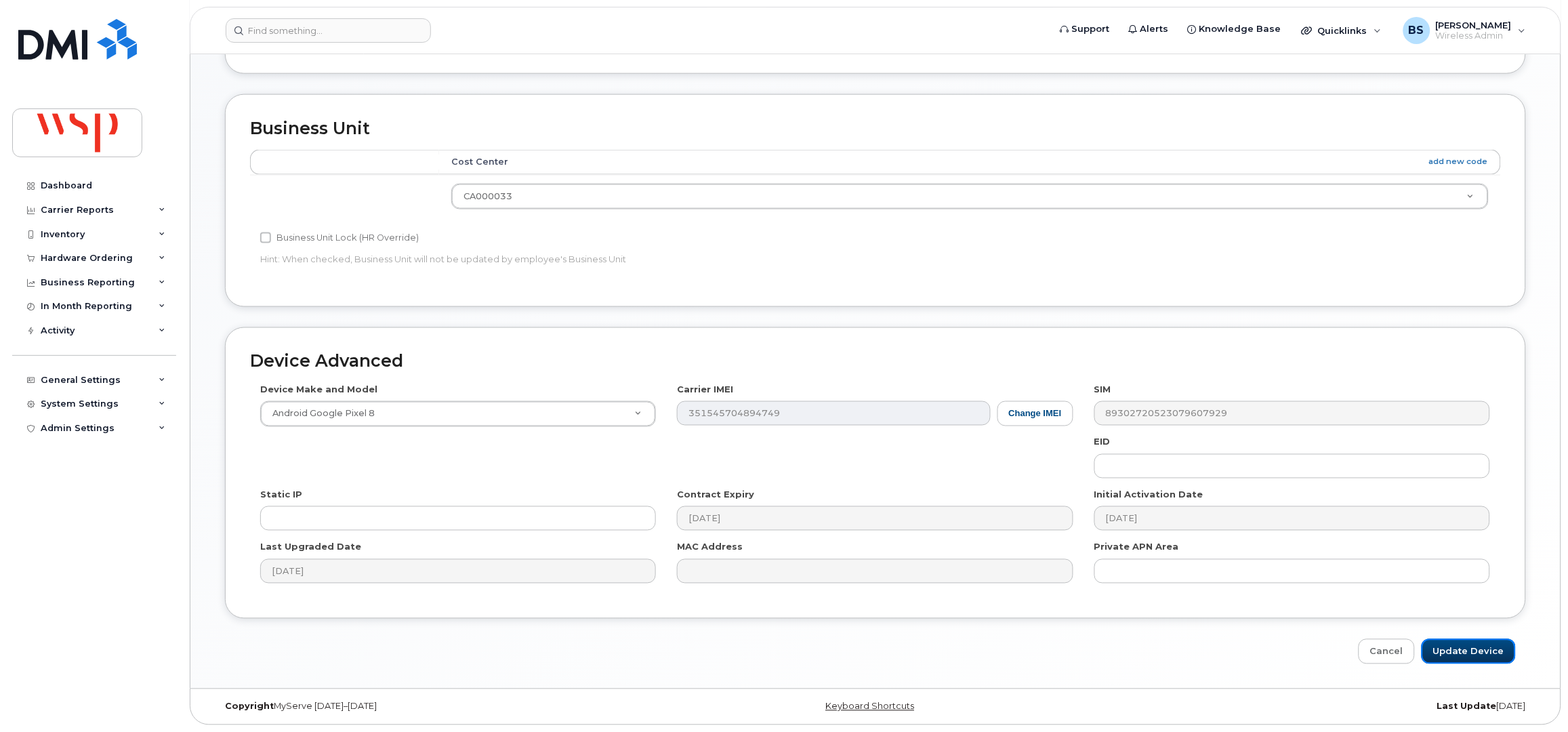
click at [1471, 647] on input "Update Device" at bounding box center [1468, 652] width 94 height 25
type input "Saving..."
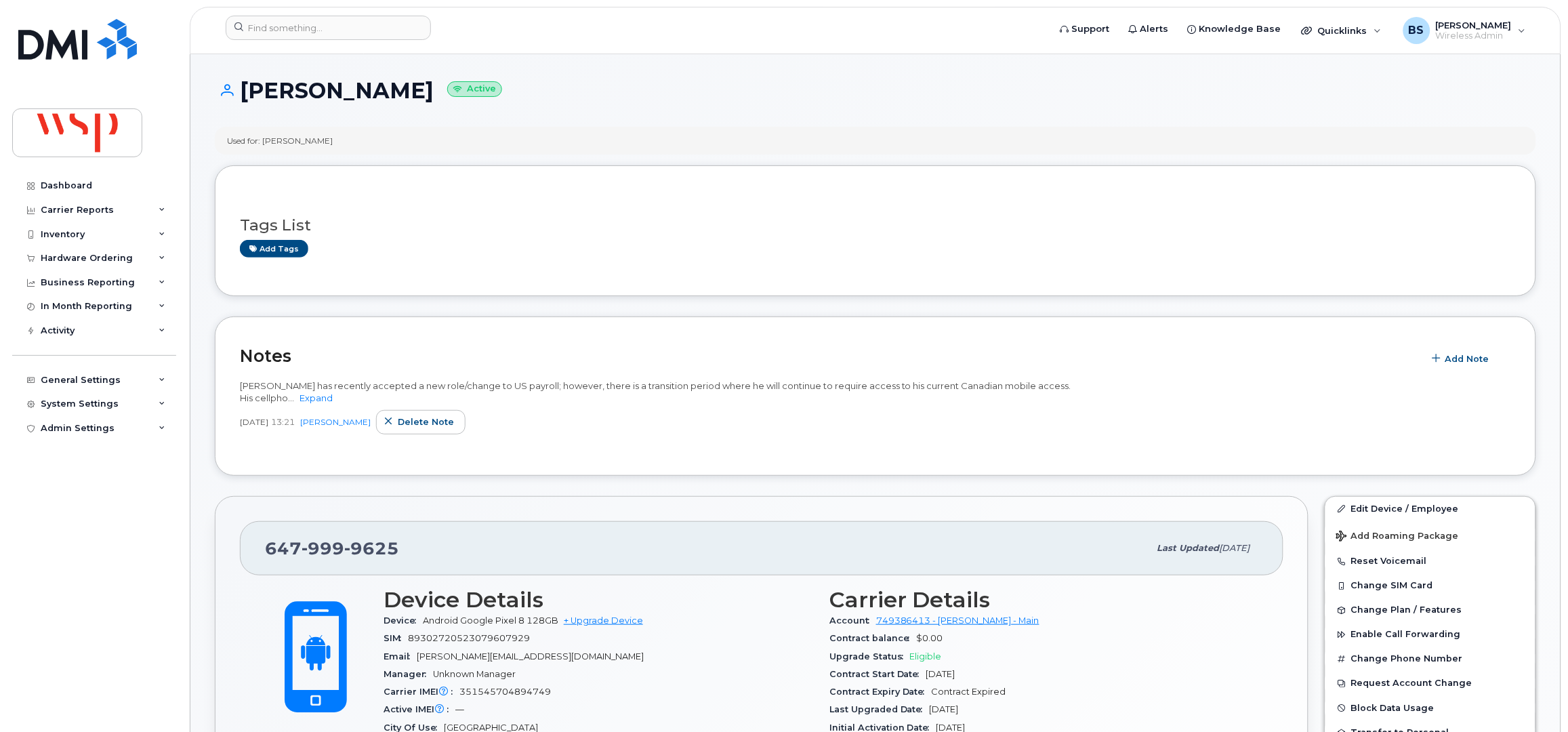
drag, startPoint x: 312, startPoint y: 400, endPoint x: 301, endPoint y: 319, distance: 81.7
click at [312, 400] on link "Expand" at bounding box center [316, 397] width 33 height 11
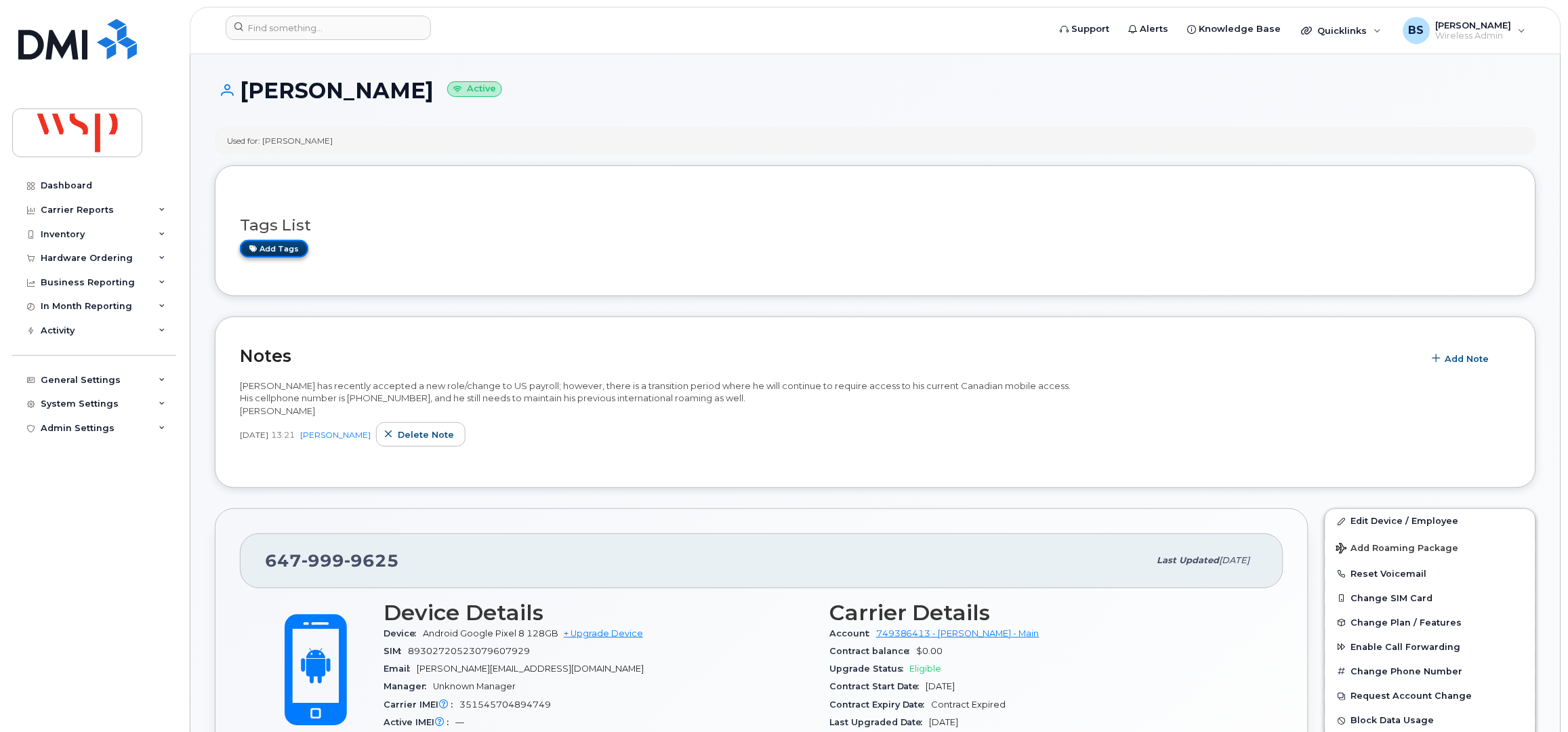
click at [266, 241] on link "Add tags" at bounding box center [274, 248] width 68 height 17
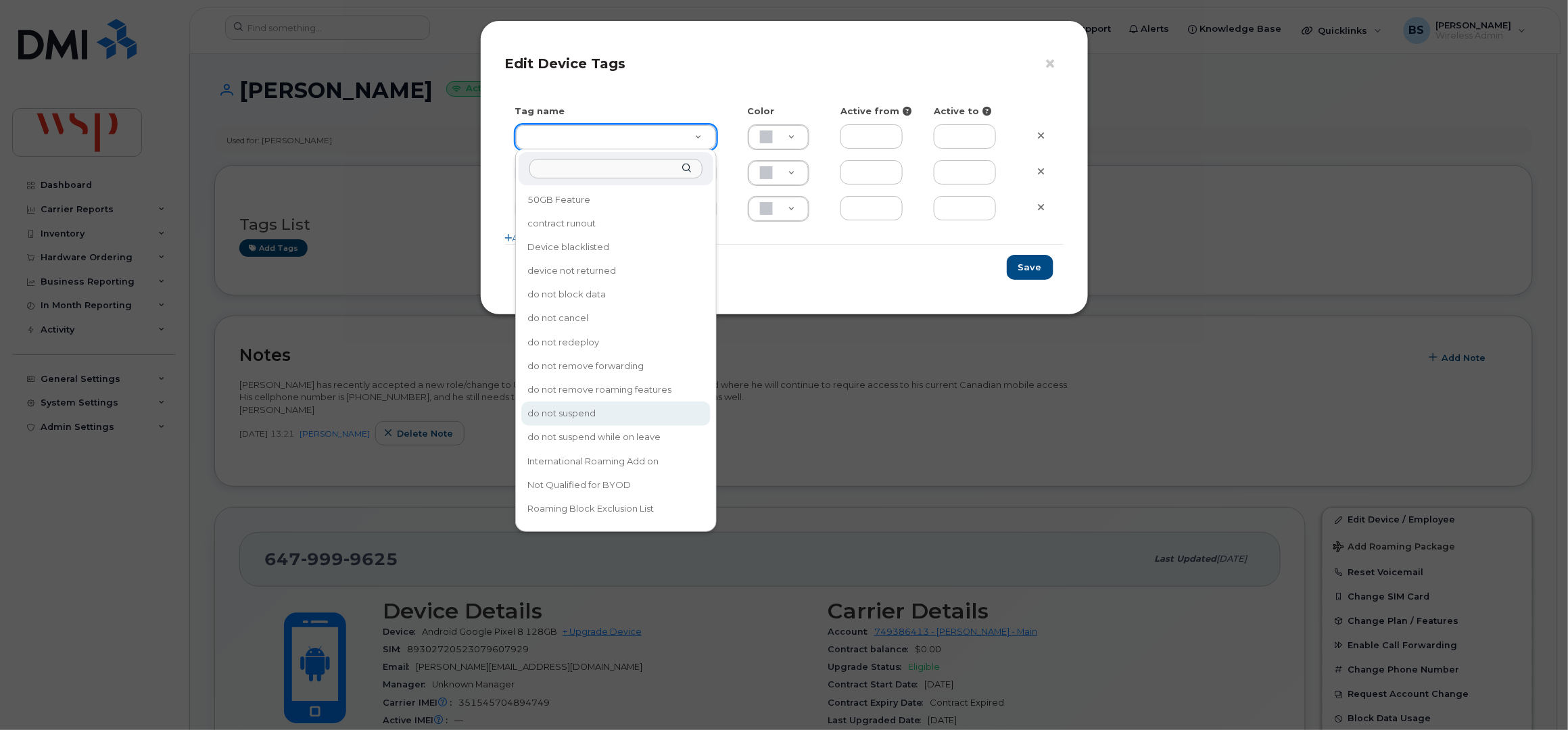
drag, startPoint x: 581, startPoint y: 399, endPoint x: 1017, endPoint y: 320, distance: 443.1
type input "do not suspend"
type input "F8C6C8"
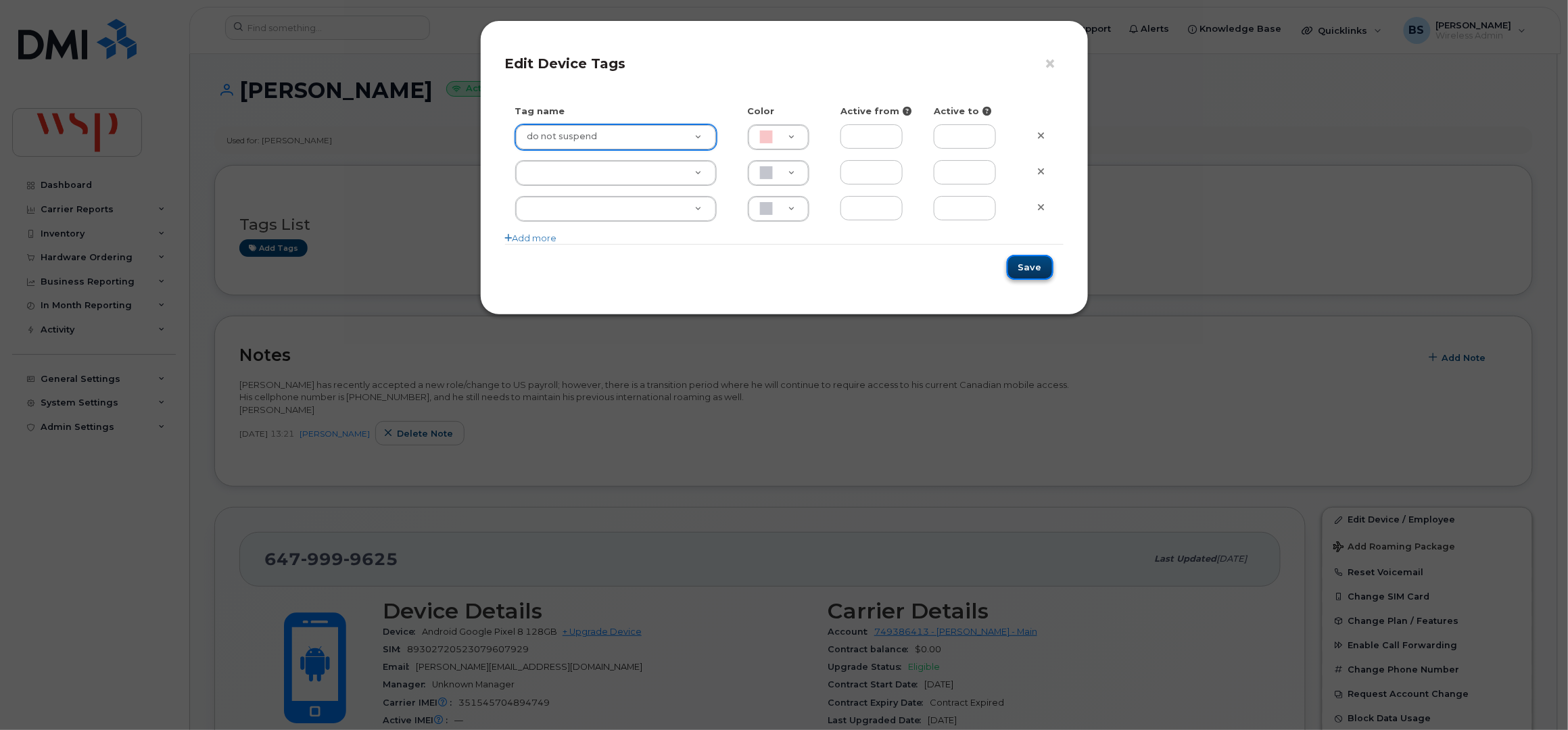
click at [1036, 264] on button "Save" at bounding box center [1030, 267] width 47 height 25
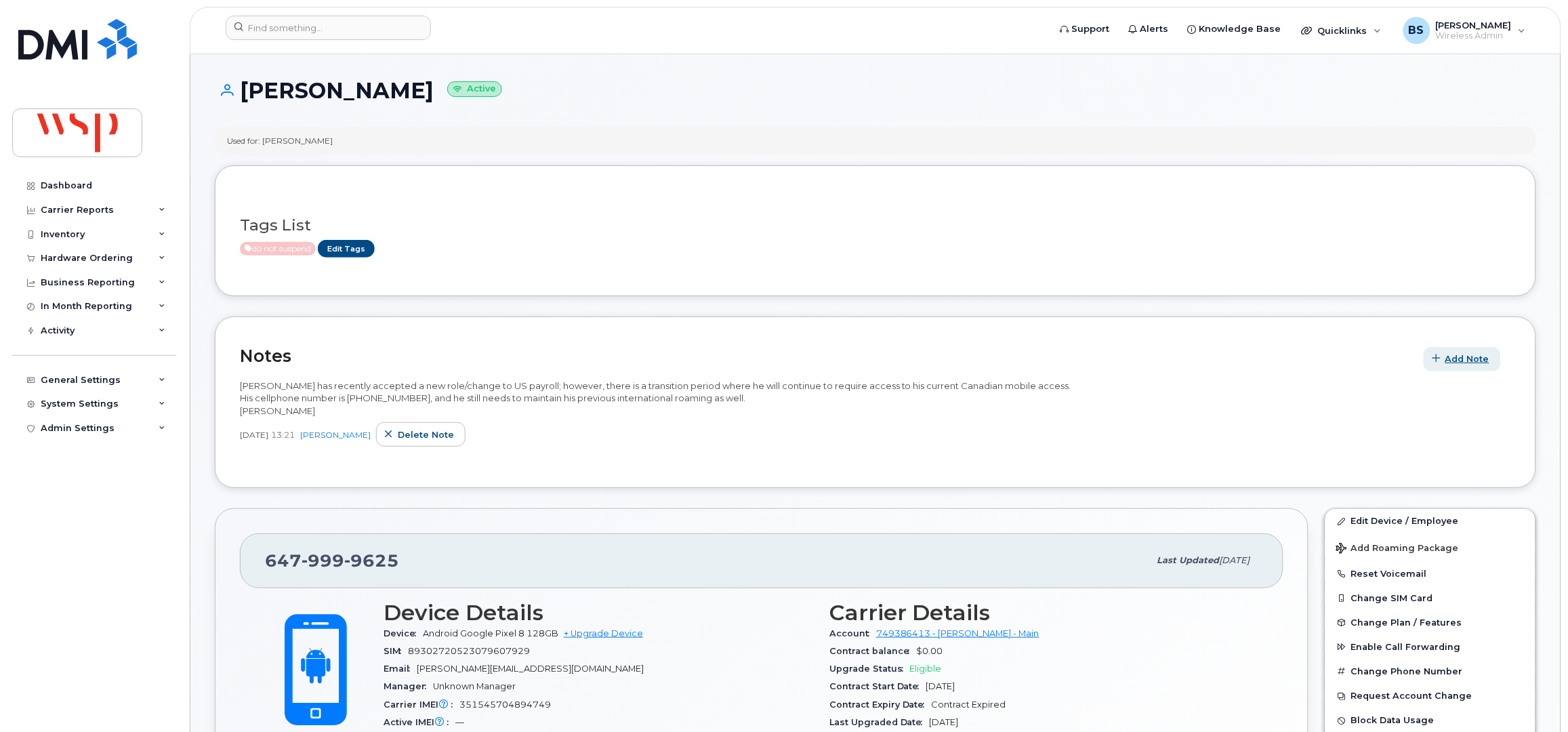
click at [1471, 359] on span "Add Note" at bounding box center [1466, 358] width 44 height 13
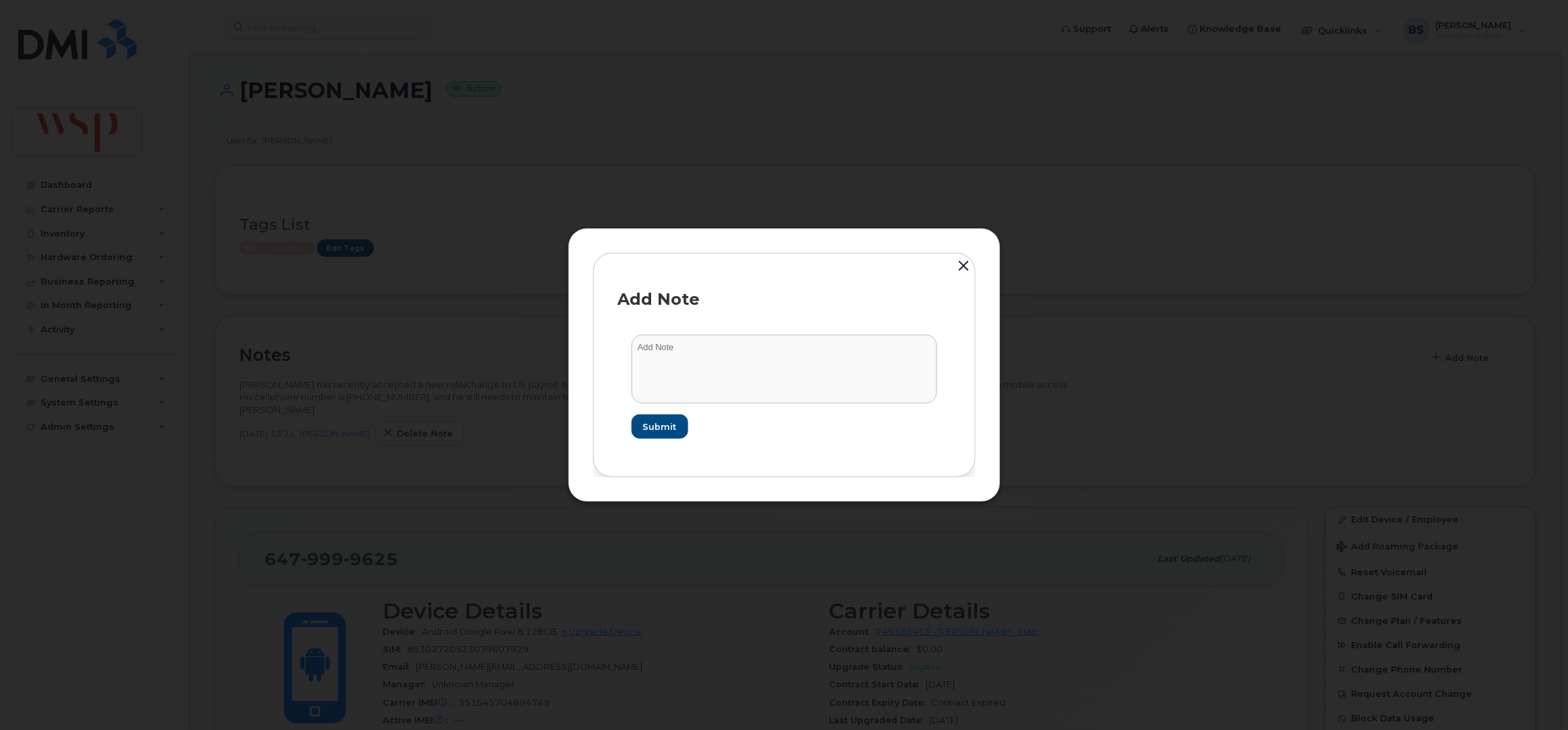
click at [967, 264] on button "button" at bounding box center [964, 266] width 21 height 29
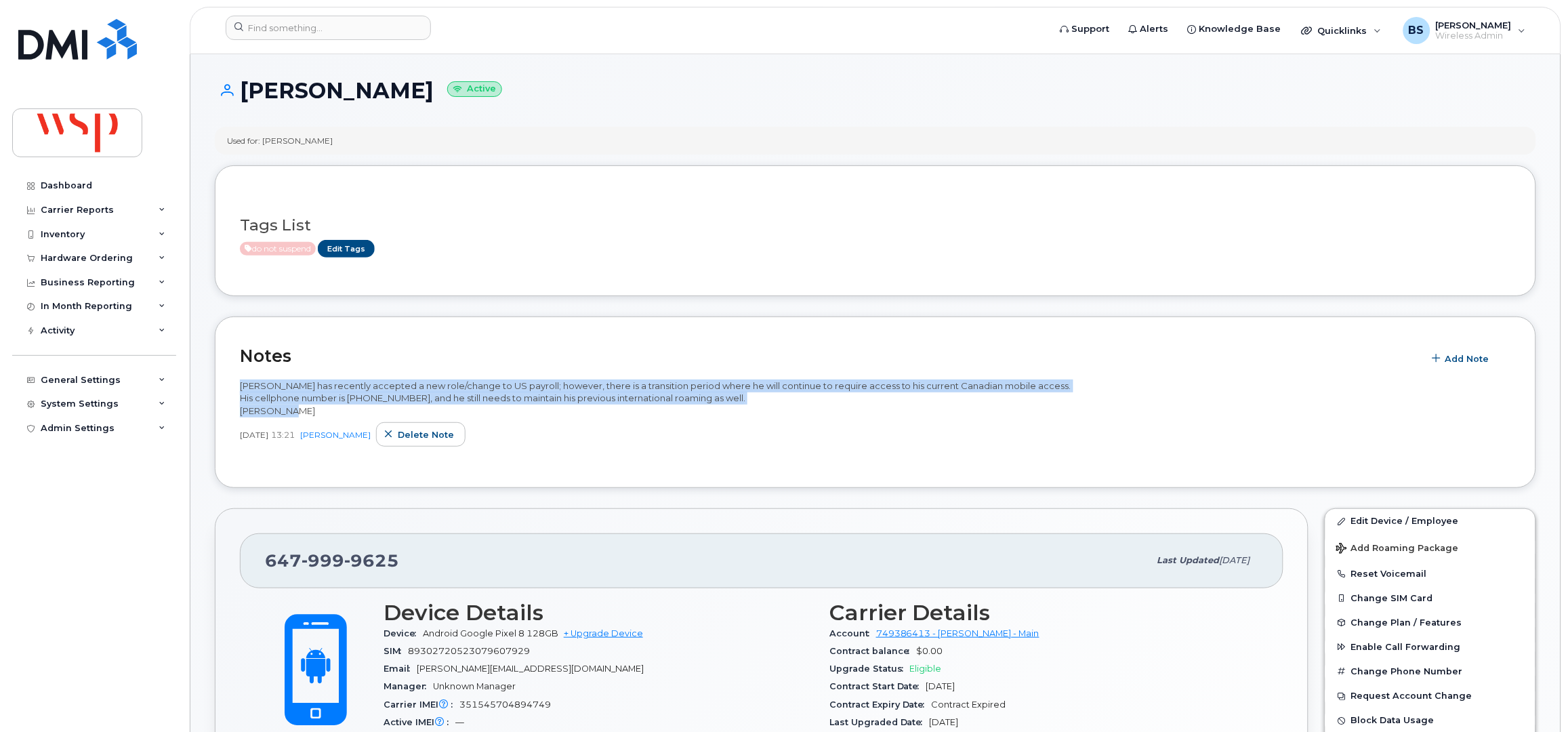
drag, startPoint x: 255, startPoint y: 404, endPoint x: 239, endPoint y: 386, distance: 24.1
click at [240, 386] on div "[PERSON_NAME] has recently accepted a new role/change to US payroll; however, t…" at bounding box center [874, 398] width 1271 height 38
copy span "[PERSON_NAME] has recently accepted a new role/change to US payroll; however, t…"
drag, startPoint x: 407, startPoint y: 431, endPoint x: 852, endPoint y: 66, distance: 575.5
click at [404, 431] on span "Delete note" at bounding box center [426, 435] width 56 height 13
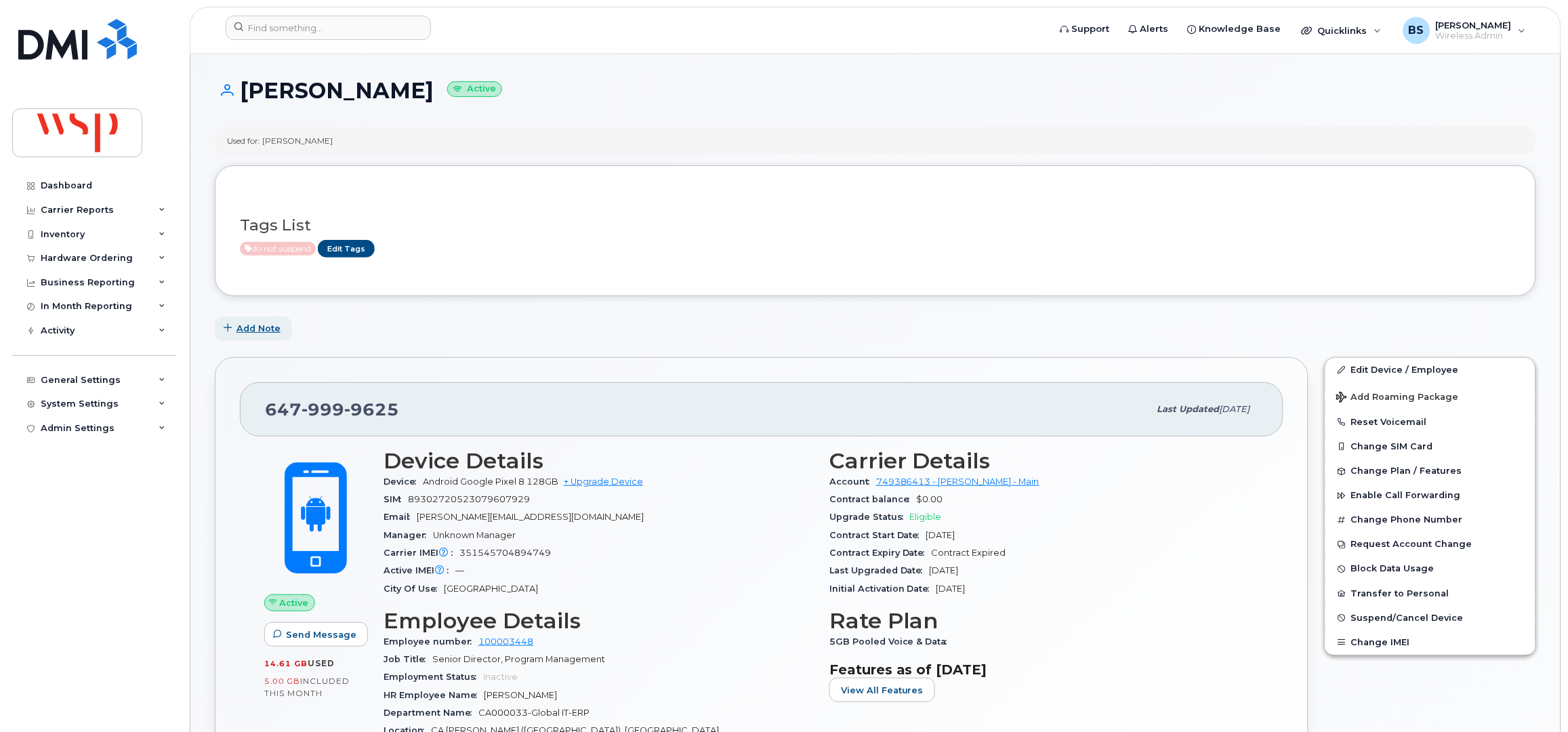
click at [263, 323] on span "Add Note" at bounding box center [258, 328] width 44 height 13
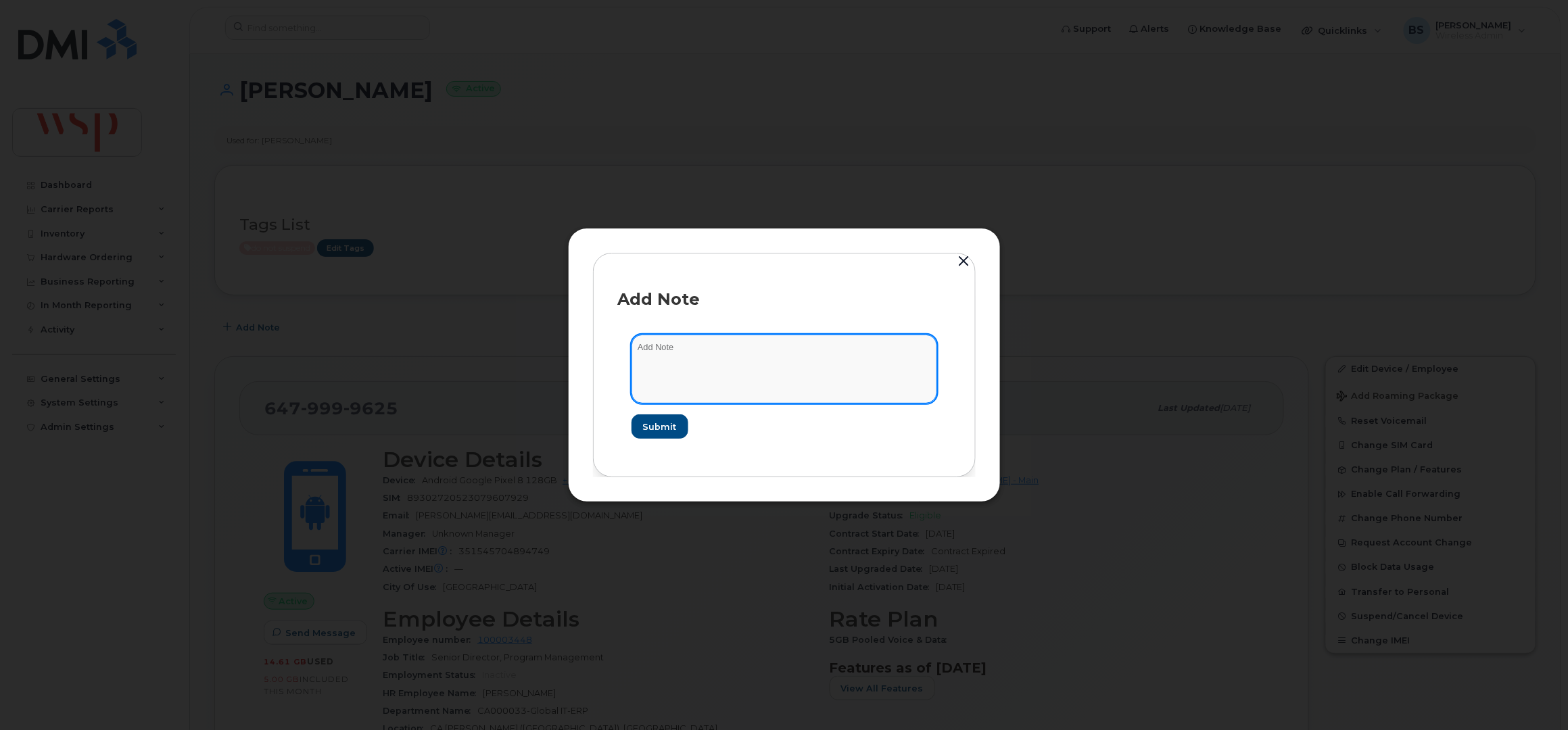
click at [659, 369] on textarea at bounding box center [784, 369] width 306 height 69
paste textarea "[PERSON_NAME] has recently accepted a new role/change to US payroll; however, t…"
click at [802, 392] on textarea "[PERSON_NAME] has recently accepted a new role/change to US payroll; however, t…" at bounding box center [784, 369] width 306 height 69
click at [815, 386] on textarea "[PERSON_NAME] has recently accepted a new role/change to US payroll; however, t…" at bounding box center [784, 369] width 306 height 69
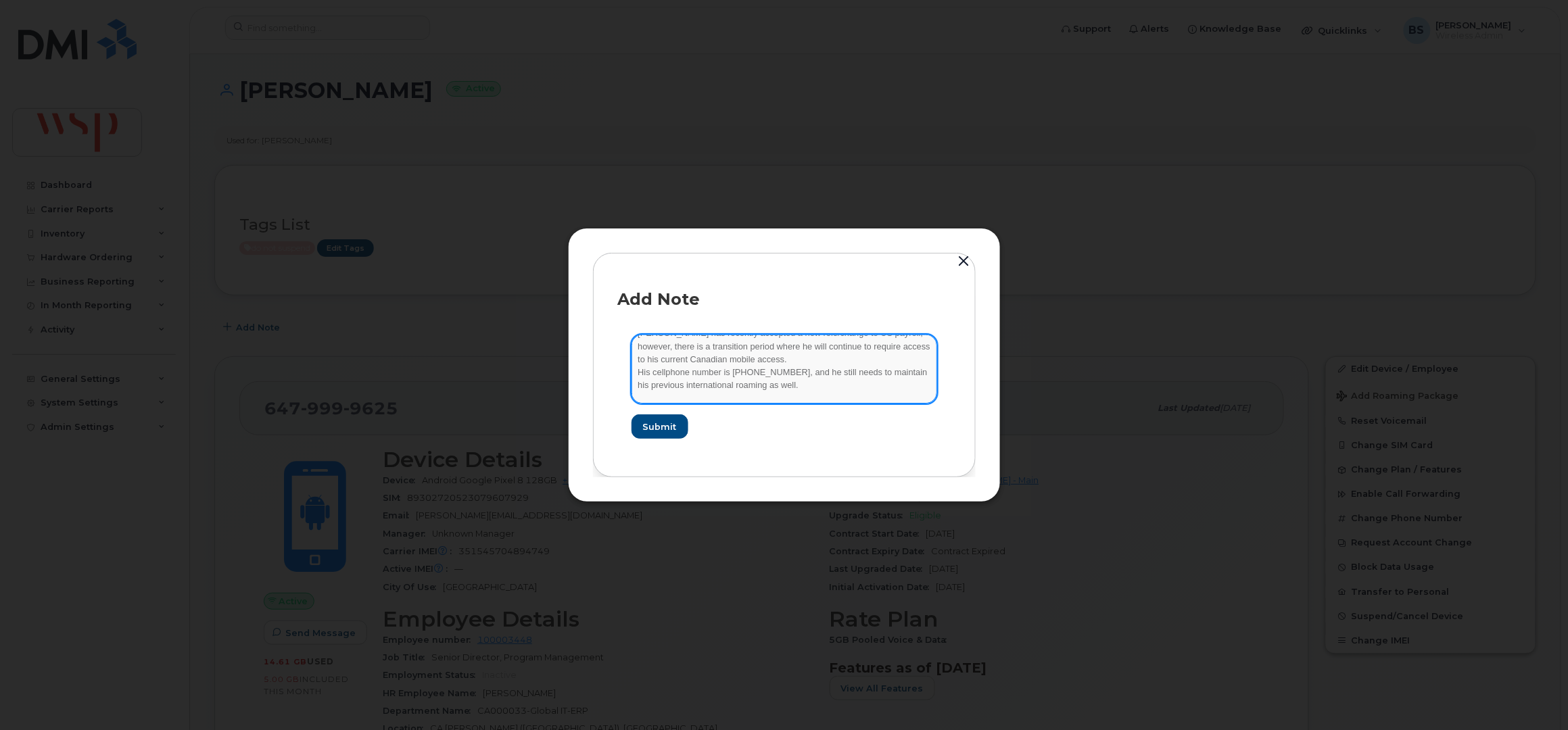
scroll to position [27, 0]
paste textarea "Thanks all. Much appreciated. I'm still in process to secure my family's visas …"
click at [805, 394] on textarea "[PERSON_NAME] has recently accepted a new role/change to US payroll; however, t…" at bounding box center [784, 369] width 306 height 69
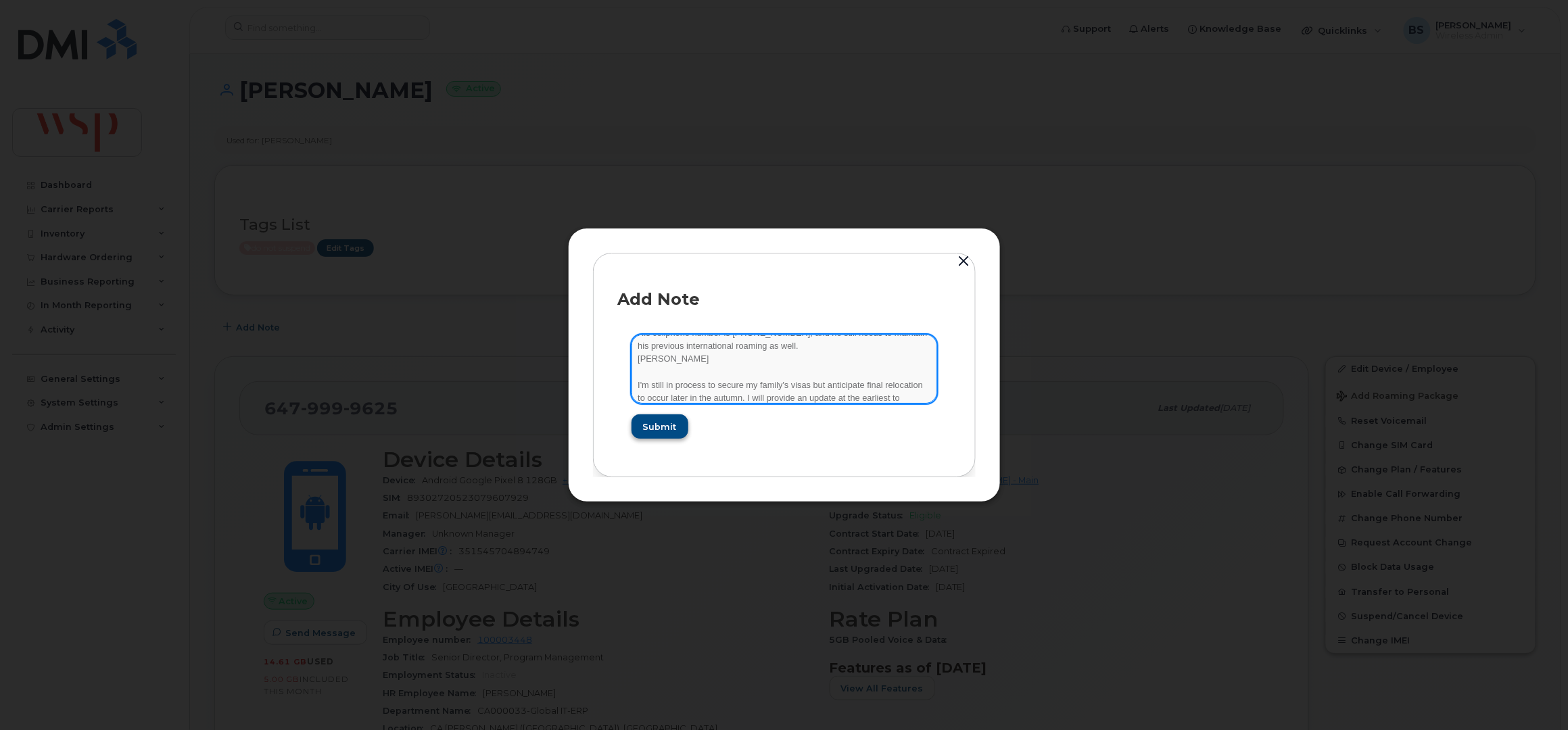
type textarea "[PERSON_NAME] has recently accepted a new role/change to US payroll; however, t…"
click at [661, 427] on span "Submit" at bounding box center [659, 426] width 34 height 13
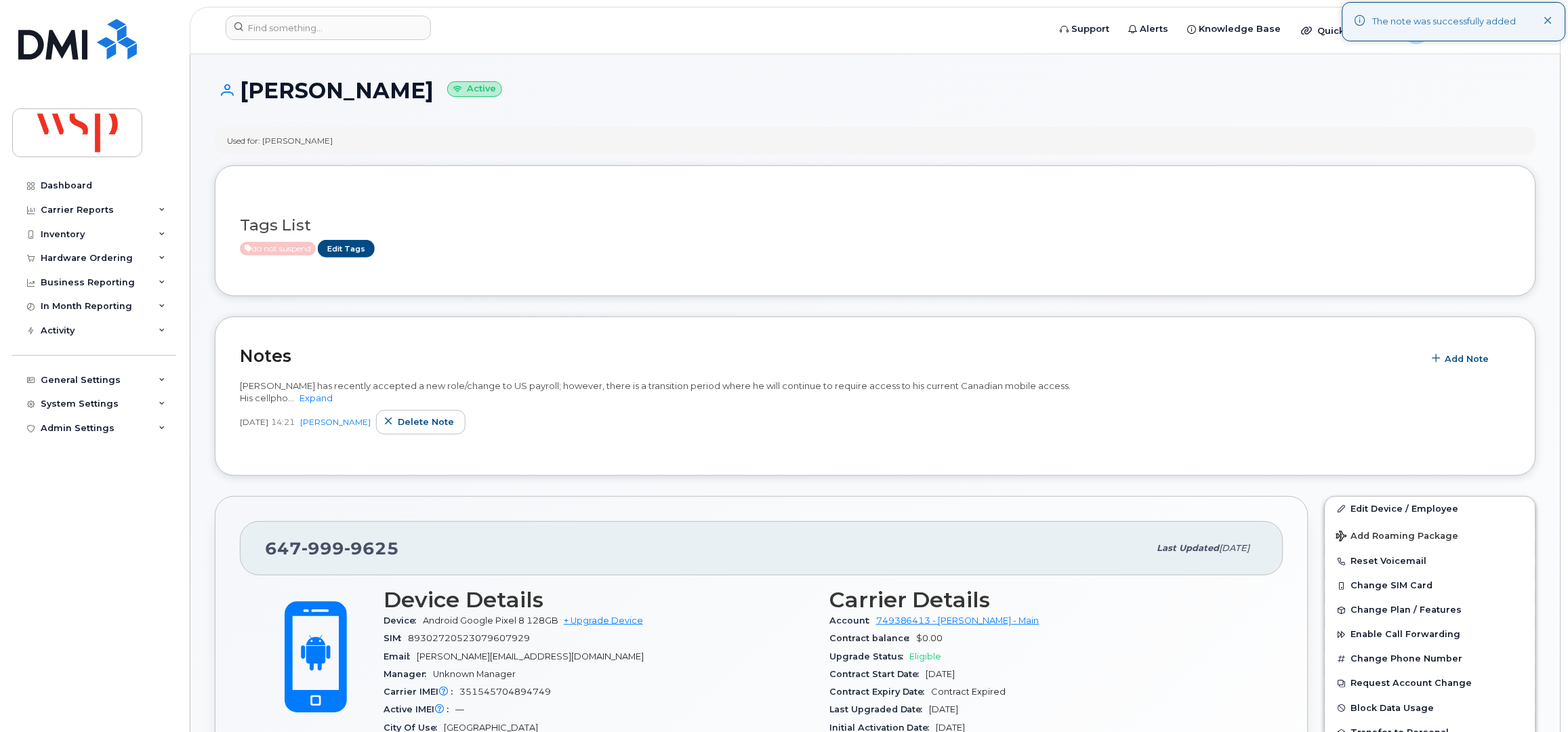
click at [334, 399] on div "[PERSON_NAME] has recently accepted a new role/change to US payroll; however, t…" at bounding box center [874, 392] width 1271 height 25
click at [322, 393] on link "Expand" at bounding box center [316, 397] width 33 height 11
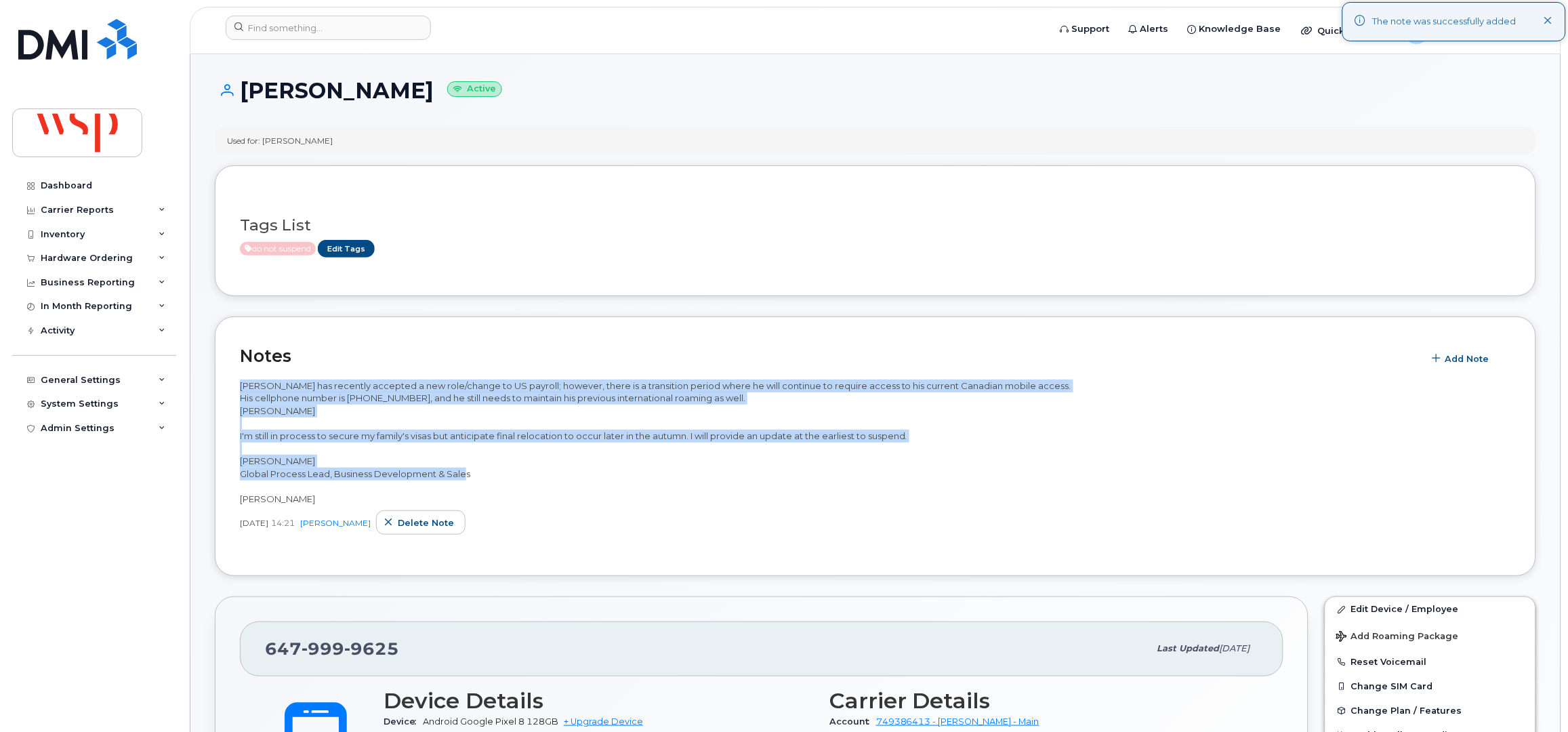
drag, startPoint x: 481, startPoint y: 479, endPoint x: 198, endPoint y: 379, distance: 300.1
click at [423, 522] on span "Delete note" at bounding box center [426, 523] width 56 height 13
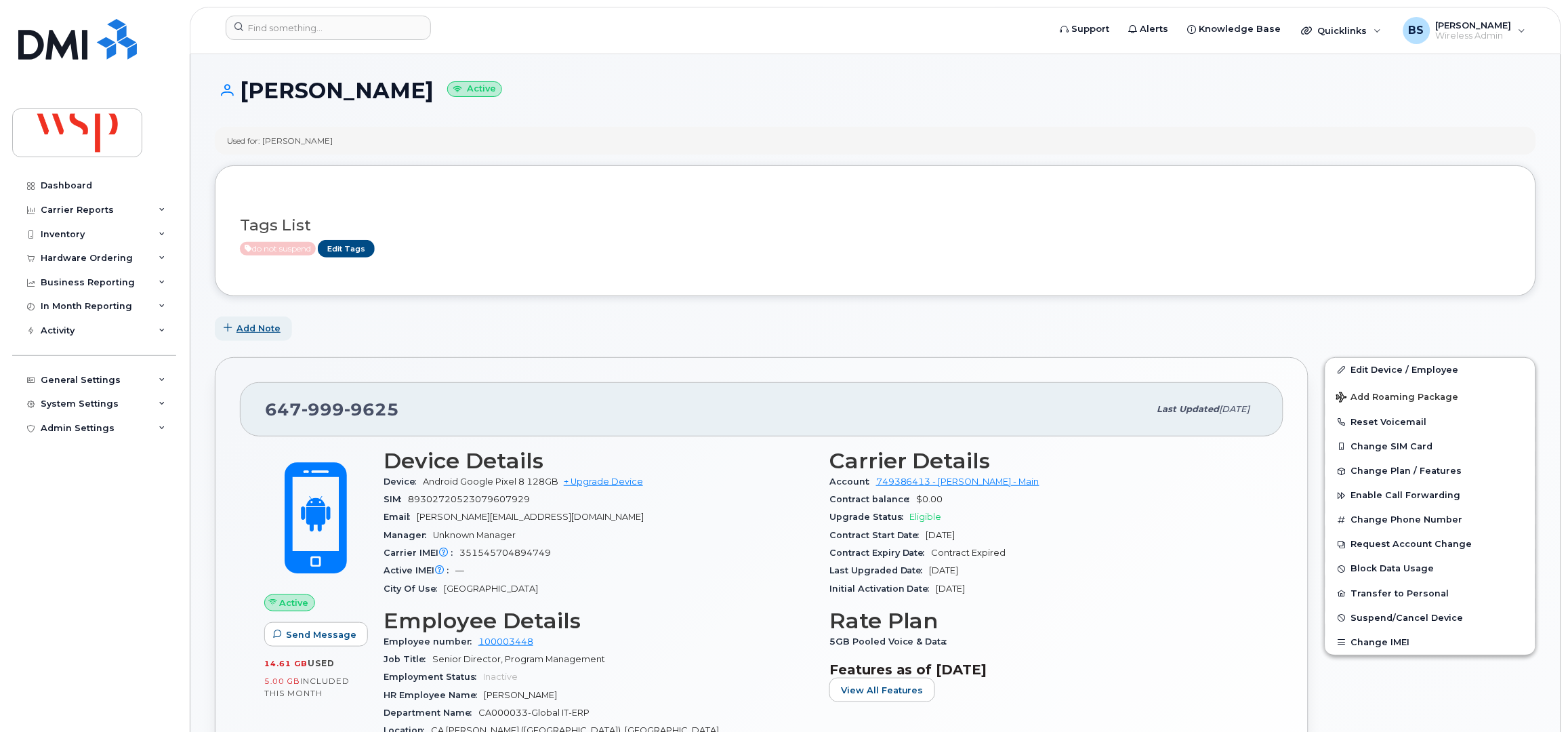
click at [261, 328] on span "Add Note" at bounding box center [258, 328] width 44 height 13
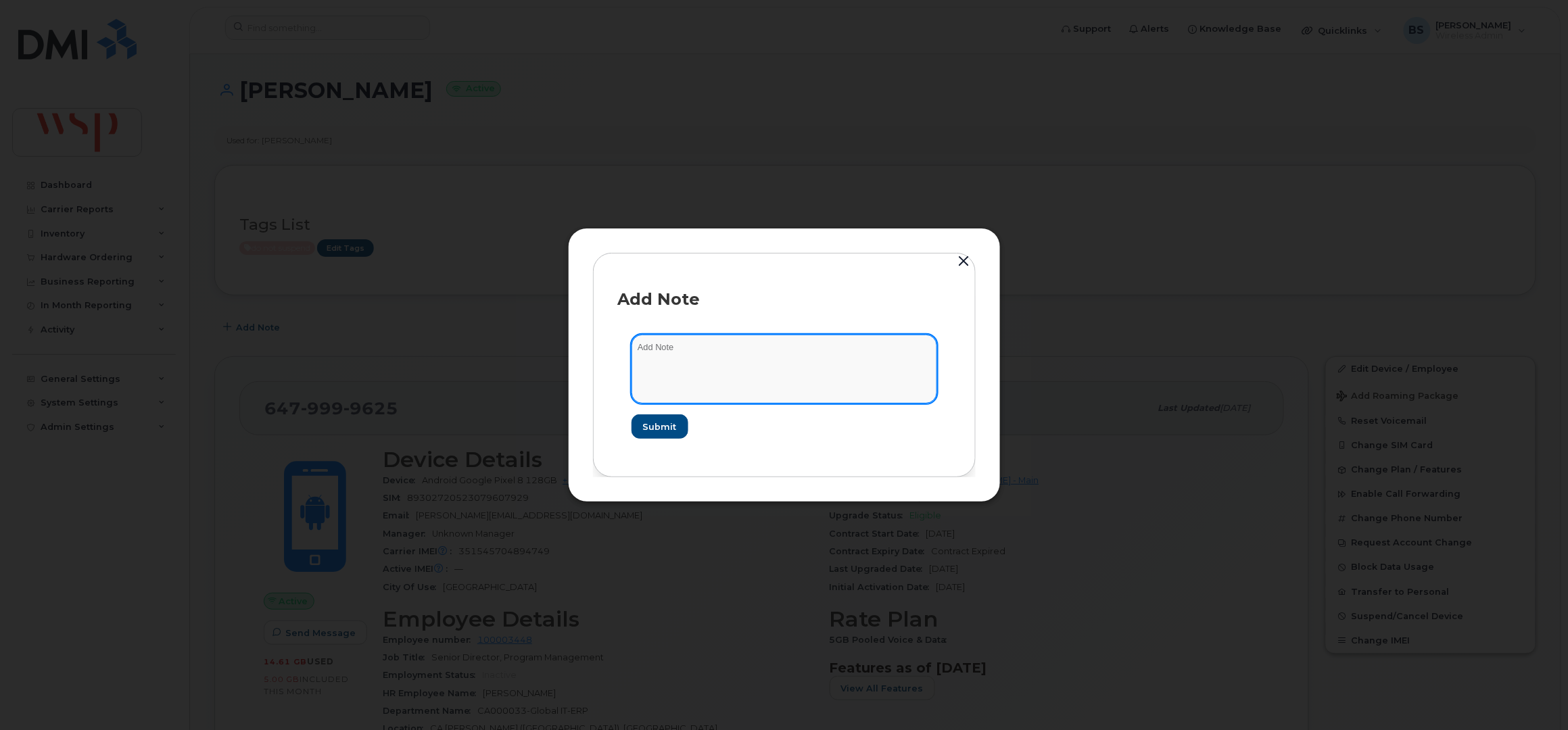
click at [722, 366] on textarea at bounding box center [784, 369] width 306 height 69
paste textarea "Thanks all. Much appreciated. I'm still in process to secure my family's visas …"
type textarea "Thanks all. Much appreciated. I'm still in process to secure my family's visas …"
drag, startPoint x: 665, startPoint y: 418, endPoint x: 638, endPoint y: 418, distance: 27.0
click at [660, 420] on button "Submit" at bounding box center [659, 426] width 56 height 24
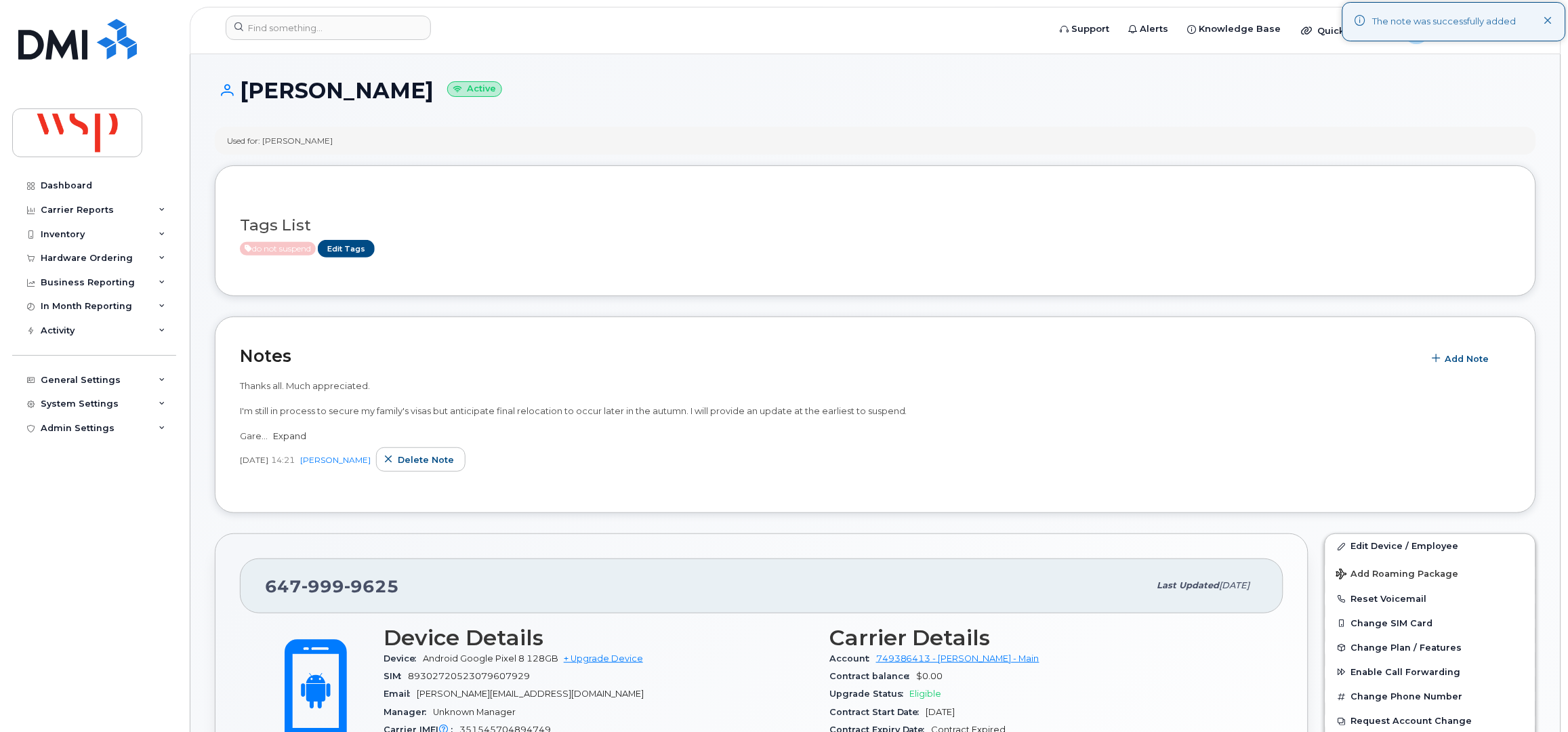
click at [286, 435] on link "Expand" at bounding box center [290, 435] width 33 height 11
